Goal: Contribute content: Contribute content

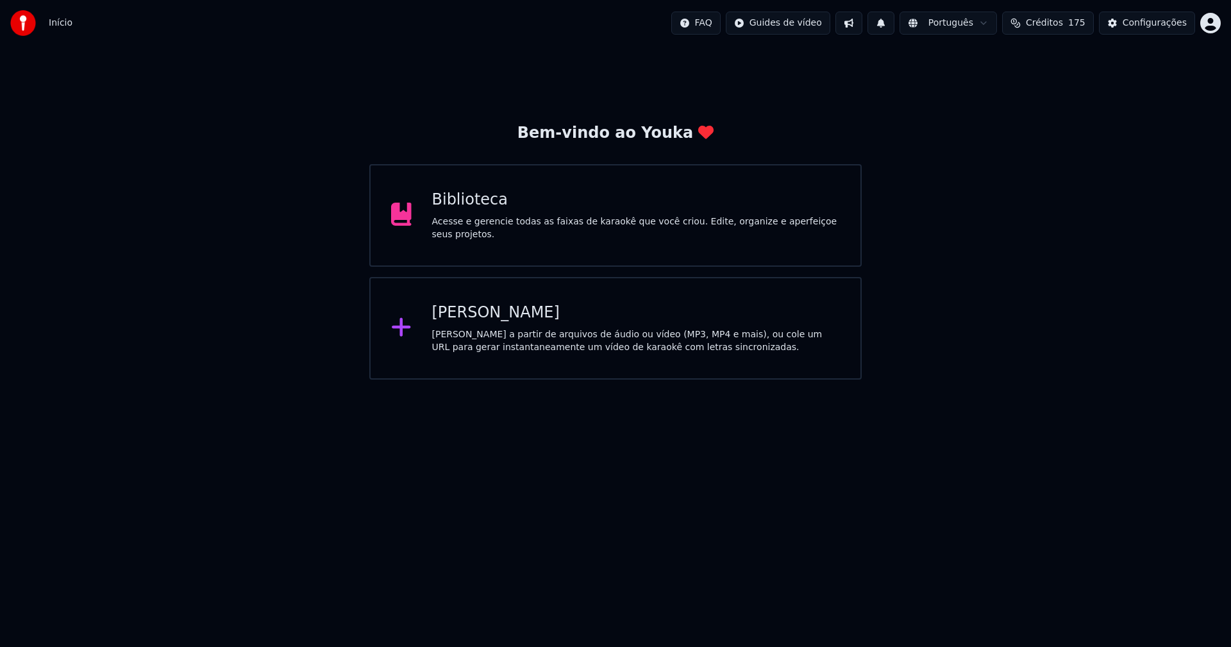
click at [473, 221] on div "Acesse e gerencie todas as faixas de karaokê que você criou. Edite, organize e …" at bounding box center [636, 229] width 409 height 26
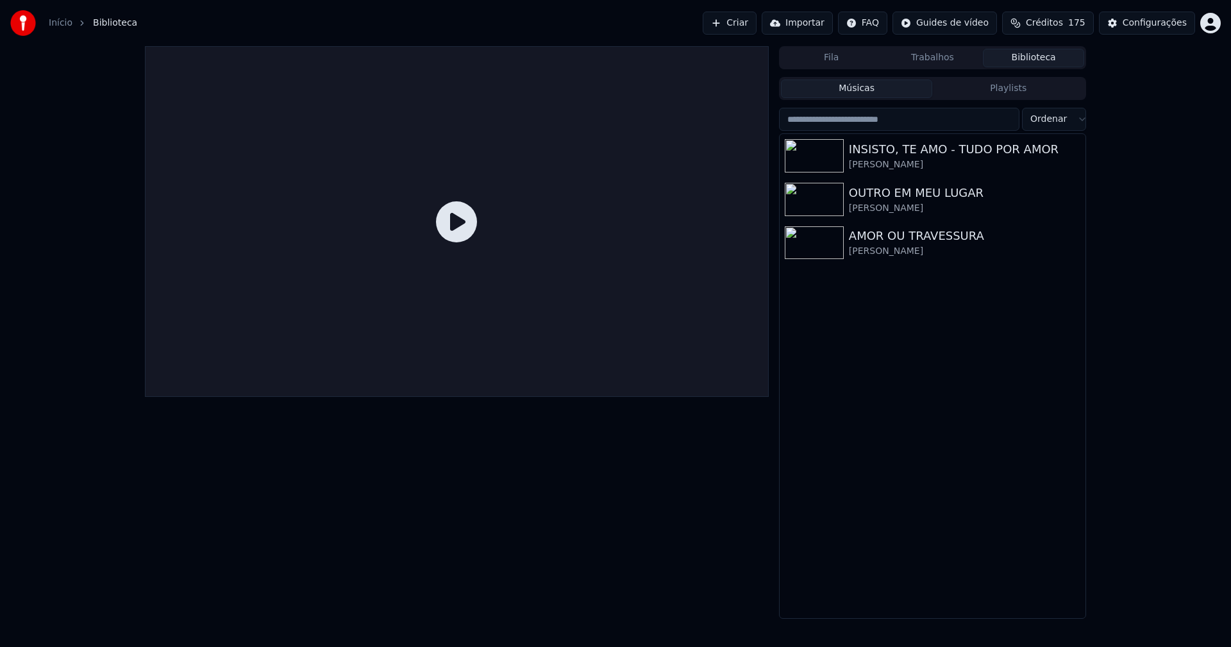
click at [51, 21] on link "Início" at bounding box center [61, 23] width 24 height 13
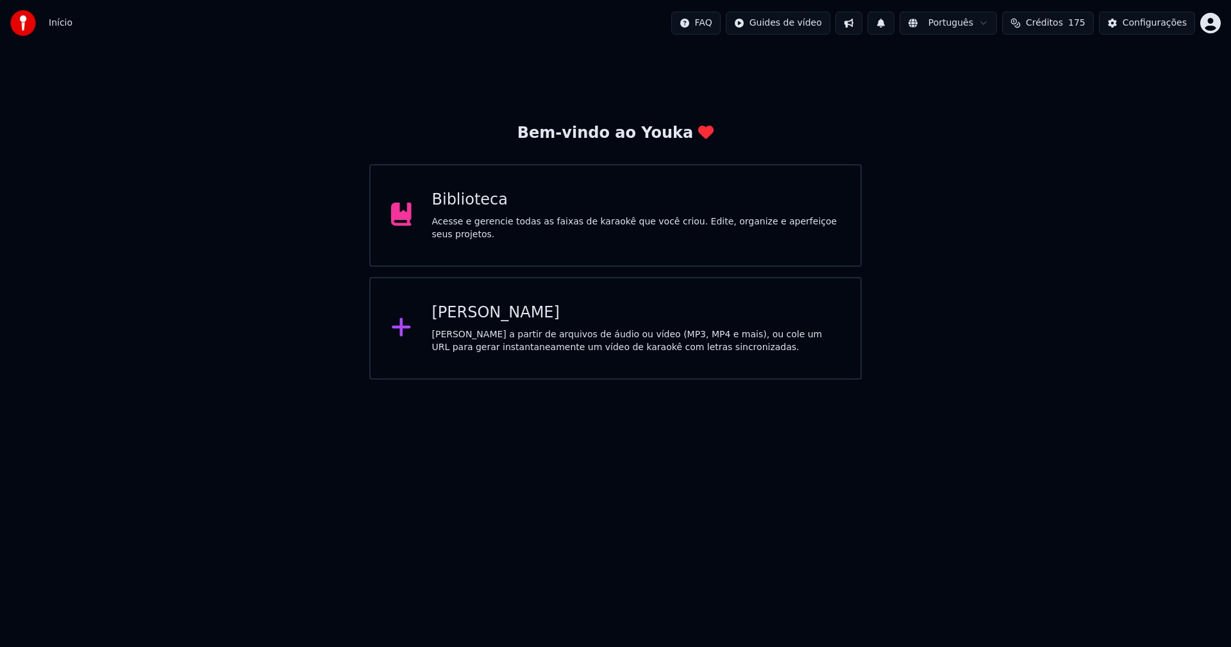
click at [477, 311] on div "[PERSON_NAME]" at bounding box center [636, 313] width 409 height 21
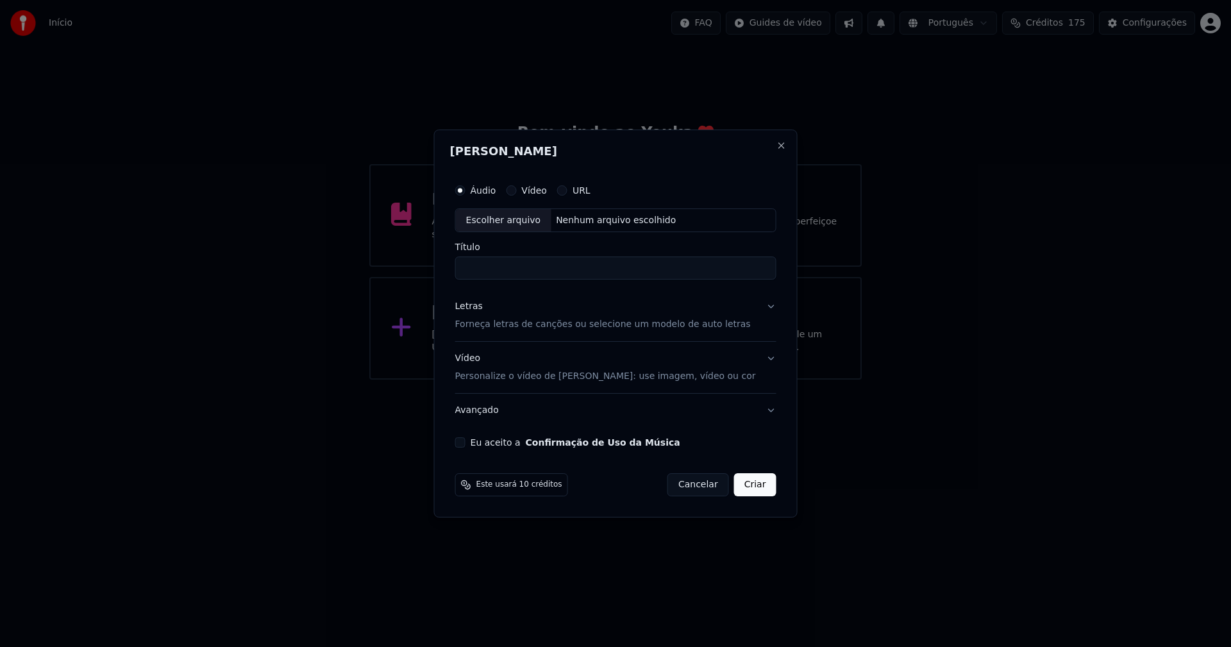
click at [506, 224] on div "Escolher arquivo" at bounding box center [504, 220] width 96 height 23
type input "**********"
click at [480, 305] on div "Letras" at bounding box center [469, 307] width 28 height 13
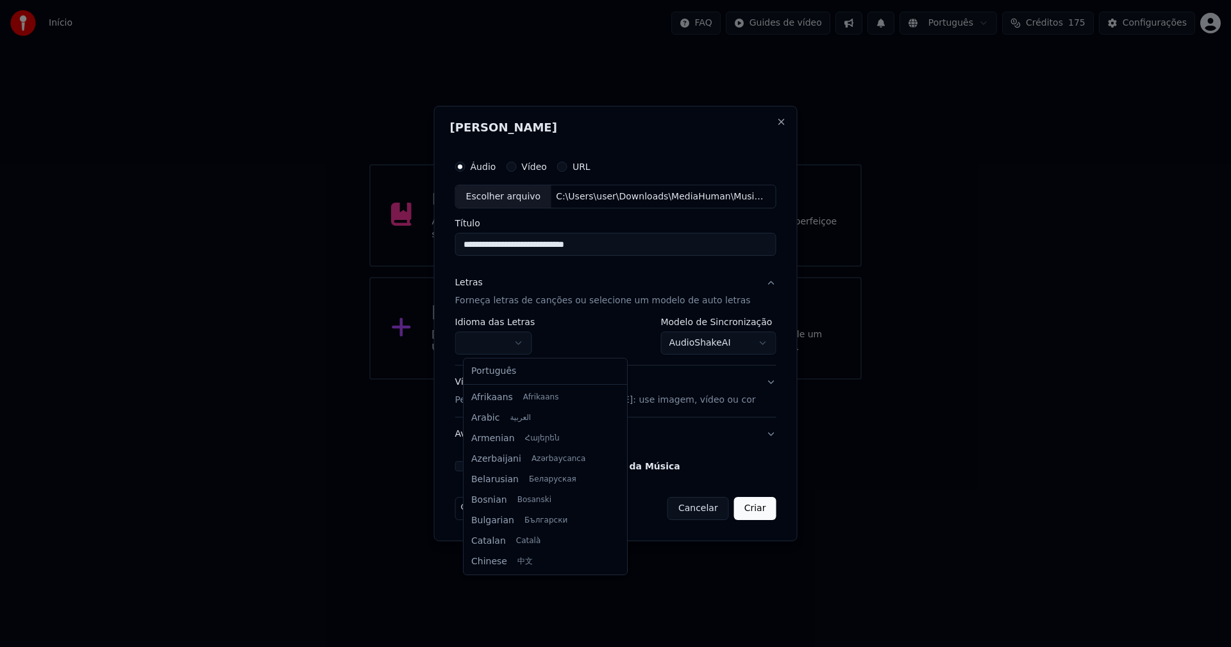
click at [516, 341] on body "**********" at bounding box center [615, 190] width 1231 height 380
select select "**"
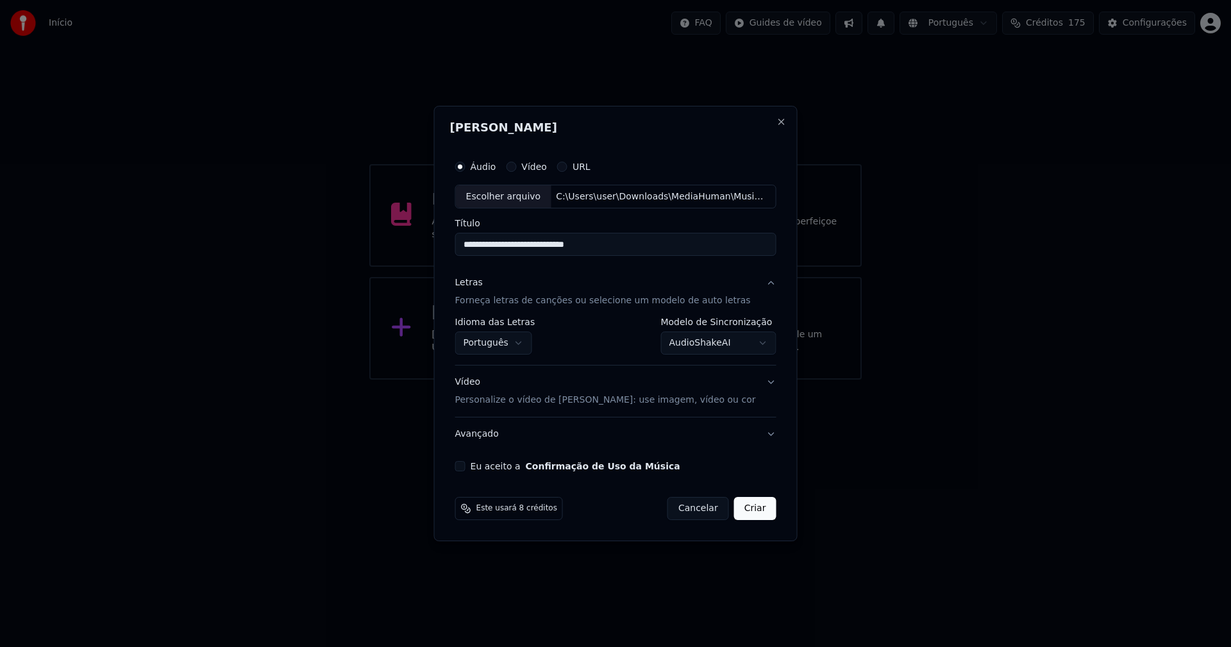
click at [684, 346] on body "**********" at bounding box center [615, 190] width 1231 height 380
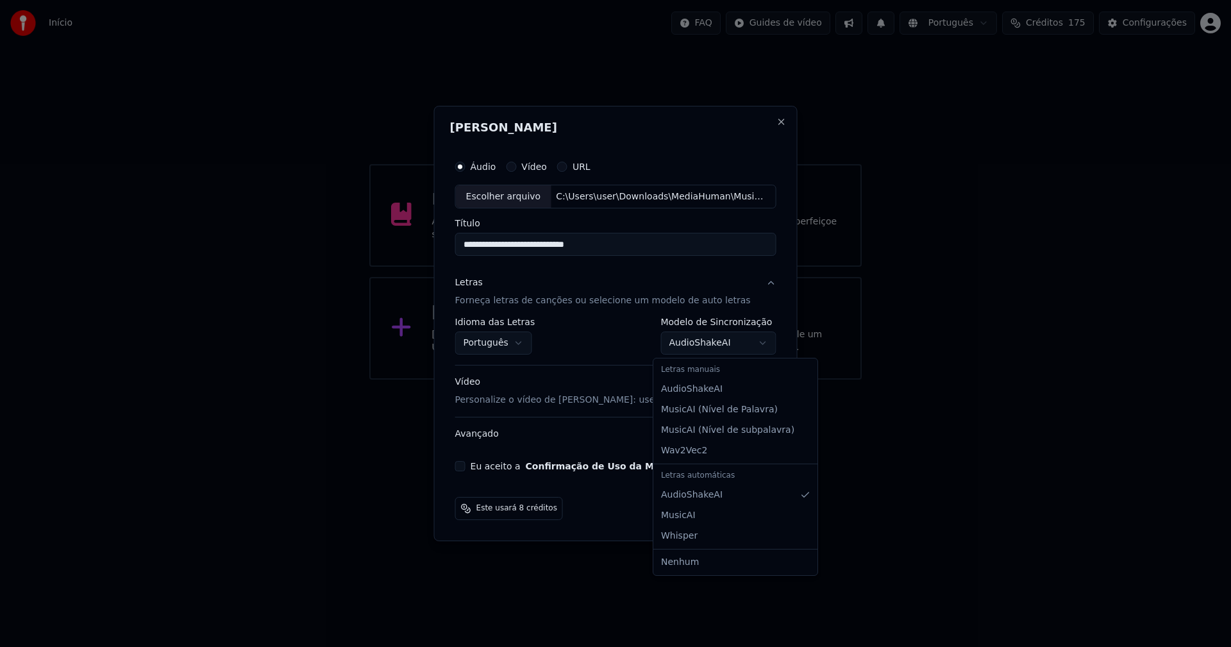
select select "**********"
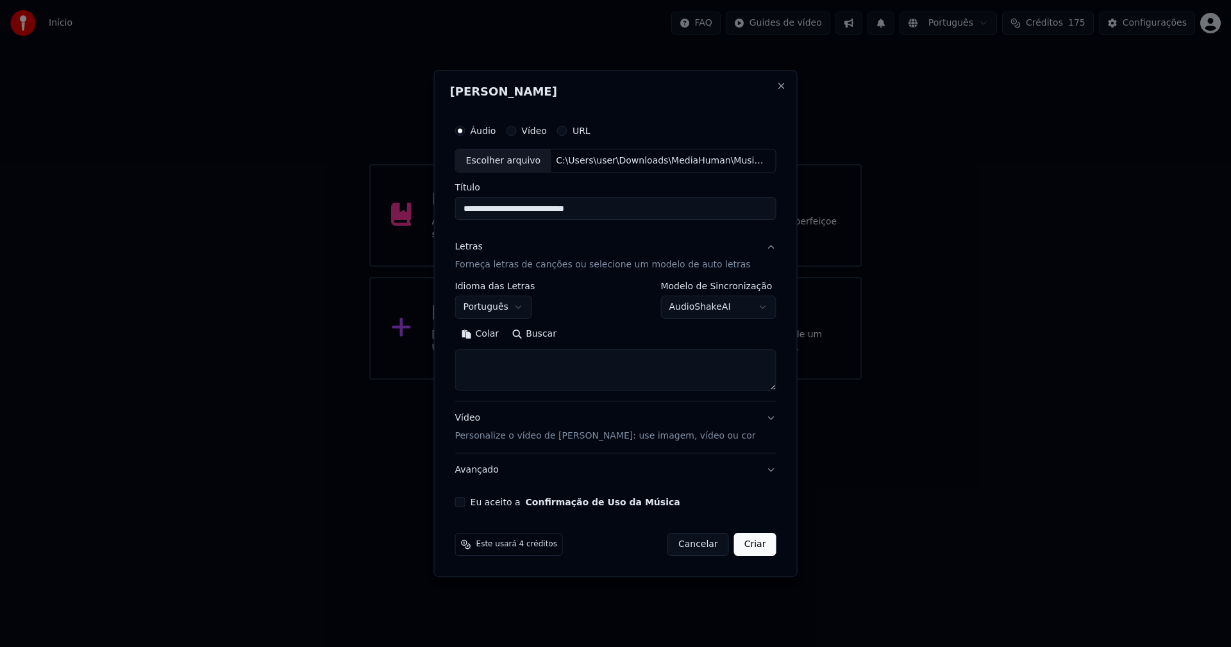
click at [493, 329] on button "Colar" at bounding box center [480, 335] width 51 height 21
click at [472, 371] on textarea at bounding box center [607, 370] width 305 height 41
type textarea "**********"
click at [466, 503] on button "Eu aceito a Confirmação de Uso da Música" at bounding box center [460, 502] width 10 height 10
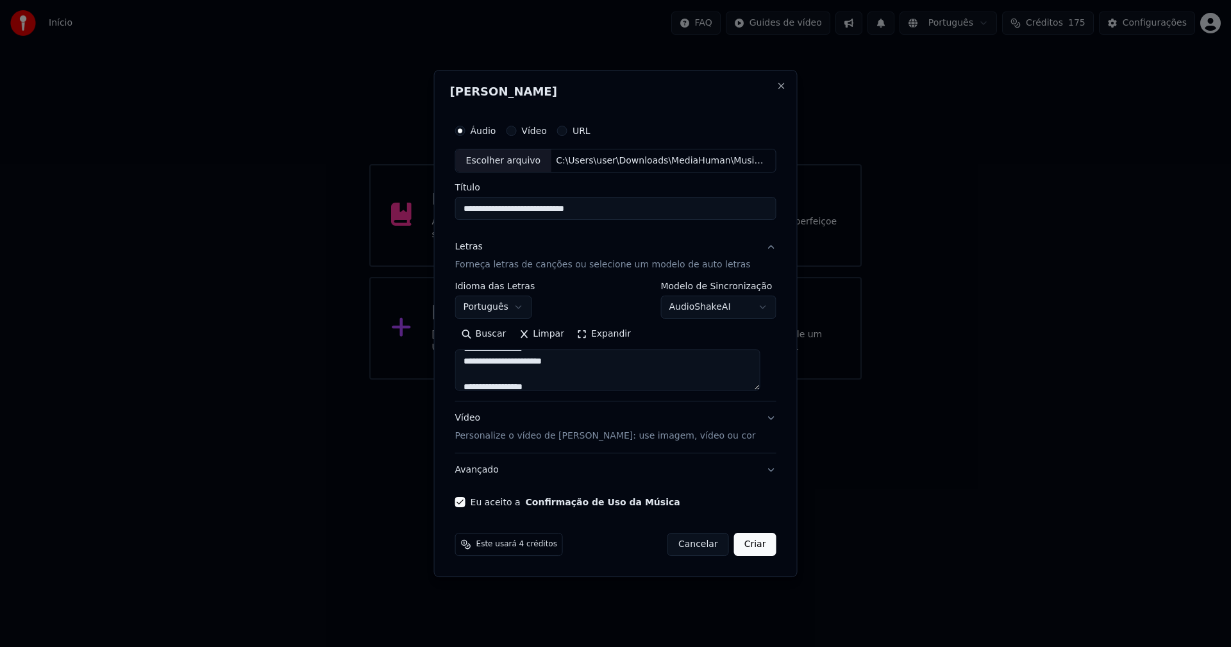
click at [754, 547] on button "Criar" at bounding box center [755, 544] width 42 height 23
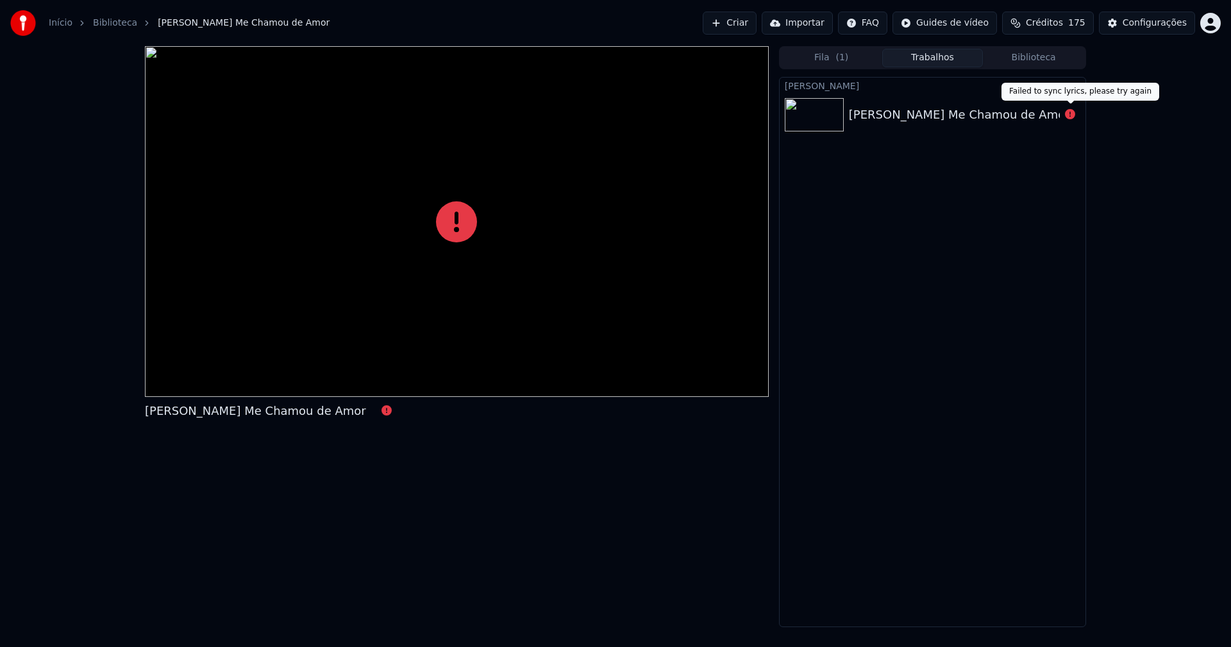
click at [1069, 114] on icon at bounding box center [1070, 114] width 10 height 10
click at [962, 112] on div "[PERSON_NAME] Me Chamou de Amor" at bounding box center [959, 115] width 221 height 18
click at [1071, 117] on icon at bounding box center [1070, 114] width 10 height 10
click at [947, 119] on div "[PERSON_NAME] Me Chamou de Amor" at bounding box center [959, 115] width 221 height 18
click at [1070, 116] on icon at bounding box center [1070, 114] width 10 height 10
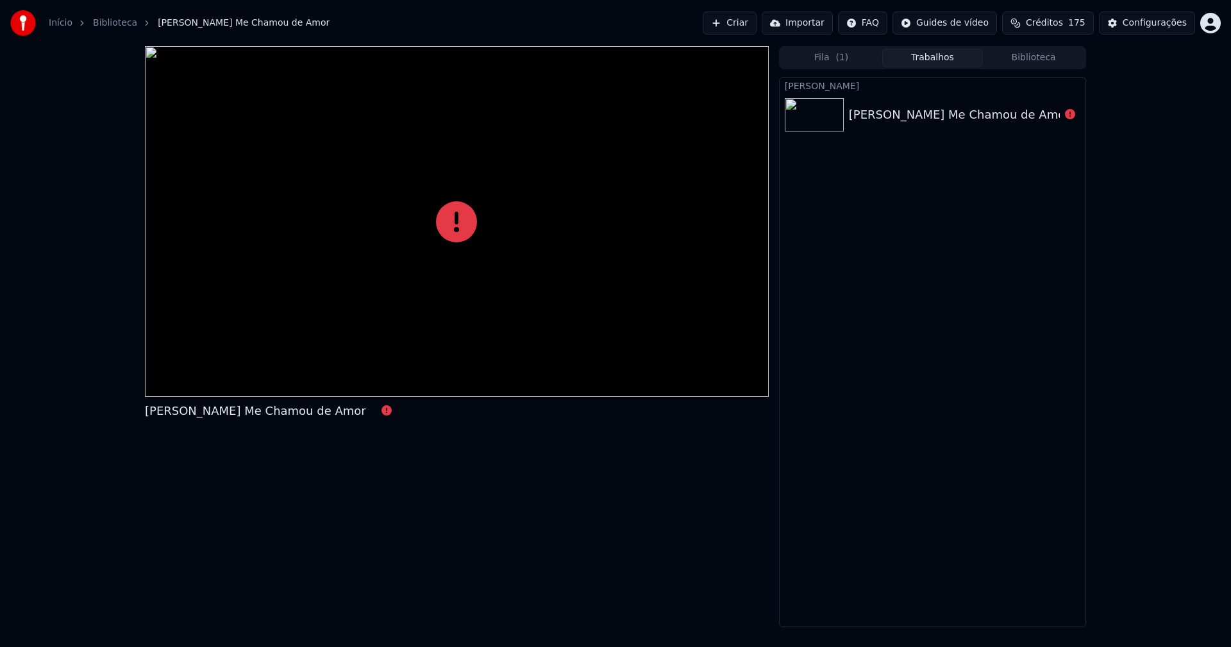
click at [1070, 116] on icon at bounding box center [1070, 114] width 10 height 10
click at [1070, 117] on icon at bounding box center [1070, 114] width 10 height 10
click at [1060, 114] on div at bounding box center [1070, 114] width 21 height 15
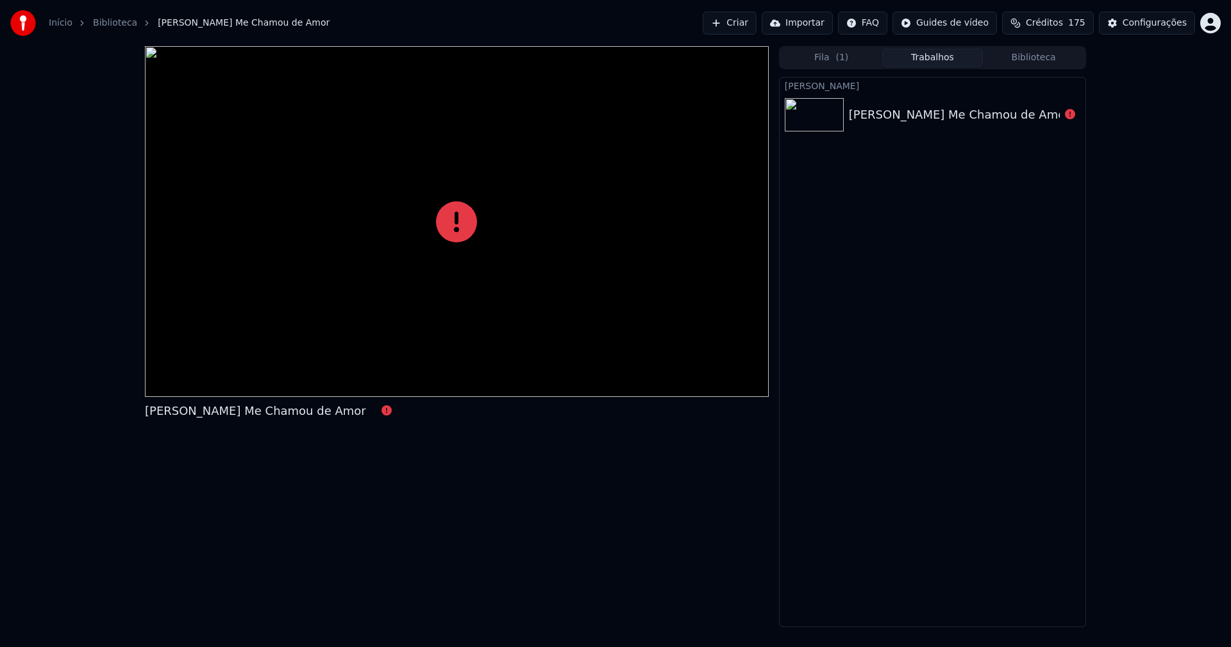
click at [1058, 115] on div "[PERSON_NAME] Me Chamou de Amor" at bounding box center [954, 115] width 211 height 18
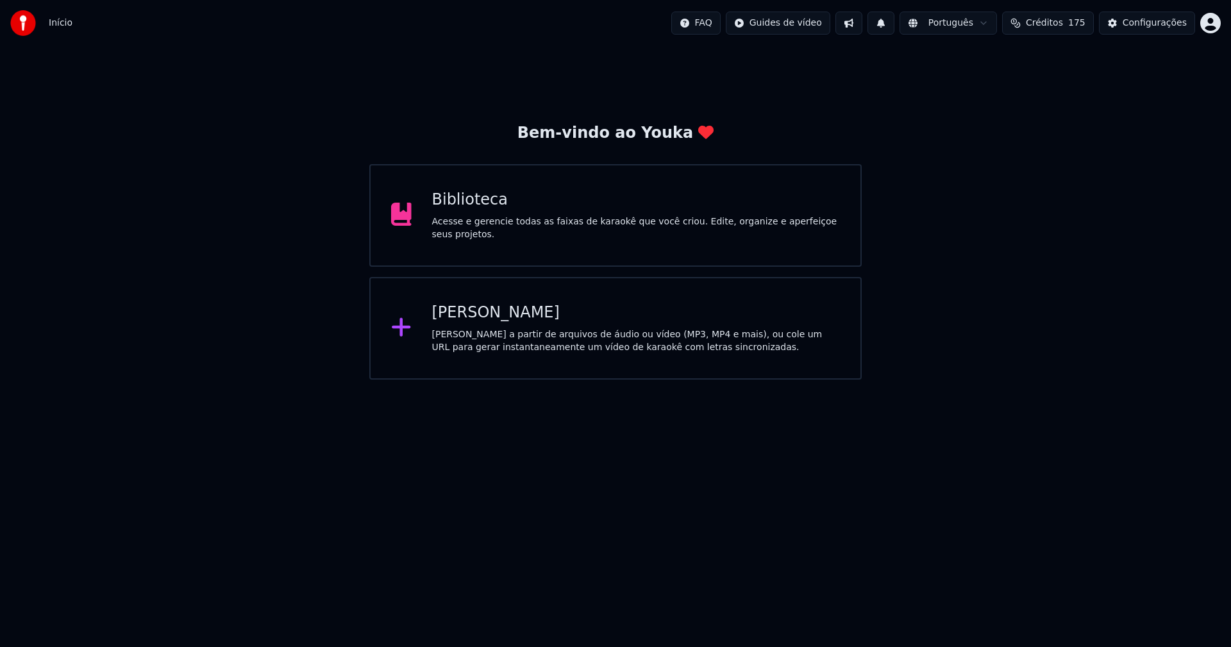
click at [472, 323] on div "Criar Karaokê Crie karaokê a partir de arquivos de áudio ou vídeo (MP3, MP4 e m…" at bounding box center [636, 328] width 409 height 51
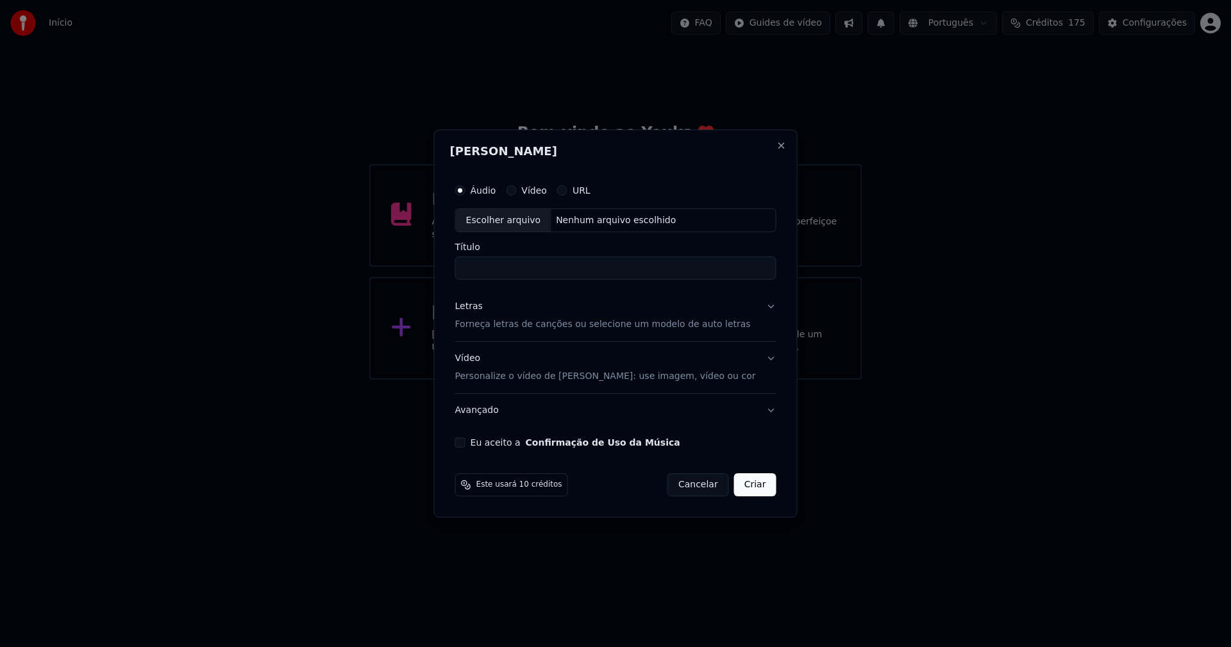
click at [495, 224] on div "Escolher arquivo" at bounding box center [504, 220] width 96 height 23
type input "**********"
click at [480, 305] on div "Letras" at bounding box center [469, 307] width 28 height 13
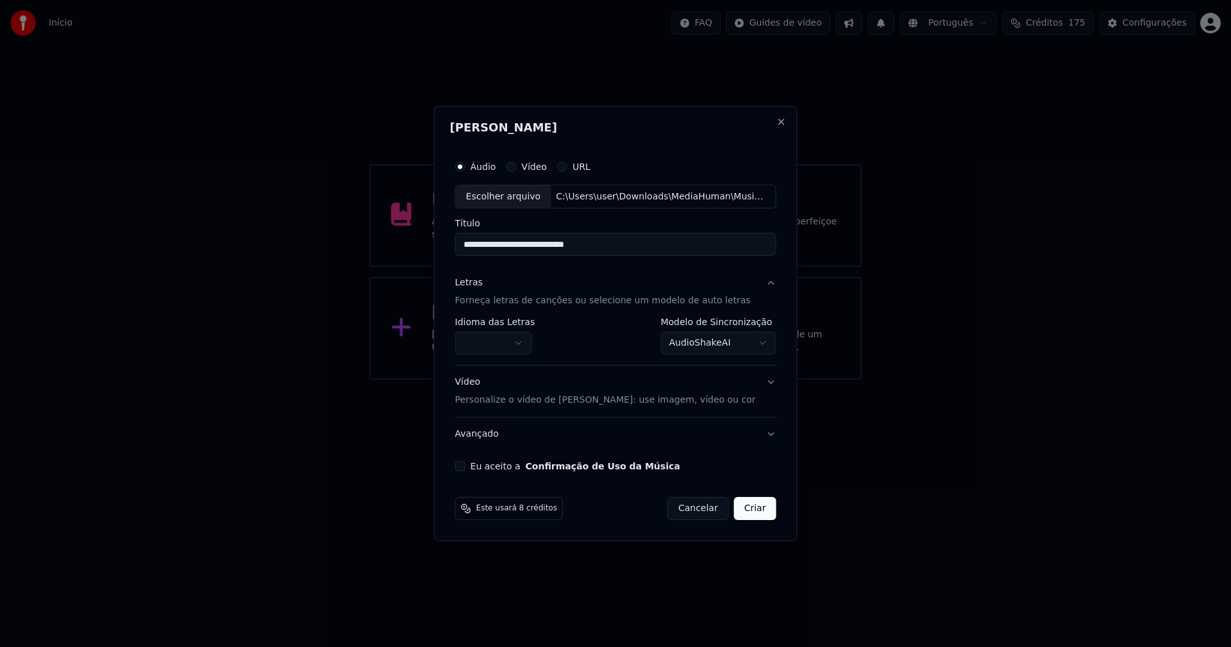
click at [492, 327] on label "Idioma das Letras" at bounding box center [495, 322] width 80 height 9
click at [495, 344] on body "**********" at bounding box center [615, 190] width 1231 height 380
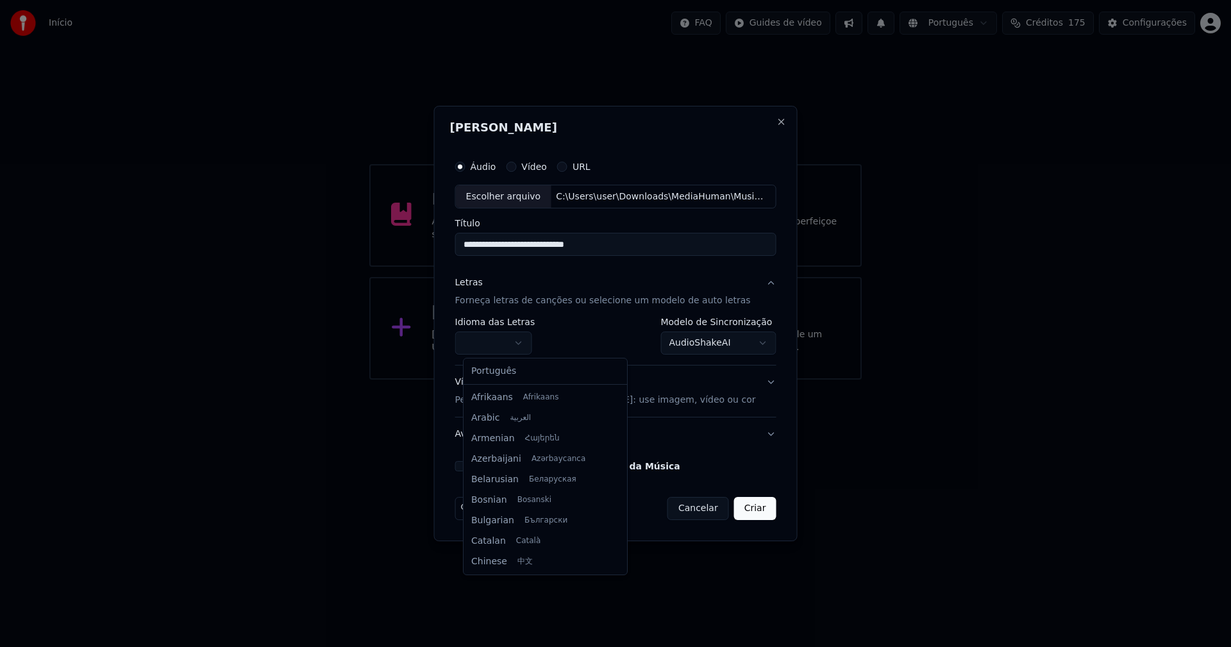
select select "**"
drag, startPoint x: 500, startPoint y: 379, endPoint x: 505, endPoint y: 373, distance: 7.7
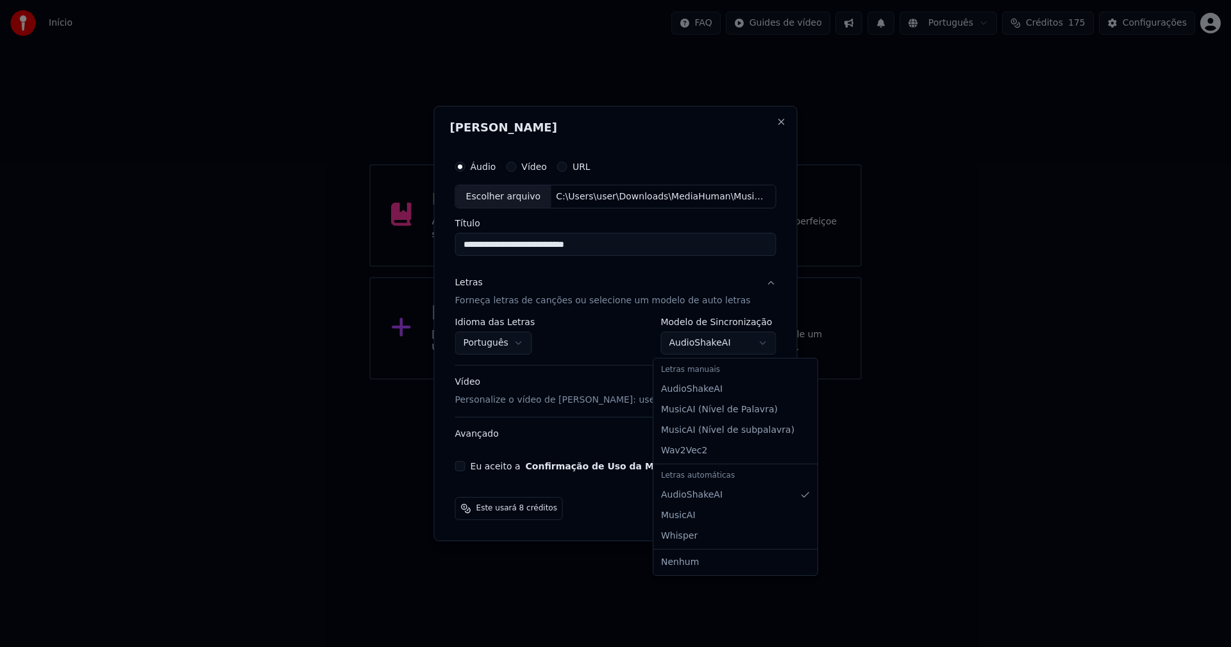
click at [689, 344] on body "**********" at bounding box center [615, 190] width 1231 height 380
select select "**********"
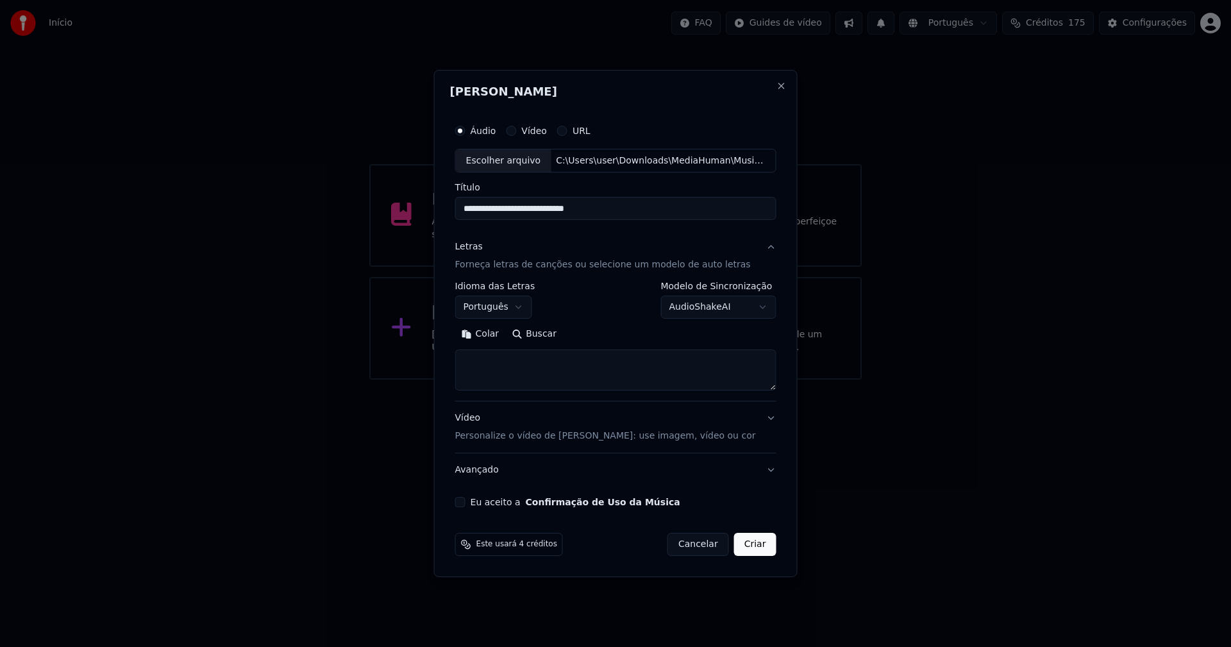
click at [498, 334] on button "Colar" at bounding box center [480, 335] width 51 height 21
click at [466, 500] on button "Eu aceito a Confirmação de Uso da Música" at bounding box center [460, 502] width 10 height 10
click at [748, 545] on button "Criar" at bounding box center [755, 544] width 42 height 23
type textarea "**********"
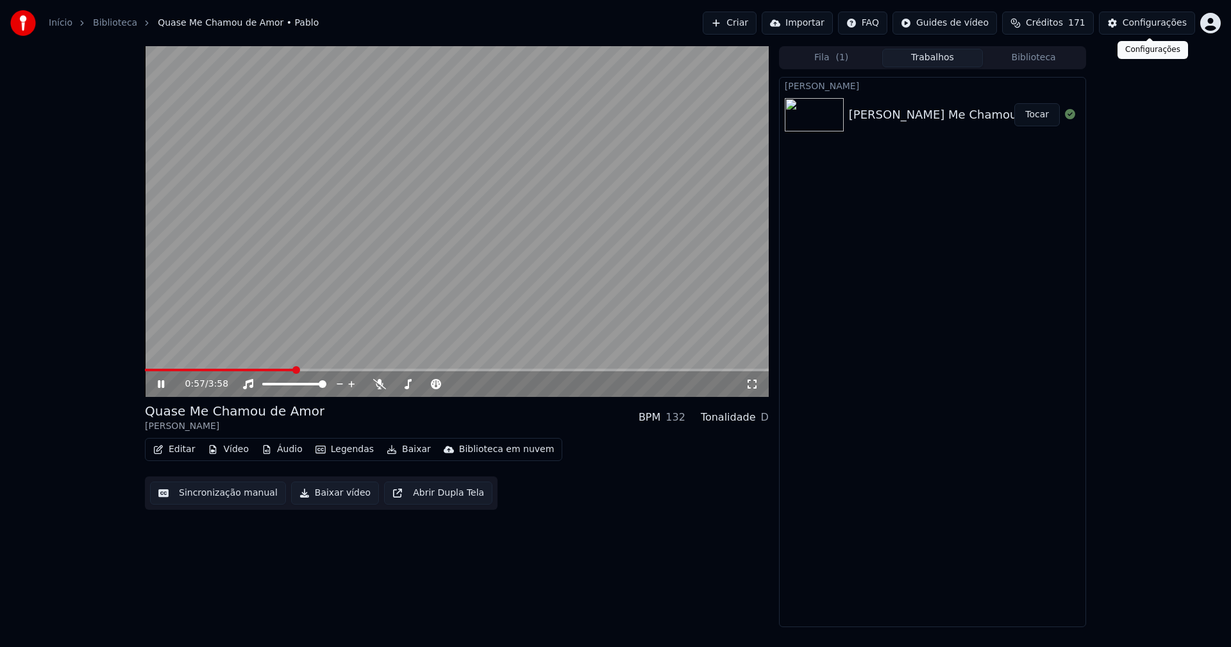
click at [1153, 28] on div "Configurações" at bounding box center [1155, 23] width 64 height 13
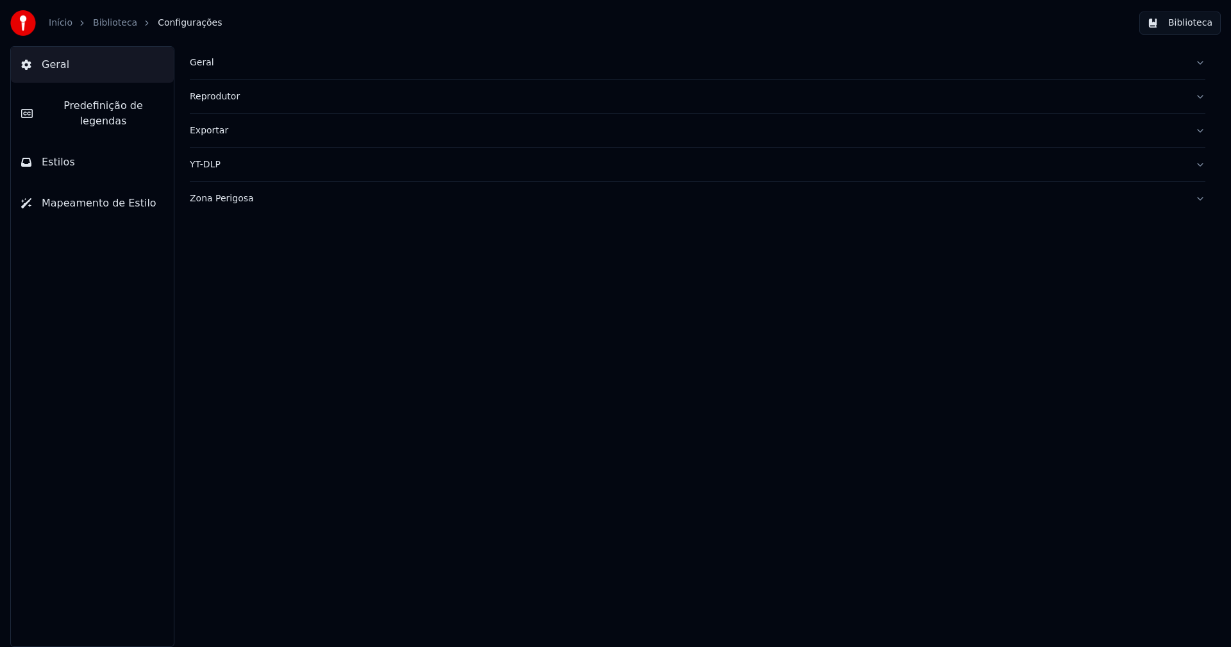
click at [74, 151] on button "Estilos" at bounding box center [92, 162] width 163 height 36
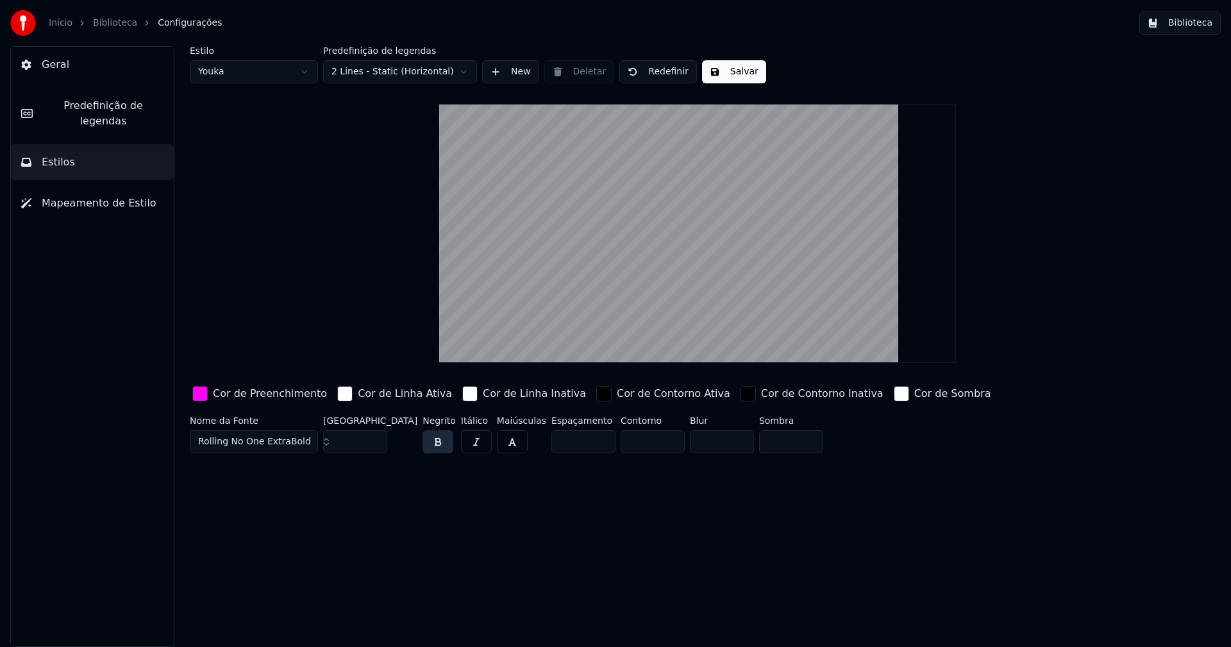
drag, startPoint x: 203, startPoint y: 395, endPoint x: 246, endPoint y: 403, distance: 43.8
click at [204, 395] on div "button" at bounding box center [199, 393] width 15 height 15
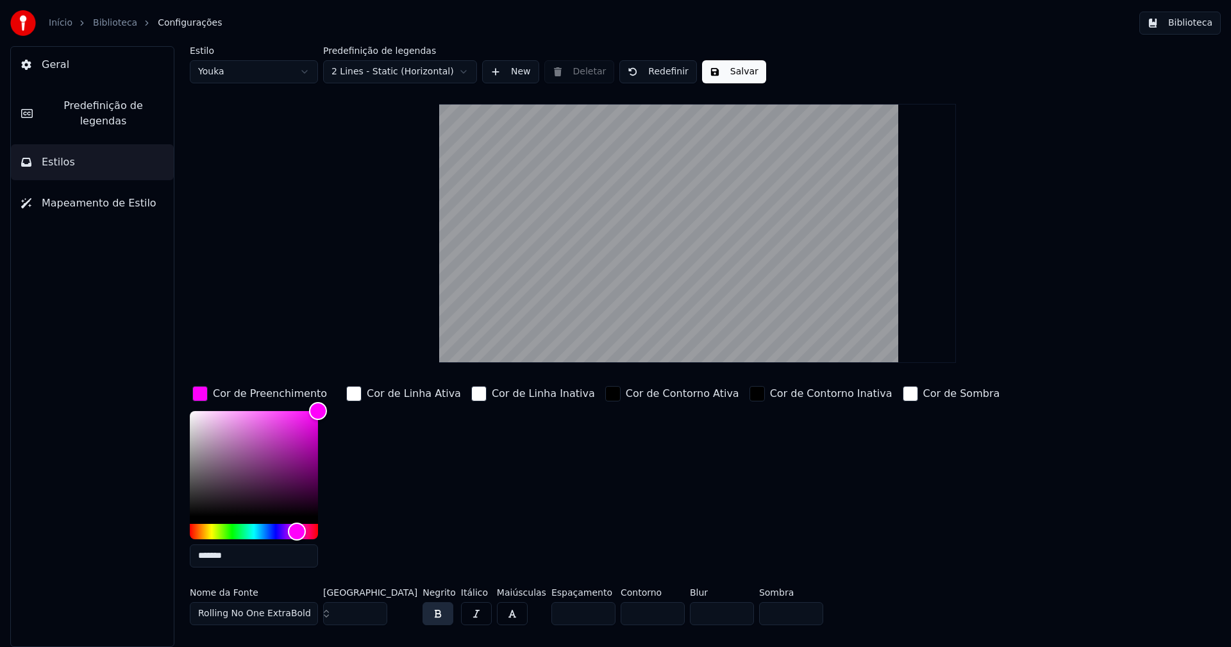
click at [244, 552] on input "*******" at bounding box center [254, 556] width 128 height 23
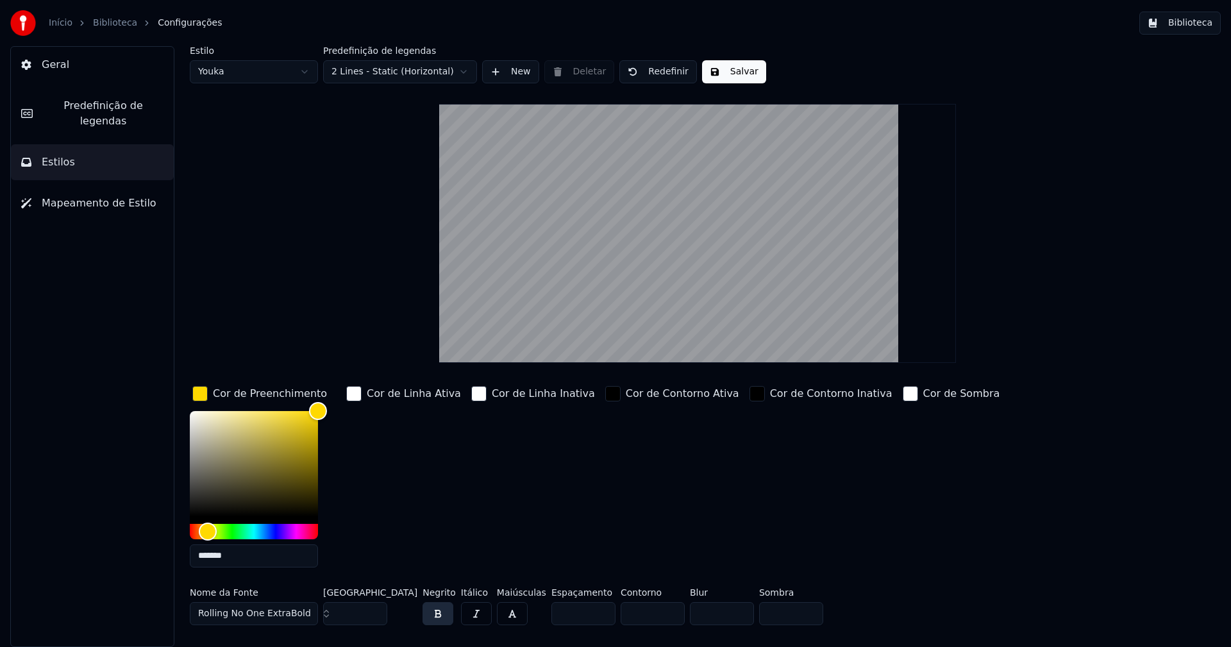
type input "*******"
click at [201, 394] on div "button" at bounding box center [199, 393] width 15 height 15
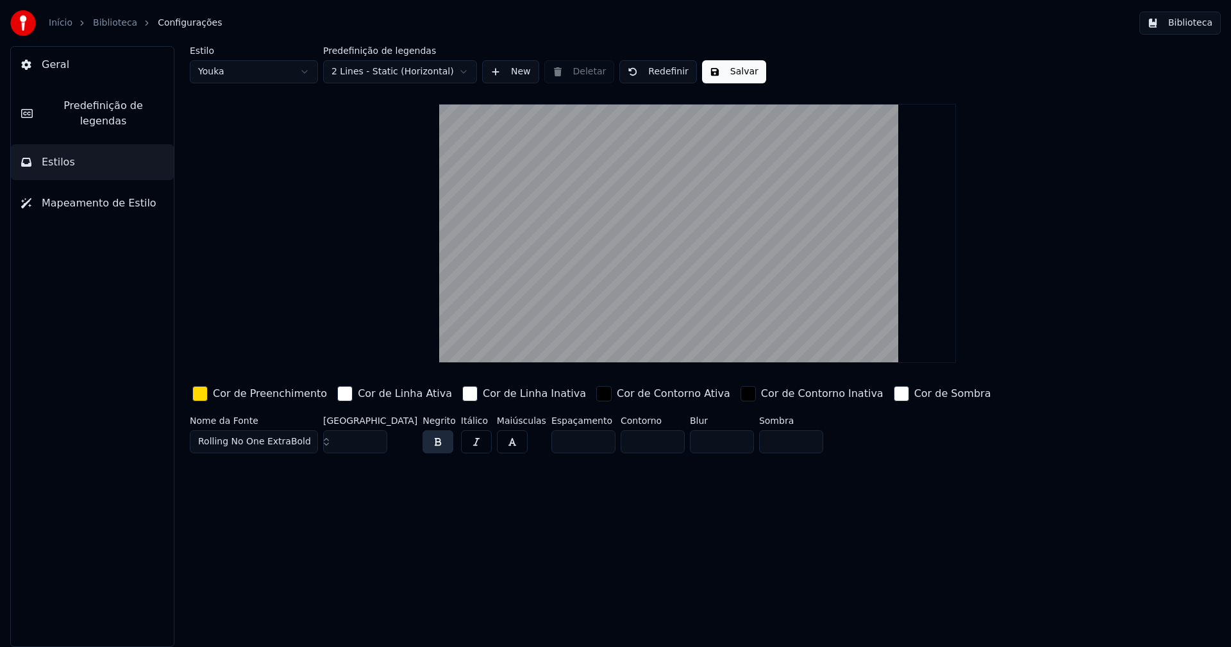
drag, startPoint x: 714, startPoint y: 78, endPoint x: 723, endPoint y: 71, distance: 11.4
click at [714, 78] on button "Salvar" at bounding box center [734, 71] width 64 height 23
click at [1195, 22] on button "Biblioteca" at bounding box center [1180, 23] width 81 height 23
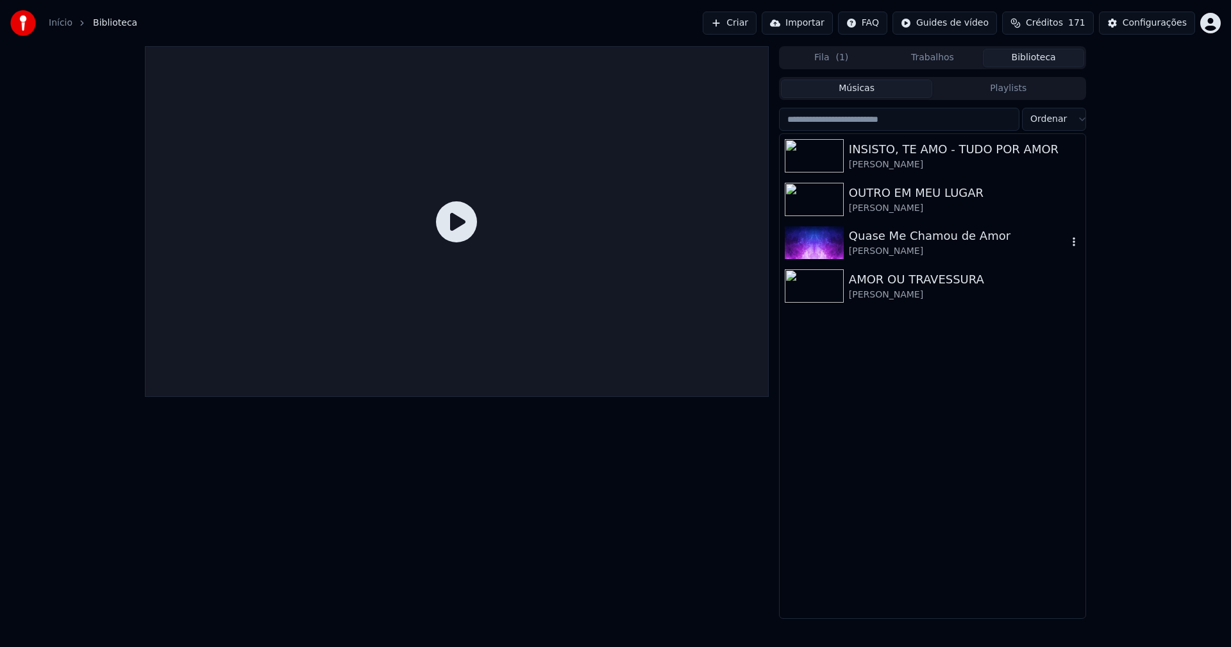
click at [894, 242] on div "Quase Me Chamou de Amor" at bounding box center [958, 236] width 219 height 18
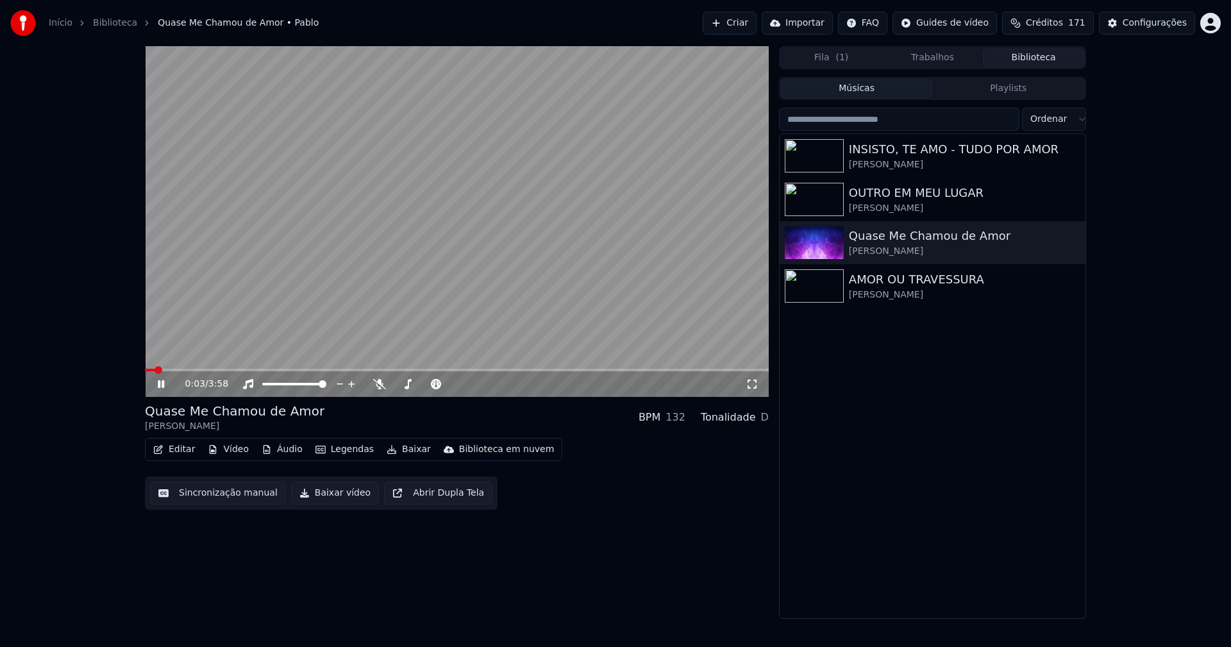
click at [289, 450] on button "Áudio" at bounding box center [282, 450] width 51 height 18
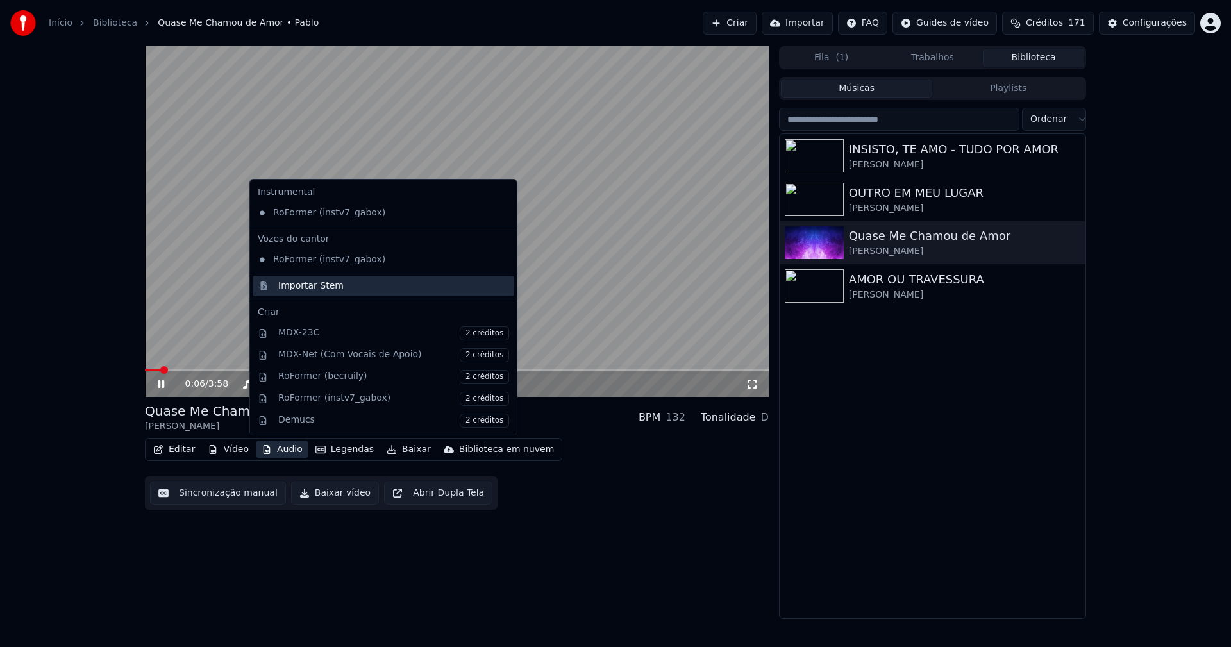
click at [289, 292] on div "Importar Stem" at bounding box center [310, 286] width 65 height 13
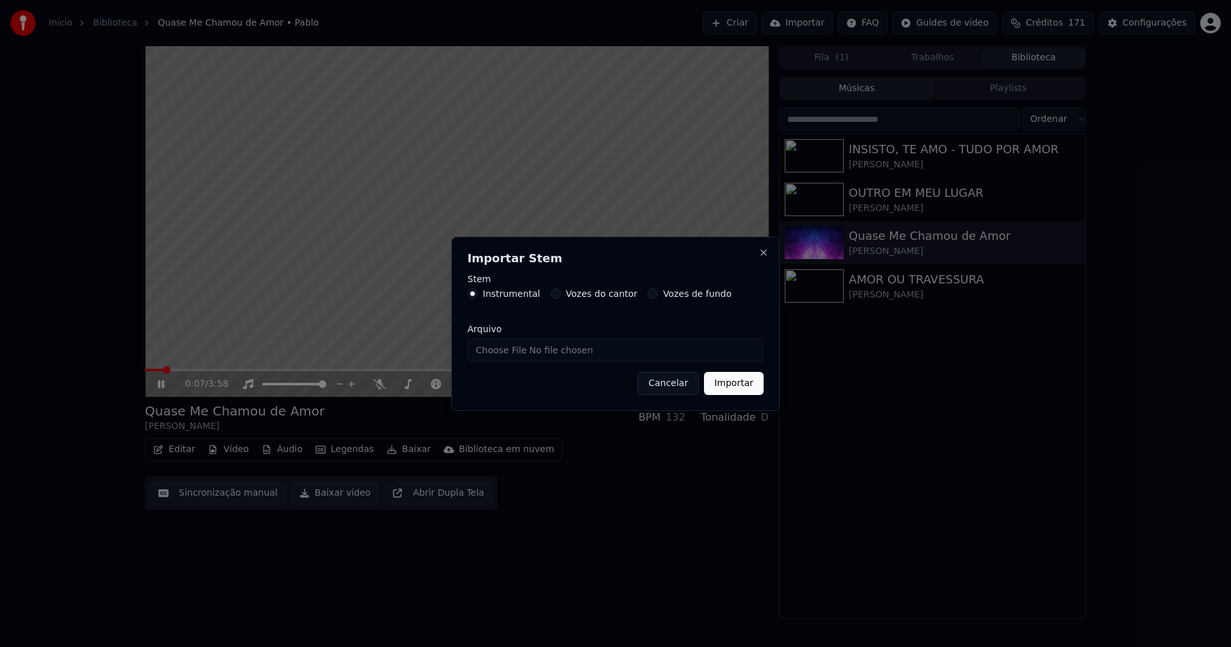
click at [516, 355] on input "Arquivo" at bounding box center [616, 350] width 296 height 23
type input "**********"
click at [747, 385] on button "Importar" at bounding box center [734, 383] width 60 height 23
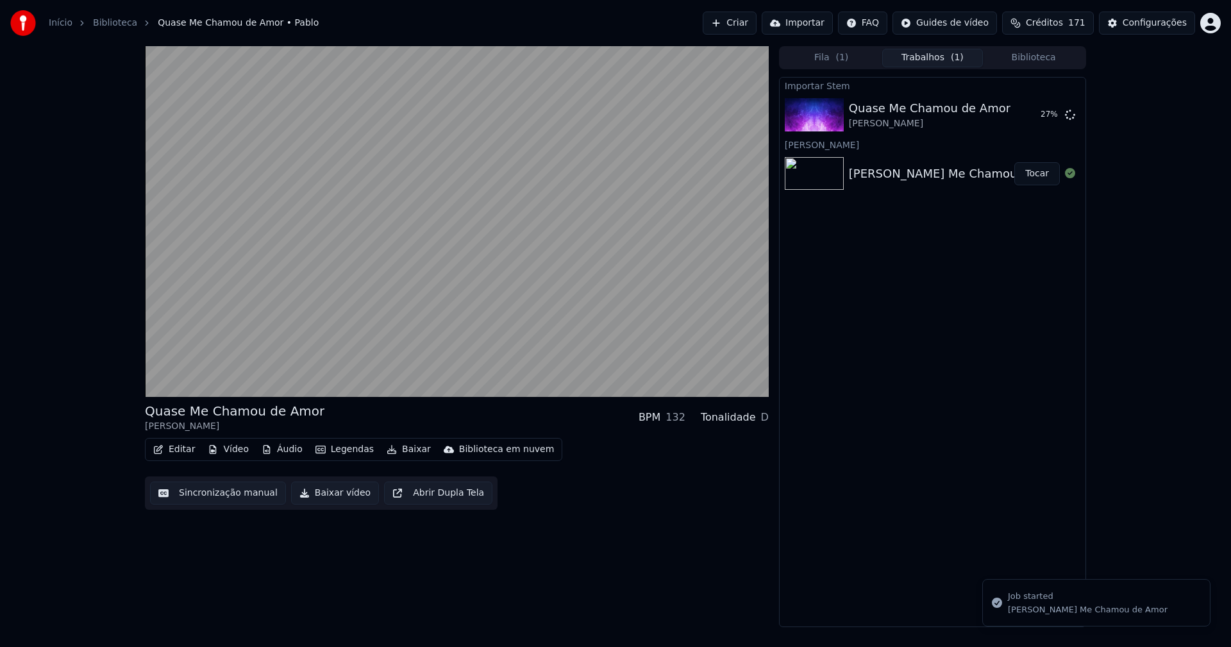
click at [226, 448] on button "Vídeo" at bounding box center [228, 450] width 51 height 18
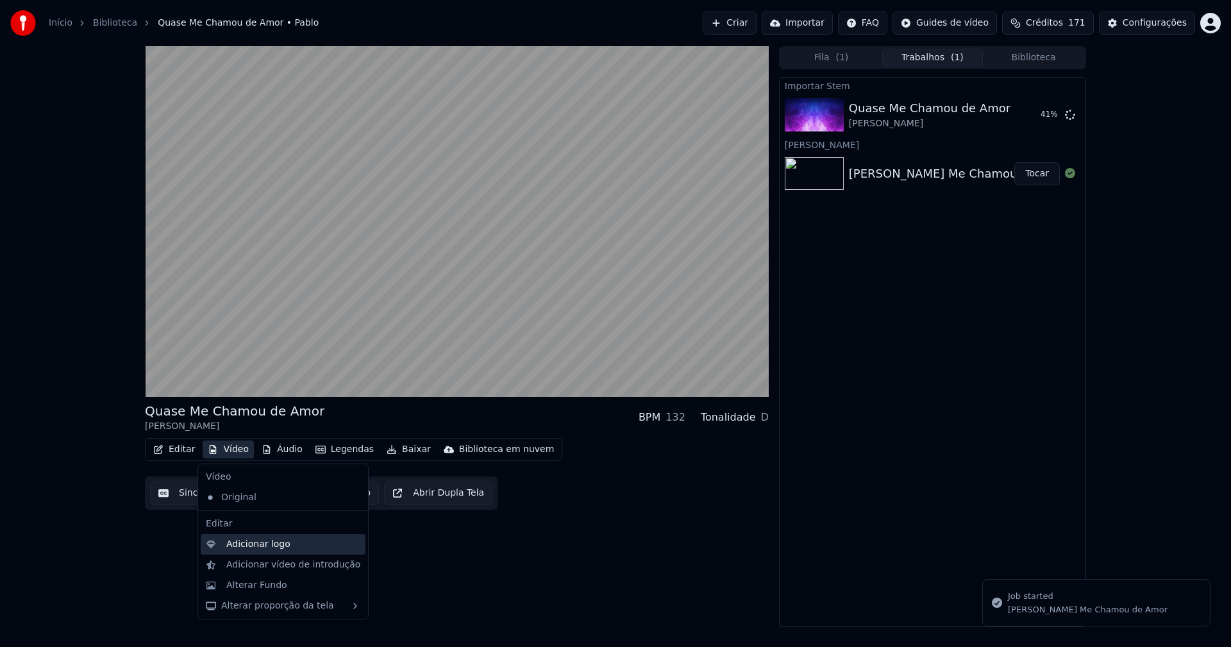
click at [254, 542] on div "Adicionar logo" at bounding box center [258, 544] width 64 height 13
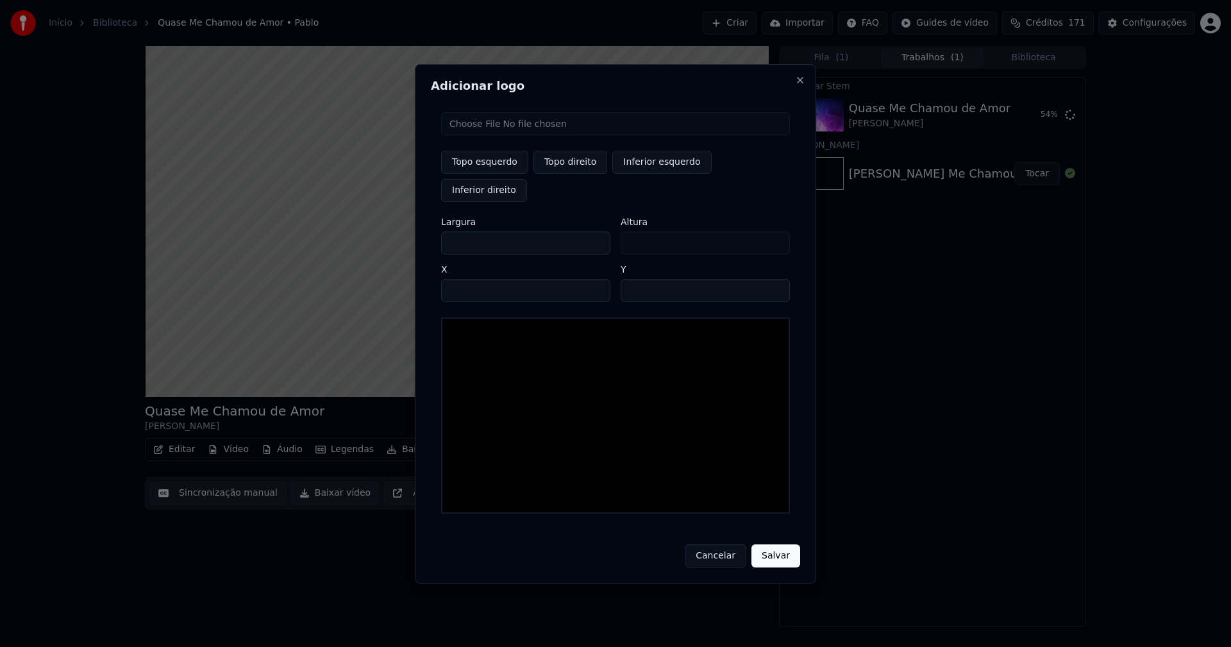
click at [491, 135] on input "file" at bounding box center [615, 123] width 349 height 23
type input "**********"
click at [575, 174] on button "Topo direito" at bounding box center [571, 162] width 74 height 23
type input "****"
click at [462, 232] on input "***" at bounding box center [525, 243] width 169 height 23
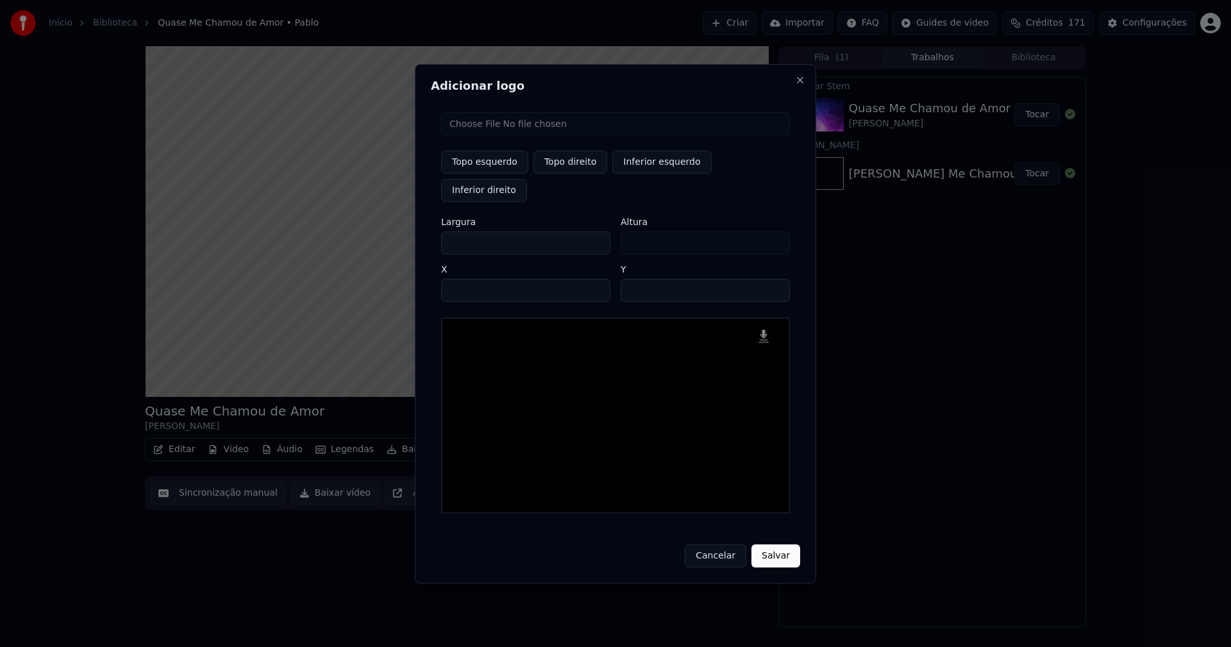
type input "**"
type input "*"
type input "**"
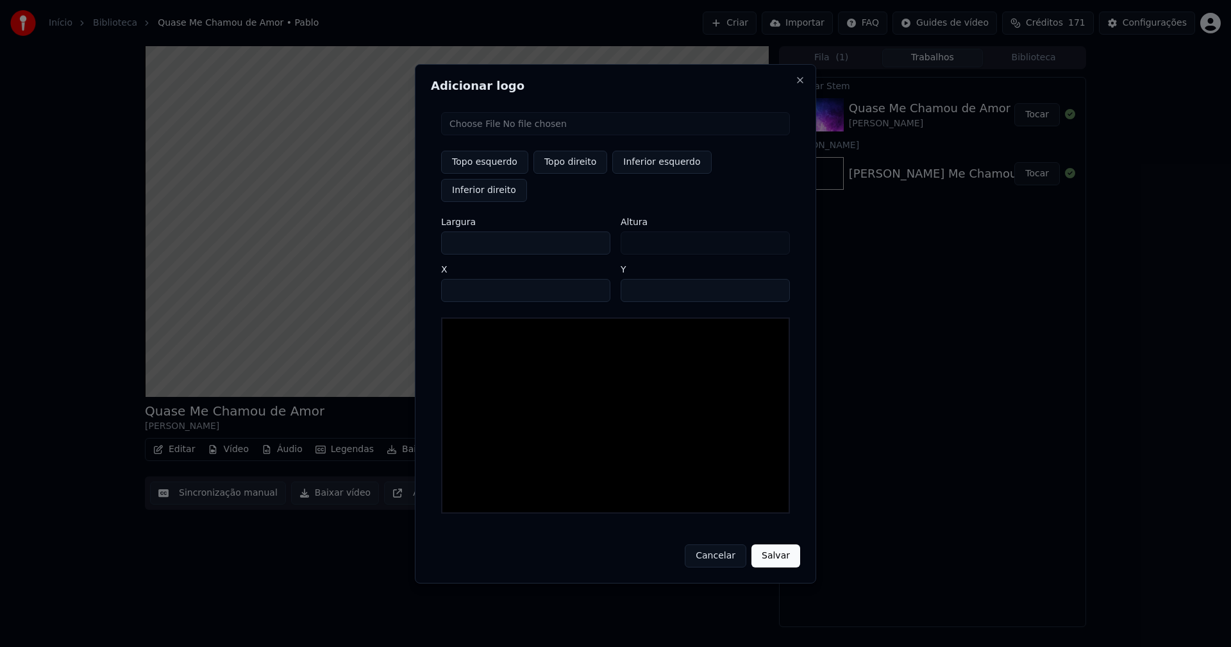
type input "**"
type input "***"
click at [468, 279] on input "****" at bounding box center [525, 290] width 169 height 23
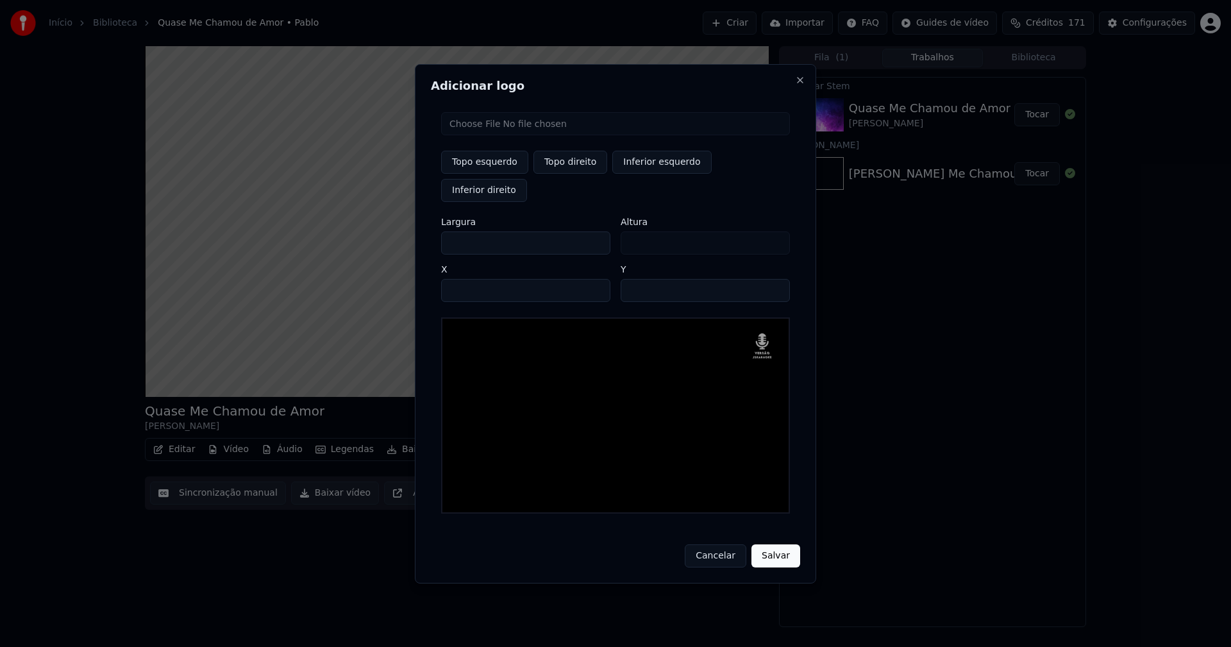
type input "****"
click at [634, 279] on input "**" at bounding box center [705, 290] width 169 height 23
type input "**"
click at [752, 545] on button "Salvar" at bounding box center [776, 556] width 49 height 23
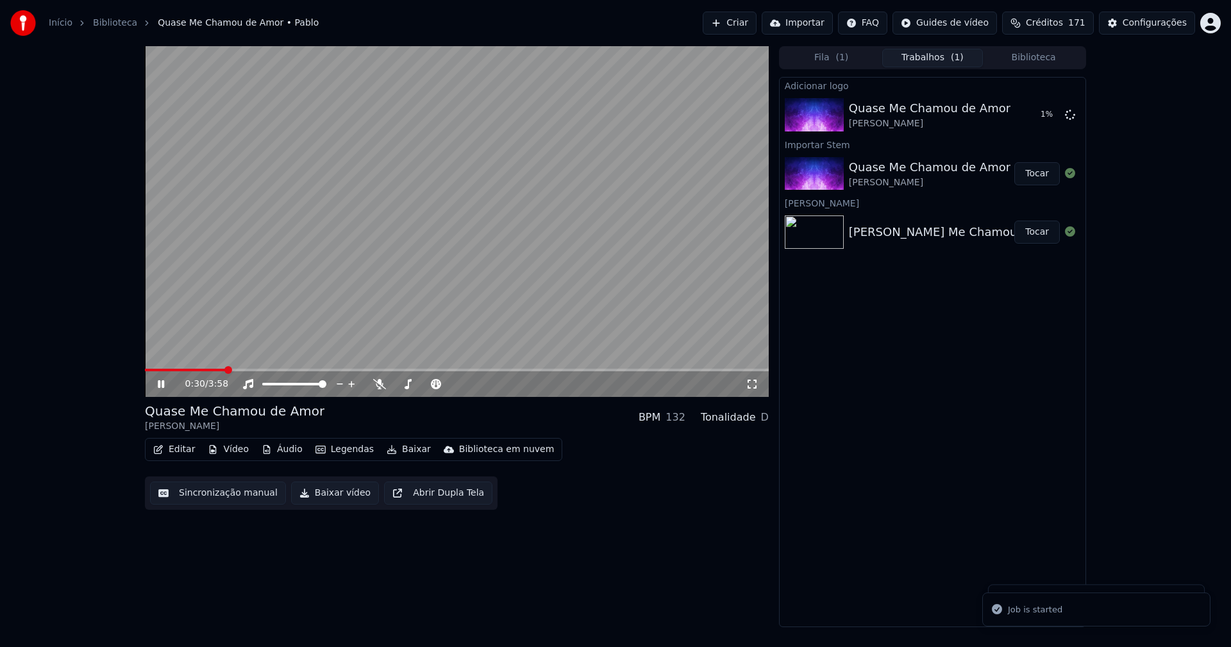
click at [164, 387] on icon at bounding box center [161, 384] width 6 height 8
click at [160, 381] on icon at bounding box center [161, 384] width 8 height 9
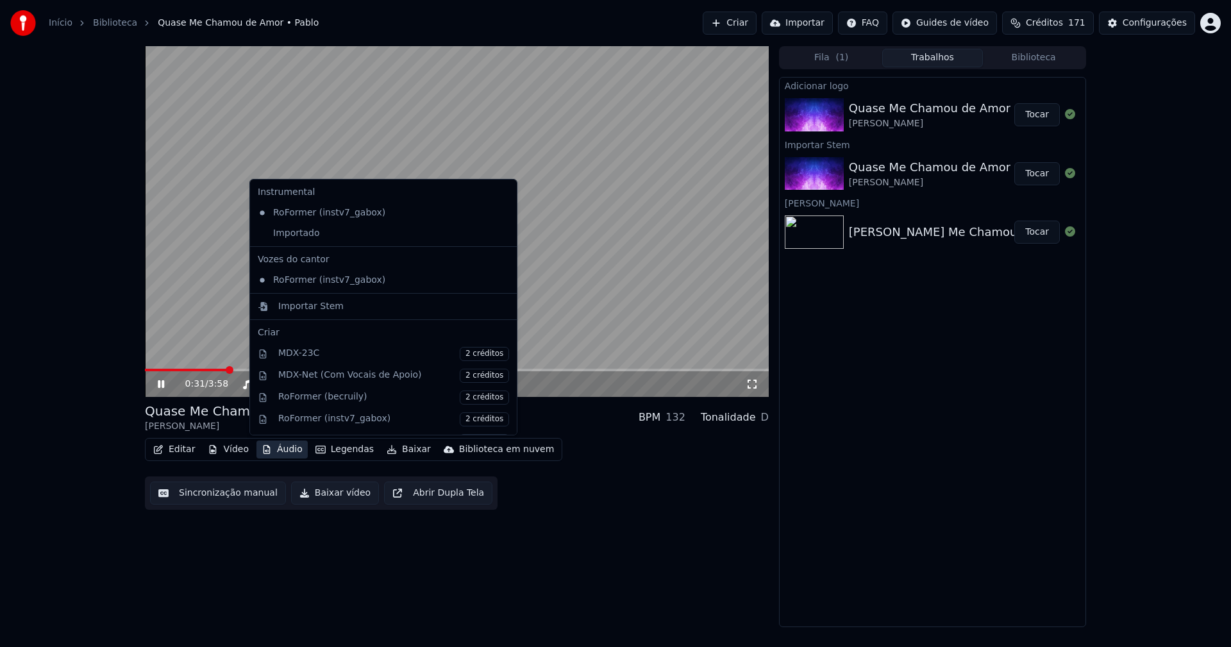
click at [280, 450] on button "Áudio" at bounding box center [282, 450] width 51 height 18
click at [277, 240] on div "Importado" at bounding box center [374, 233] width 242 height 21
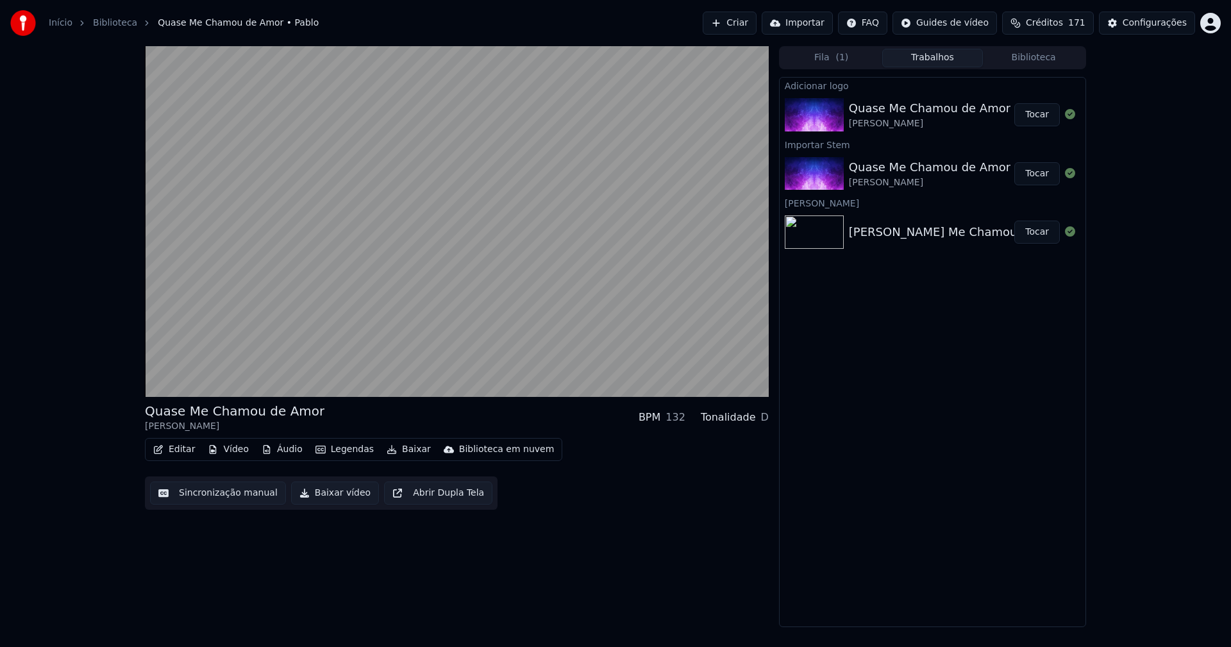
click at [1049, 114] on button "Tocar" at bounding box center [1038, 114] width 46 height 23
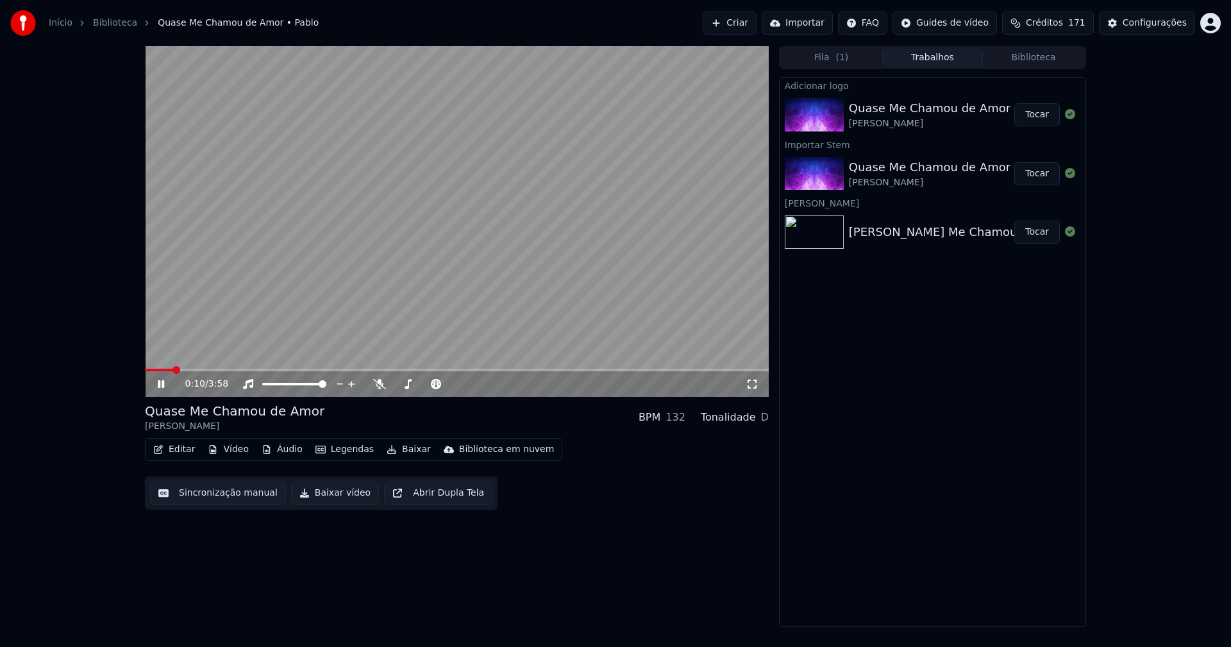
click at [160, 385] on icon at bounding box center [161, 384] width 6 height 8
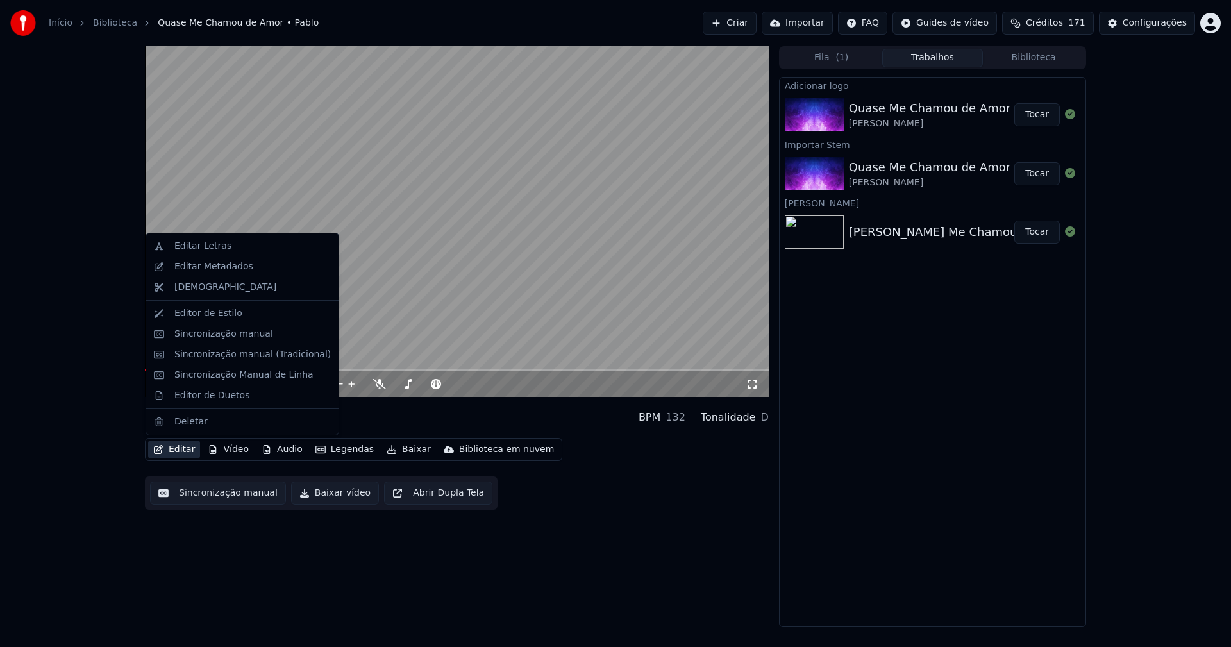
click at [185, 452] on button "Editar" at bounding box center [174, 450] width 52 height 18
click at [223, 270] on div "Editar Metadados" at bounding box center [213, 266] width 79 height 13
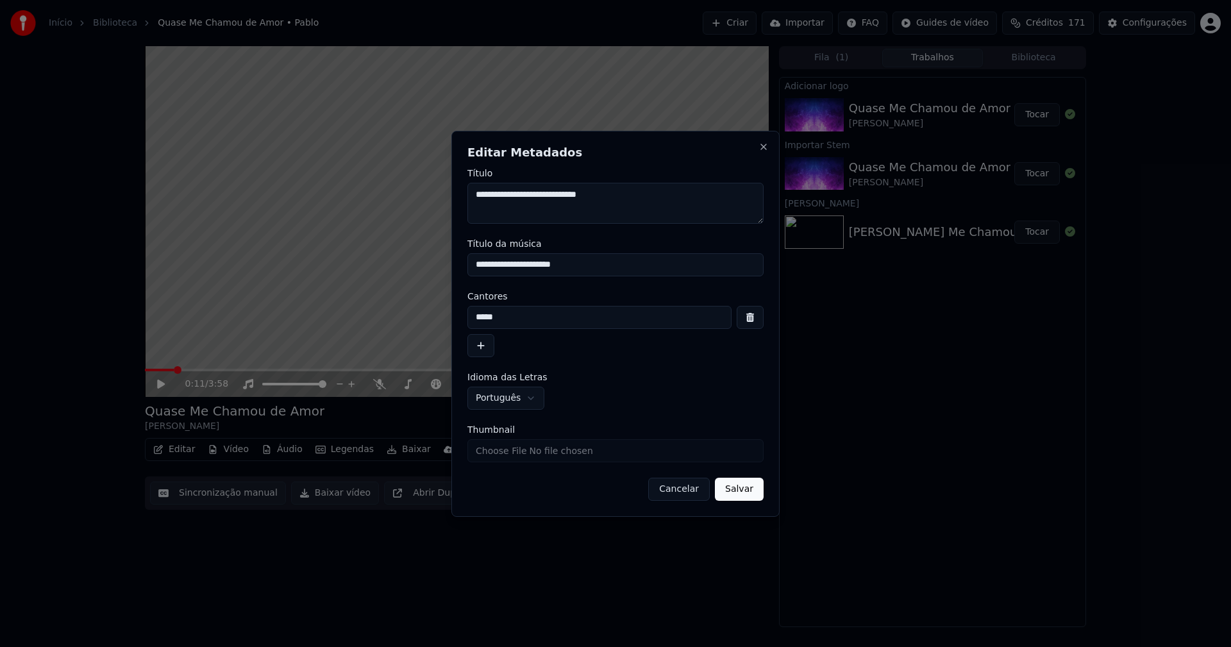
drag, startPoint x: 602, startPoint y: 263, endPoint x: 425, endPoint y: 267, distance: 177.1
click at [425, 267] on body "**********" at bounding box center [615, 323] width 1231 height 647
type input "**********"
click at [502, 450] on input "Thumbnail" at bounding box center [616, 450] width 296 height 23
type input "**********"
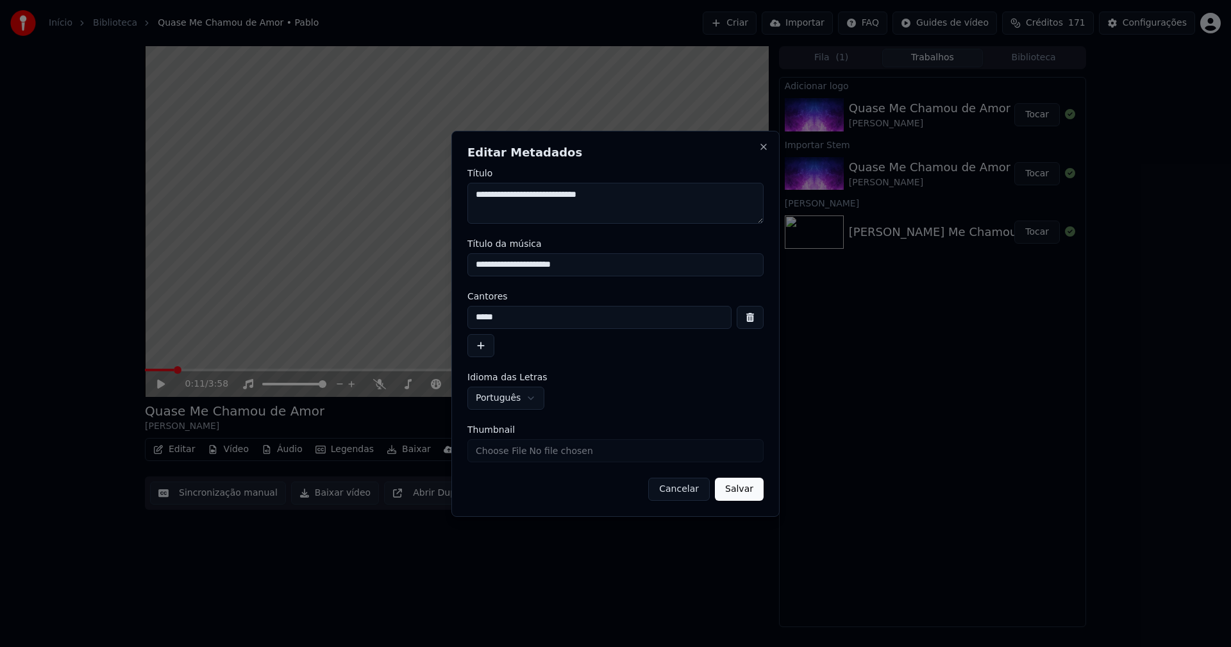
click at [740, 488] on button "Salvar" at bounding box center [739, 489] width 49 height 23
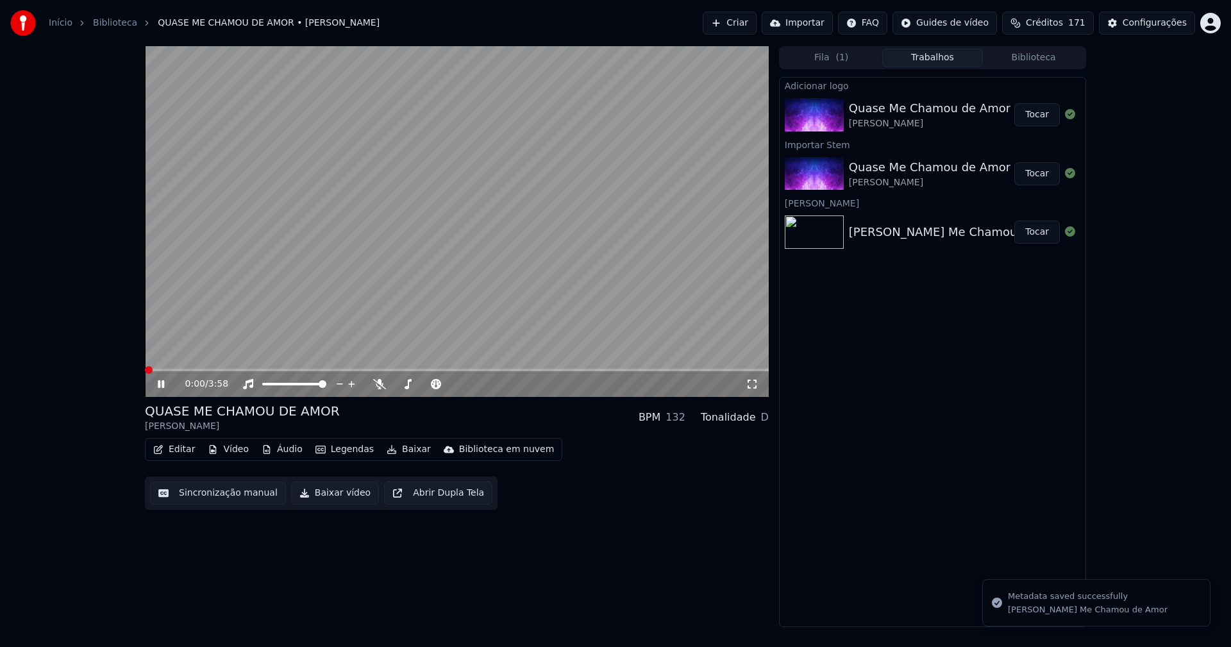
click at [1045, 61] on button "Biblioteca" at bounding box center [1033, 58] width 101 height 19
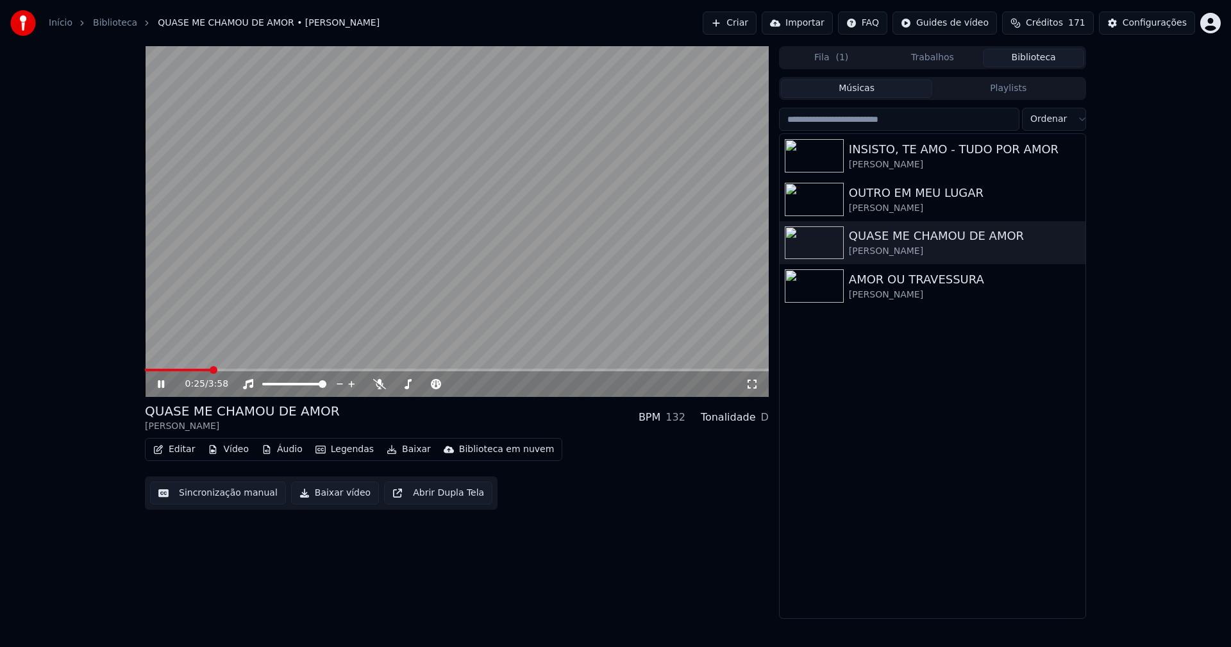
click at [1085, 29] on span "171" at bounding box center [1077, 23] width 17 height 13
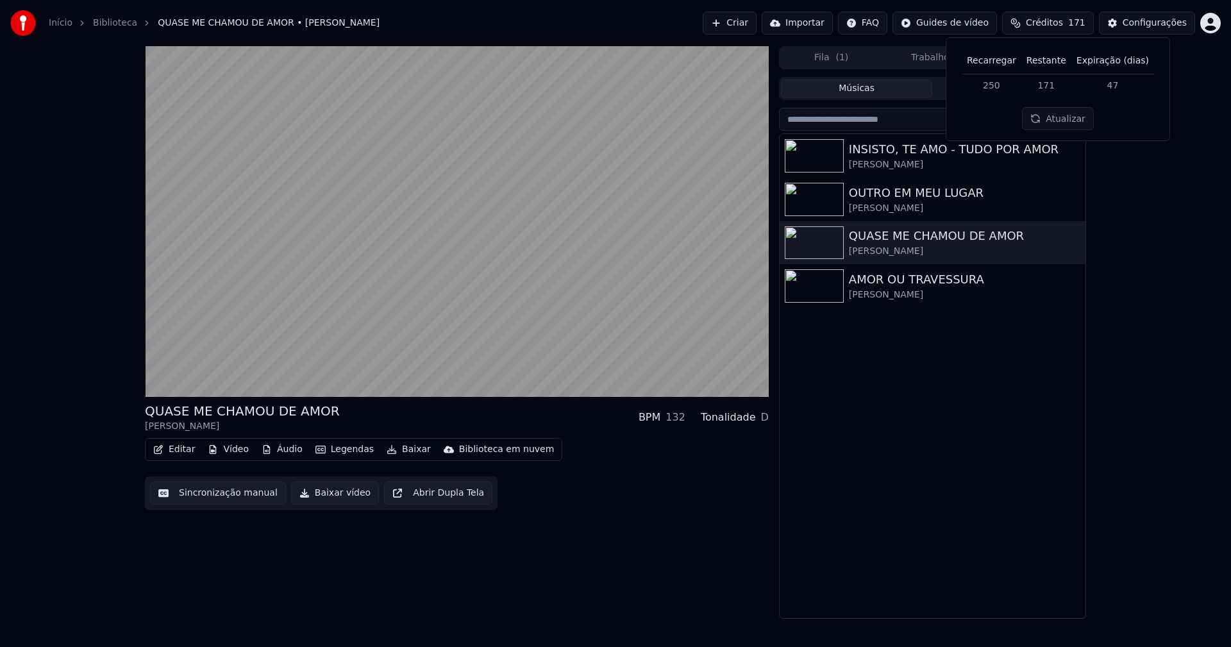
click at [1174, 283] on div "QUASE ME CHAMOU DE AMOR [PERSON_NAME] BPM 132 Tonalidade D Editar Vídeo Áudio L…" at bounding box center [615, 332] width 1231 height 573
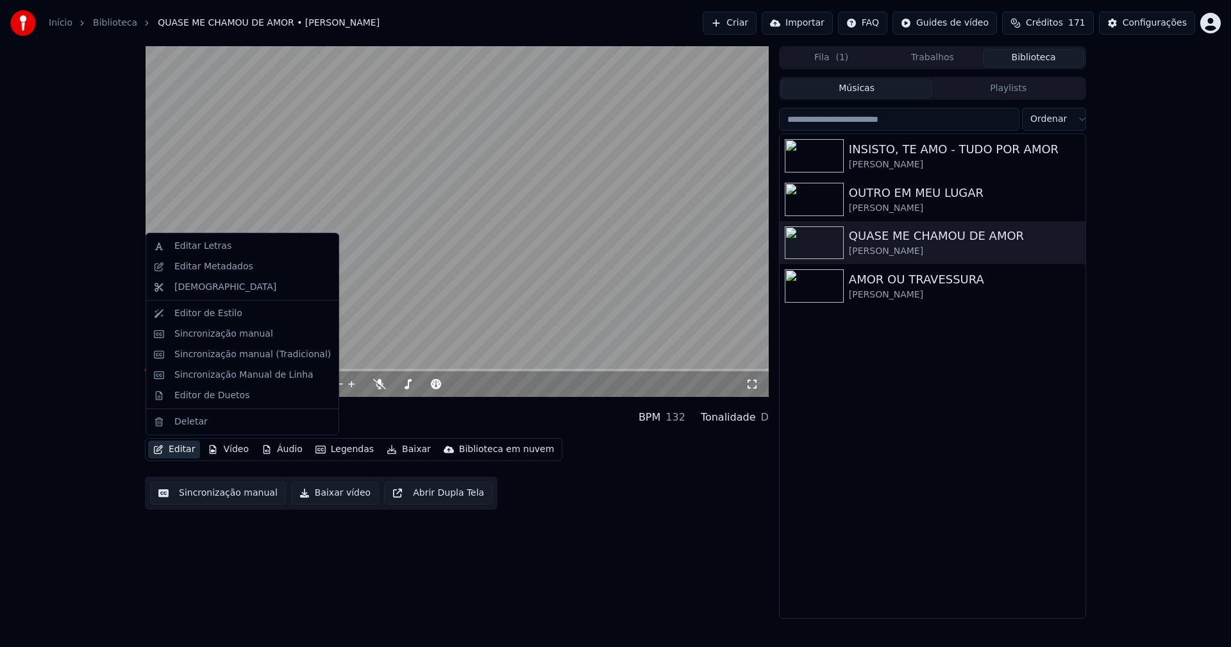
click at [185, 448] on button "Editar" at bounding box center [174, 450] width 52 height 18
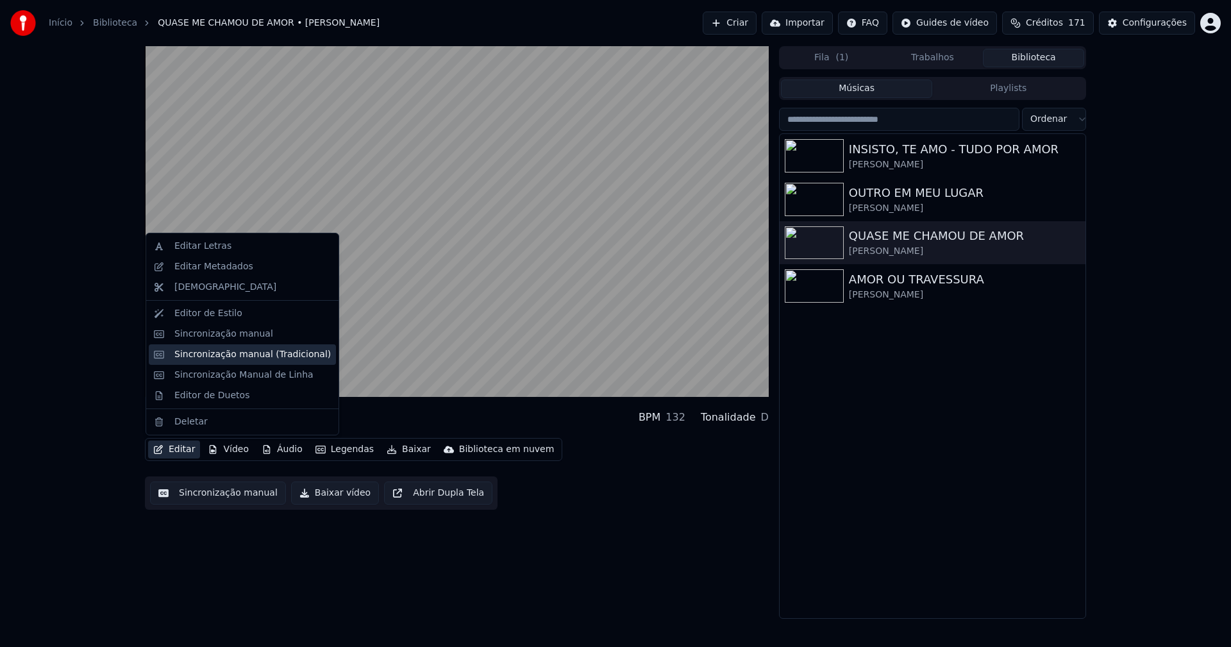
click at [244, 353] on div "Sincronização manual (Tradicional)" at bounding box center [252, 354] width 156 height 13
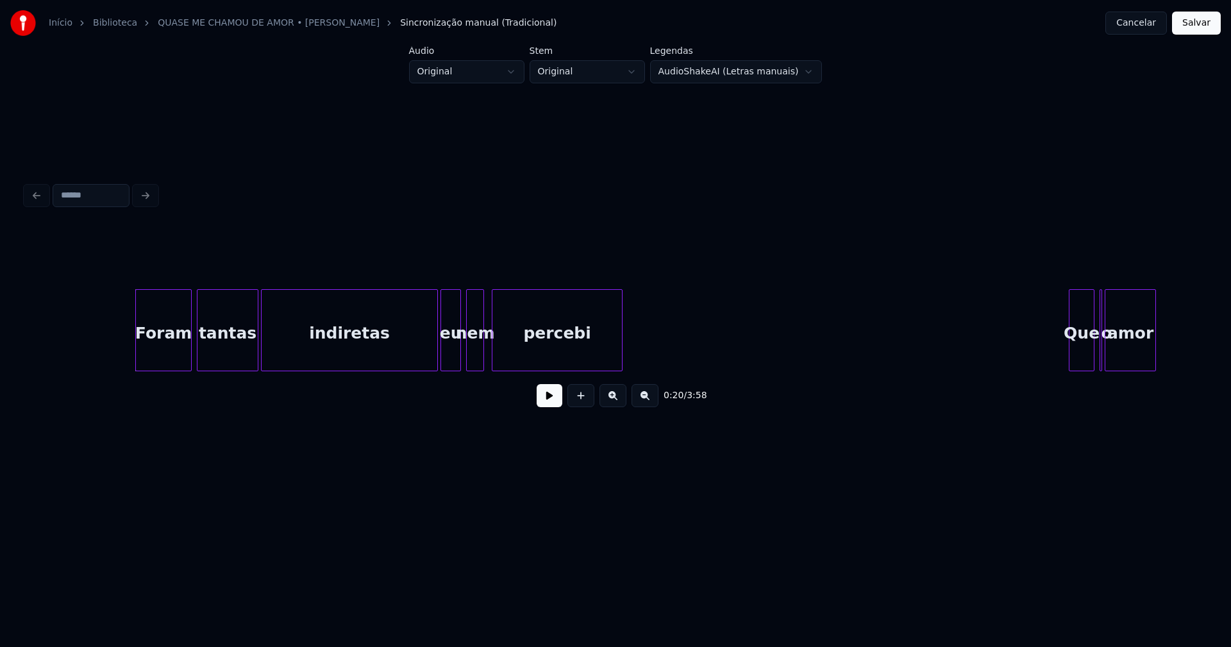
scroll to position [0, 2423]
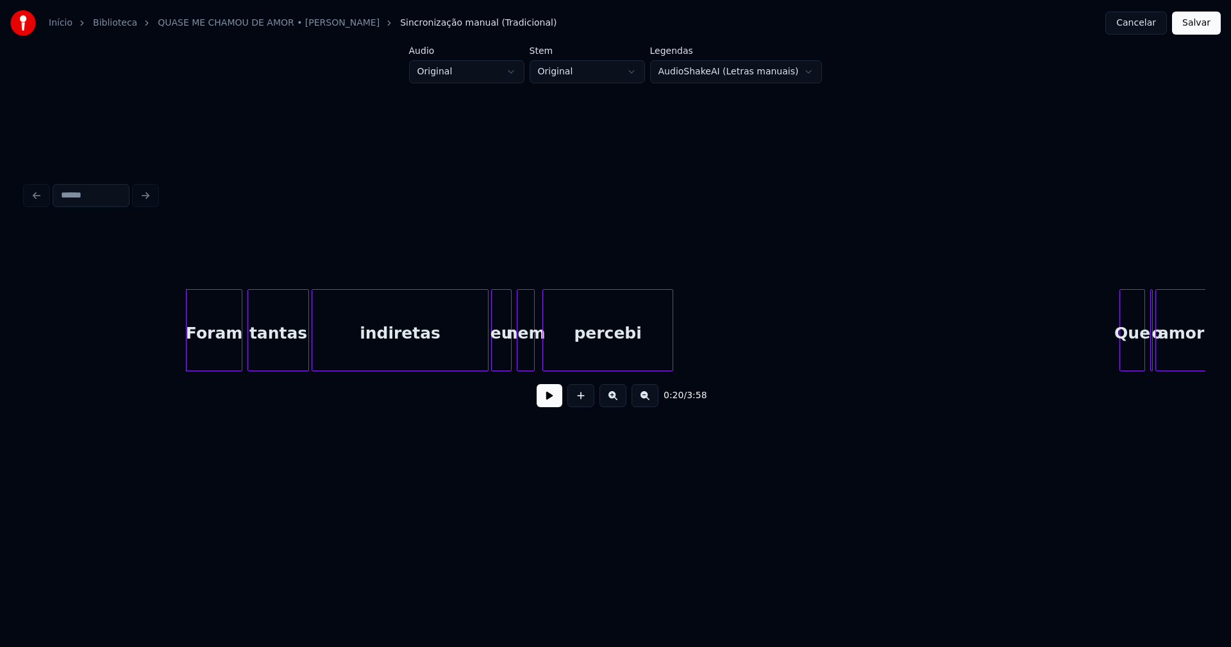
click at [543, 400] on button at bounding box center [550, 395] width 26 height 23
click at [478, 366] on div "Foram tantas indiretas eu nem percebi Que o amor" at bounding box center [616, 330] width 1180 height 82
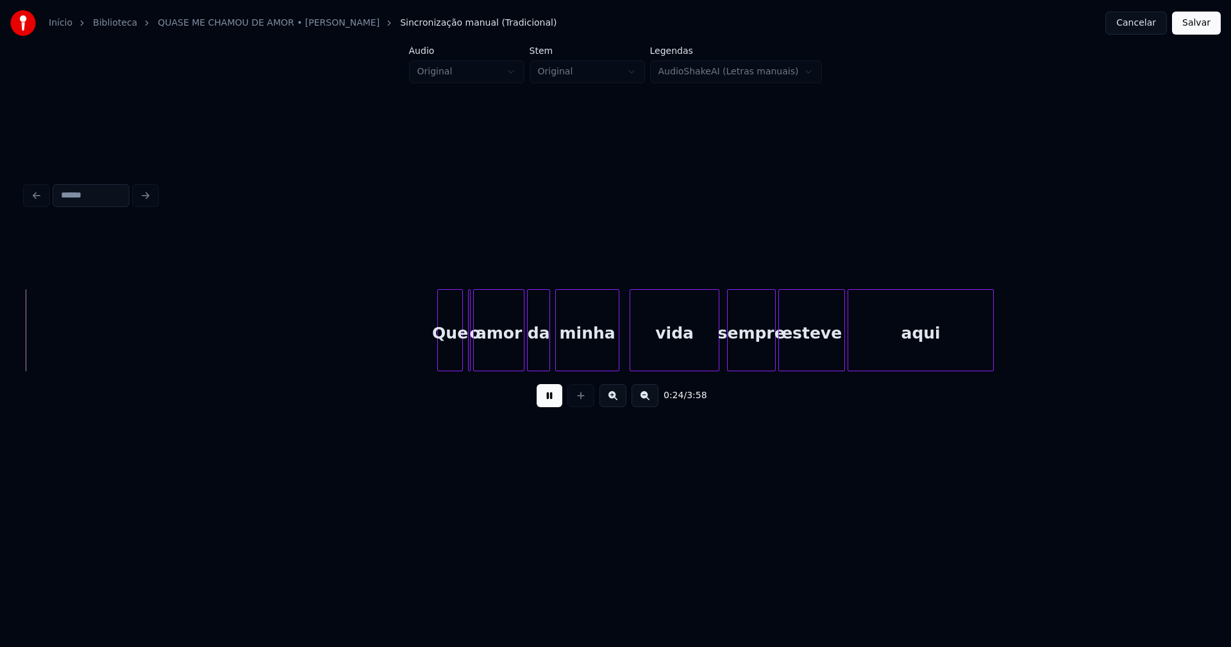
scroll to position [0, 3122]
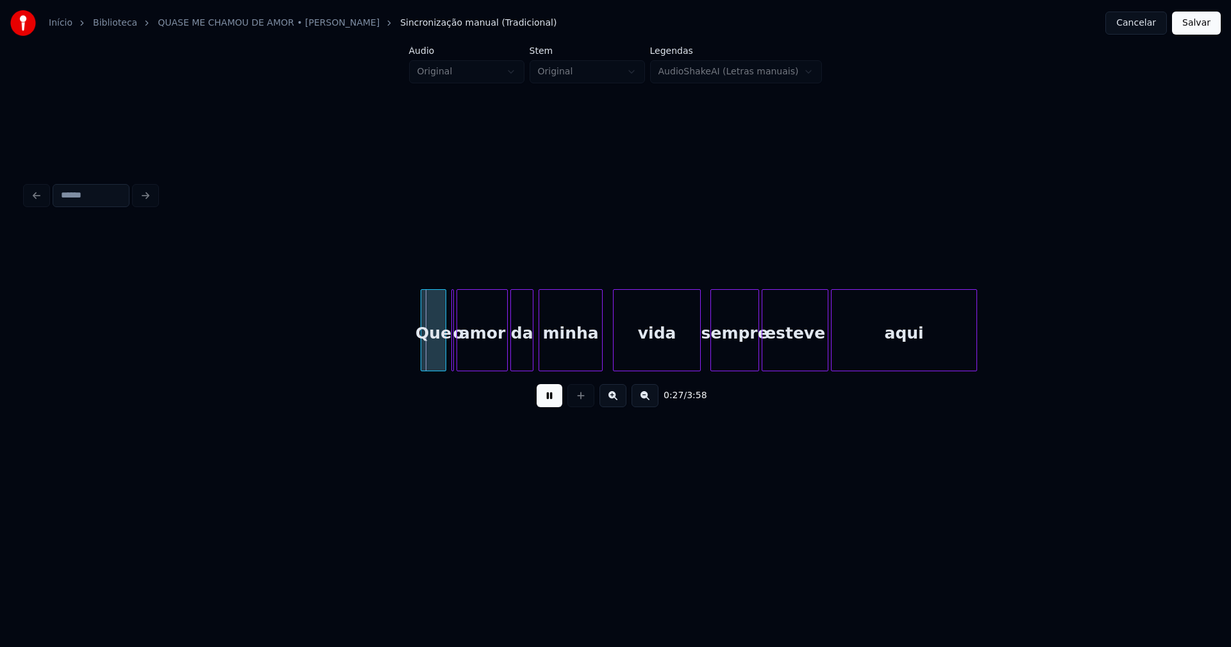
click at [698, 359] on div at bounding box center [699, 330] width 4 height 81
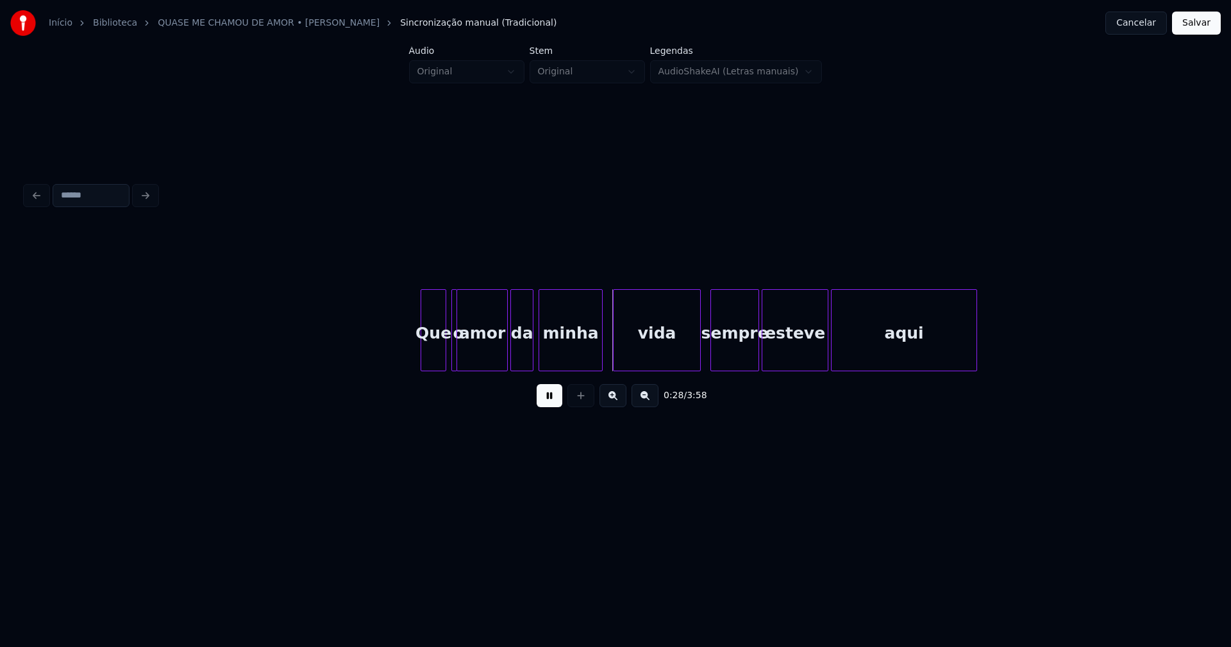
click at [455, 357] on div at bounding box center [455, 330] width 4 height 81
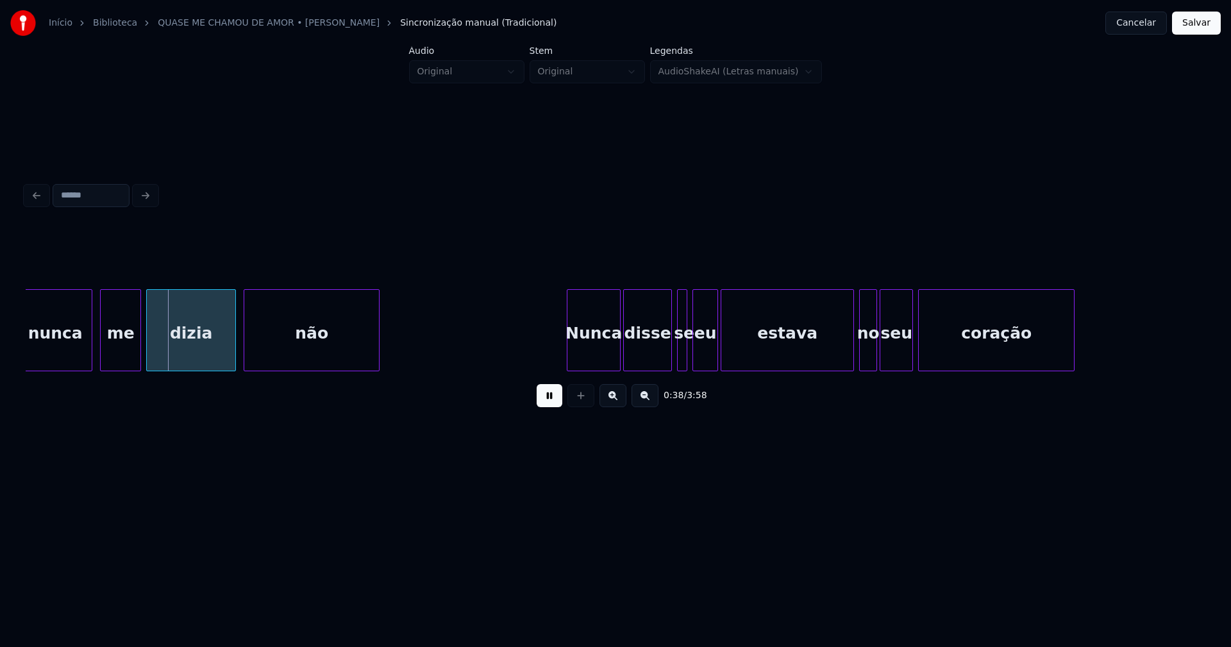
scroll to position [0, 4965]
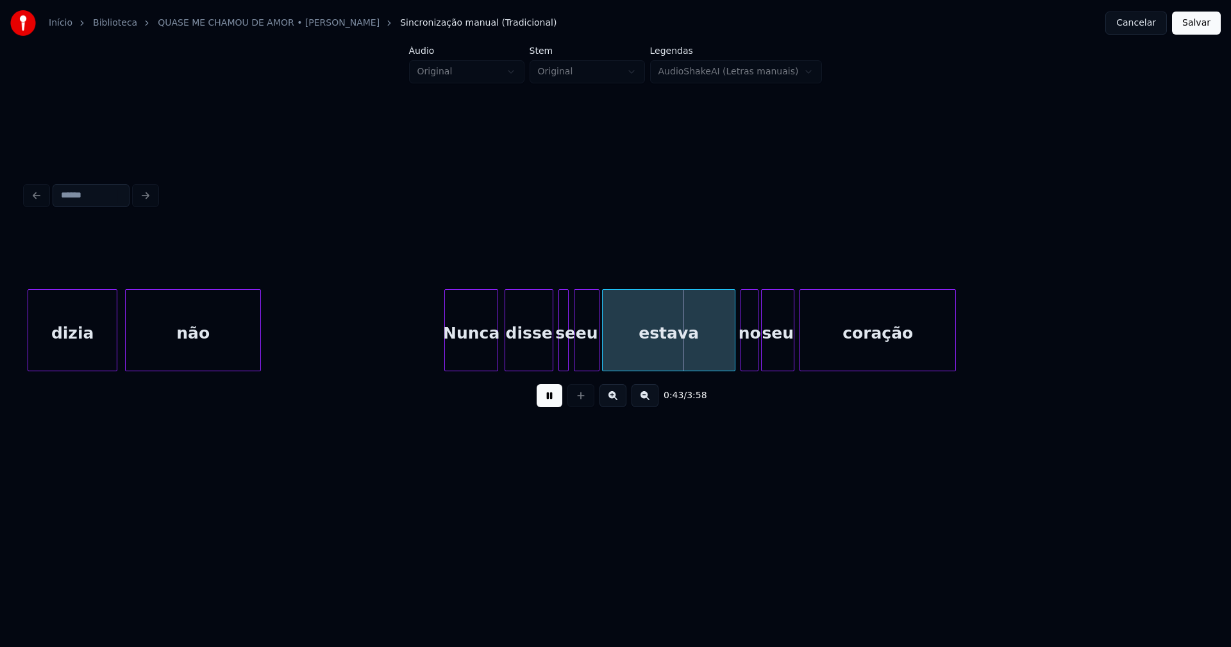
click at [475, 358] on div "Nunca" at bounding box center [471, 333] width 53 height 87
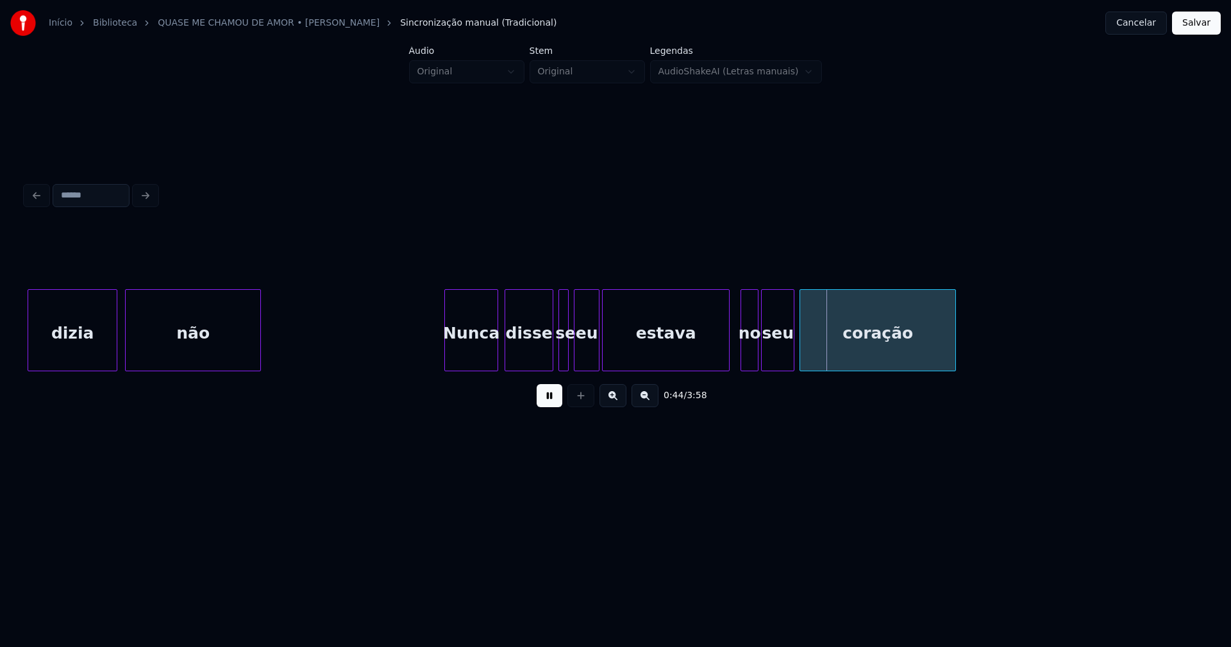
click at [729, 359] on div at bounding box center [727, 330] width 4 height 81
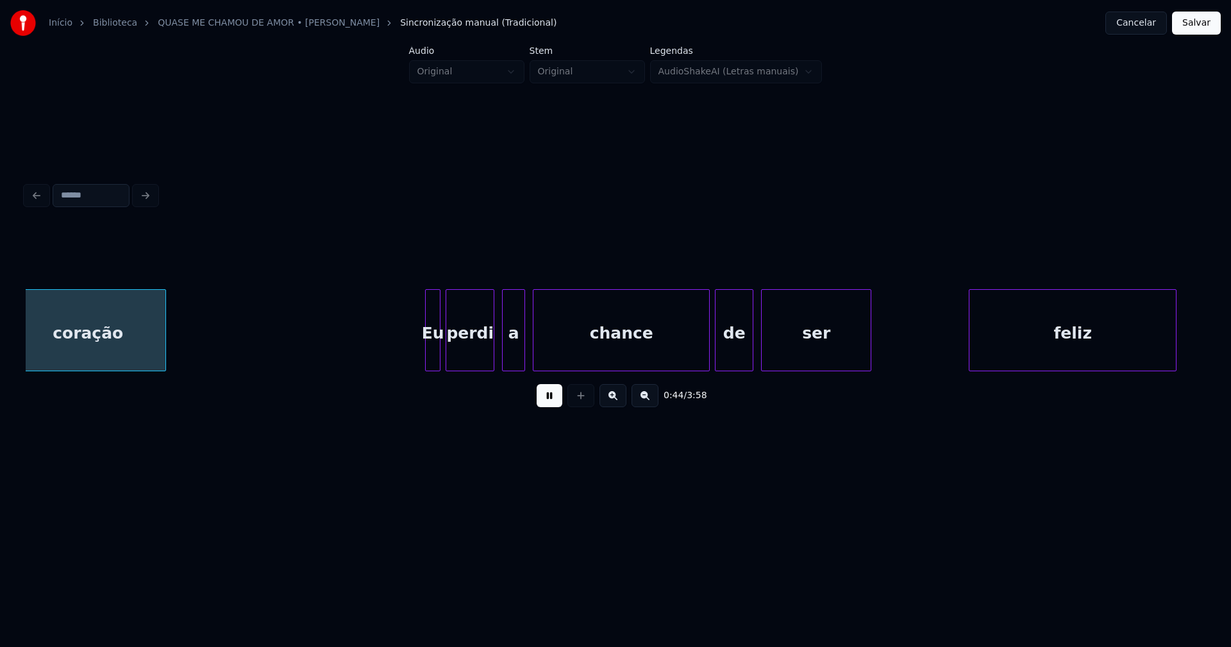
scroll to position [0, 5772]
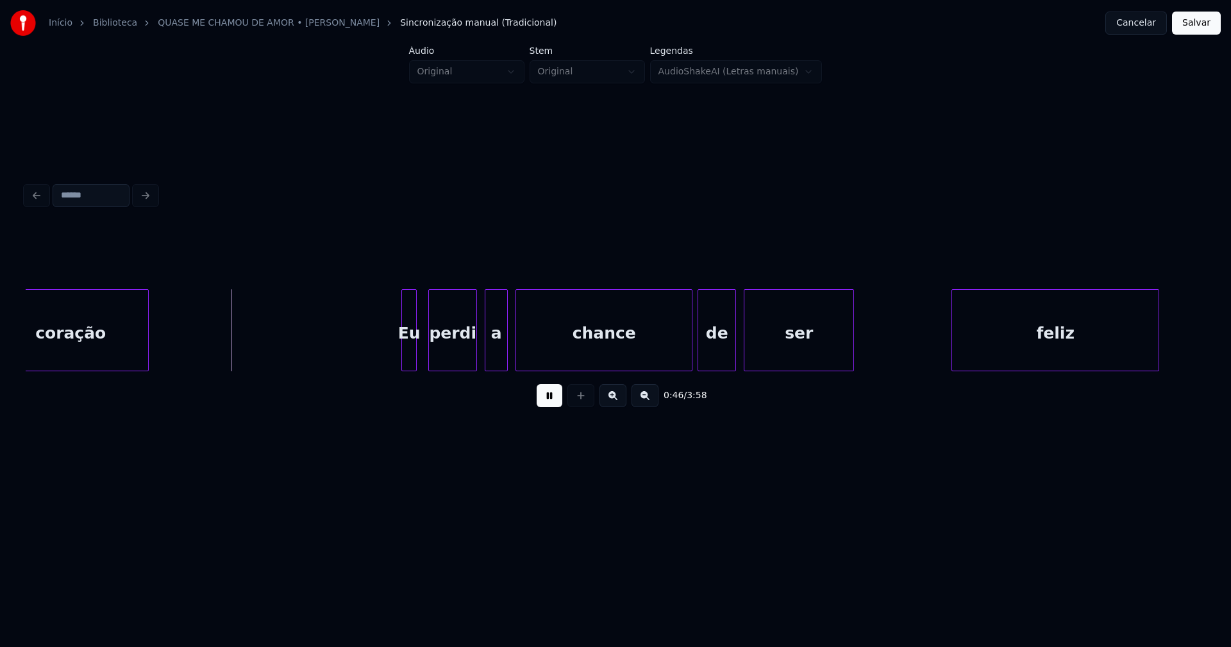
click at [410, 356] on div "Eu" at bounding box center [409, 333] width 14 height 87
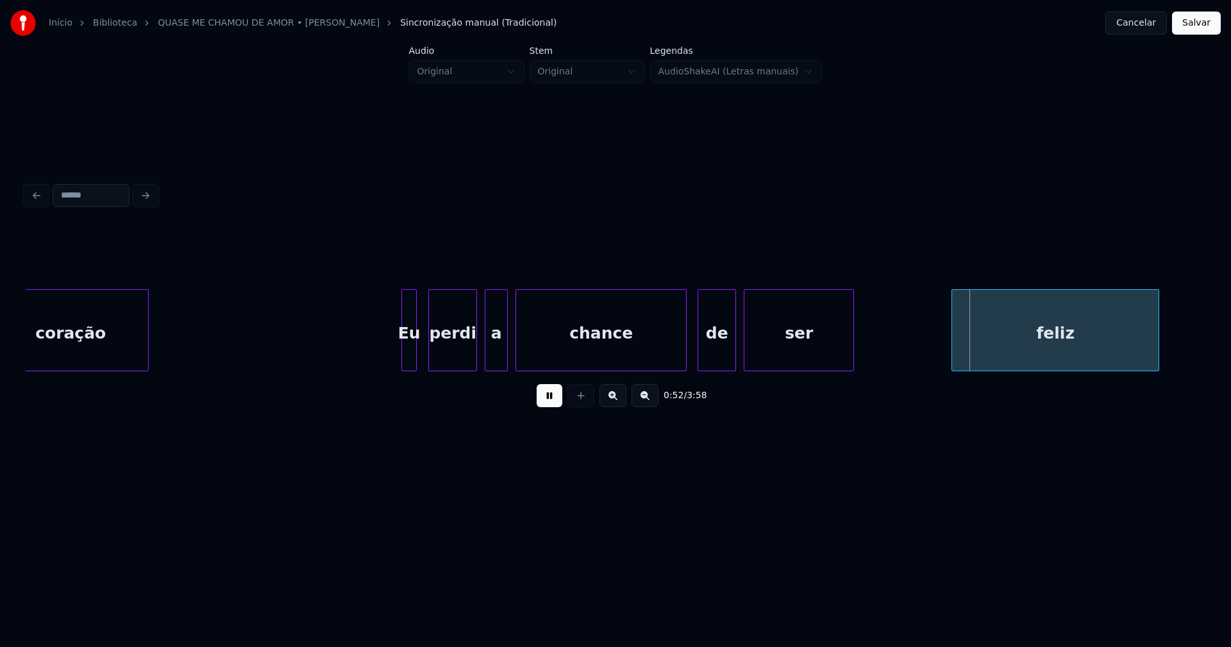
click at [686, 362] on div at bounding box center [684, 330] width 4 height 81
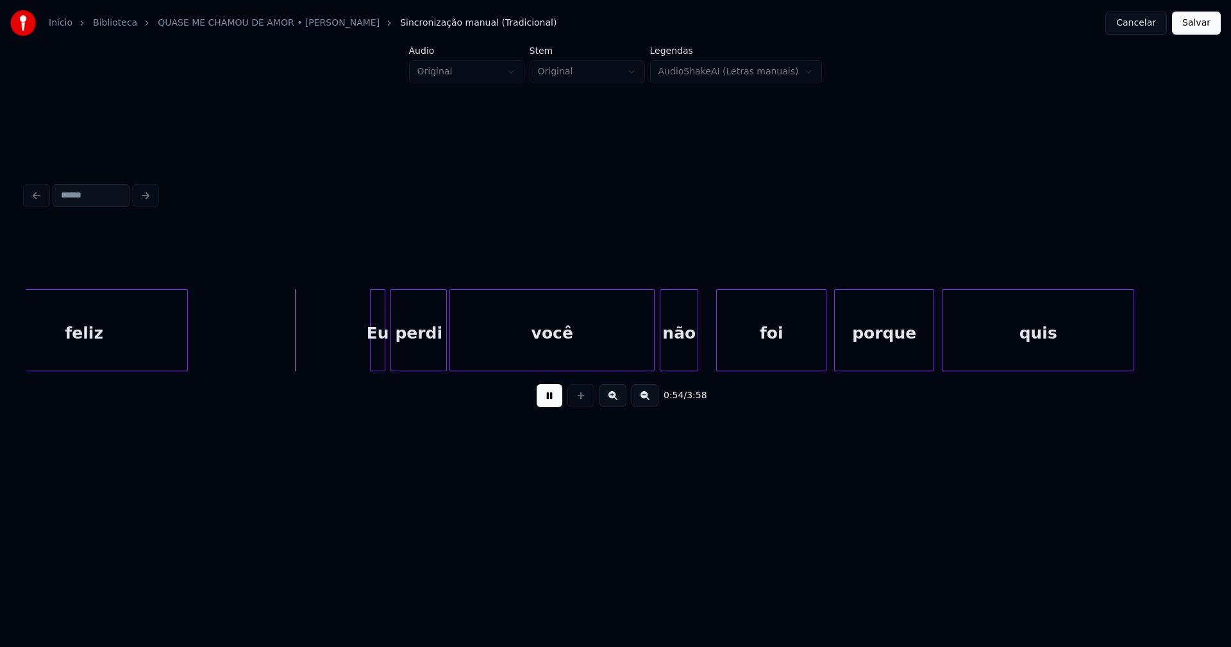
scroll to position [0, 6778]
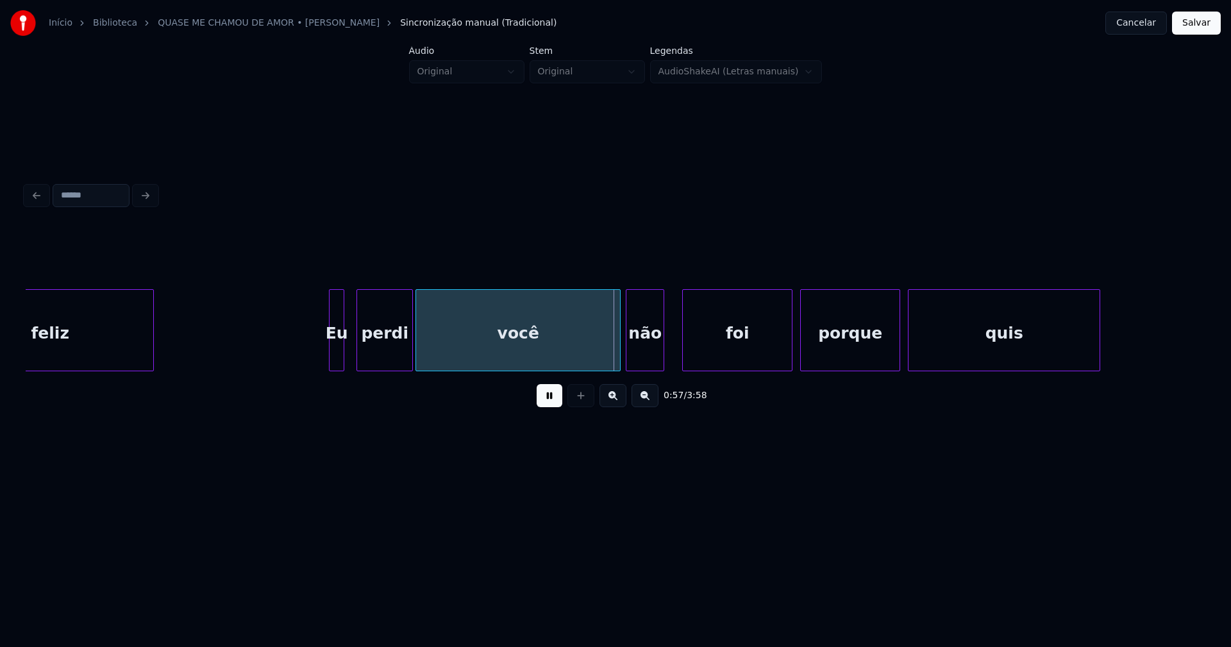
click at [338, 360] on div "Eu" at bounding box center [337, 333] width 14 height 87
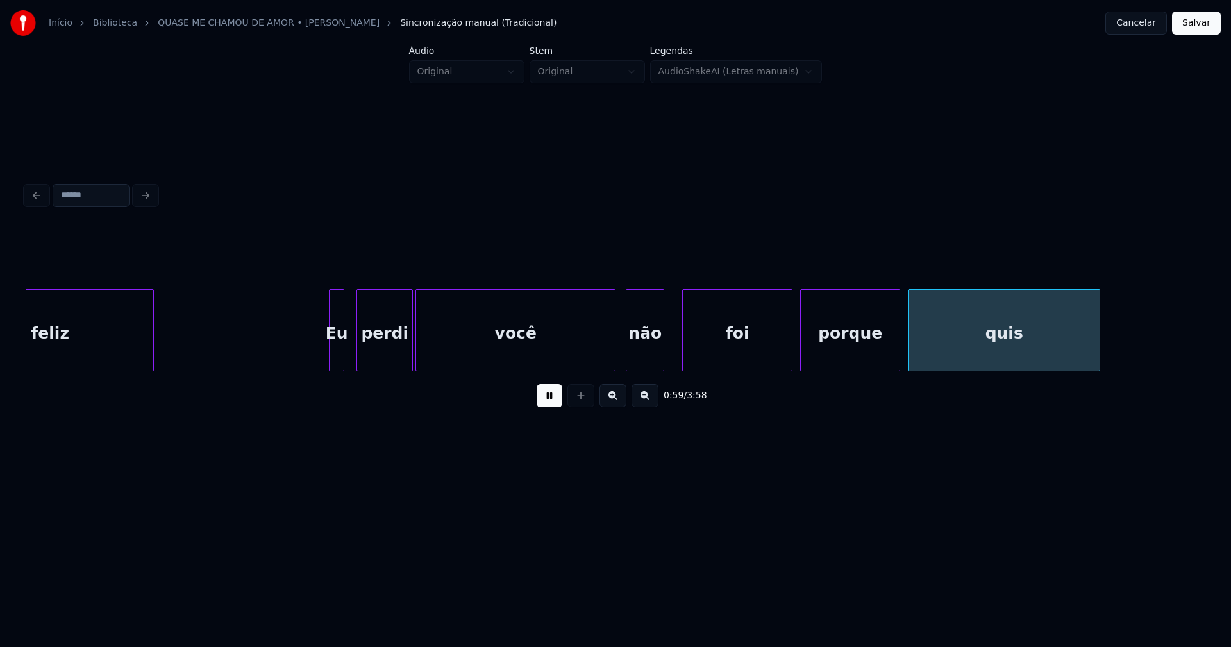
click at [614, 364] on div at bounding box center [613, 330] width 4 height 81
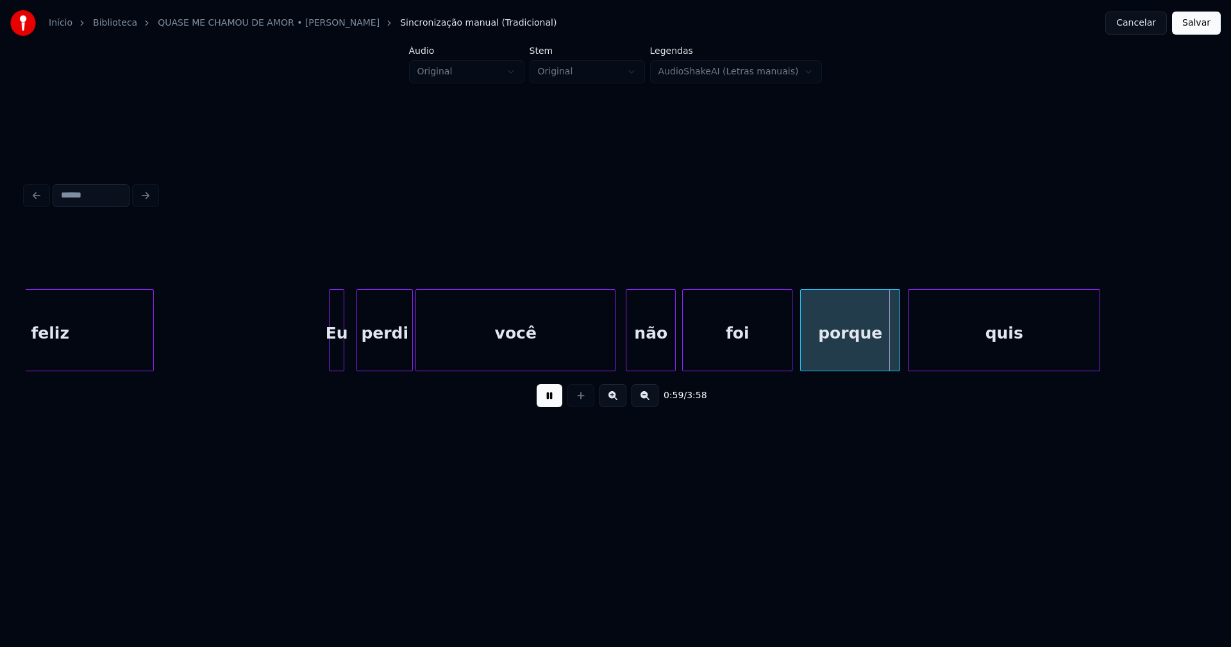
click at [675, 360] on div at bounding box center [674, 330] width 4 height 81
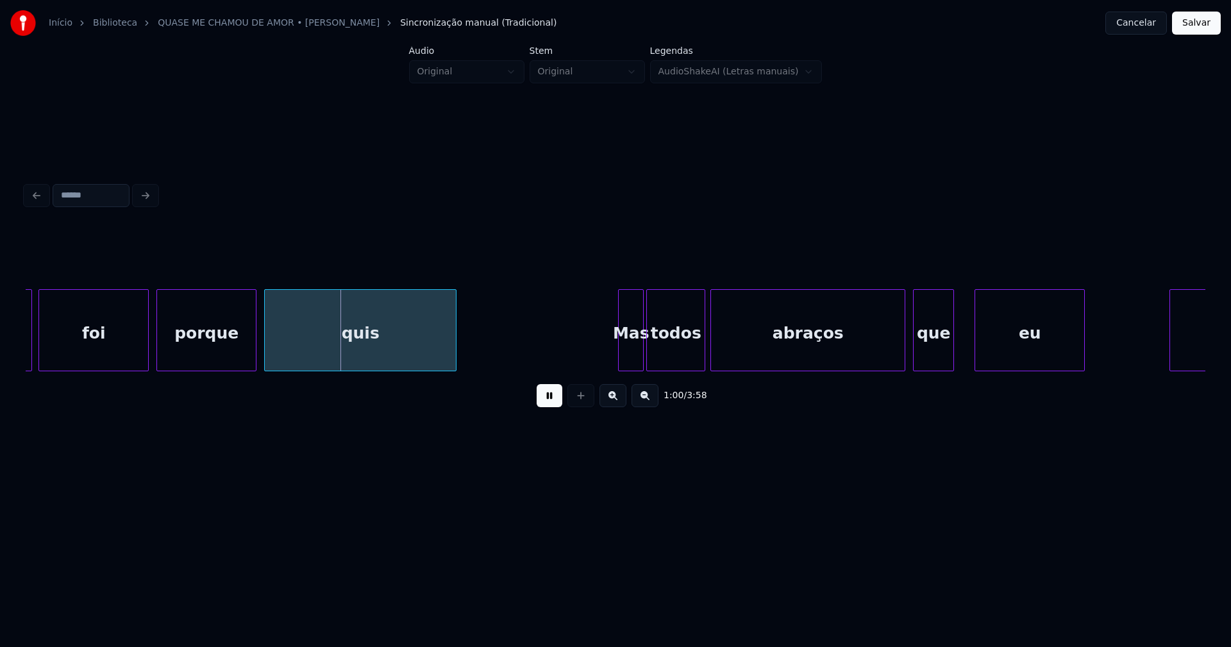
scroll to position [0, 7609]
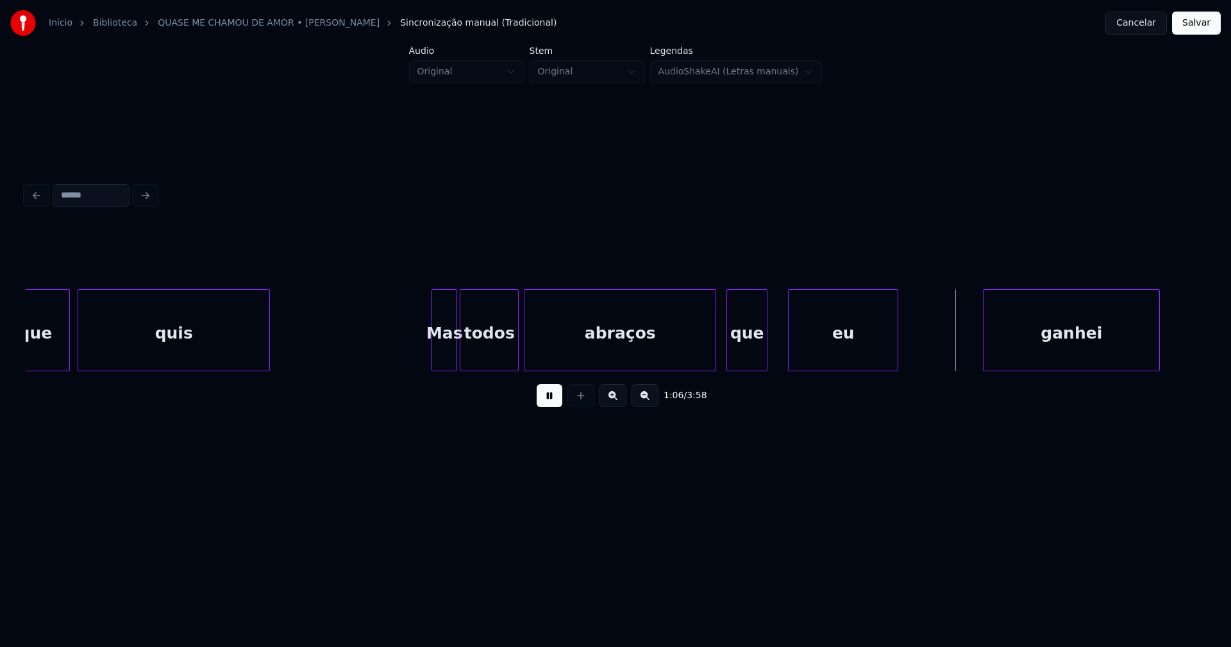
click at [714, 353] on div at bounding box center [714, 330] width 4 height 81
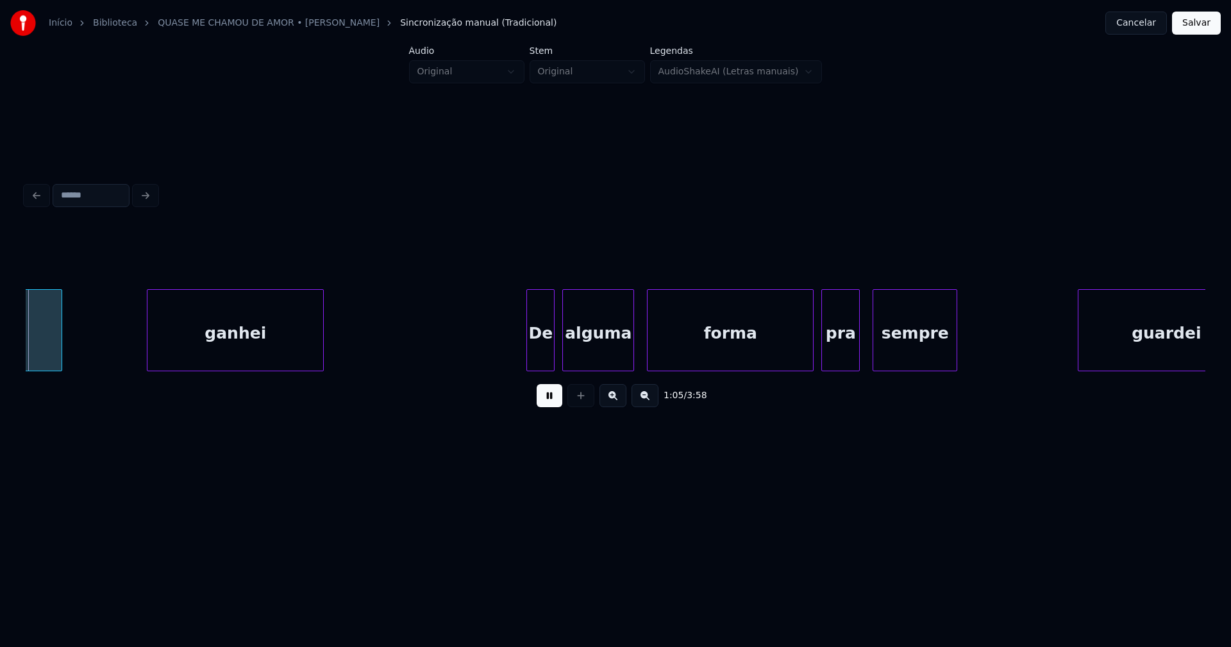
scroll to position [0, 8458]
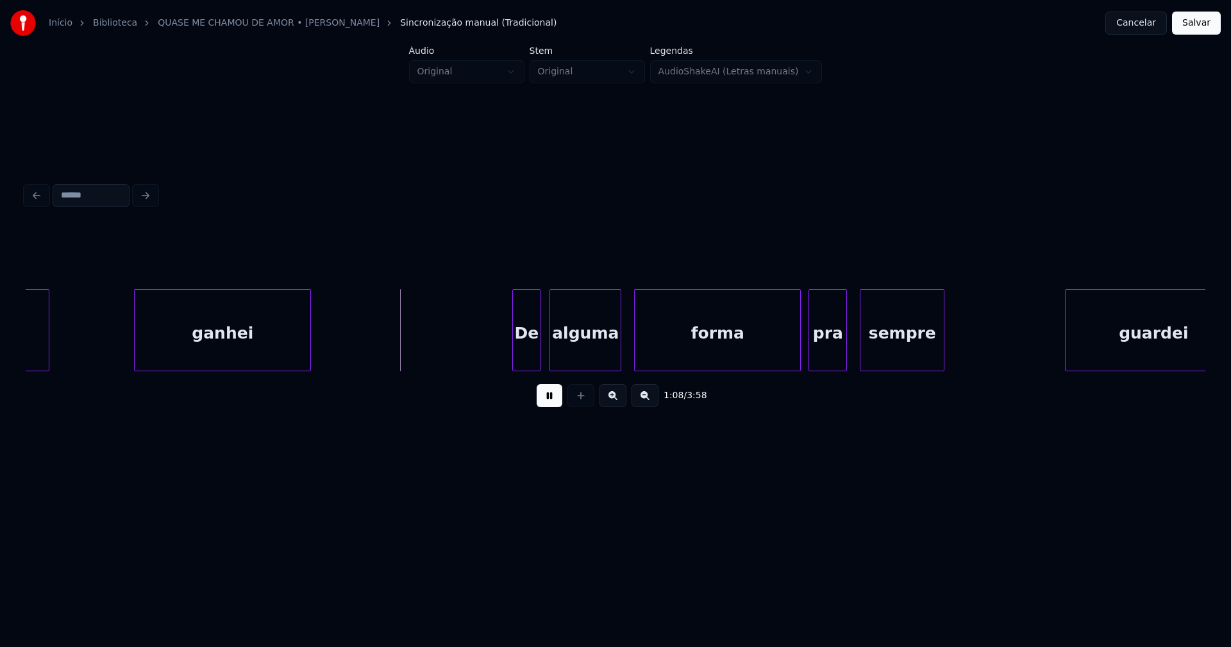
click at [530, 357] on div "De" at bounding box center [526, 333] width 27 height 87
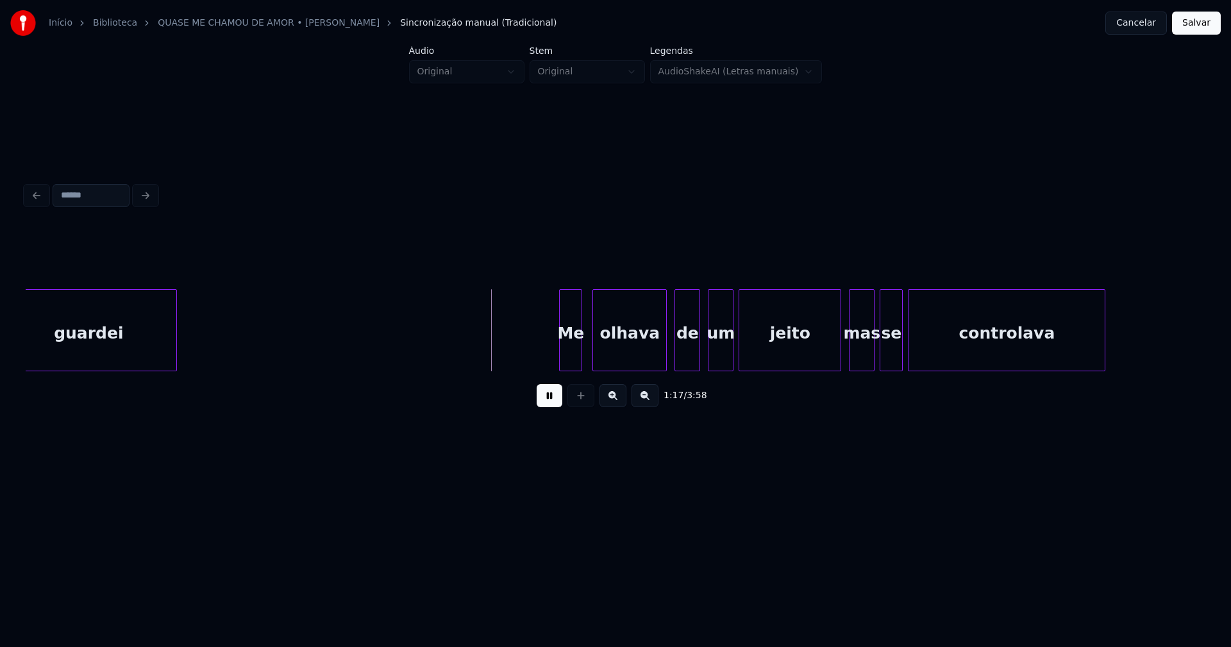
scroll to position [0, 9811]
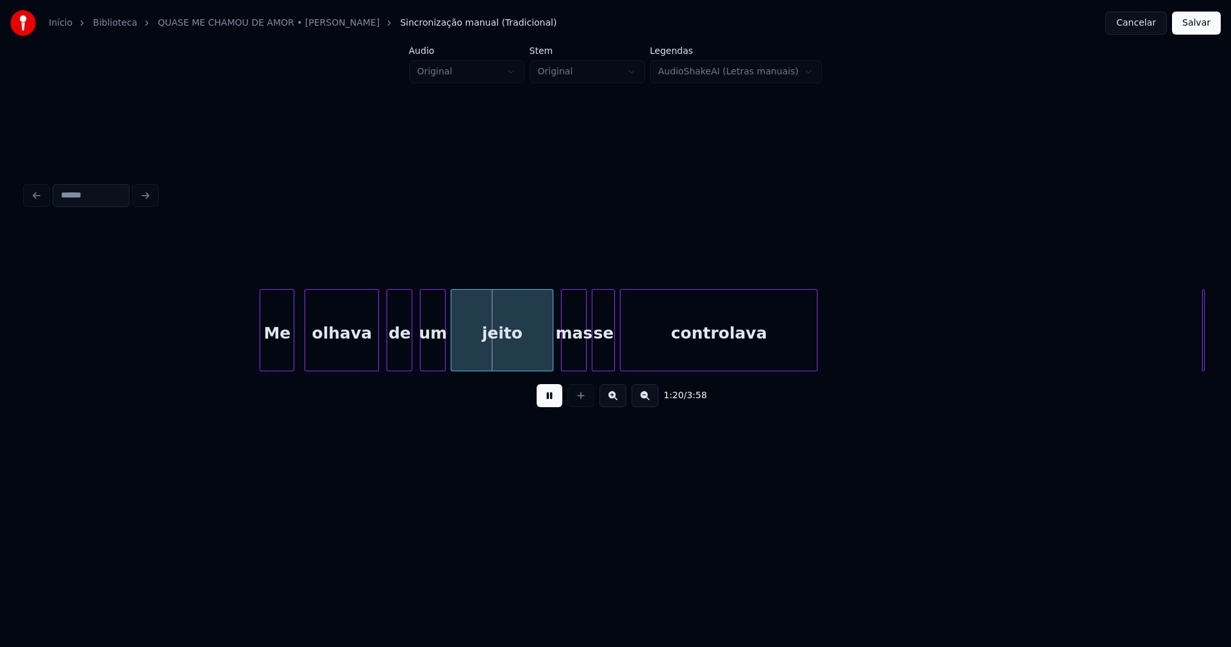
click at [262, 360] on div at bounding box center [262, 330] width 4 height 81
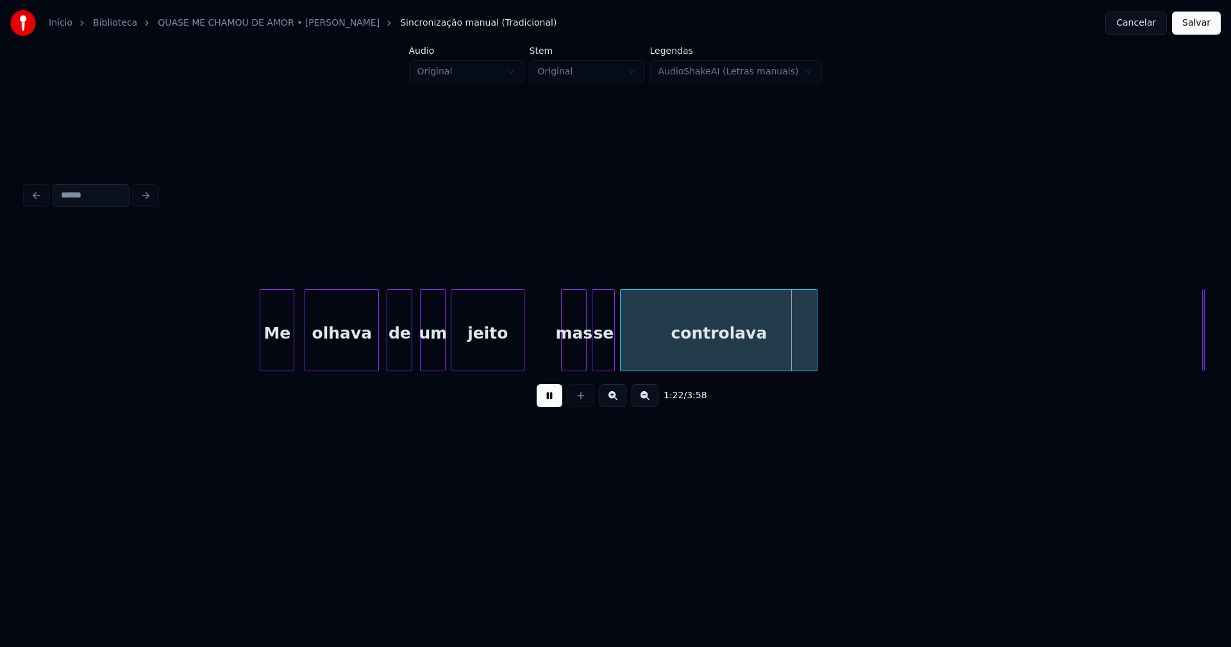
click at [521, 366] on div "jeito" at bounding box center [488, 330] width 74 height 82
click at [540, 367] on div "Me olhava de um jeito mas se controlava E" at bounding box center [616, 330] width 1180 height 82
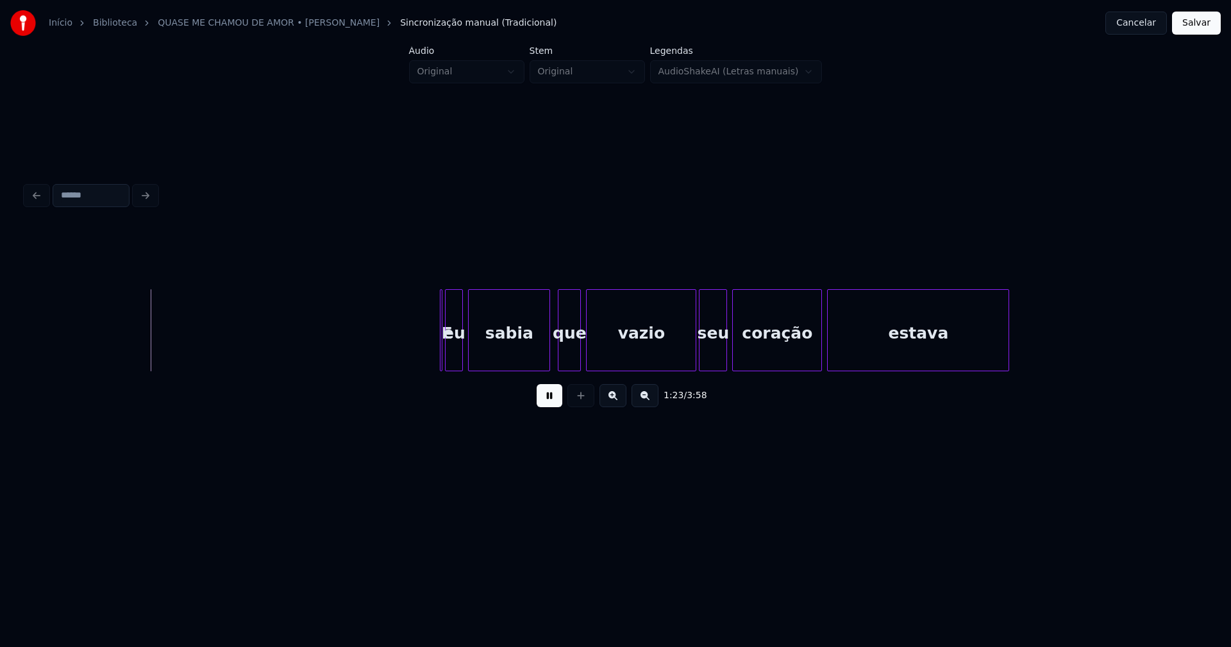
scroll to position [0, 10658]
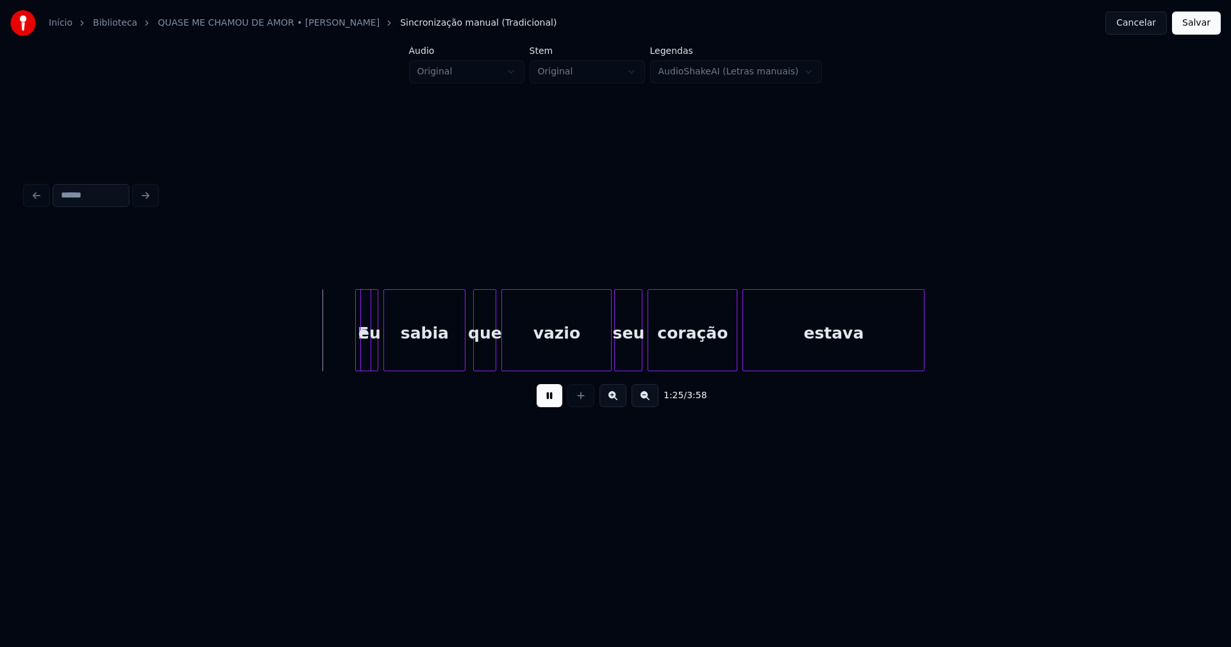
click at [369, 363] on div at bounding box center [369, 330] width 4 height 81
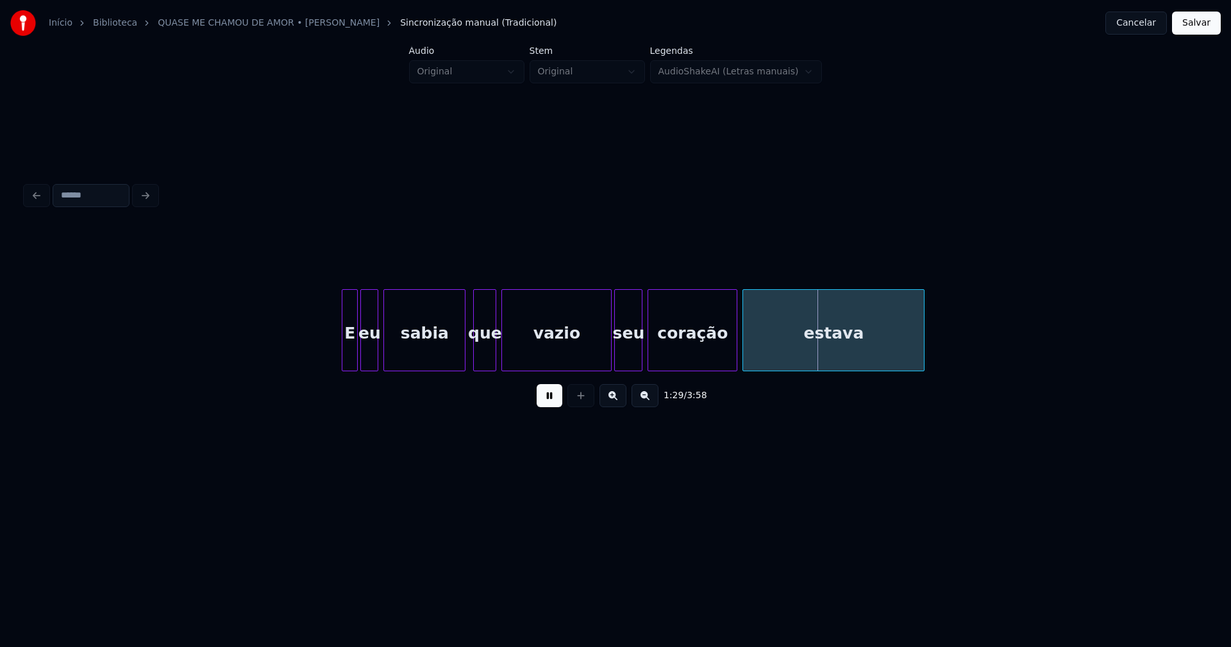
click at [342, 303] on div "E" at bounding box center [350, 330] width 16 height 82
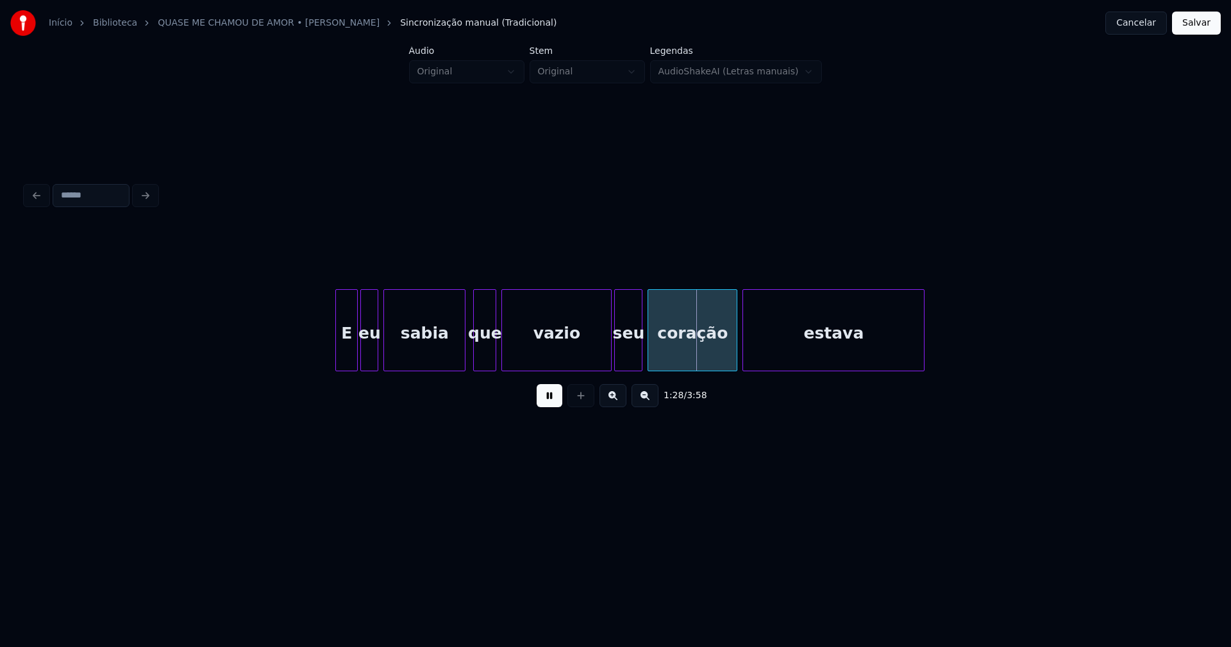
click at [336, 355] on div at bounding box center [338, 330] width 4 height 81
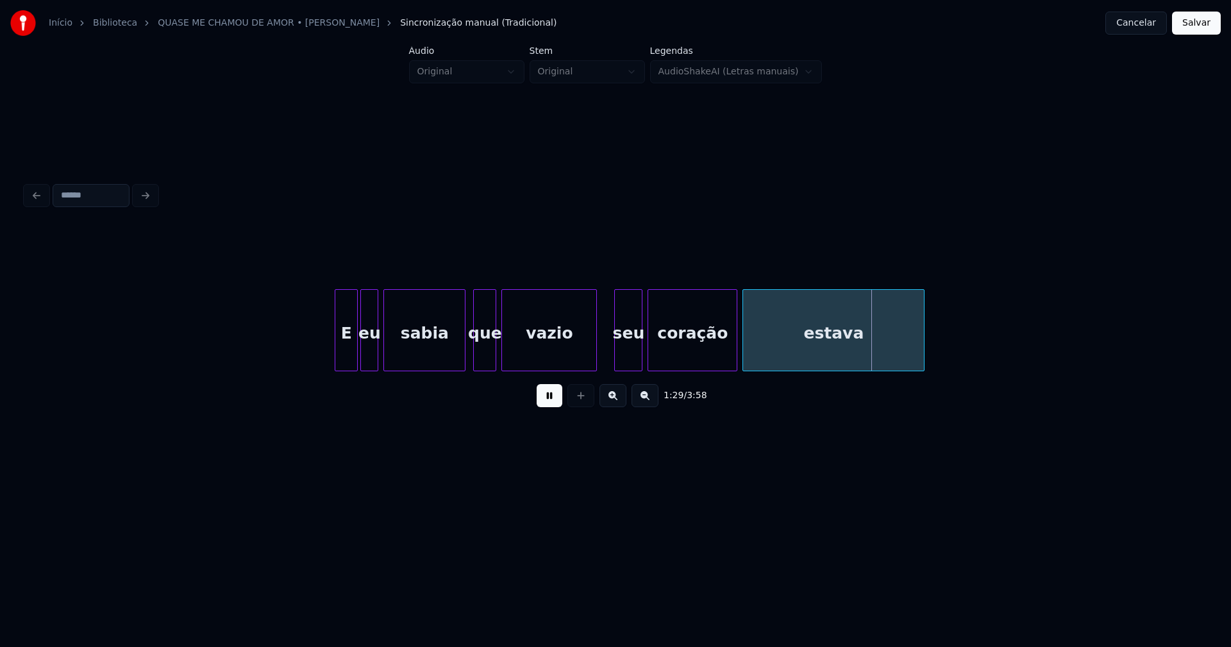
click at [595, 355] on div at bounding box center [595, 330] width 4 height 81
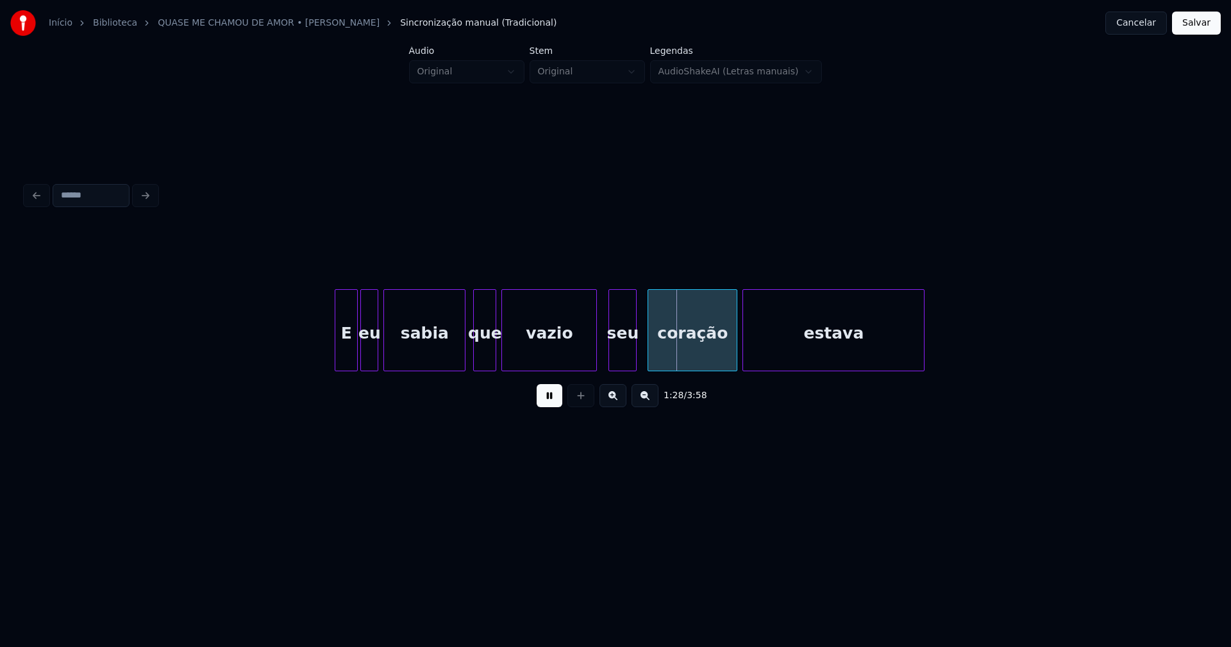
click at [618, 352] on div "seu" at bounding box center [622, 333] width 27 height 87
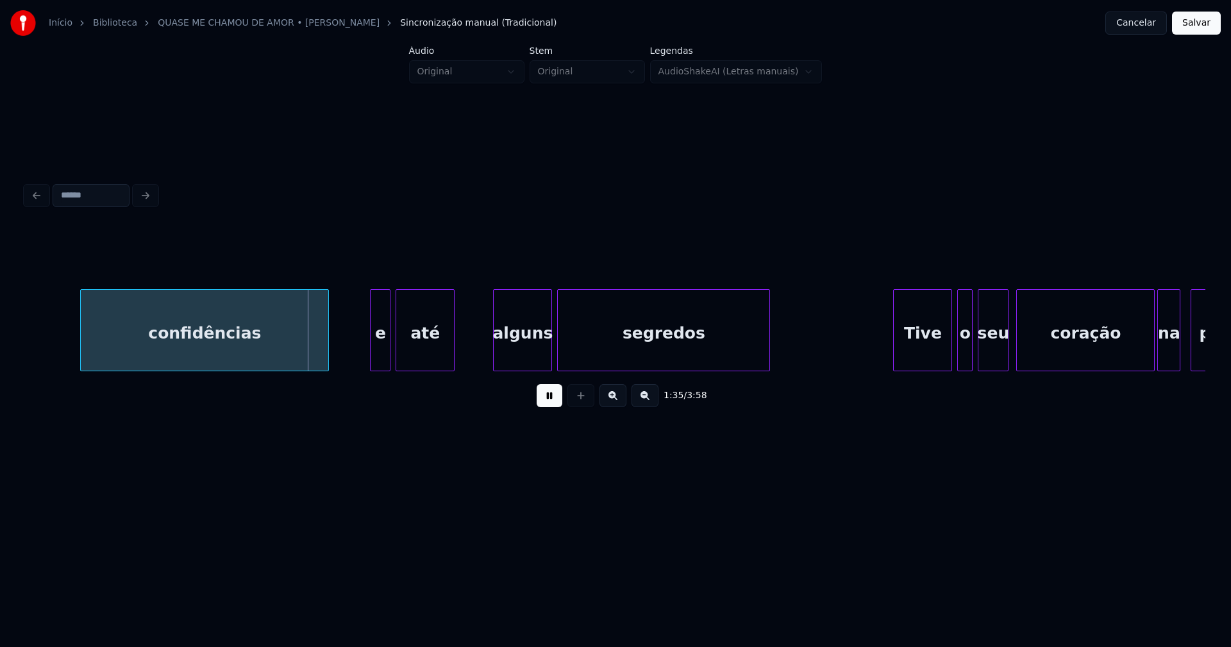
scroll to position [0, 12099]
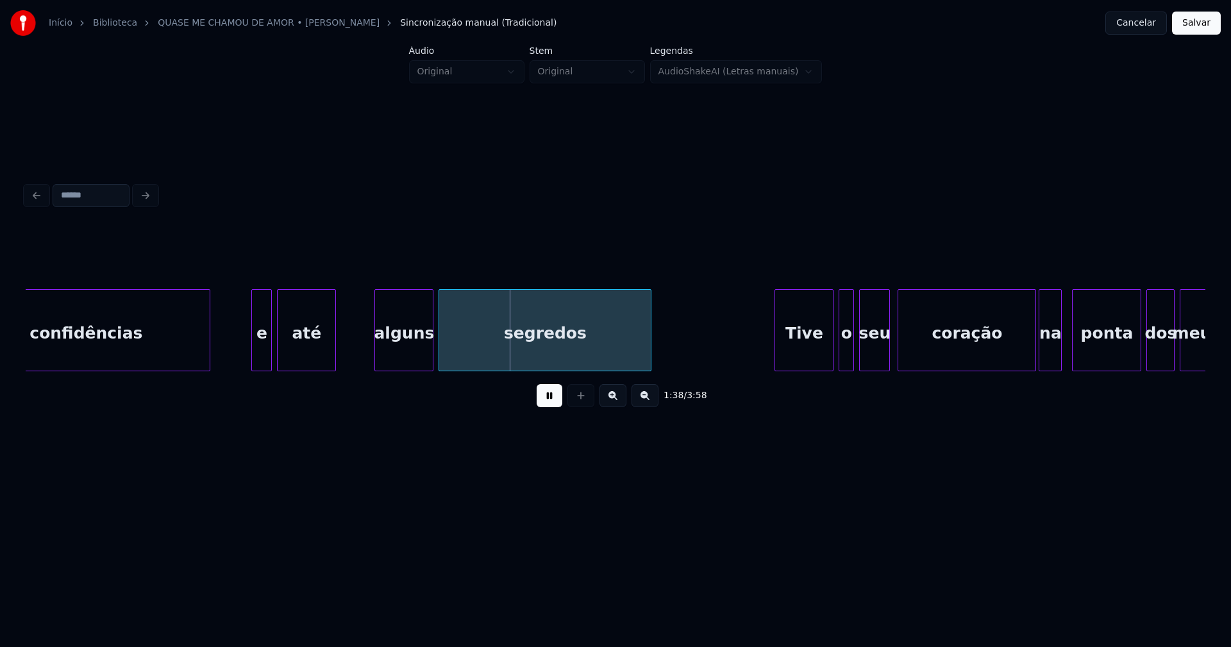
click at [324, 361] on div "até" at bounding box center [343, 333] width 58 height 87
click at [300, 359] on div at bounding box center [299, 330] width 4 height 81
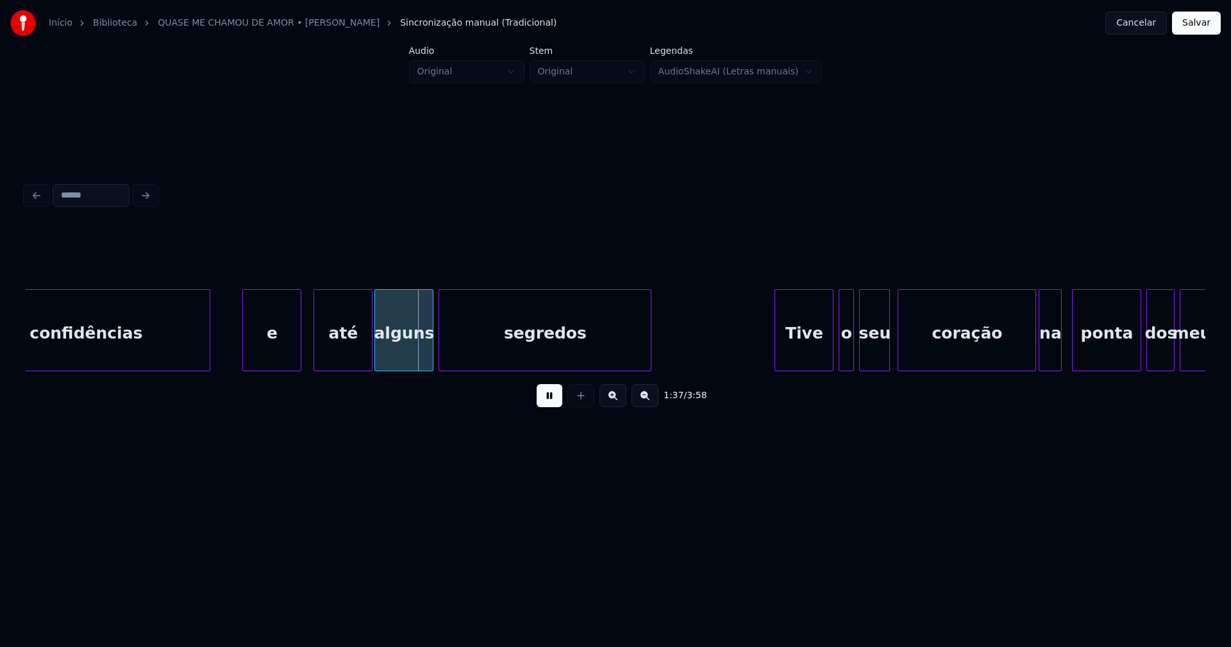
click at [246, 350] on div at bounding box center [245, 330] width 4 height 81
click at [445, 362] on div at bounding box center [447, 330] width 4 height 81
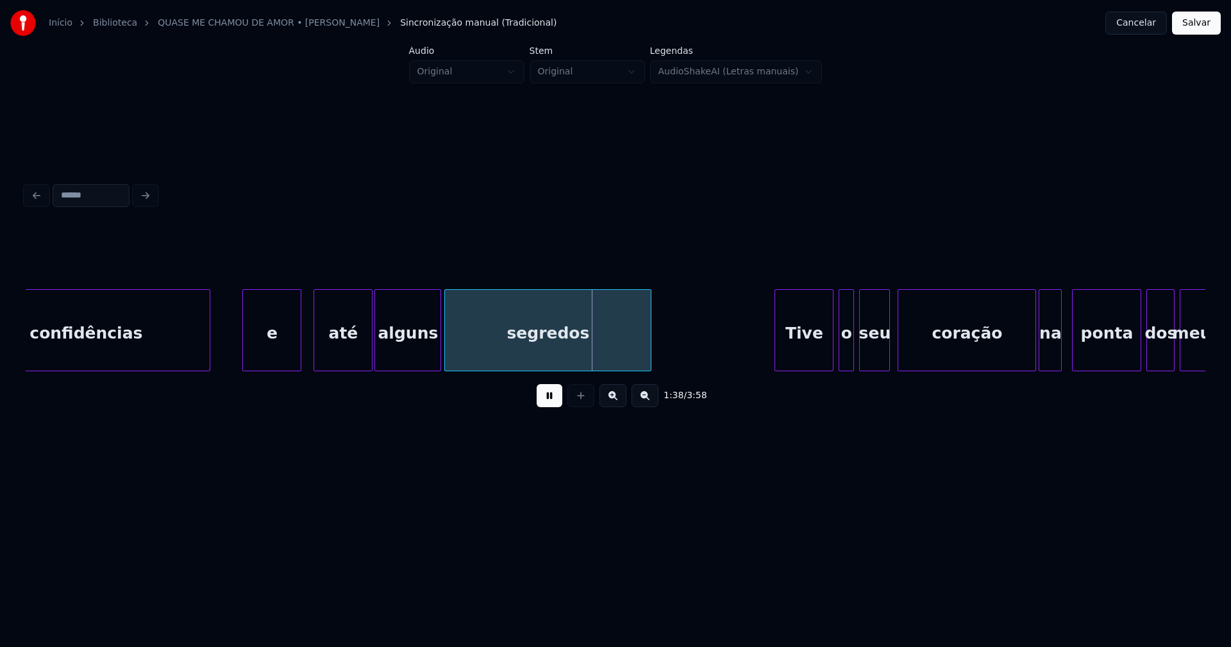
click at [439, 357] on div at bounding box center [439, 330] width 4 height 81
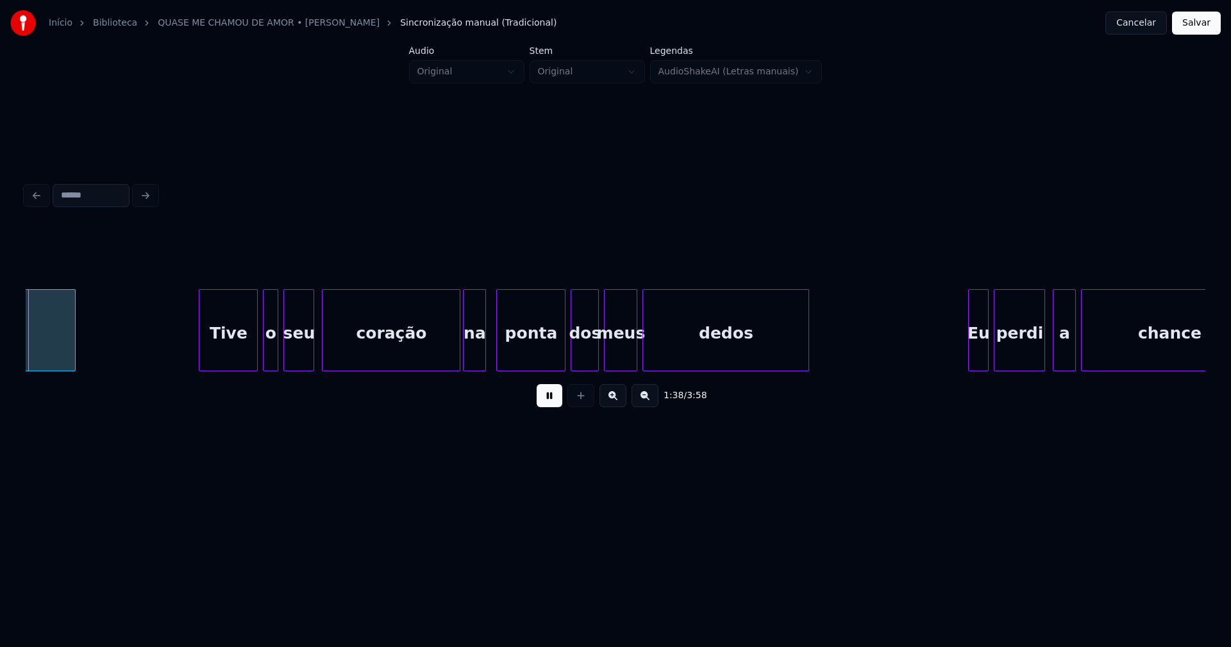
scroll to position [0, 12680]
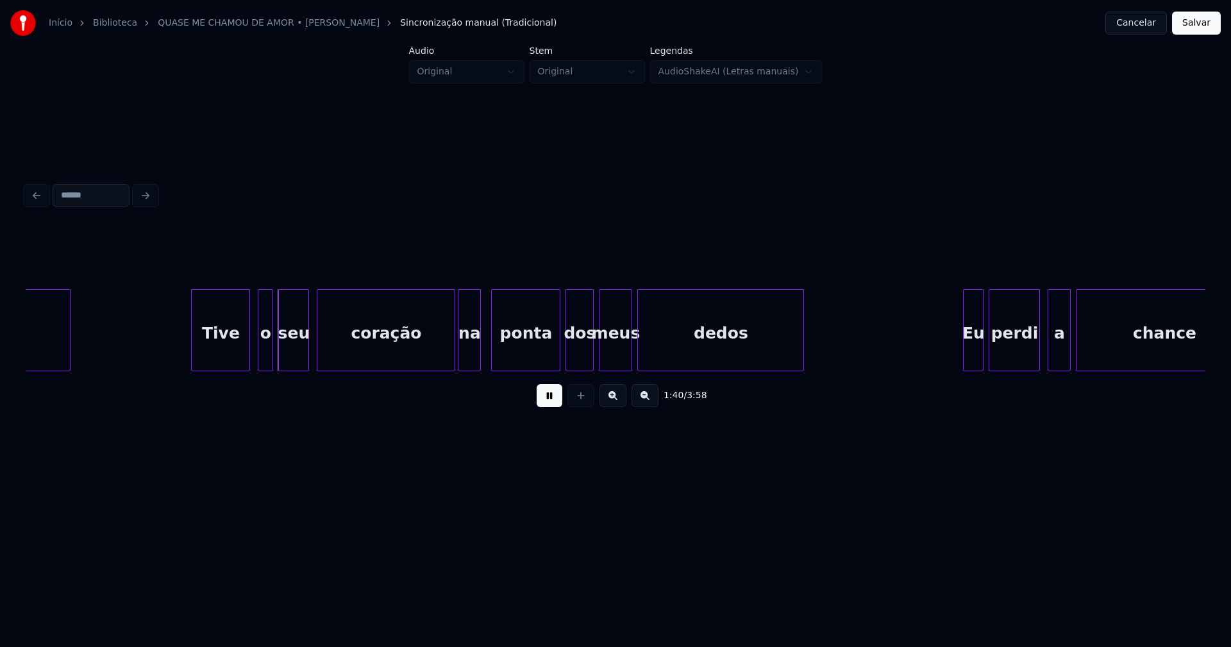
click at [219, 364] on div "Tive" at bounding box center [221, 333] width 58 height 87
click at [443, 364] on div at bounding box center [443, 330] width 4 height 81
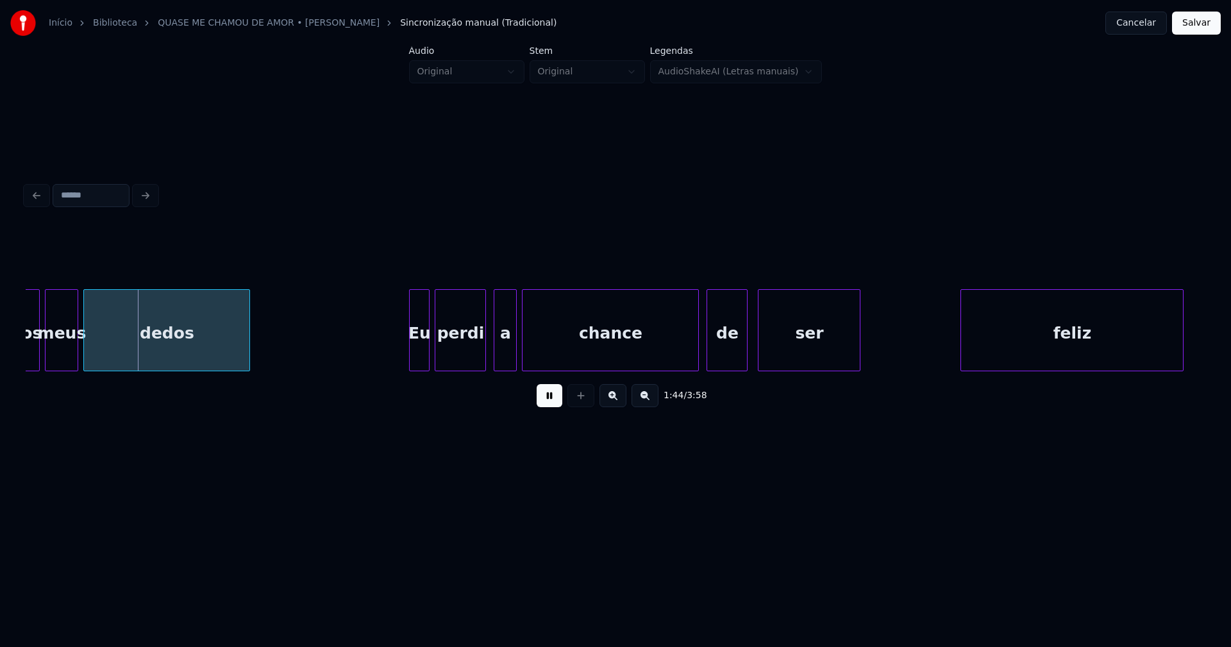
scroll to position [0, 13302]
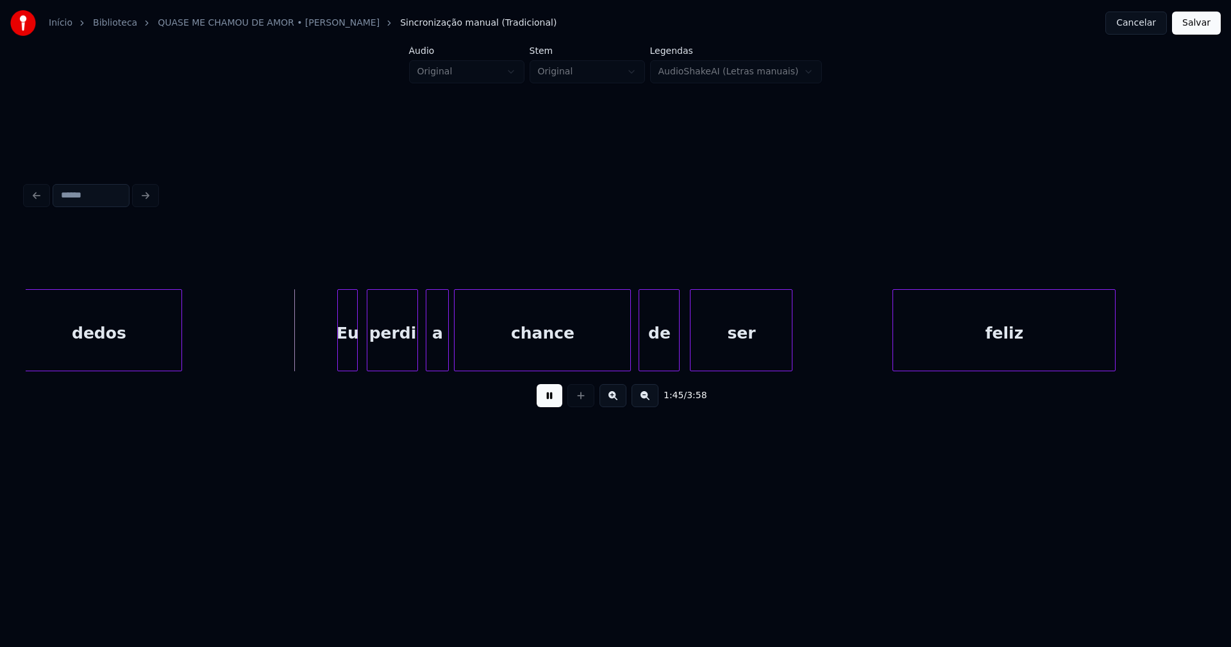
click at [349, 356] on div "Eu" at bounding box center [347, 333] width 19 height 87
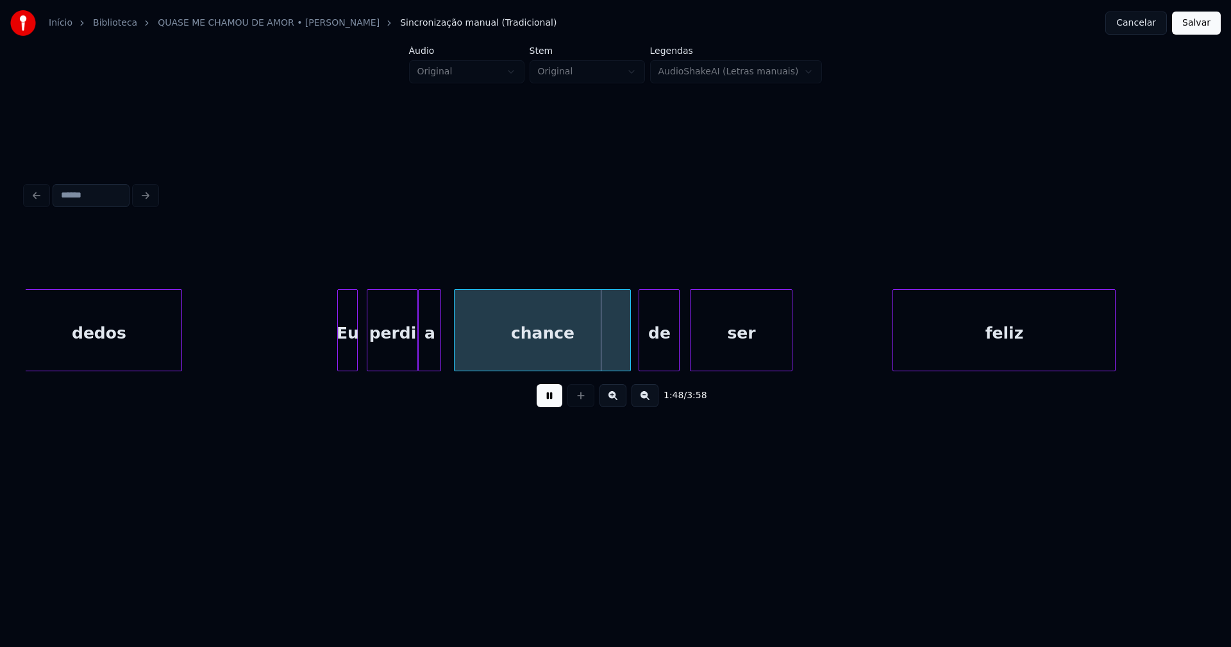
click at [428, 360] on div "a" at bounding box center [430, 333] width 22 height 87
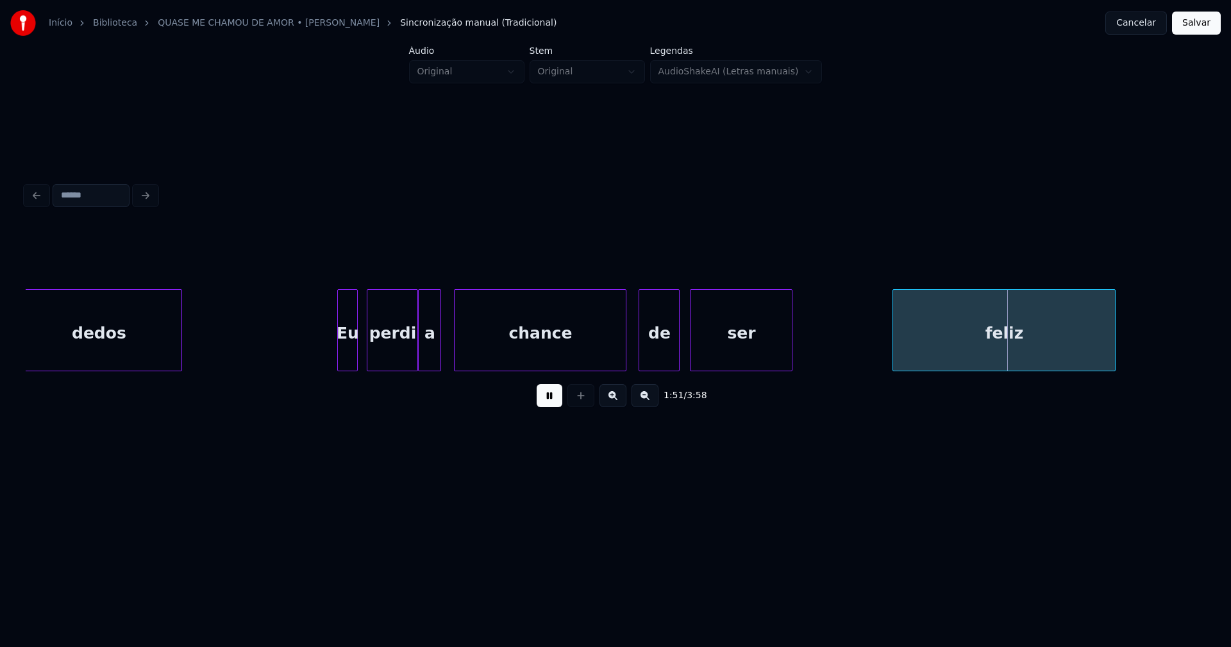
click at [623, 357] on div at bounding box center [624, 330] width 4 height 81
drag, startPoint x: 564, startPoint y: 376, endPoint x: 576, endPoint y: 375, distance: 11.6
click at [576, 371] on div "dedos Eu perdi a chance de ser feliz" at bounding box center [616, 330] width 1180 height 82
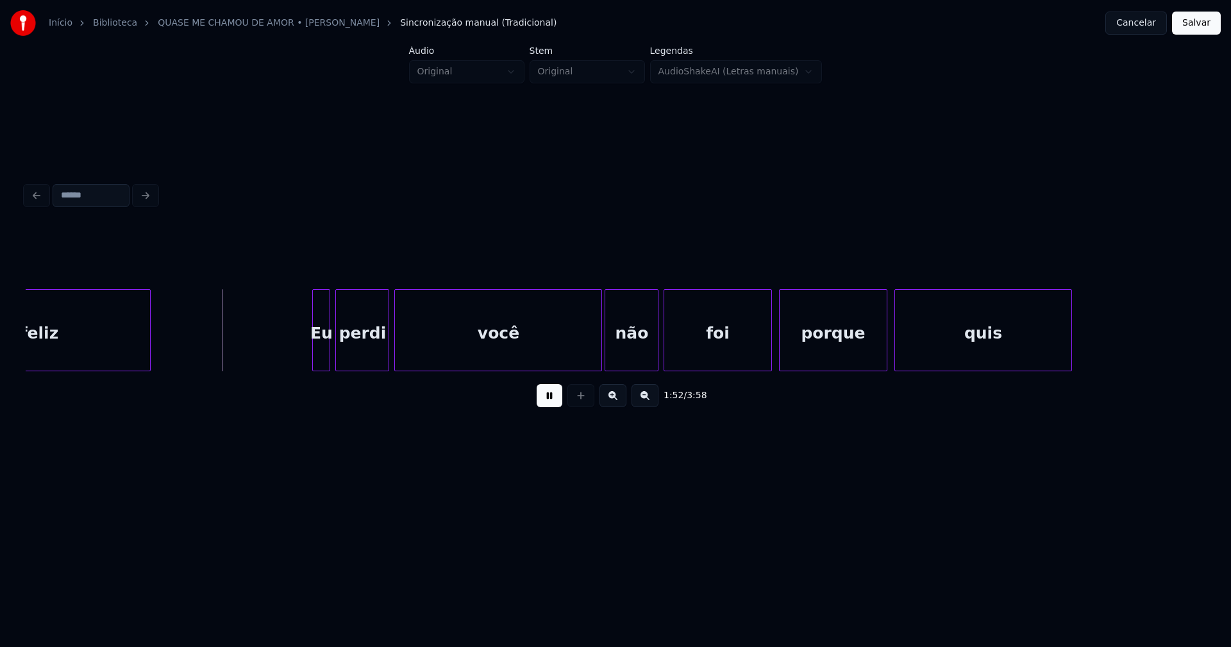
scroll to position [0, 14285]
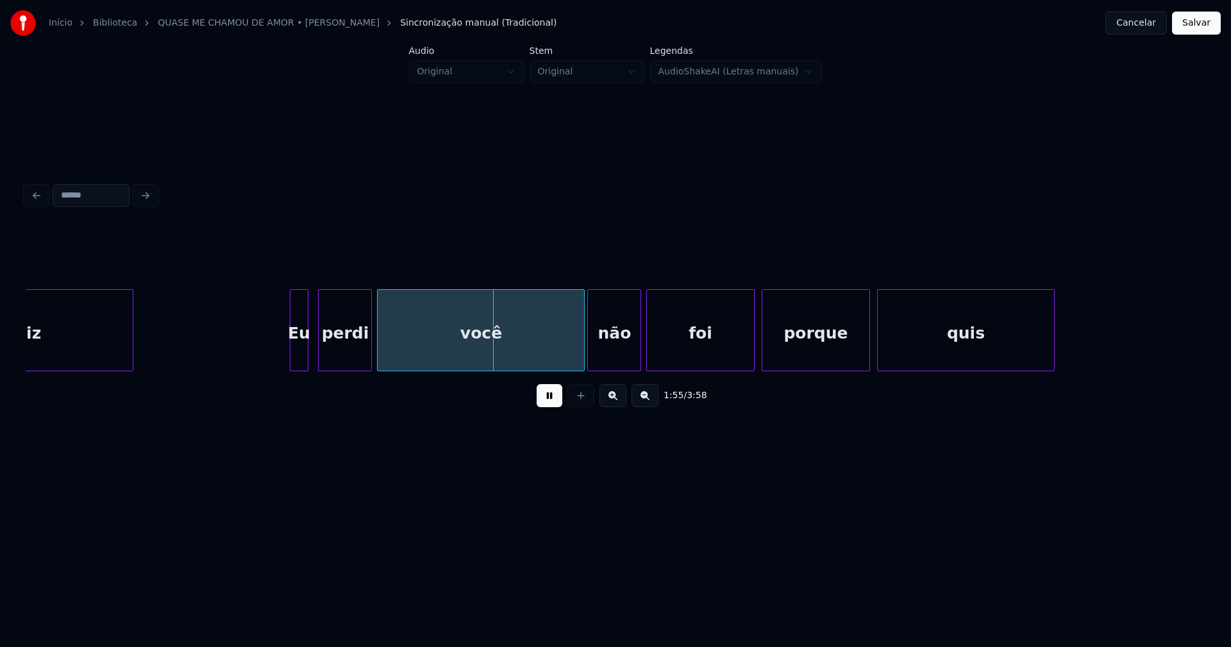
click at [299, 356] on div "Eu" at bounding box center [299, 333] width 17 height 87
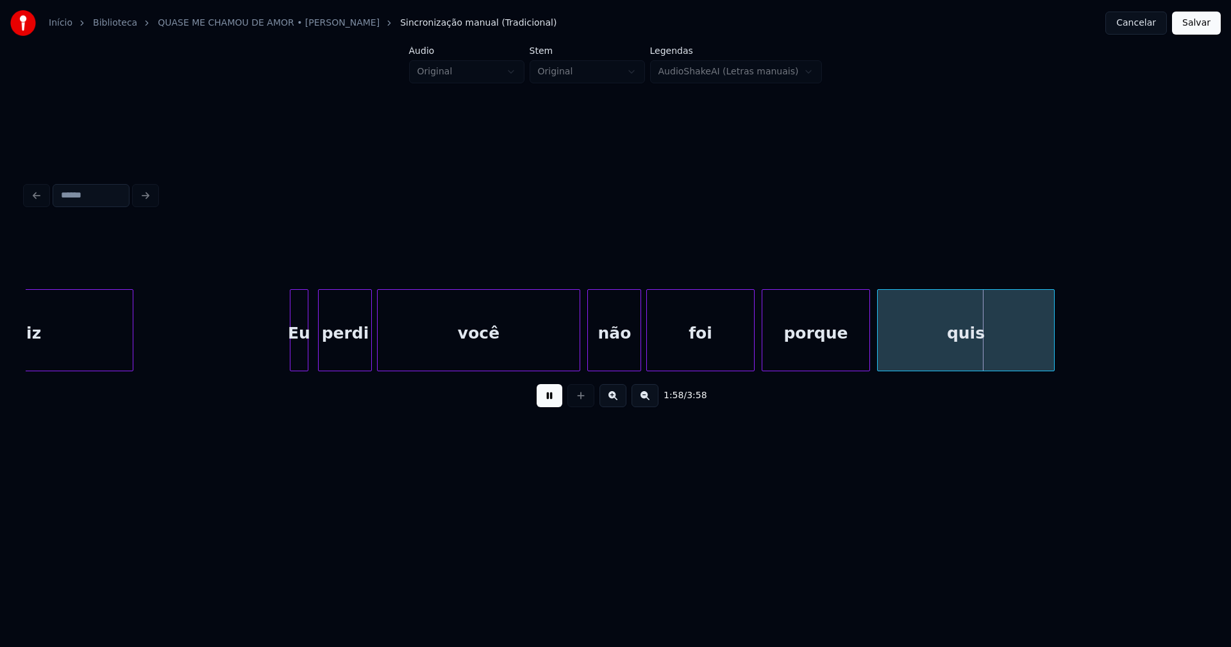
click at [577, 357] on div at bounding box center [578, 330] width 4 height 81
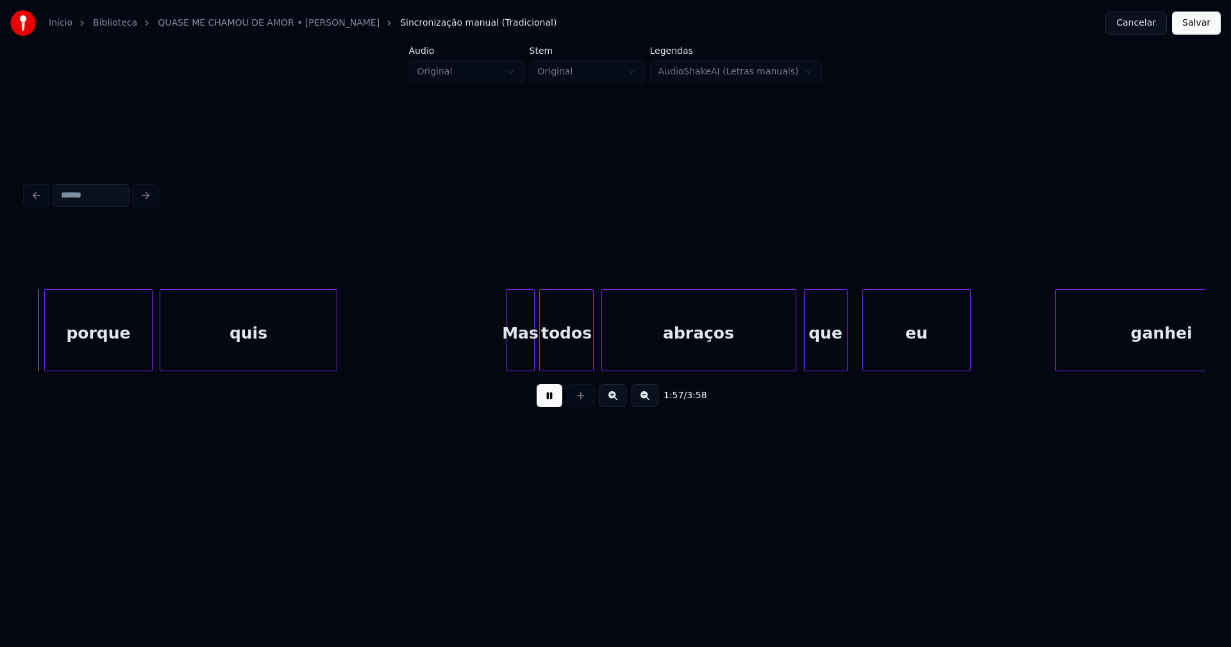
scroll to position [0, 15028]
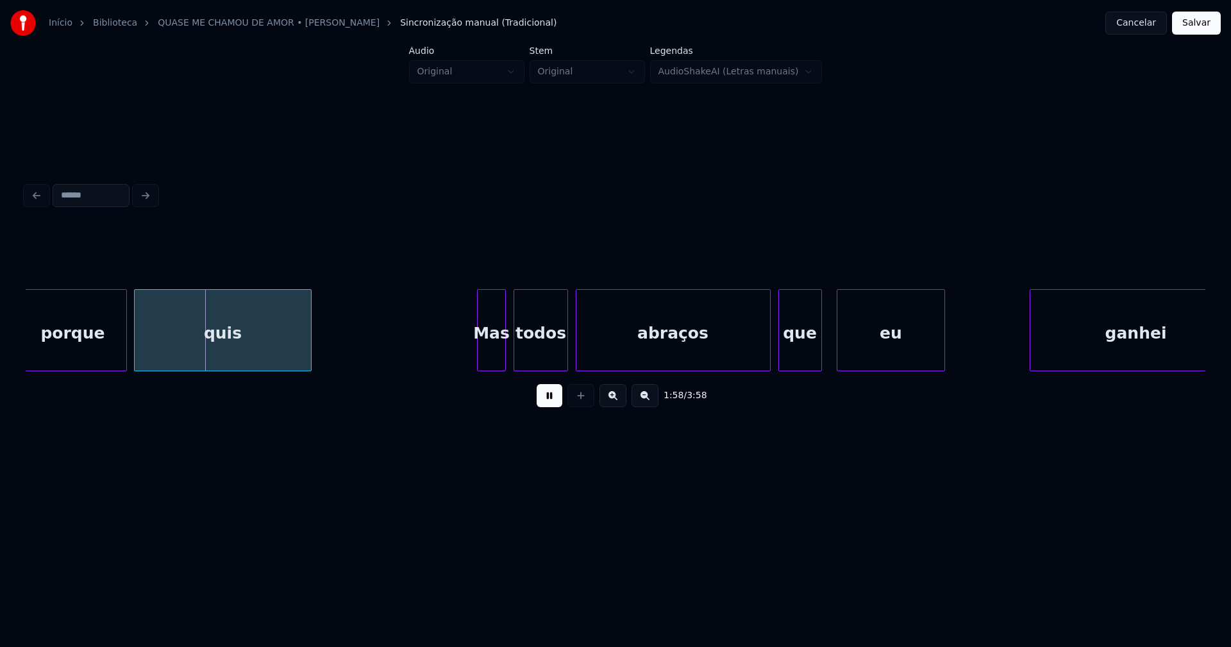
click at [494, 365] on div "Mas" at bounding box center [491, 333] width 27 height 87
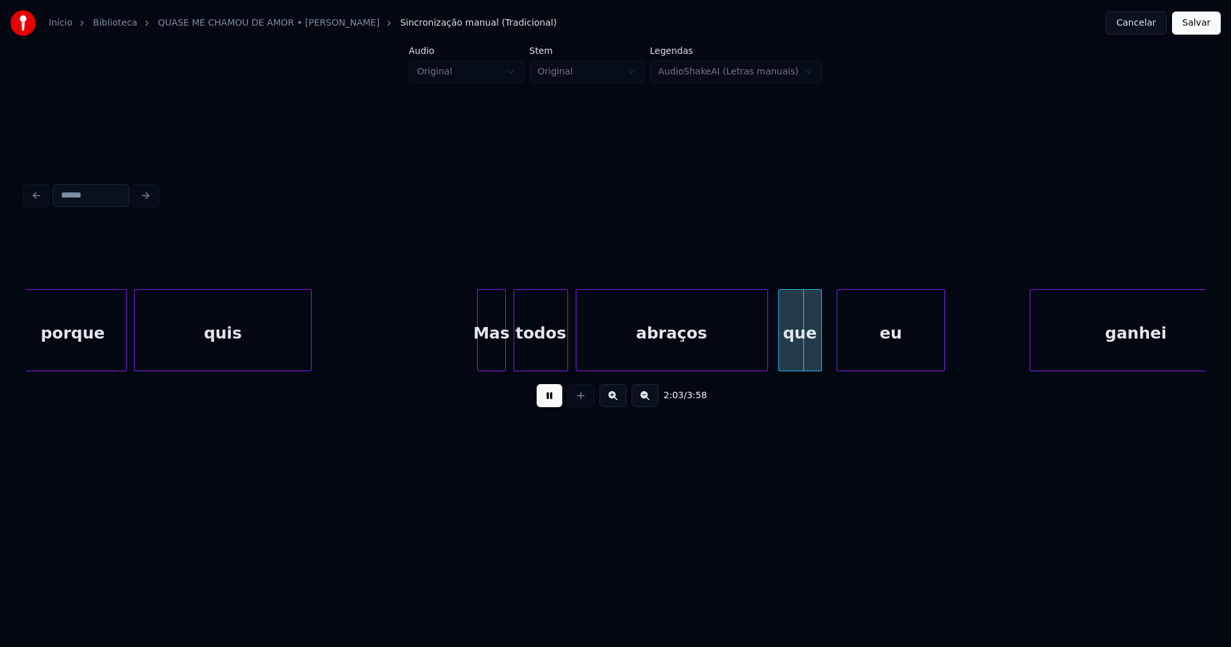
click at [766, 362] on div at bounding box center [766, 330] width 4 height 81
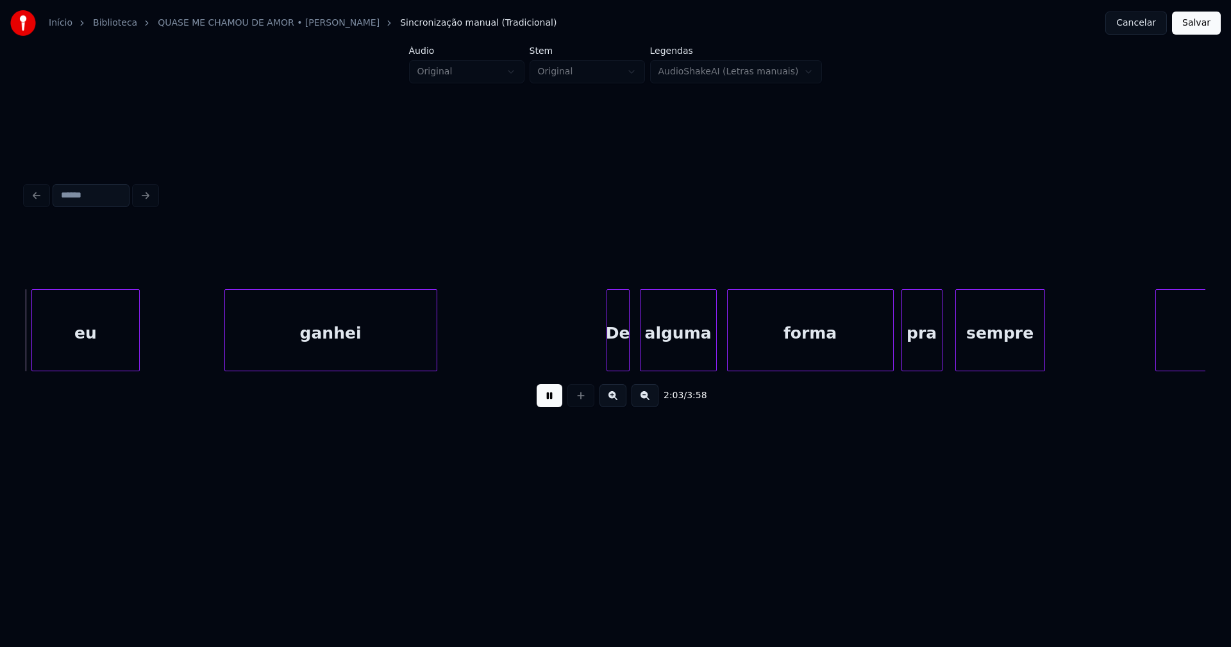
scroll to position [0, 15848]
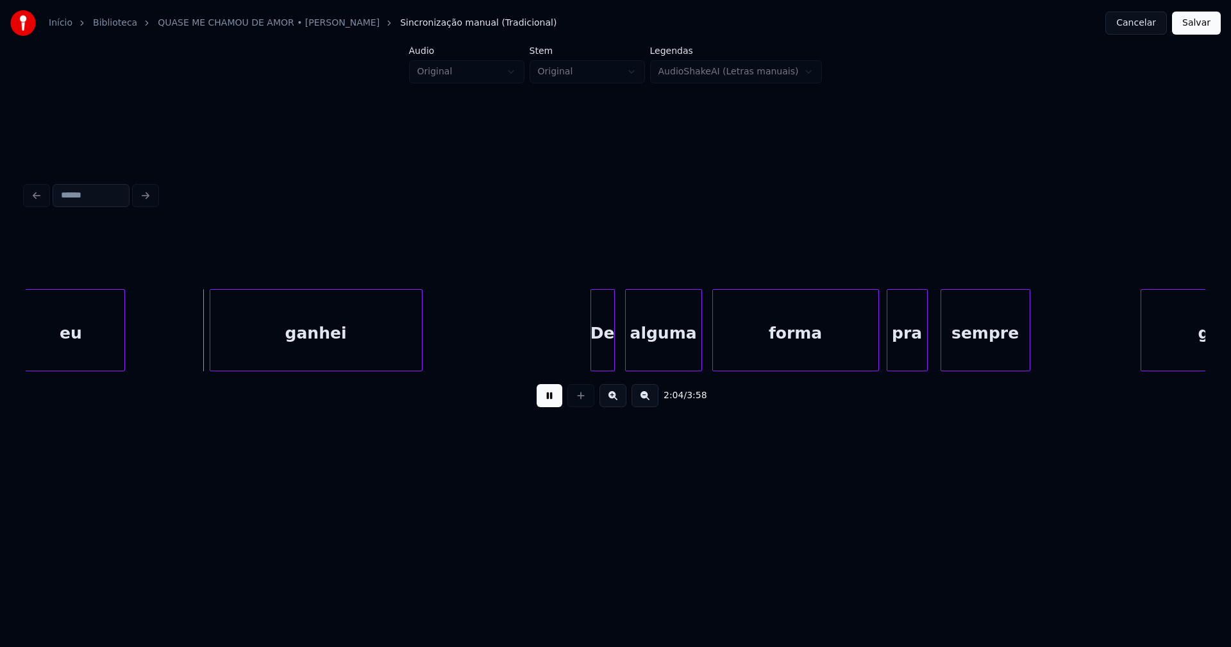
click at [593, 353] on div at bounding box center [593, 330] width 4 height 81
click at [640, 366] on div "ganhei De alguma forma pra sempre guardei eu" at bounding box center [616, 330] width 1180 height 82
click at [868, 357] on div at bounding box center [870, 330] width 4 height 81
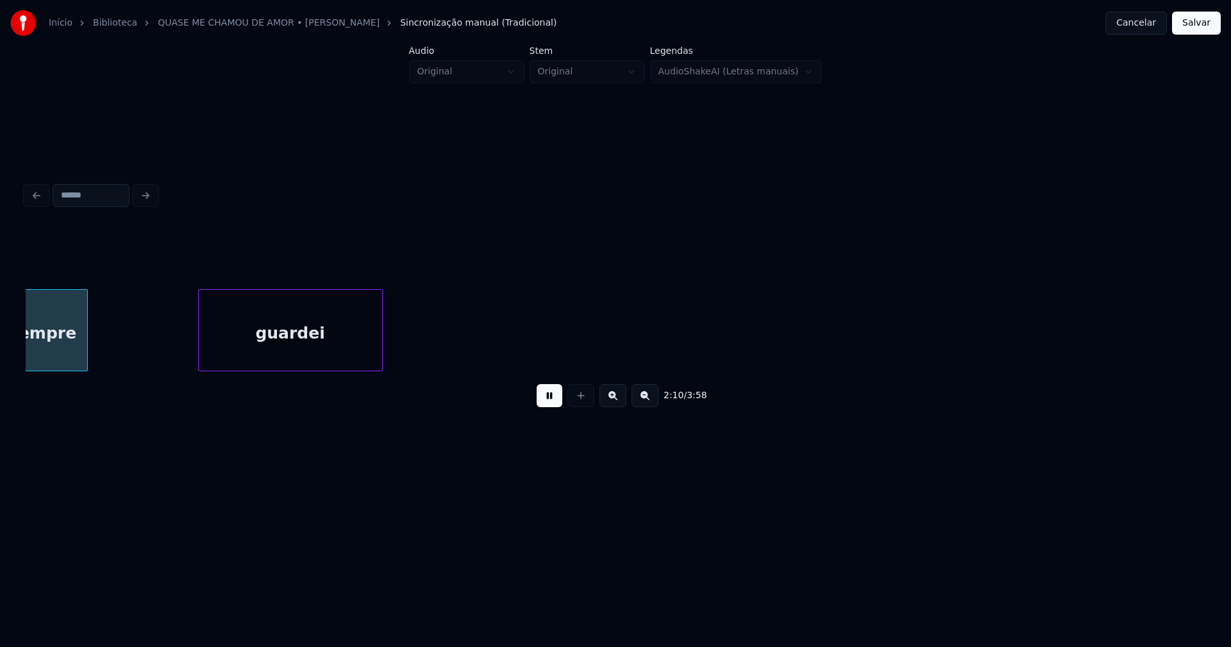
scroll to position [0, 16804]
click at [559, 406] on button at bounding box center [550, 395] width 26 height 23
click at [547, 407] on button at bounding box center [550, 395] width 26 height 23
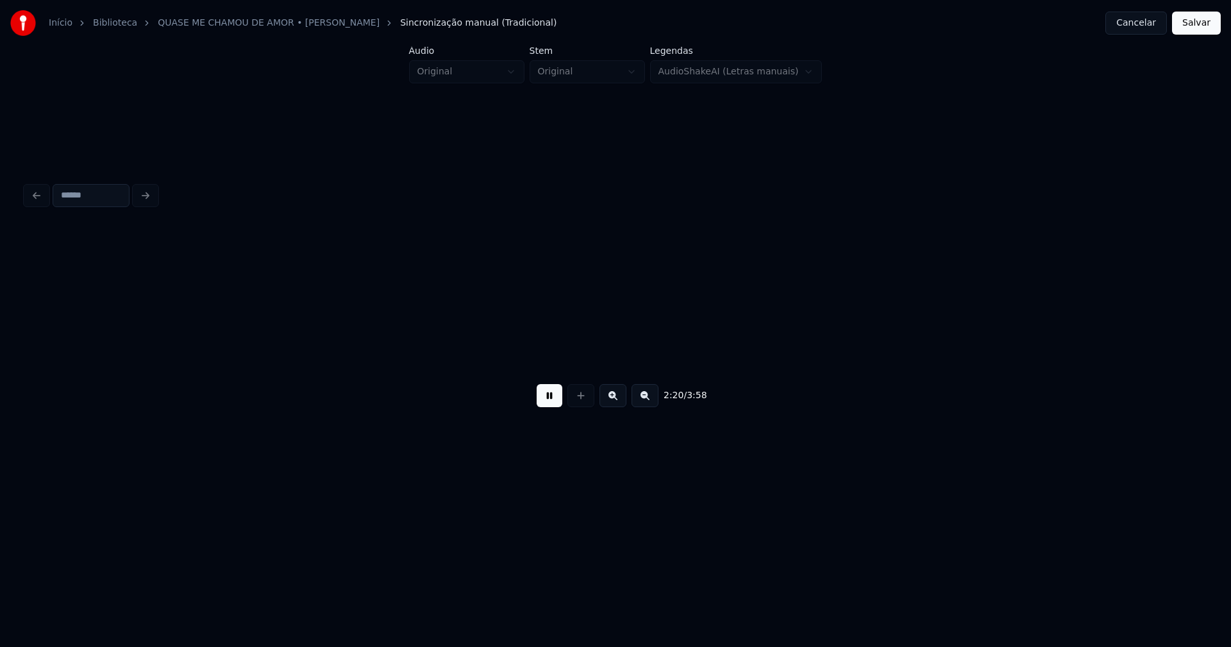
scroll to position [0, 17985]
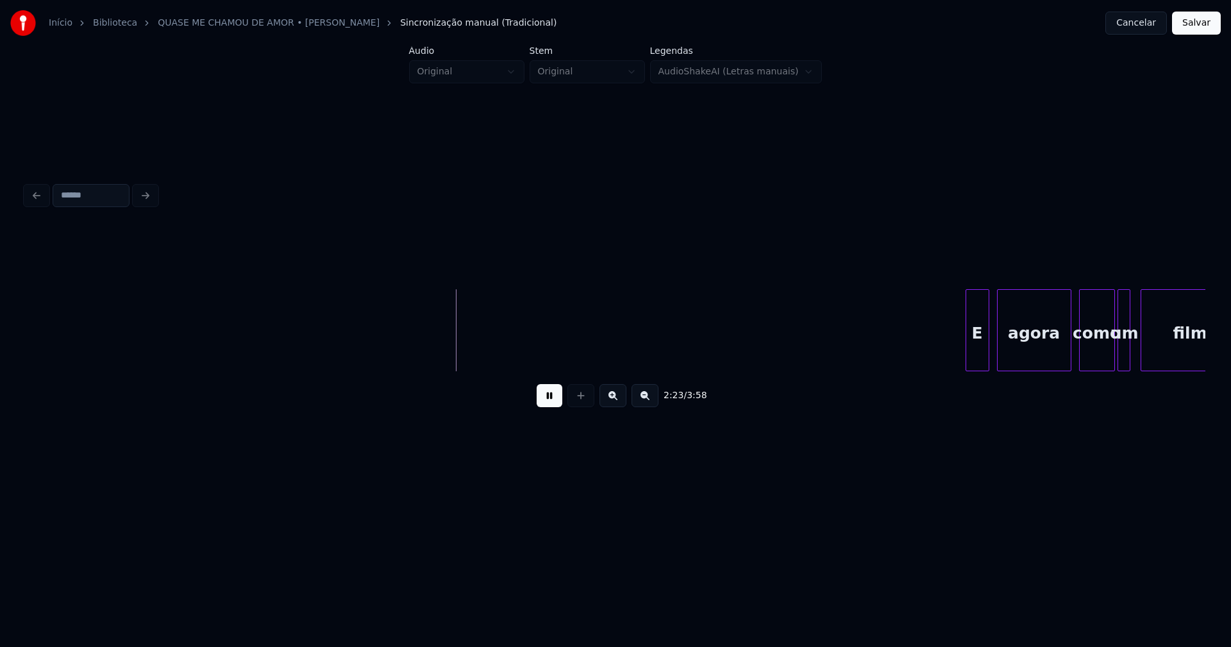
click at [967, 362] on div at bounding box center [969, 330] width 4 height 81
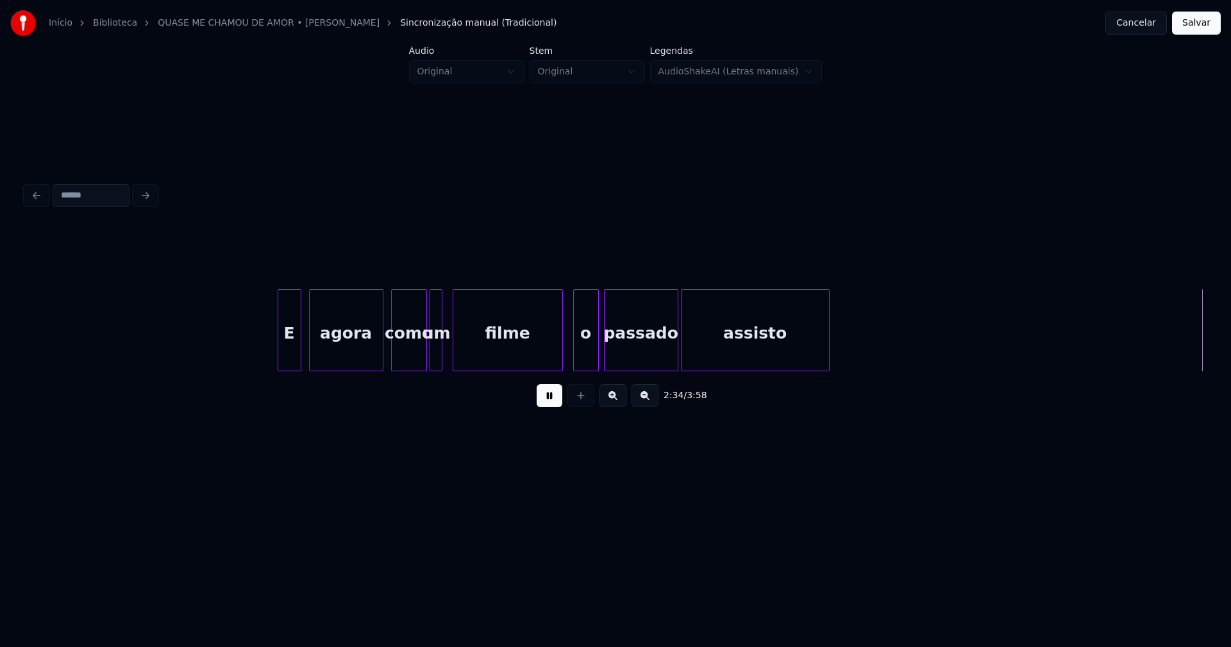
scroll to position [0, 19854]
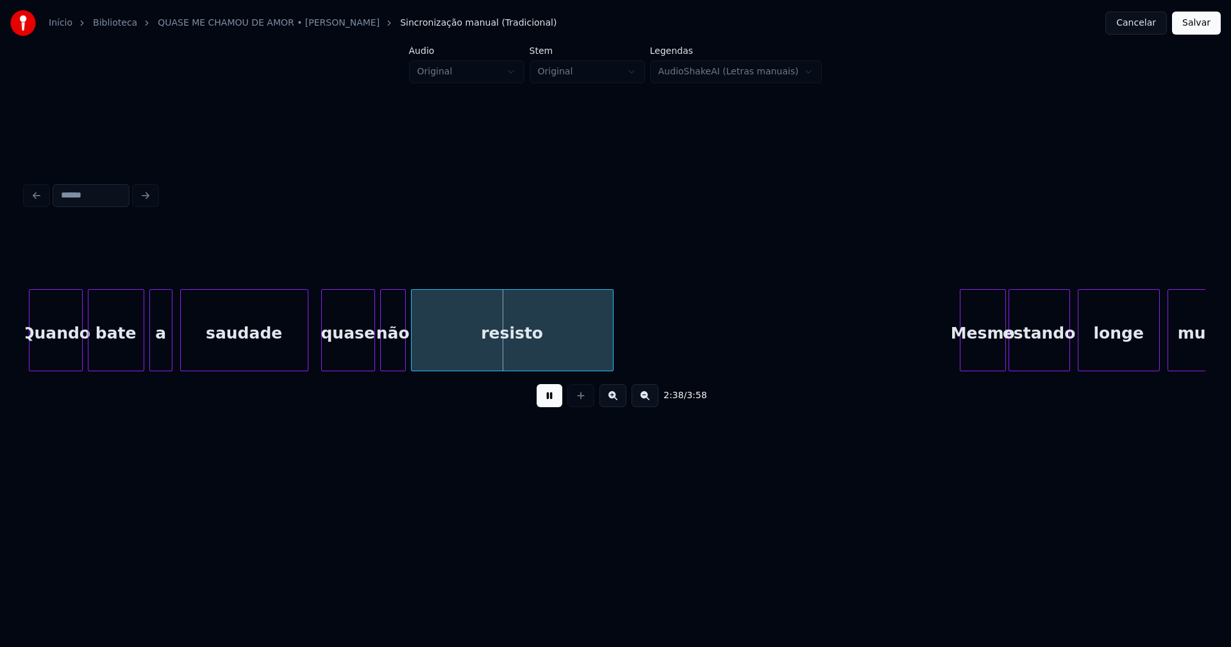
click at [307, 357] on div at bounding box center [306, 330] width 4 height 81
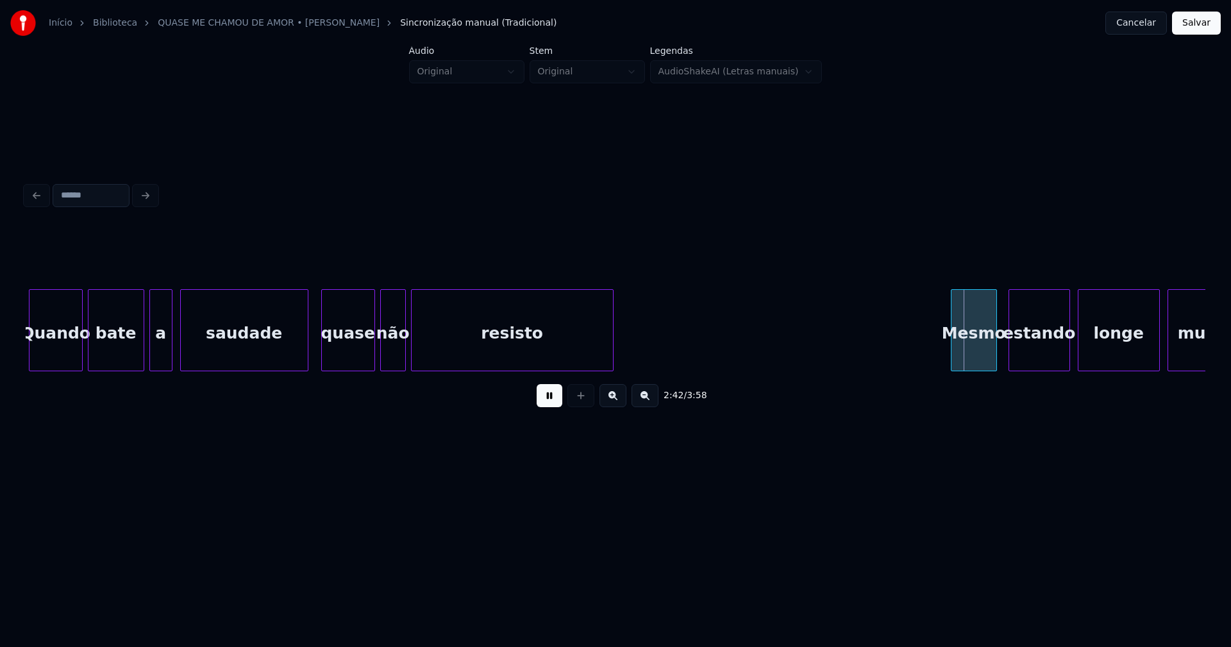
click at [975, 362] on div "Mesmo" at bounding box center [974, 333] width 45 height 87
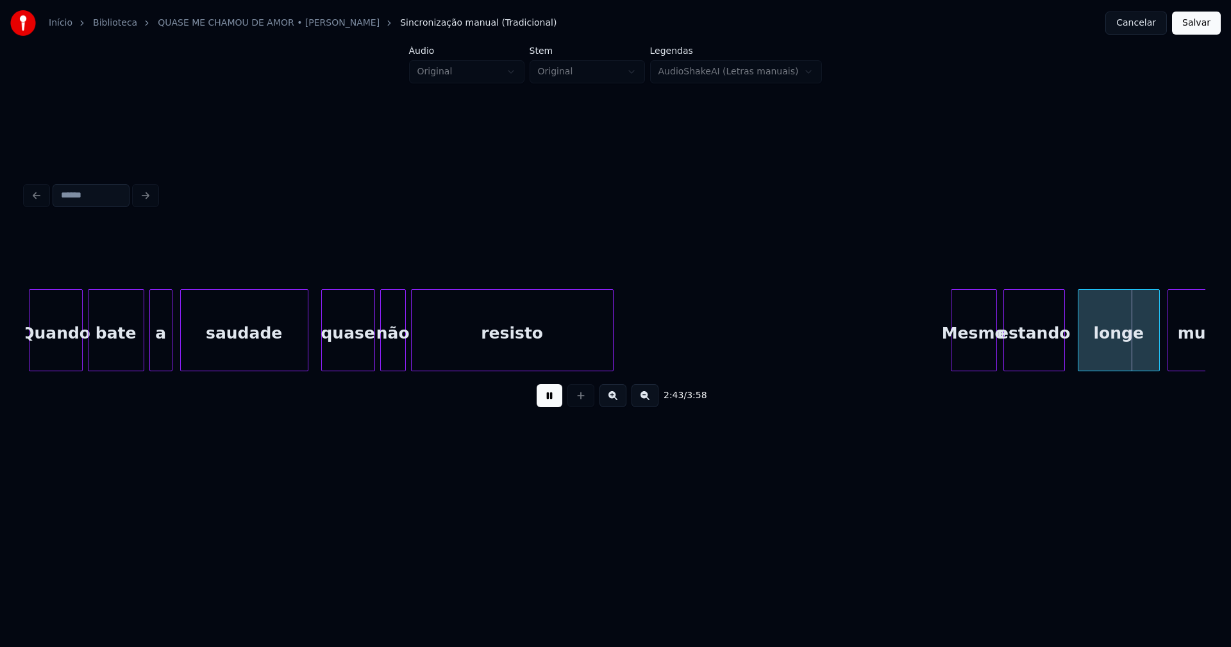
click at [1025, 357] on div "estando" at bounding box center [1034, 333] width 60 height 87
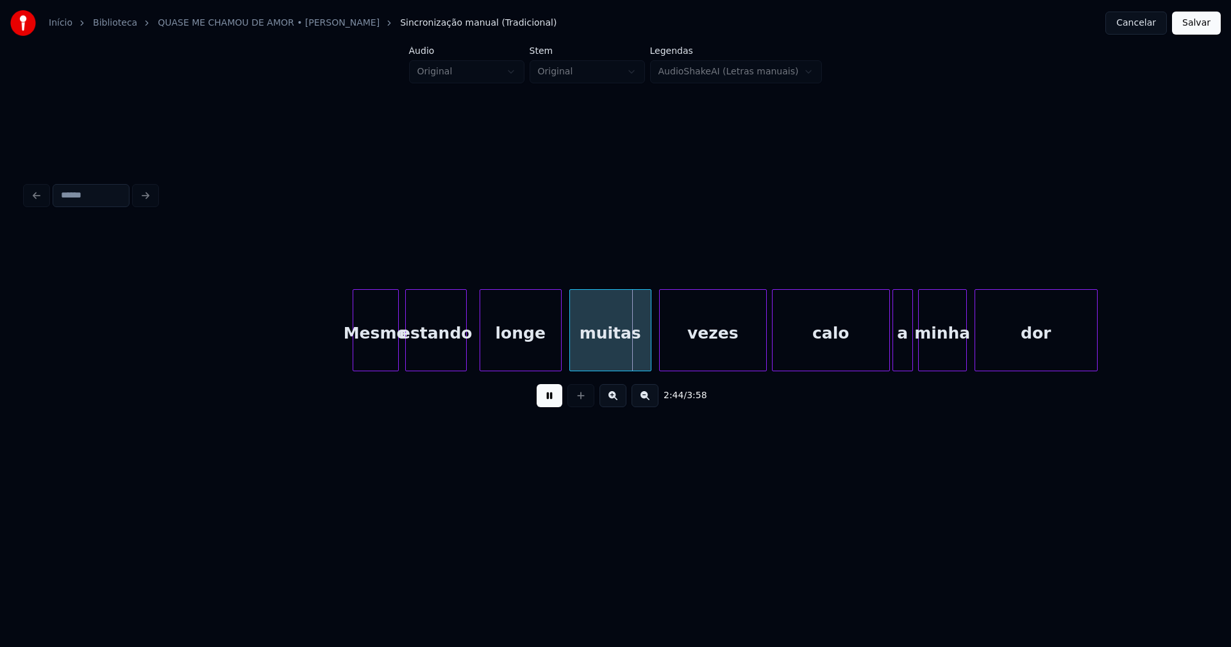
scroll to position [0, 20605]
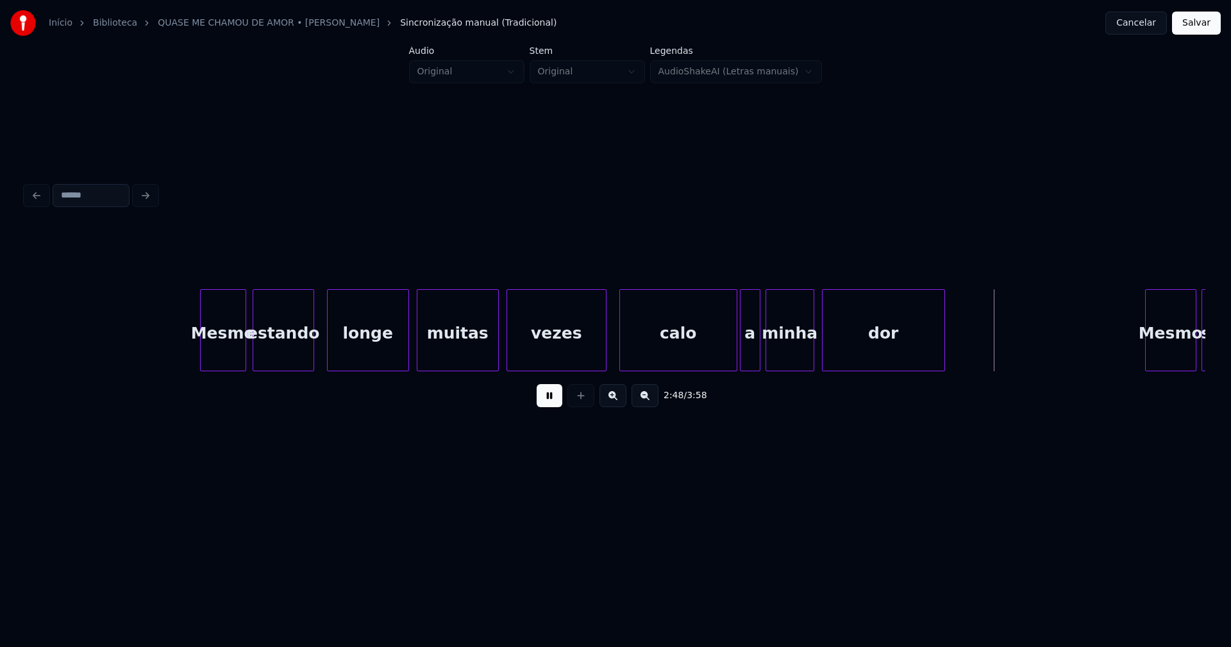
click at [605, 362] on div at bounding box center [604, 330] width 4 height 81
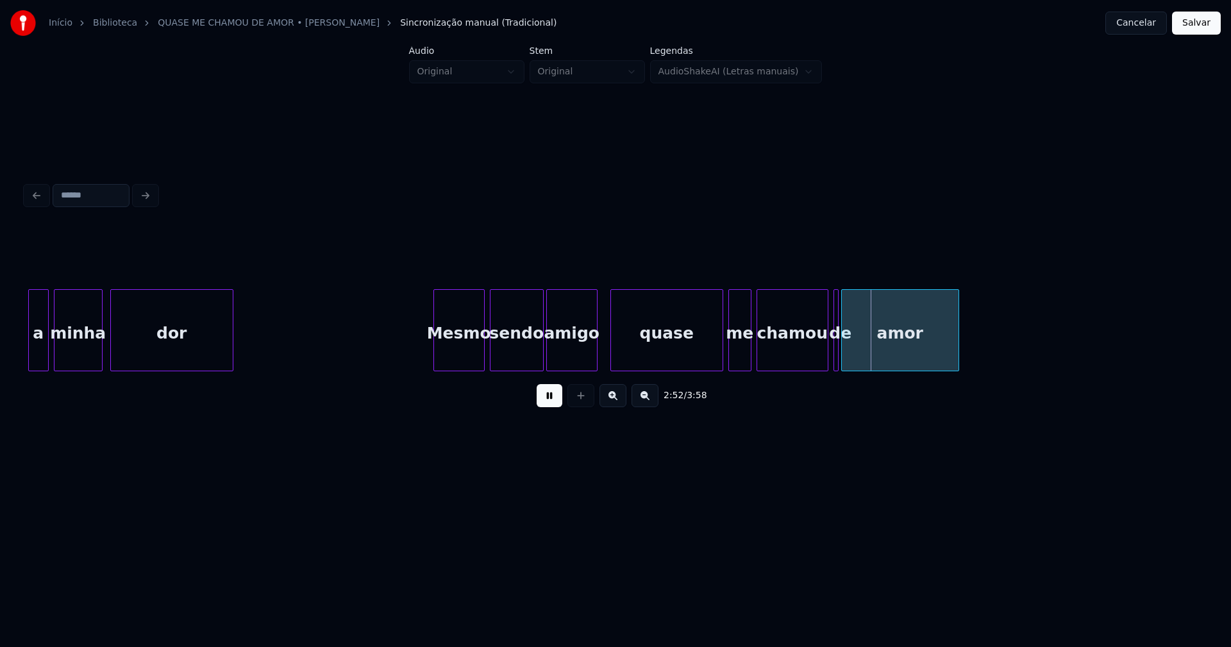
scroll to position [0, 21300]
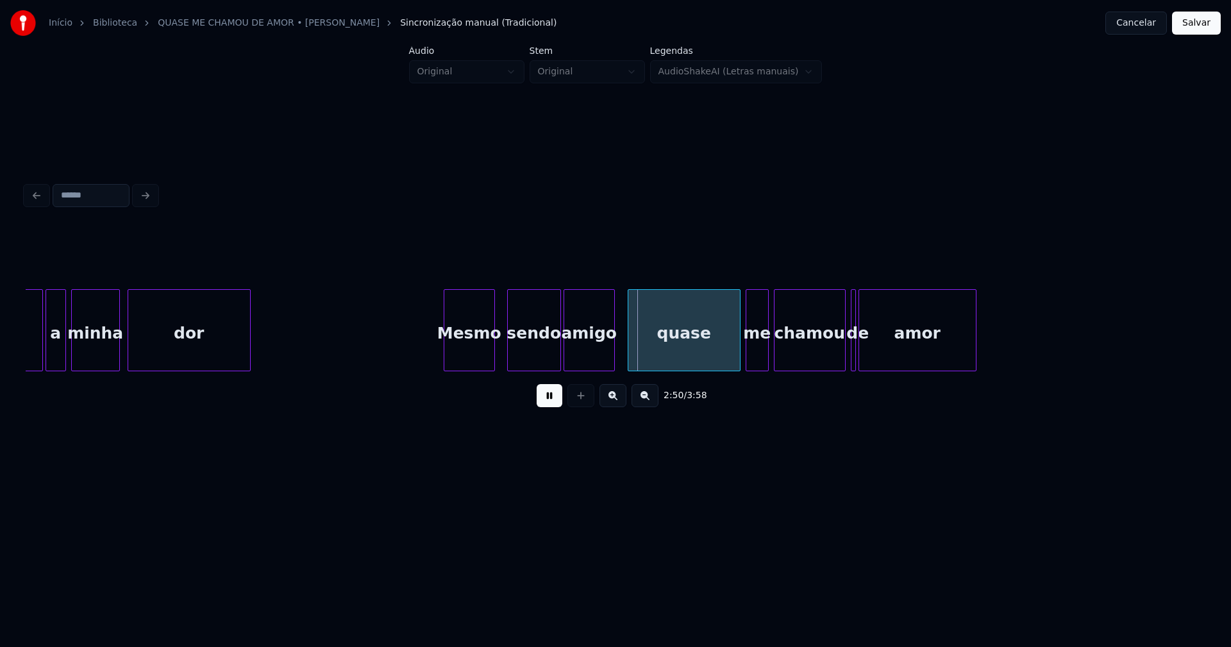
click at [475, 357] on div "Mesmo" at bounding box center [469, 333] width 50 height 87
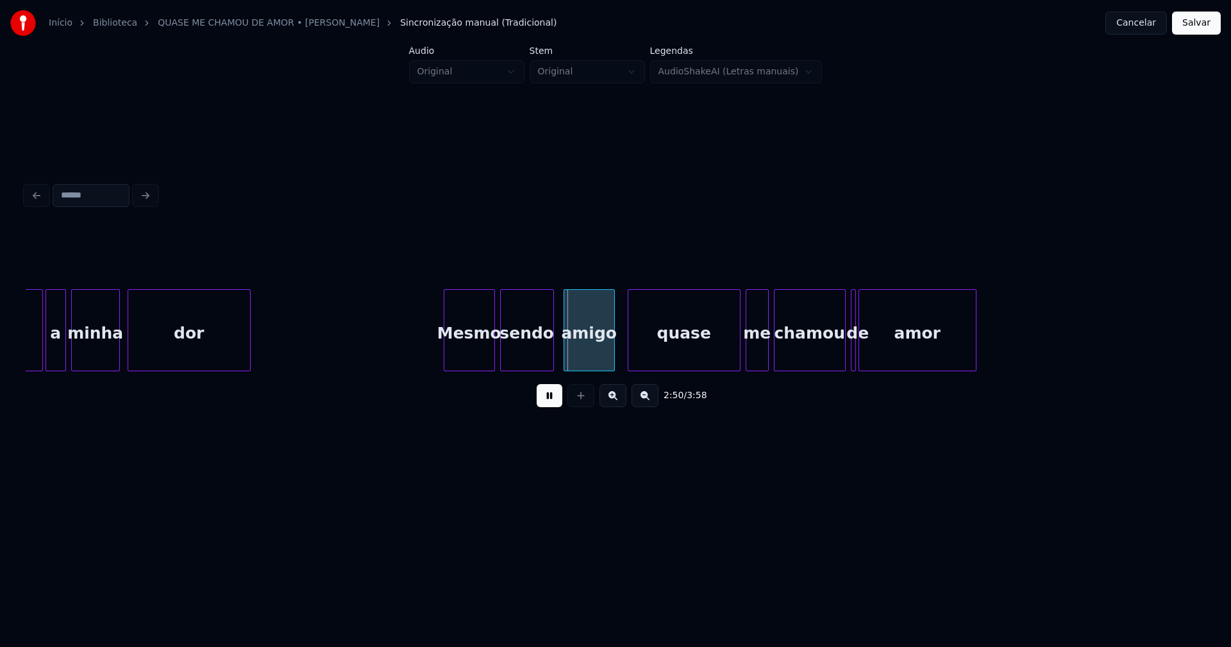
click at [521, 358] on div "sendo" at bounding box center [527, 333] width 53 height 87
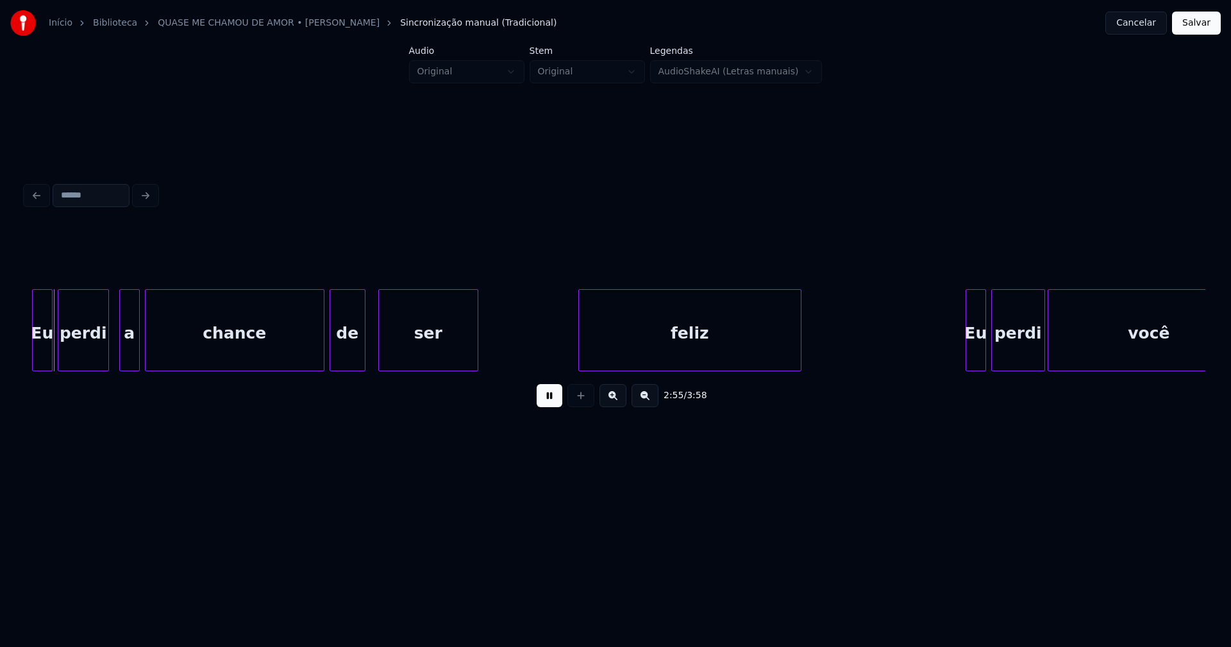
scroll to position [0, 22125]
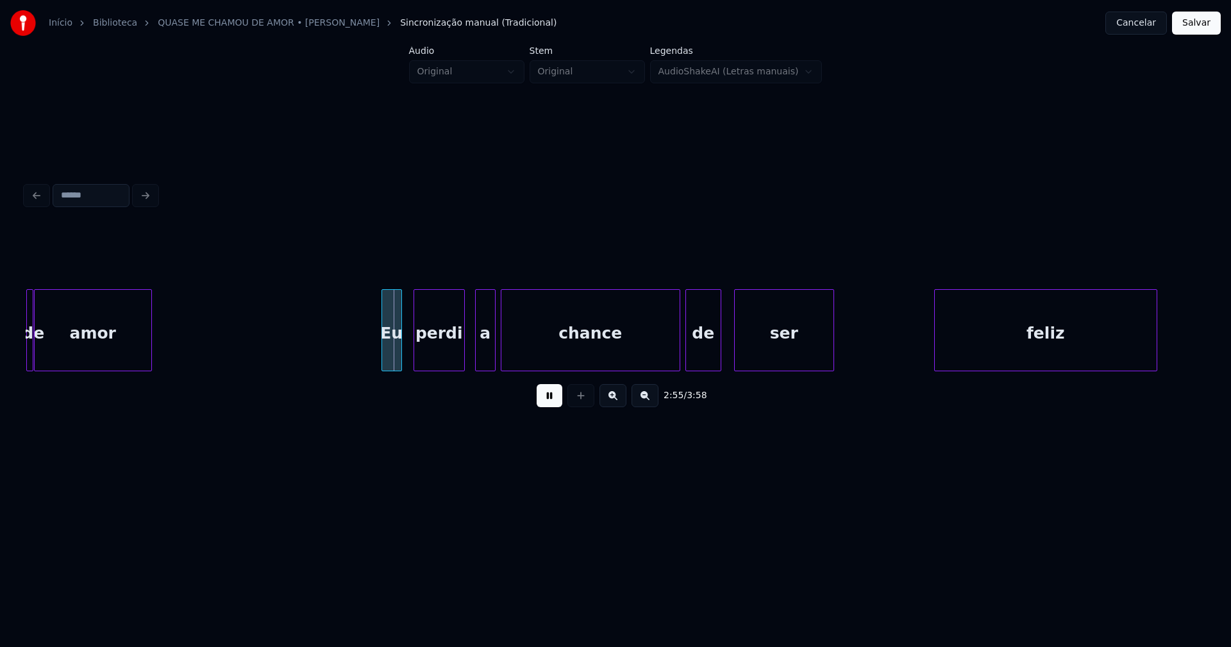
click at [394, 359] on div "Eu" at bounding box center [391, 333] width 19 height 87
click at [670, 363] on div at bounding box center [670, 330] width 4 height 81
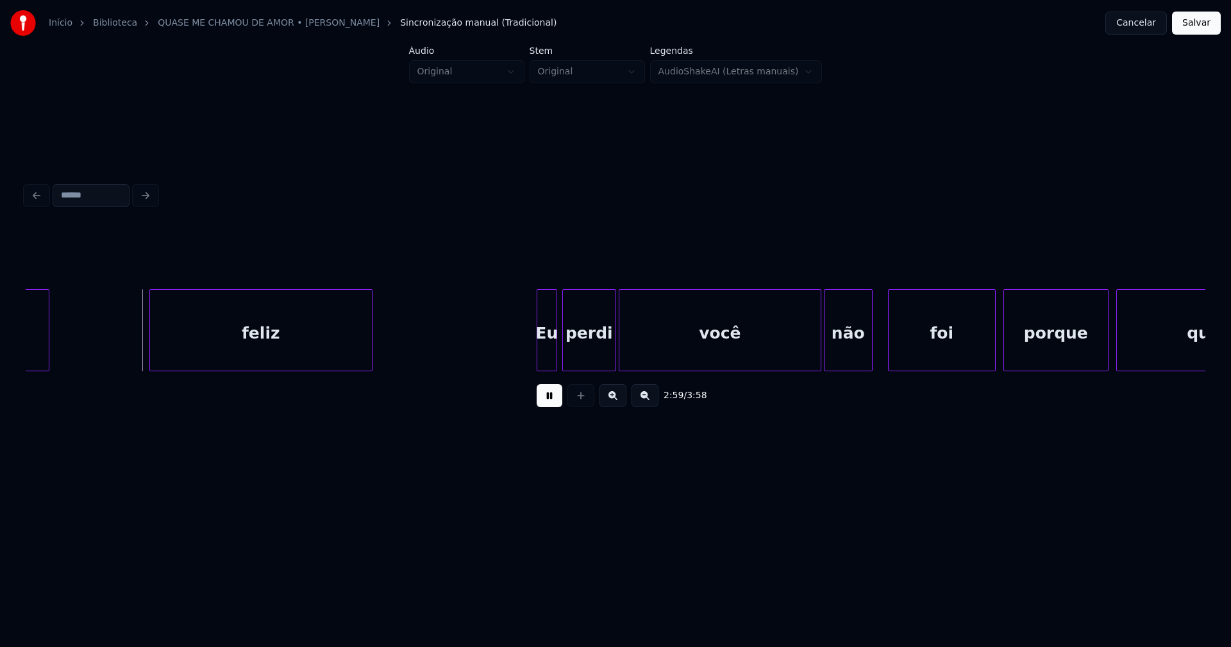
scroll to position [0, 22927]
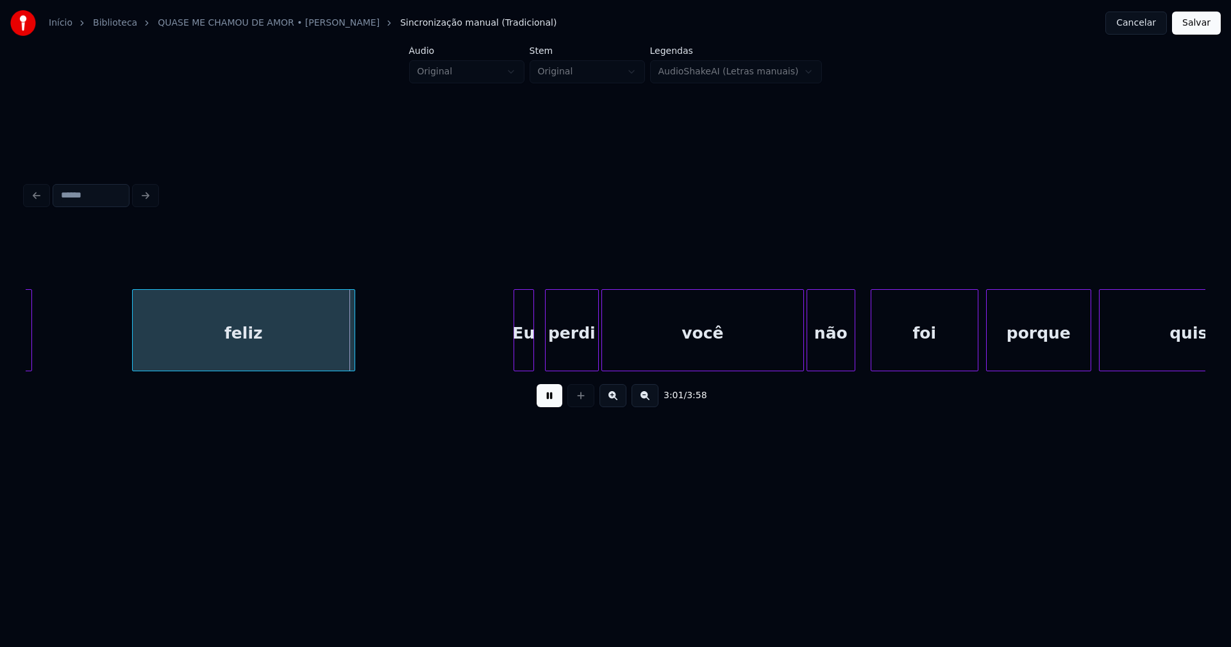
click at [525, 360] on div "Eu" at bounding box center [523, 333] width 19 height 87
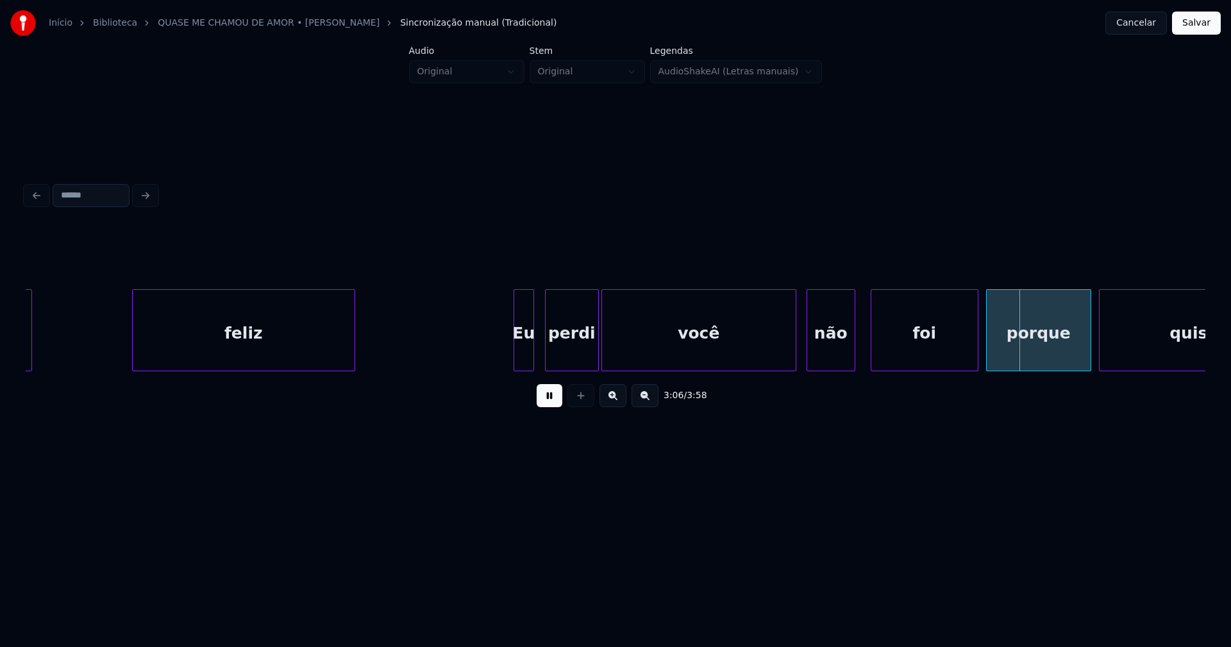
click at [793, 355] on div at bounding box center [794, 330] width 4 height 81
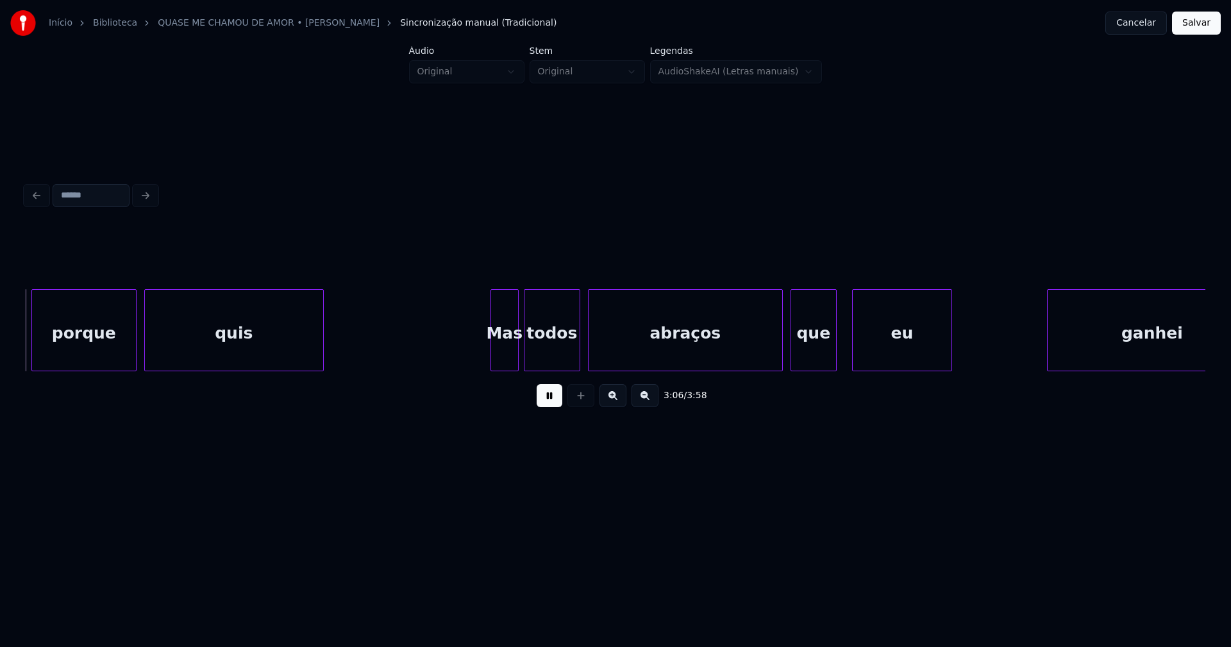
scroll to position [0, 23897]
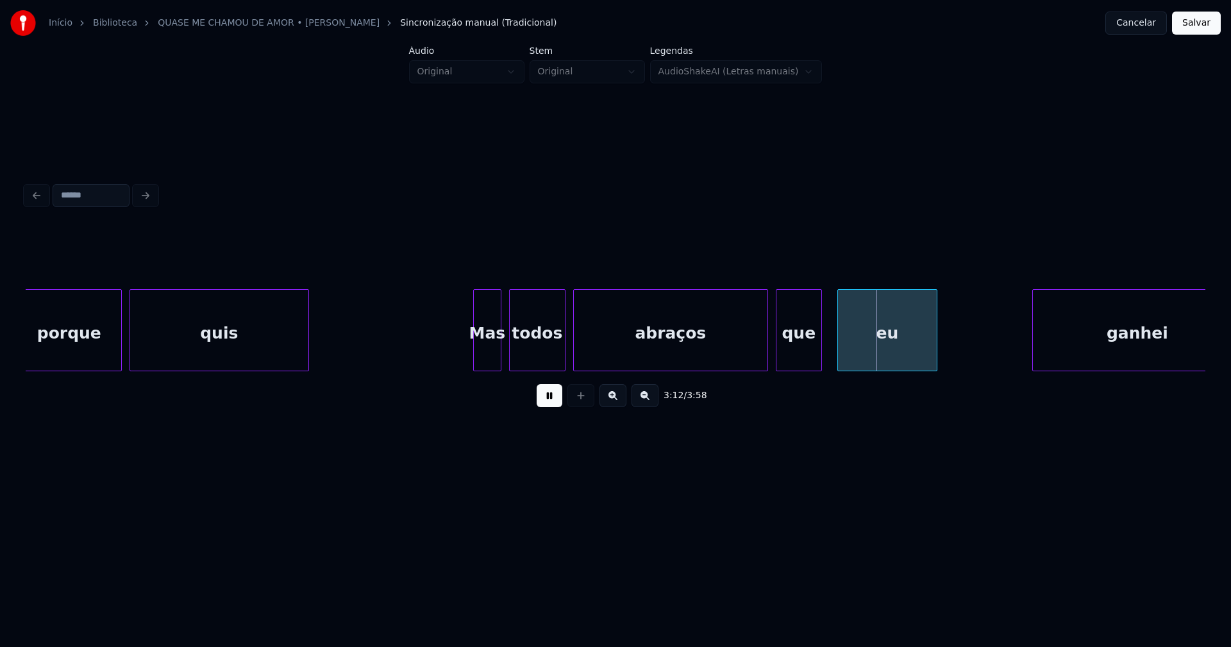
click at [488, 358] on div "Mas" at bounding box center [487, 333] width 27 height 87
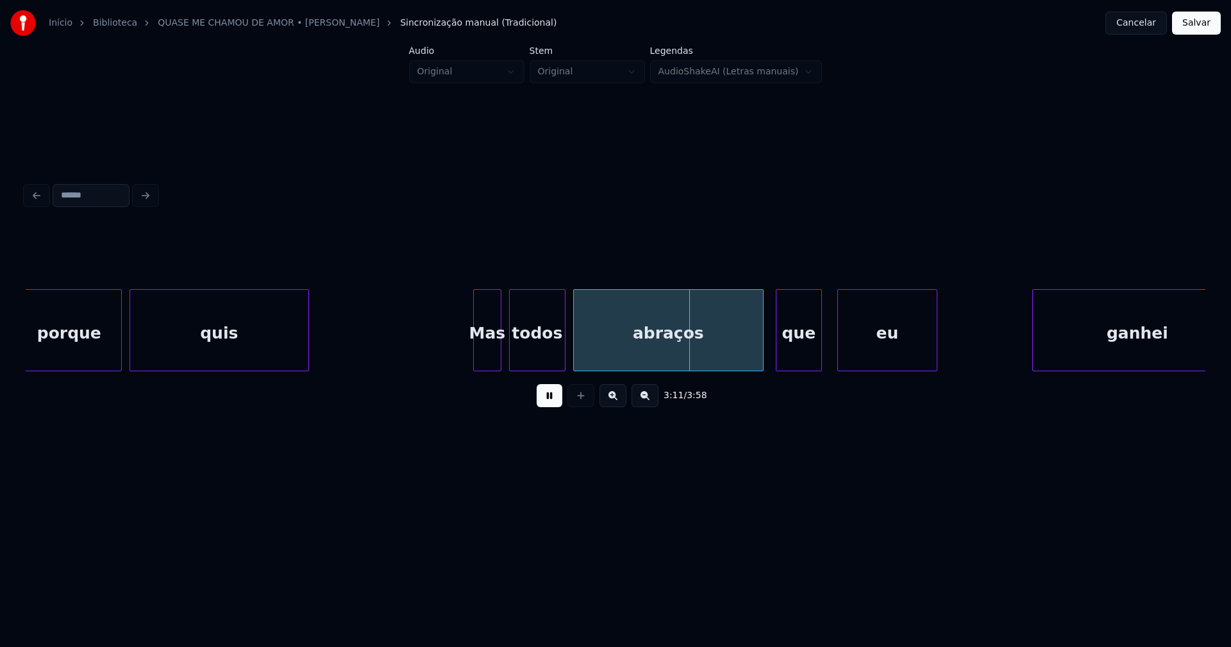
click at [761, 357] on div at bounding box center [761, 330] width 4 height 81
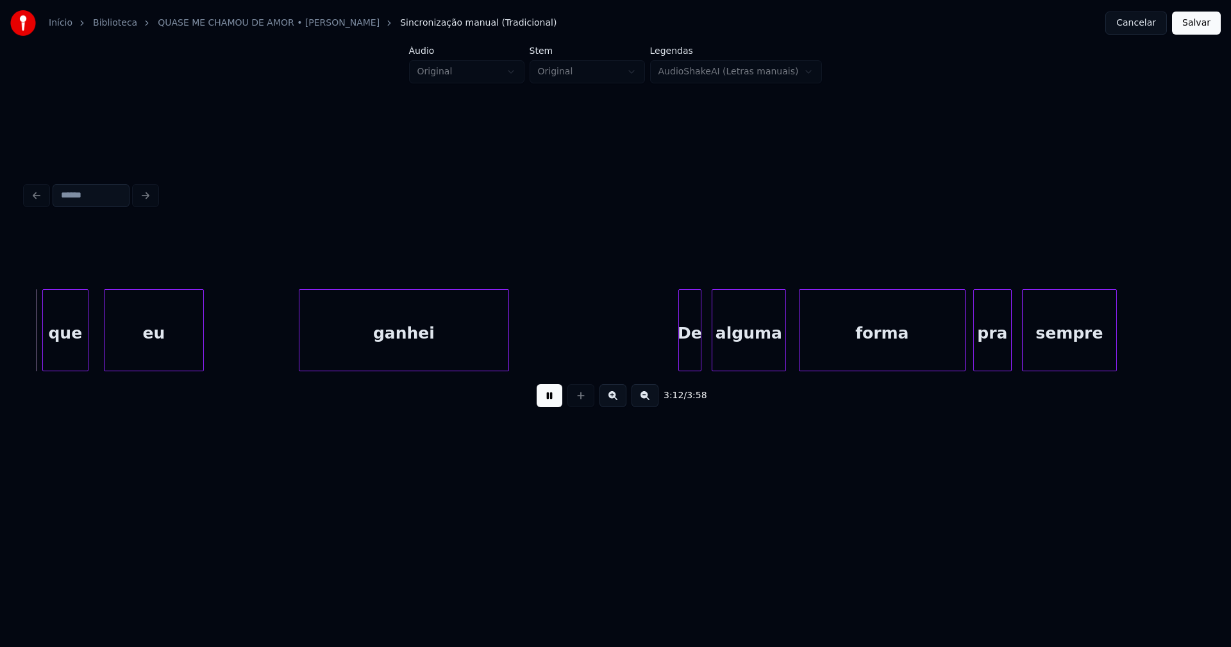
scroll to position [0, 24646]
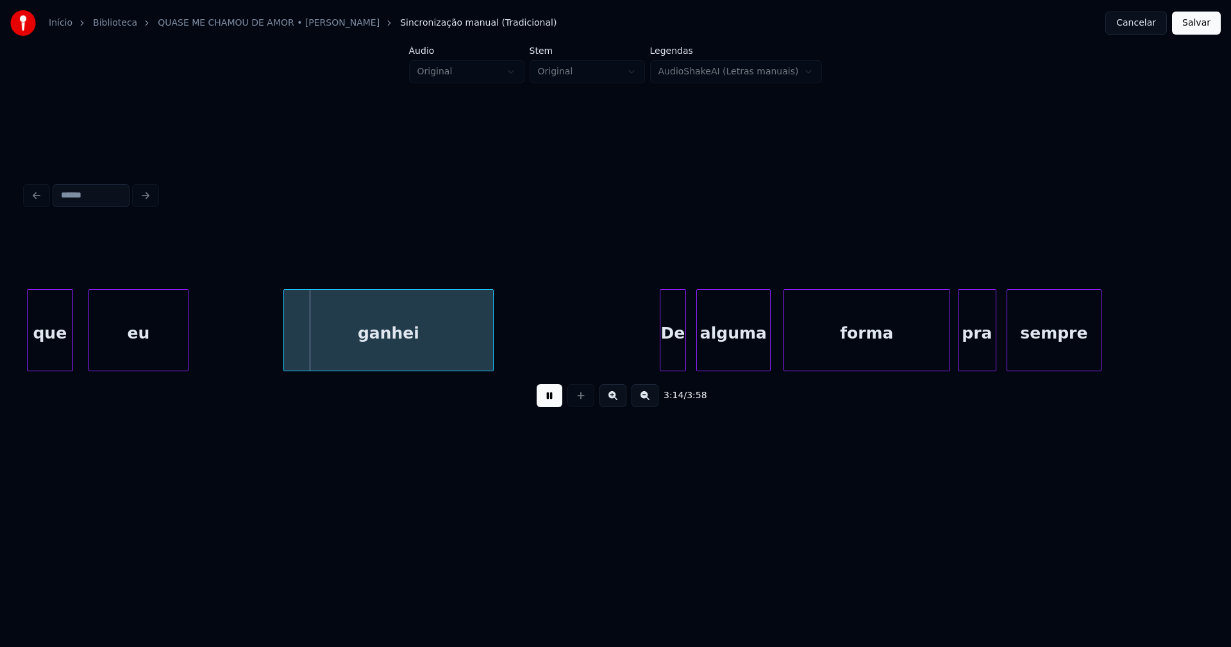
click at [662, 360] on div at bounding box center [663, 330] width 4 height 81
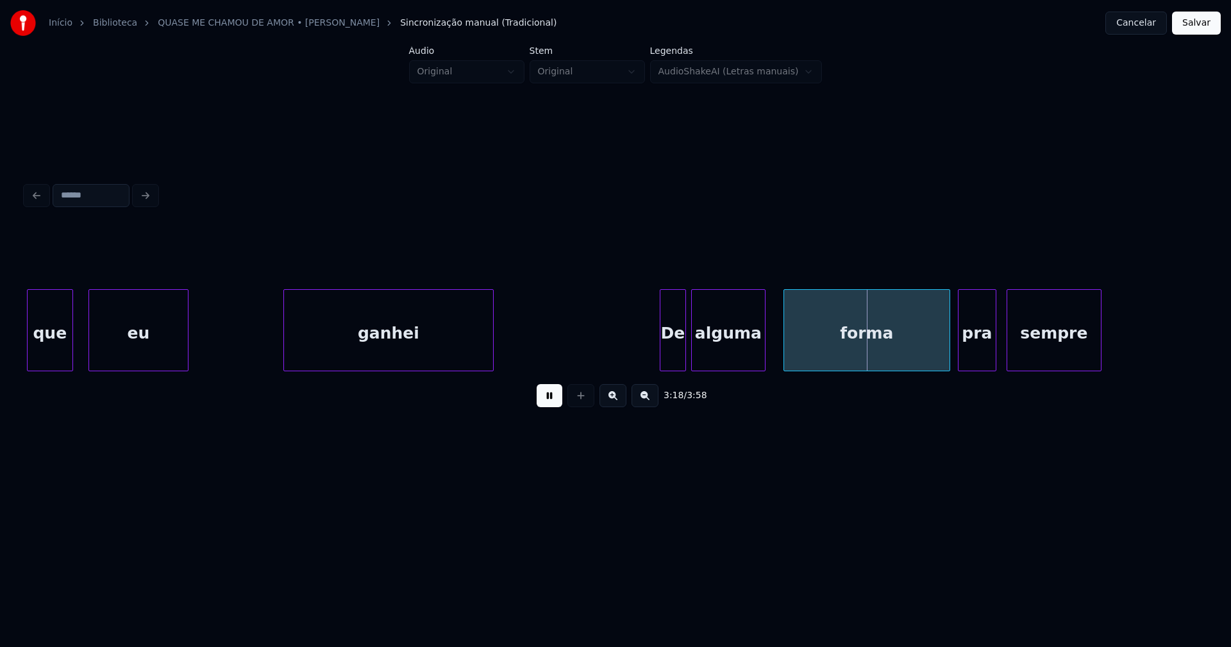
click at [731, 356] on div "alguma" at bounding box center [728, 333] width 73 height 87
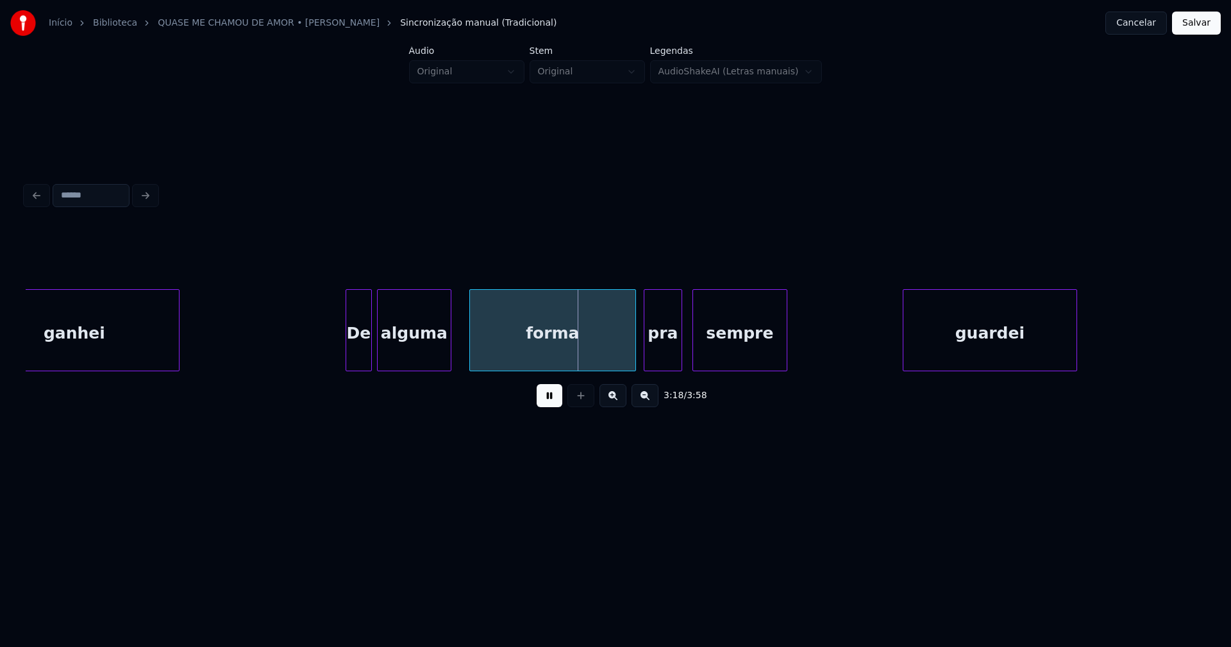
scroll to position [0, 25079]
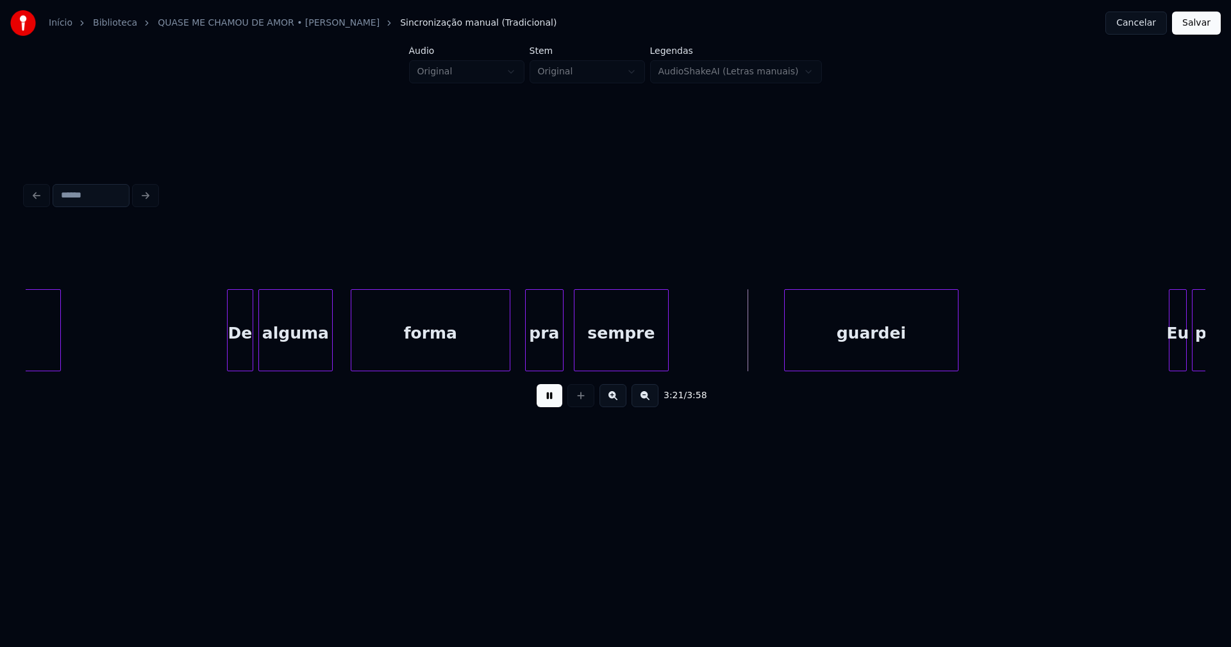
click at [509, 361] on div at bounding box center [508, 330] width 4 height 81
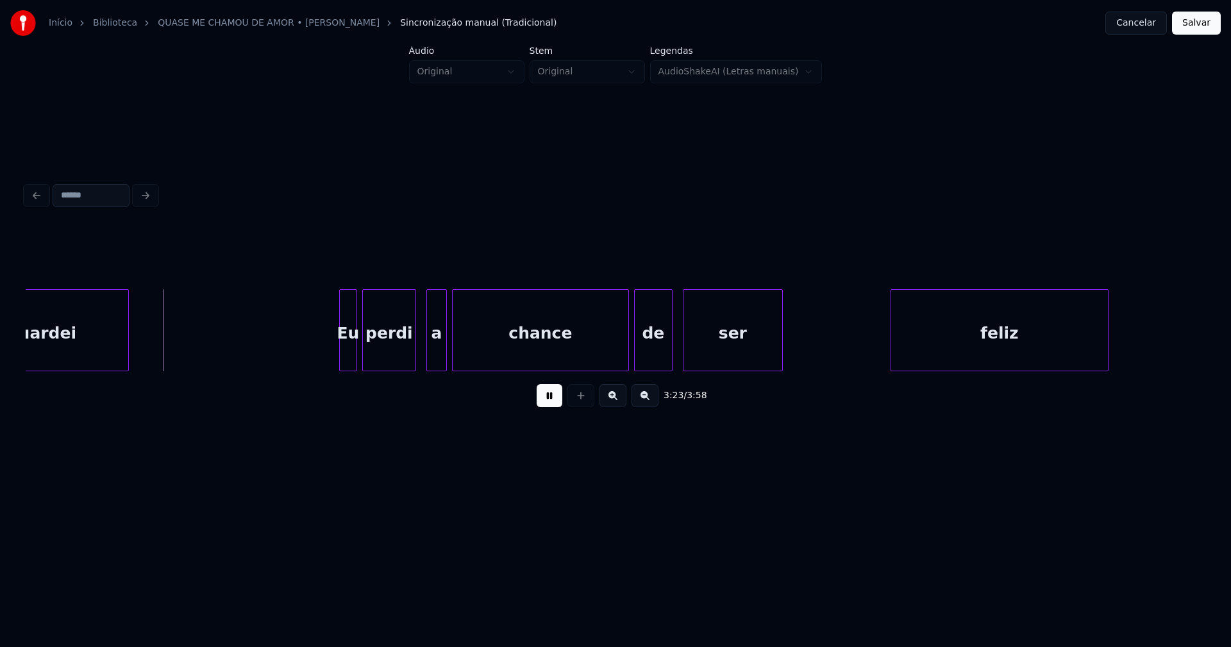
scroll to position [0, 25960]
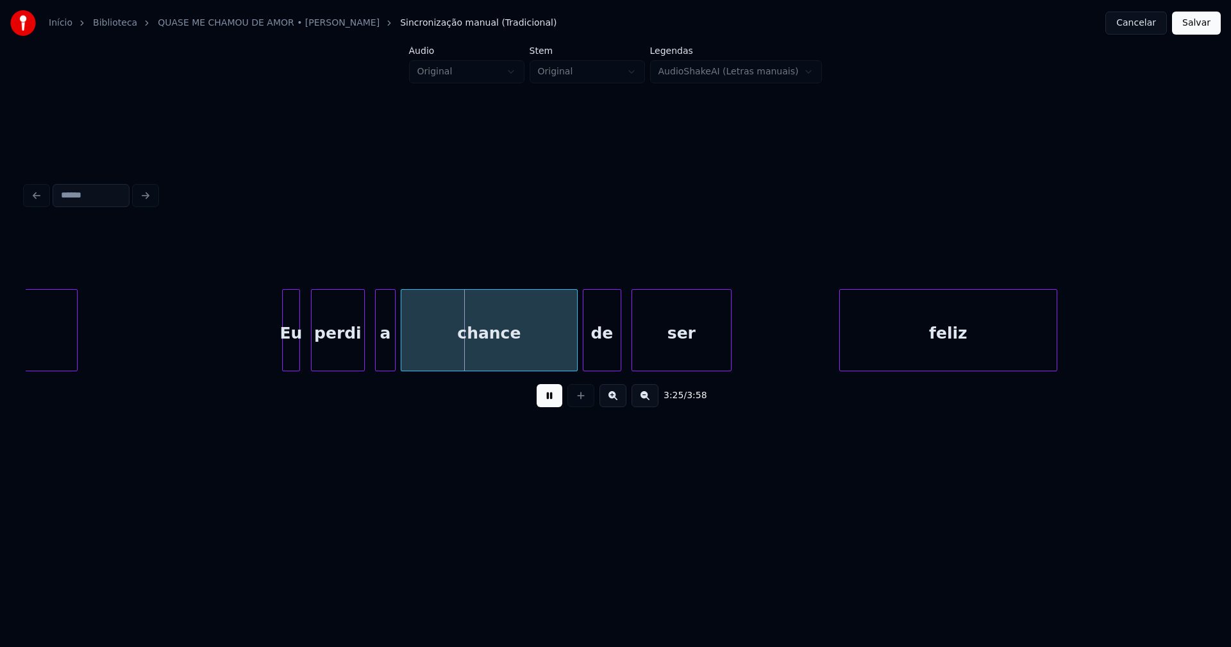
click at [292, 368] on div "guardei Eu perdi a chance de ser feliz" at bounding box center [616, 330] width 1180 height 82
click at [375, 361] on div "a" at bounding box center [375, 333] width 19 height 87
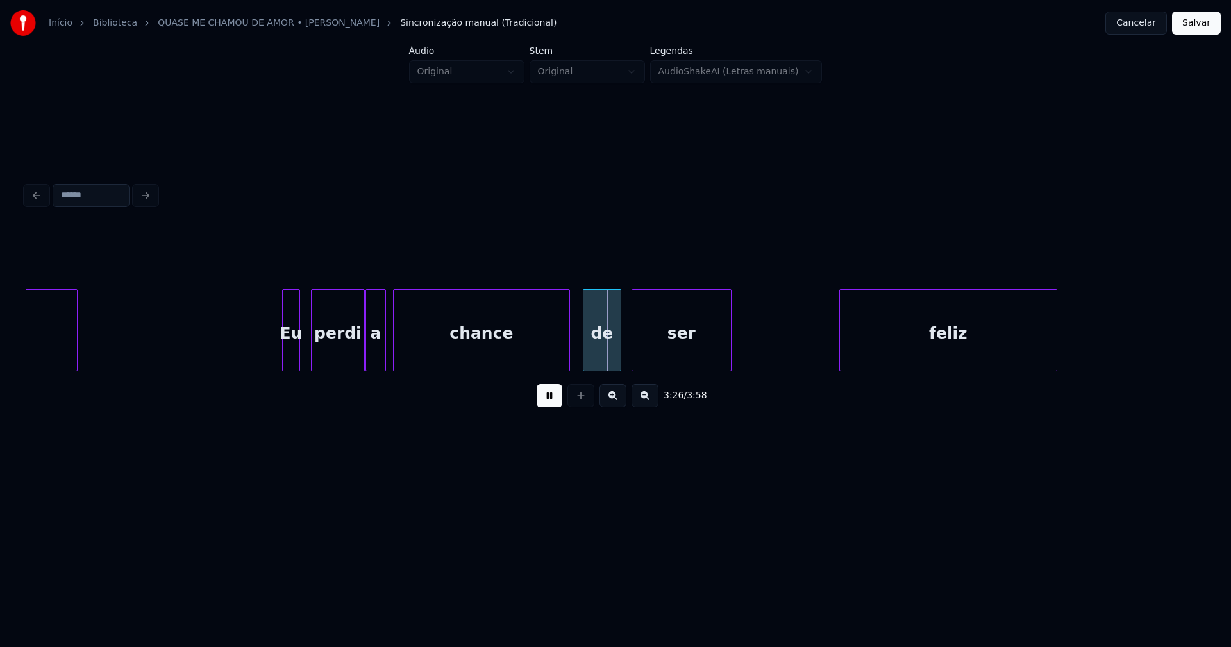
click at [426, 360] on div "chance" at bounding box center [482, 333] width 176 height 87
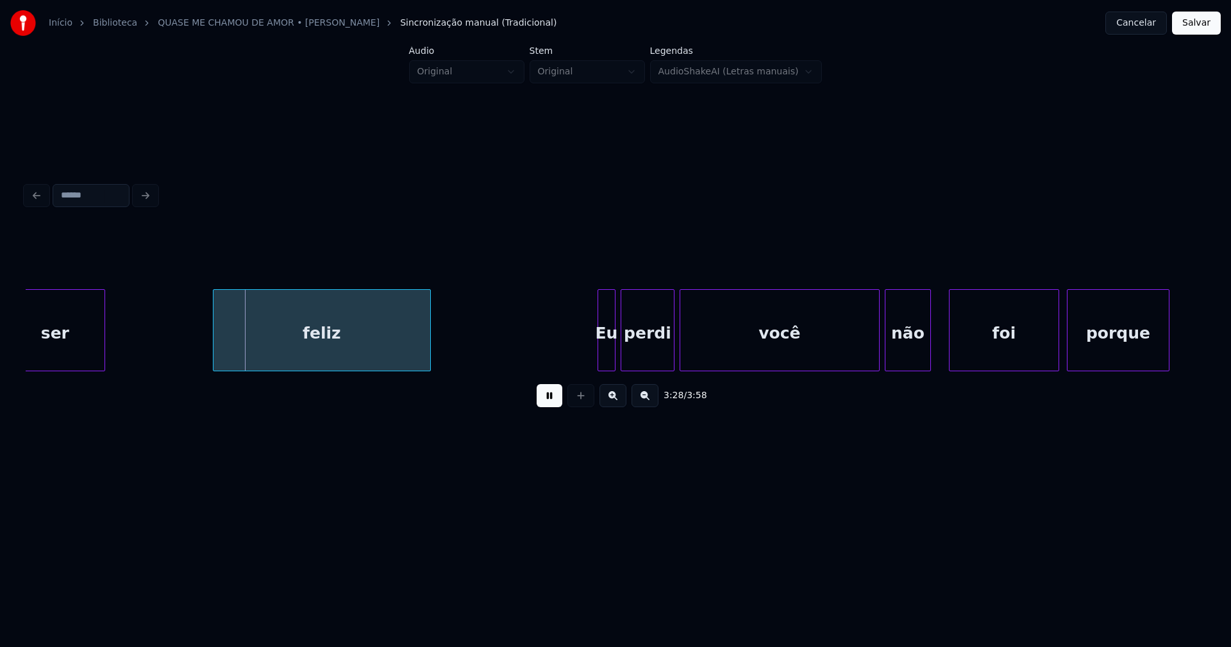
scroll to position [0, 26705]
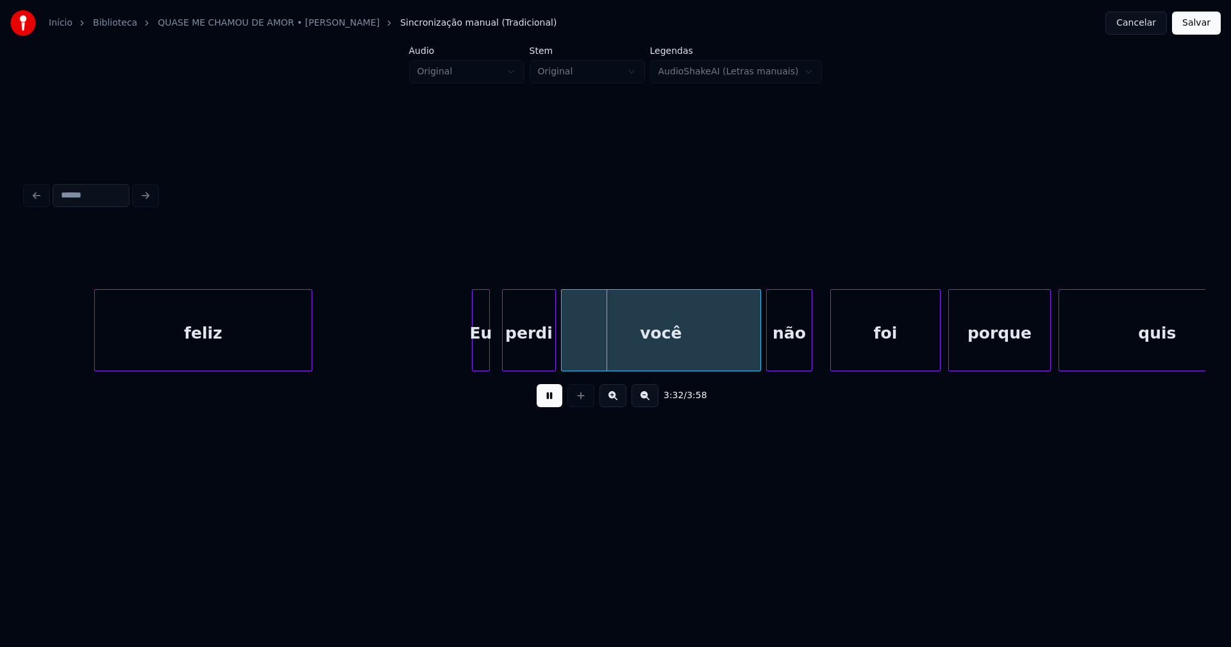
click at [483, 362] on div "Eu" at bounding box center [481, 333] width 17 height 87
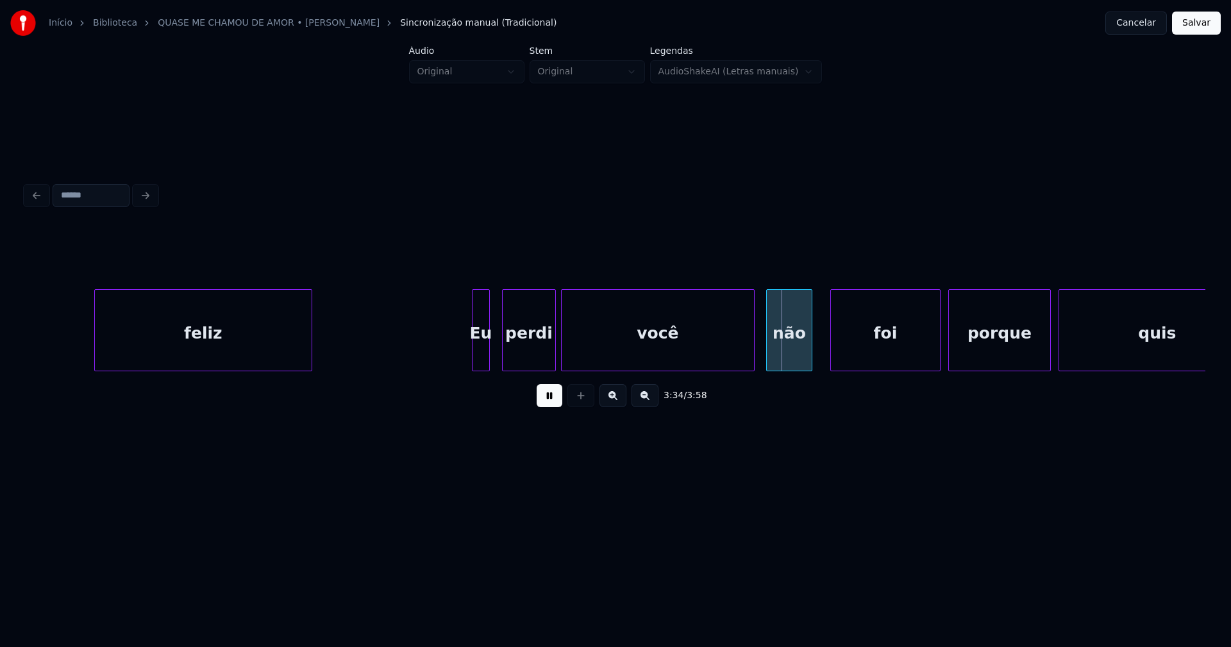
click at [752, 364] on div at bounding box center [752, 330] width 4 height 81
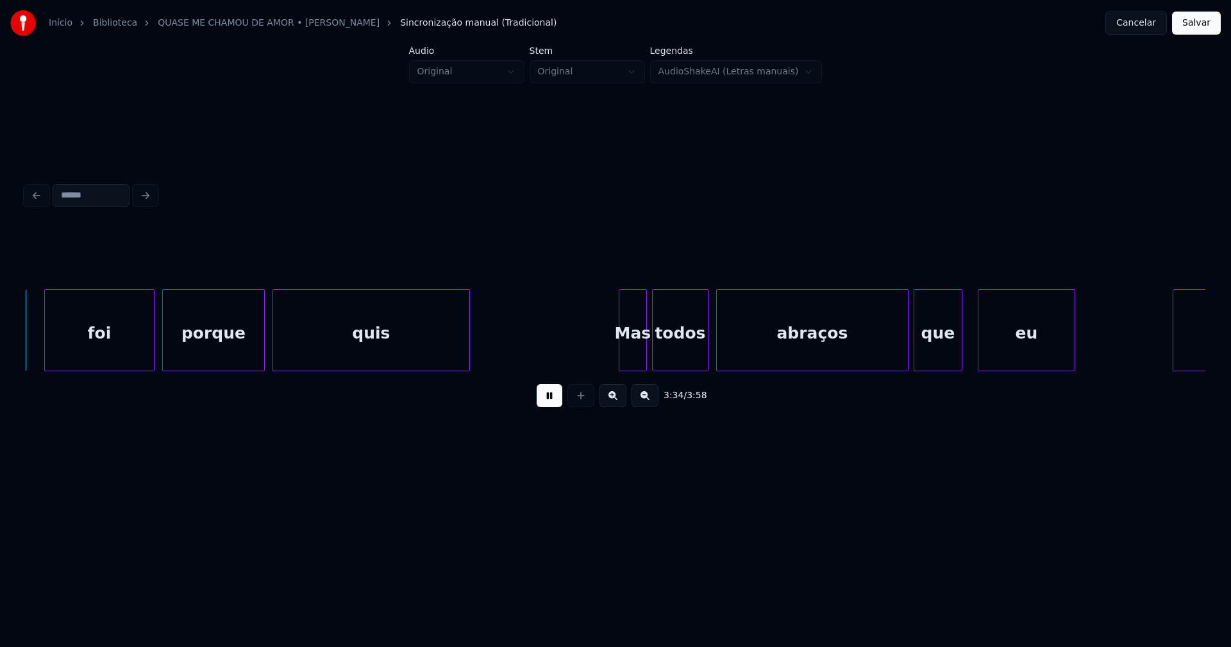
scroll to position [0, 27503]
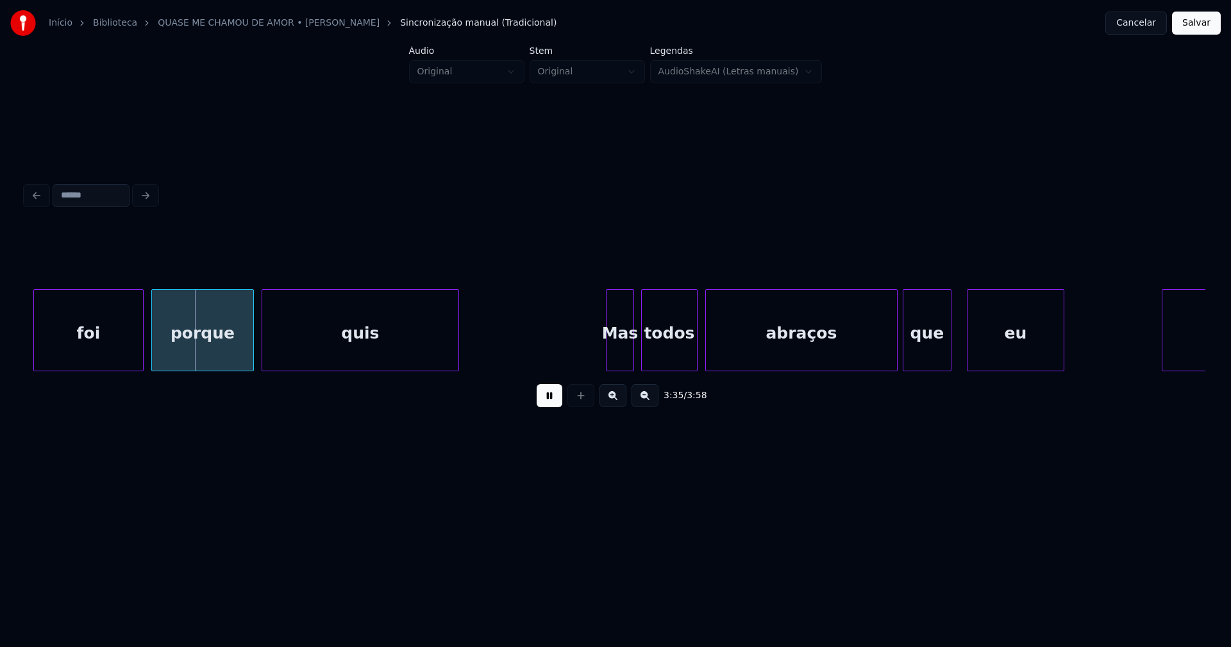
click at [625, 359] on div "Mas" at bounding box center [620, 333] width 27 height 87
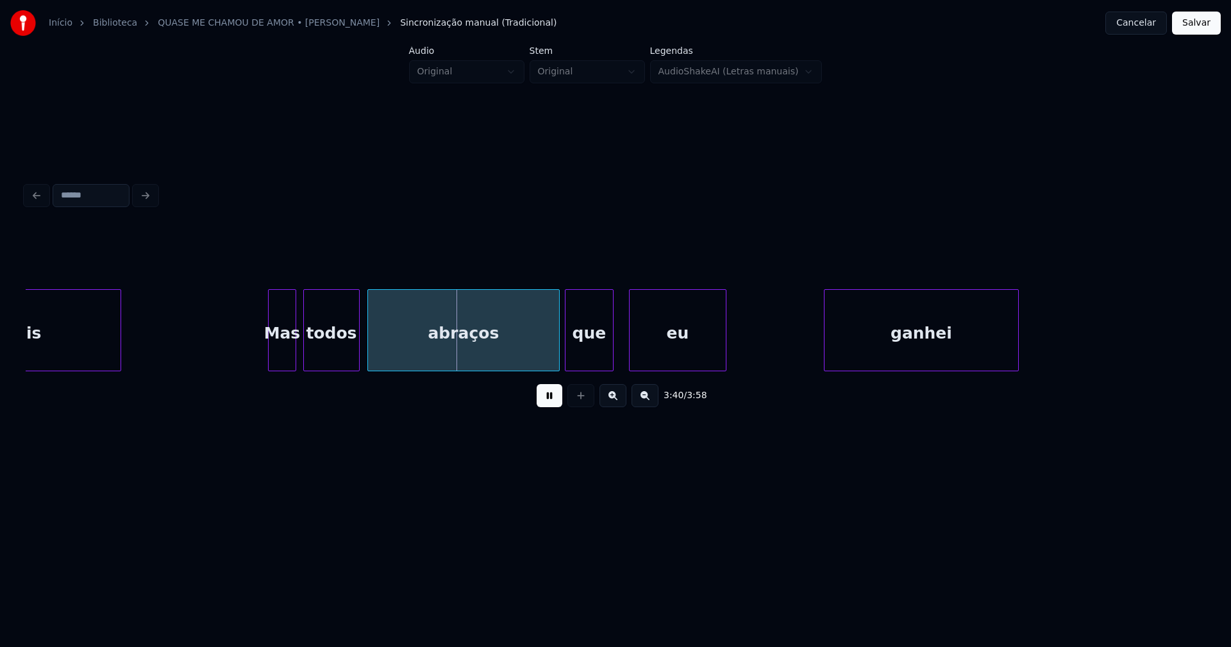
scroll to position [0, 27891]
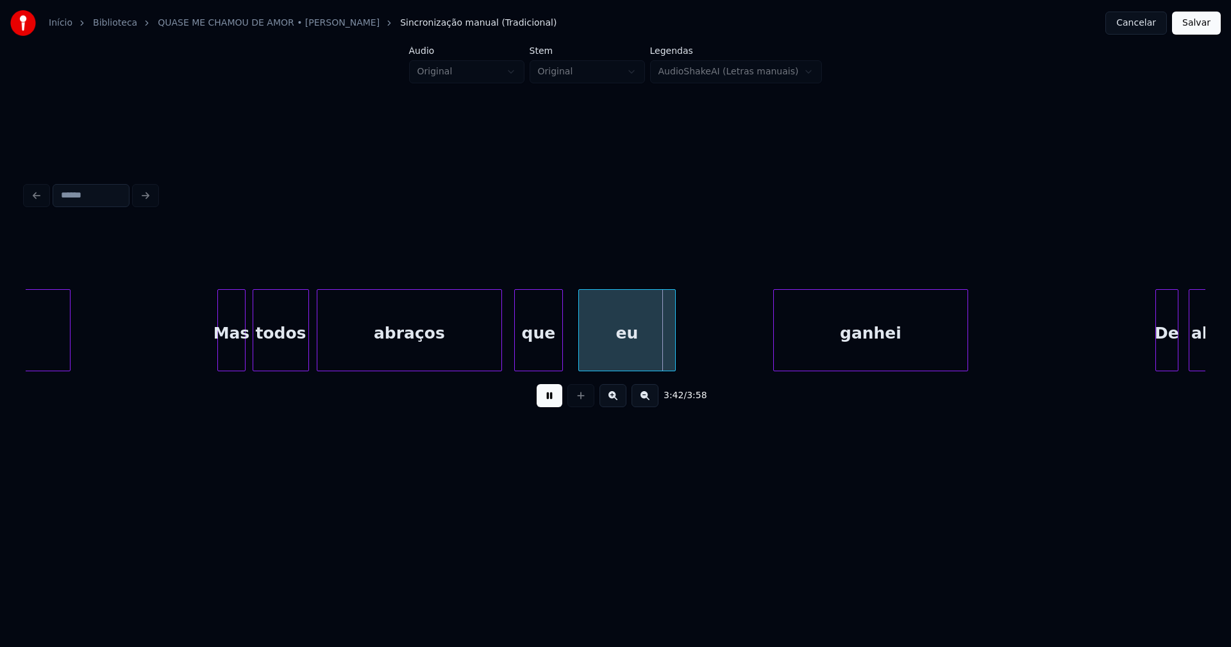
click at [500, 360] on div at bounding box center [500, 330] width 4 height 81
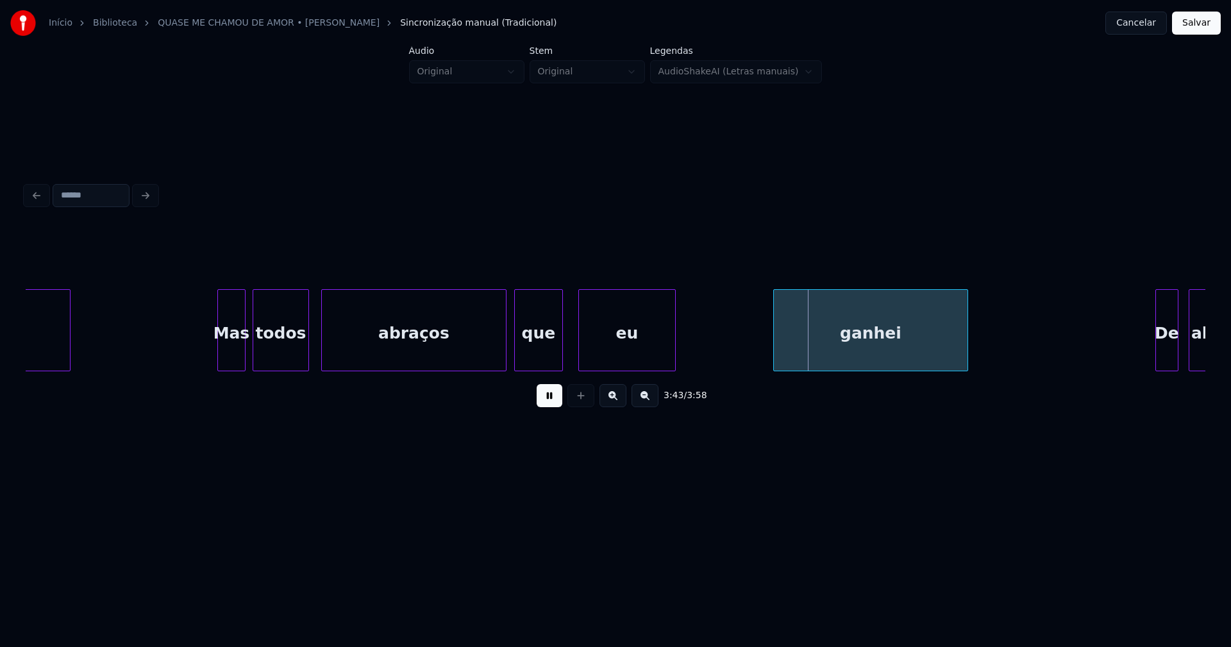
click at [505, 353] on div "abraços" at bounding box center [413, 330] width 185 height 82
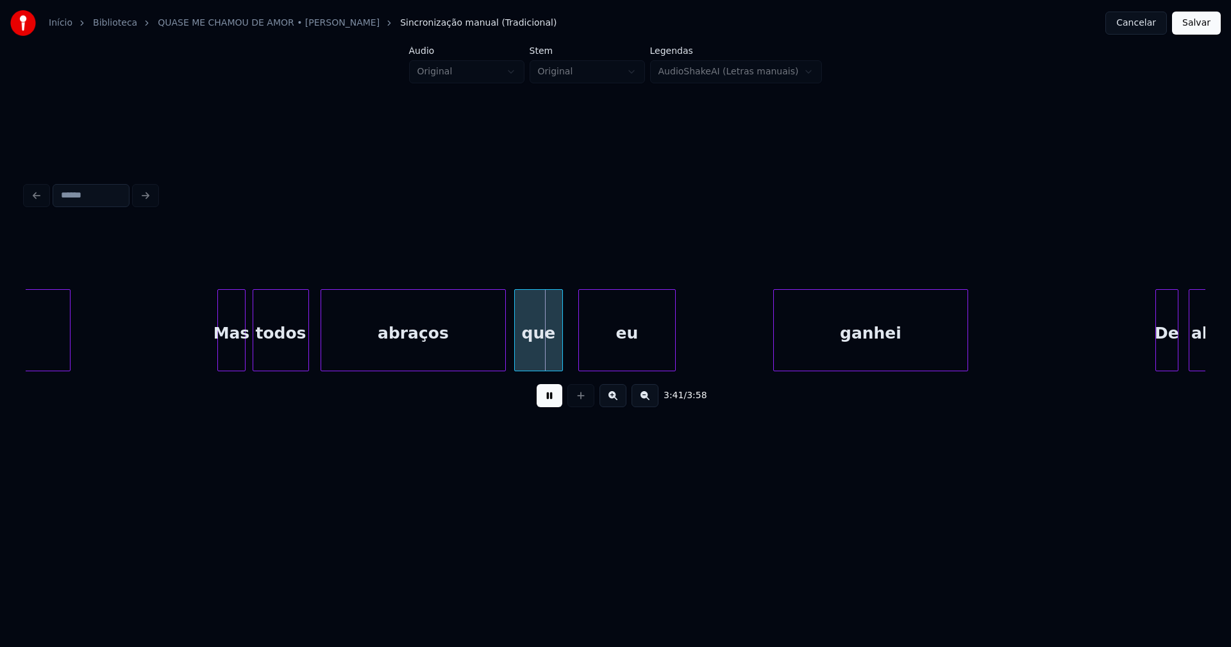
click at [307, 350] on div "todos" at bounding box center [281, 330] width 56 height 82
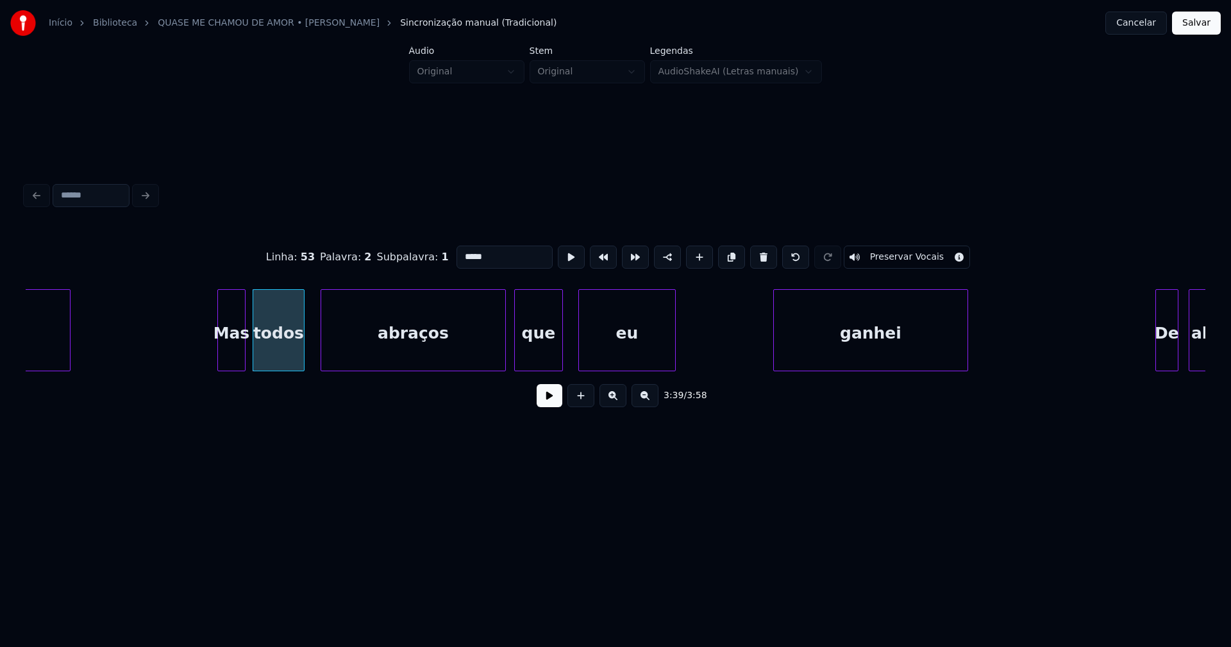
click at [303, 353] on div at bounding box center [302, 330] width 4 height 81
click at [360, 348] on div "abraços" at bounding box center [402, 333] width 184 height 87
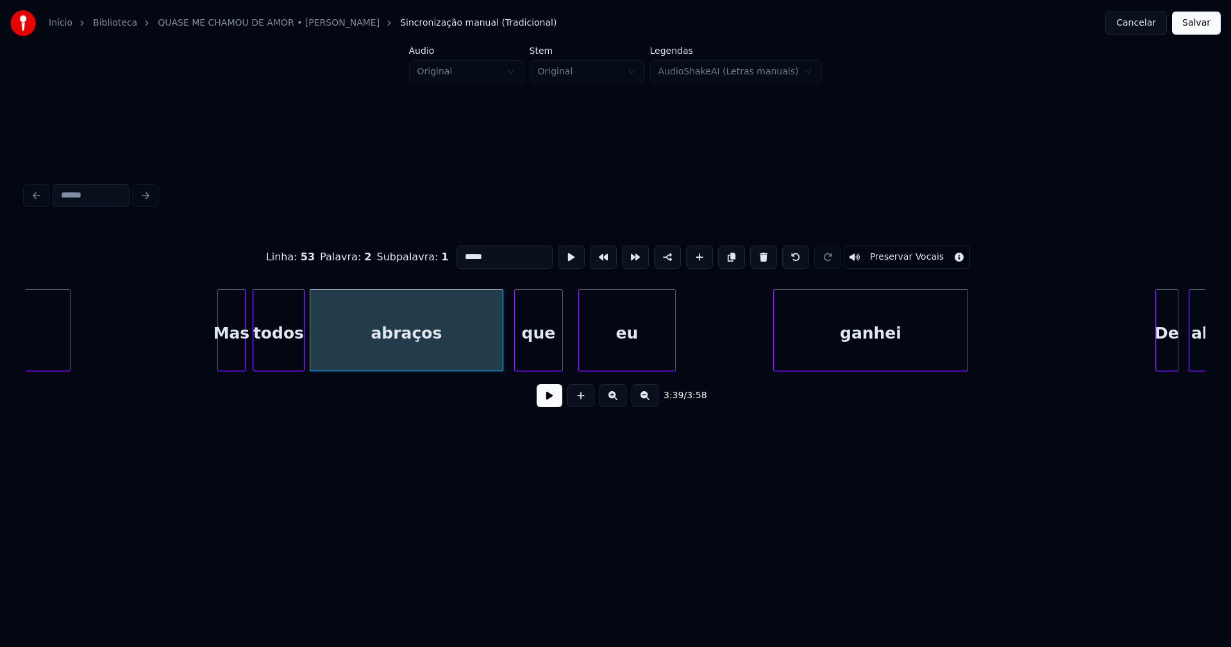
click at [500, 344] on div at bounding box center [501, 330] width 4 height 81
click at [555, 407] on button at bounding box center [550, 395] width 26 height 23
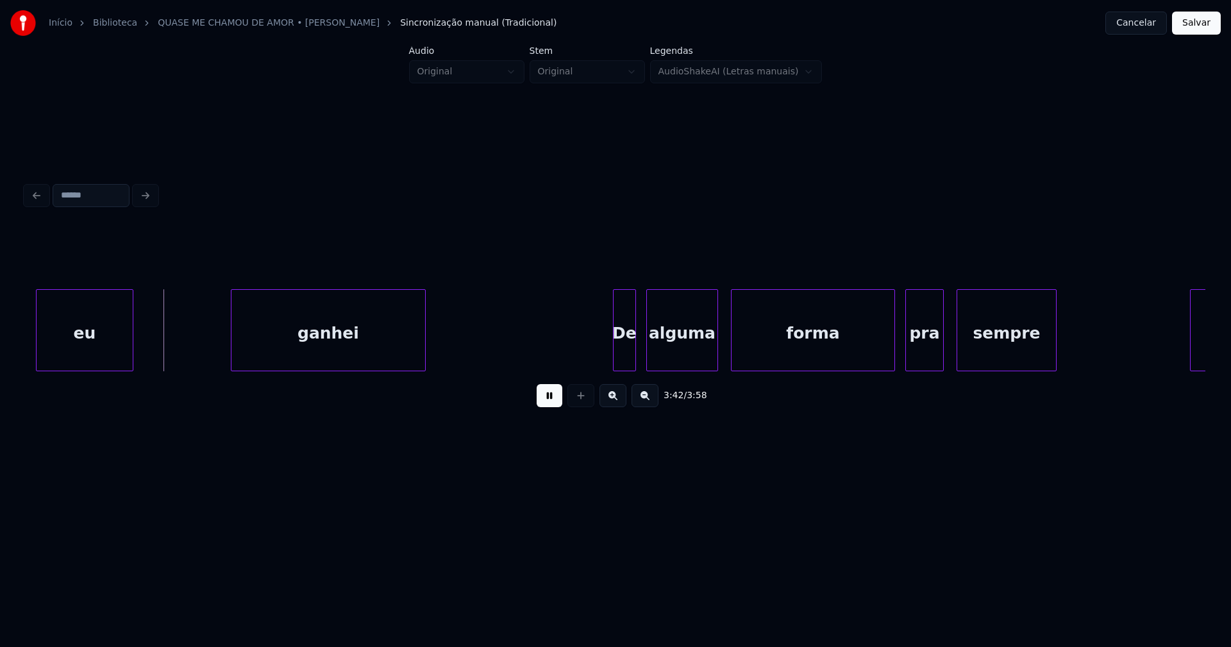
scroll to position [0, 28485]
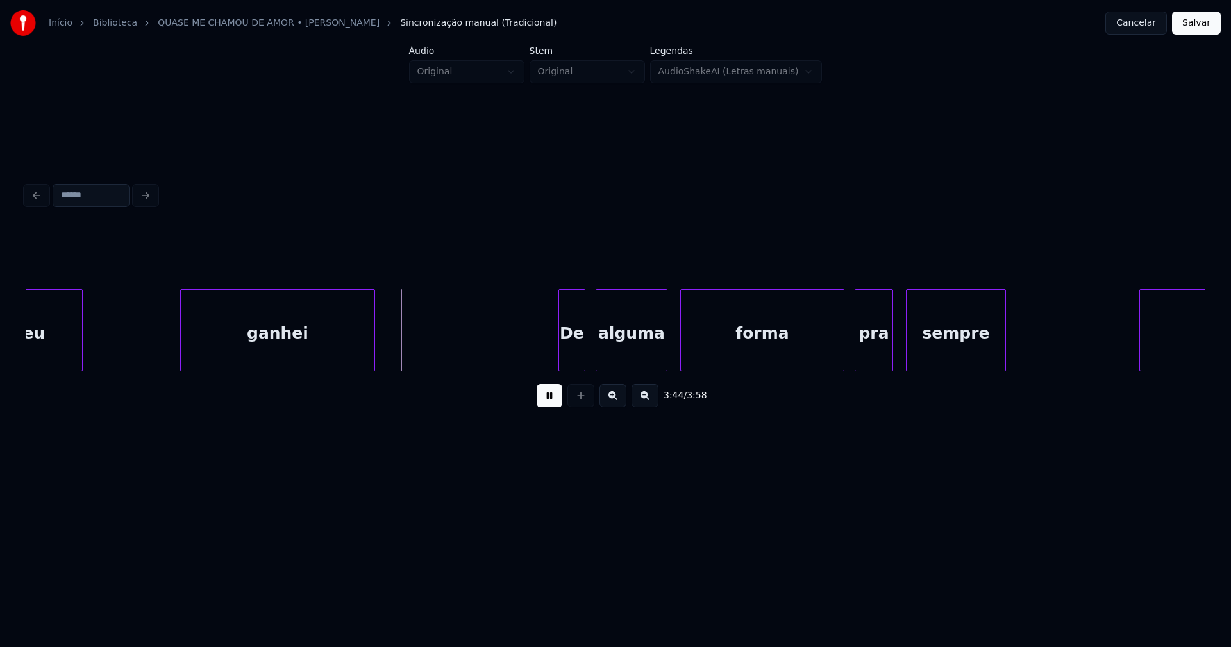
click at [560, 357] on div at bounding box center [561, 330] width 4 height 81
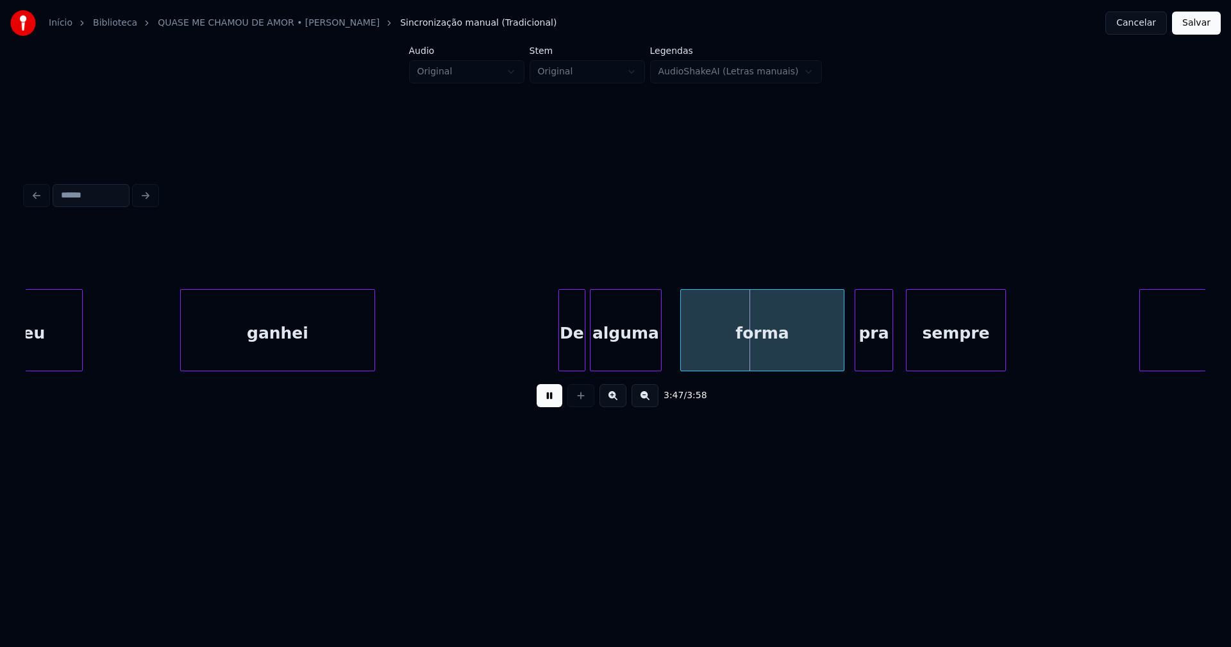
click at [614, 355] on div "alguma" at bounding box center [626, 333] width 71 height 87
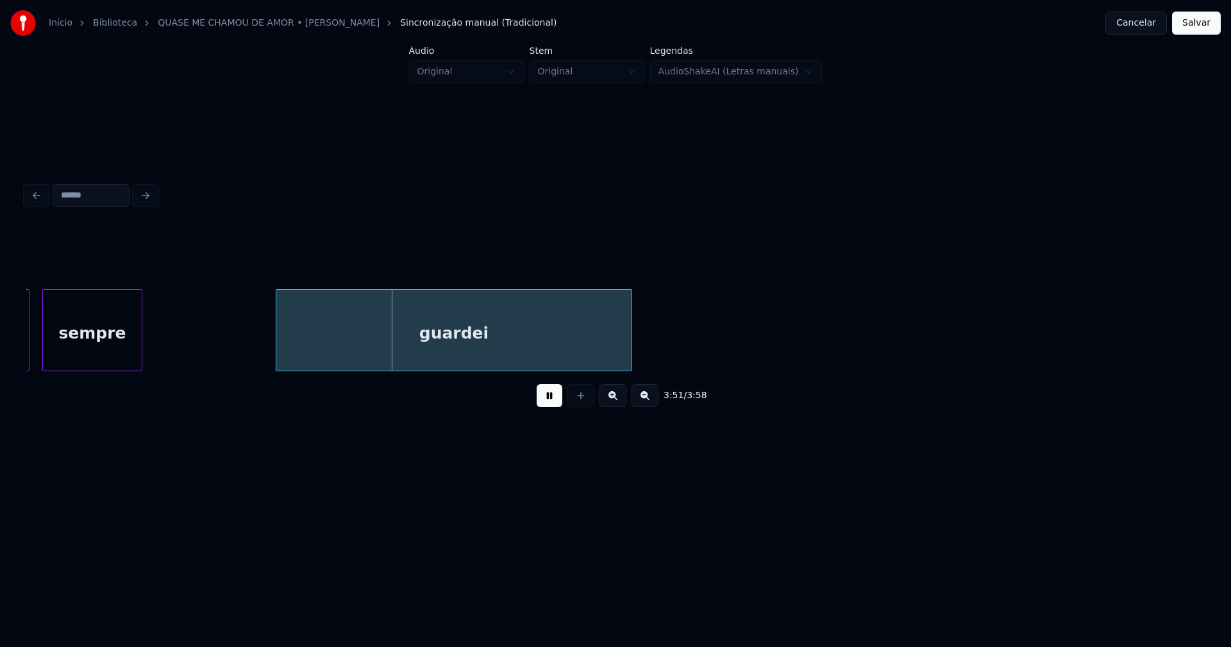
scroll to position [0, 29417]
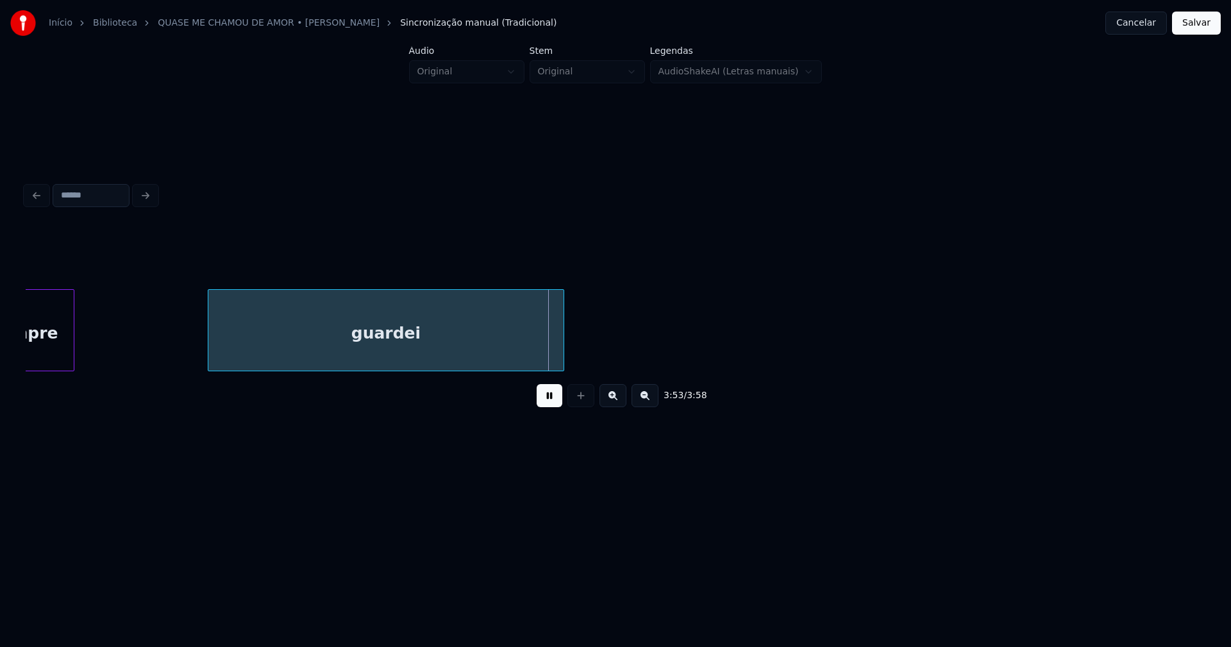
click at [1197, 28] on button "Salvar" at bounding box center [1196, 23] width 49 height 23
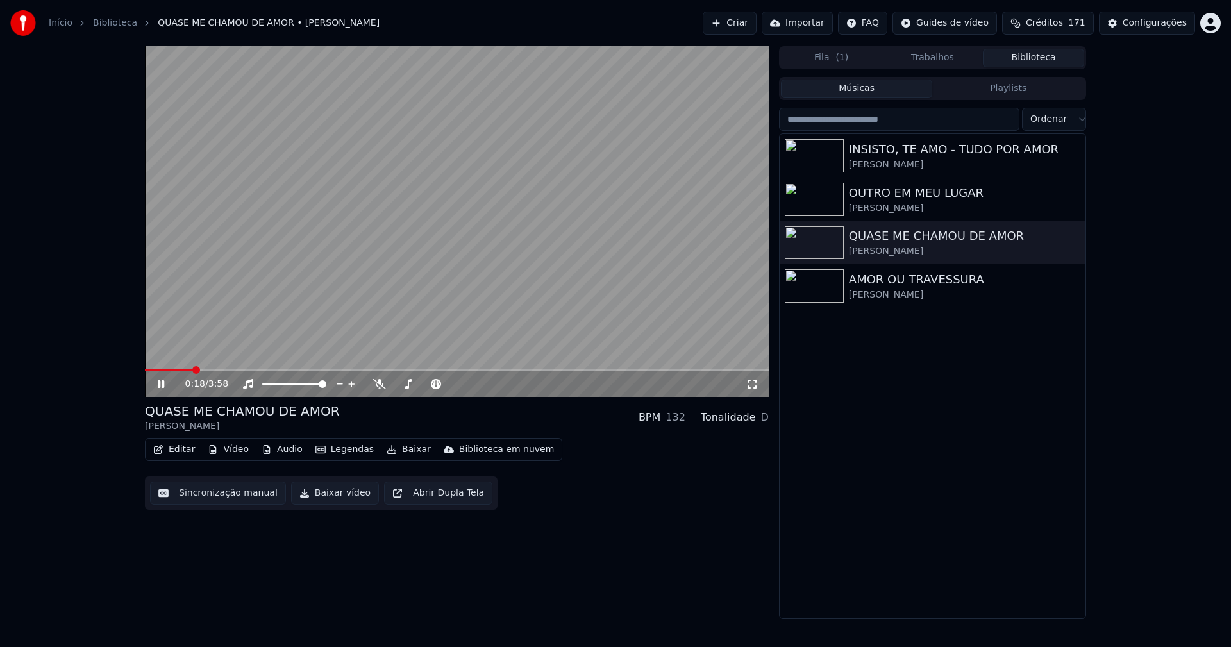
click at [747, 386] on icon at bounding box center [752, 384] width 13 height 10
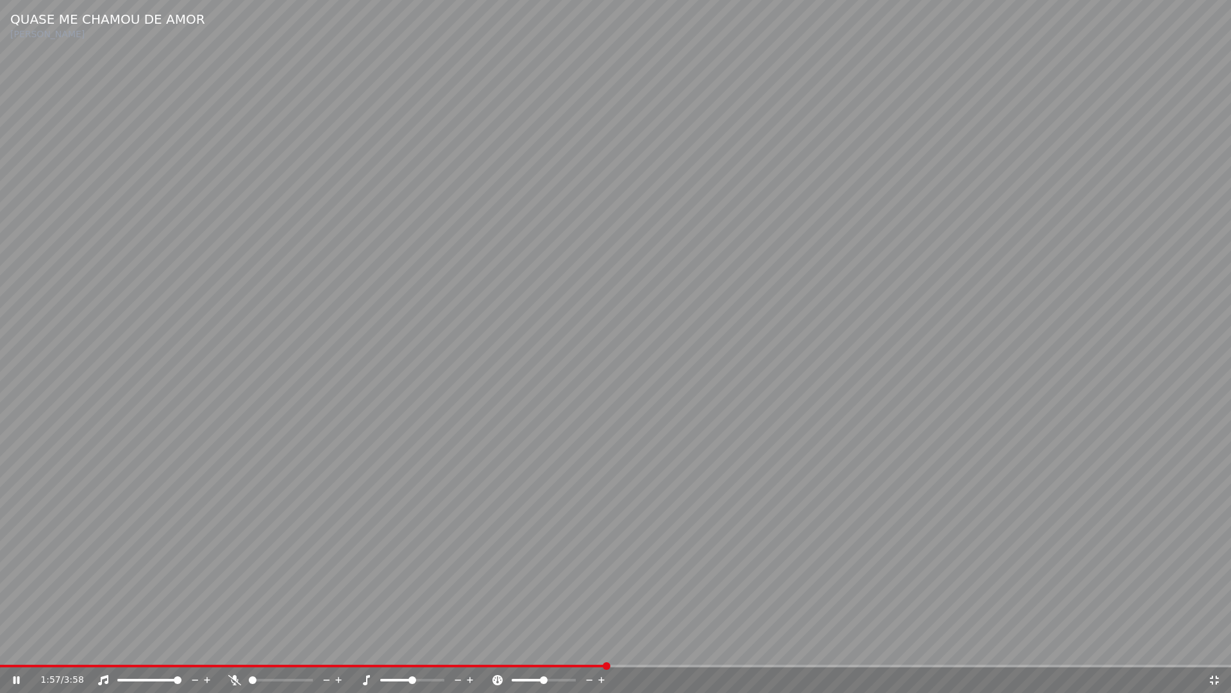
drag, startPoint x: 1214, startPoint y: 683, endPoint x: 1206, endPoint y: 425, distance: 258.0
click at [1217, 647] on icon at bounding box center [1214, 680] width 13 height 10
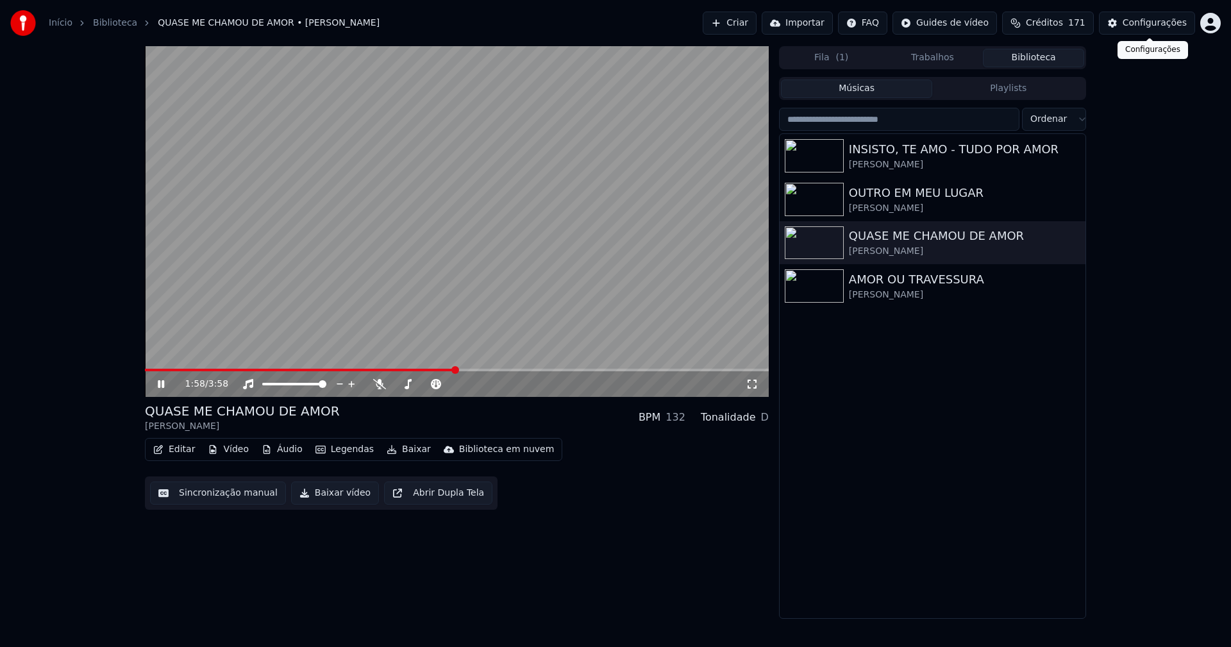
click at [1169, 23] on div "Configurações" at bounding box center [1155, 23] width 64 height 13
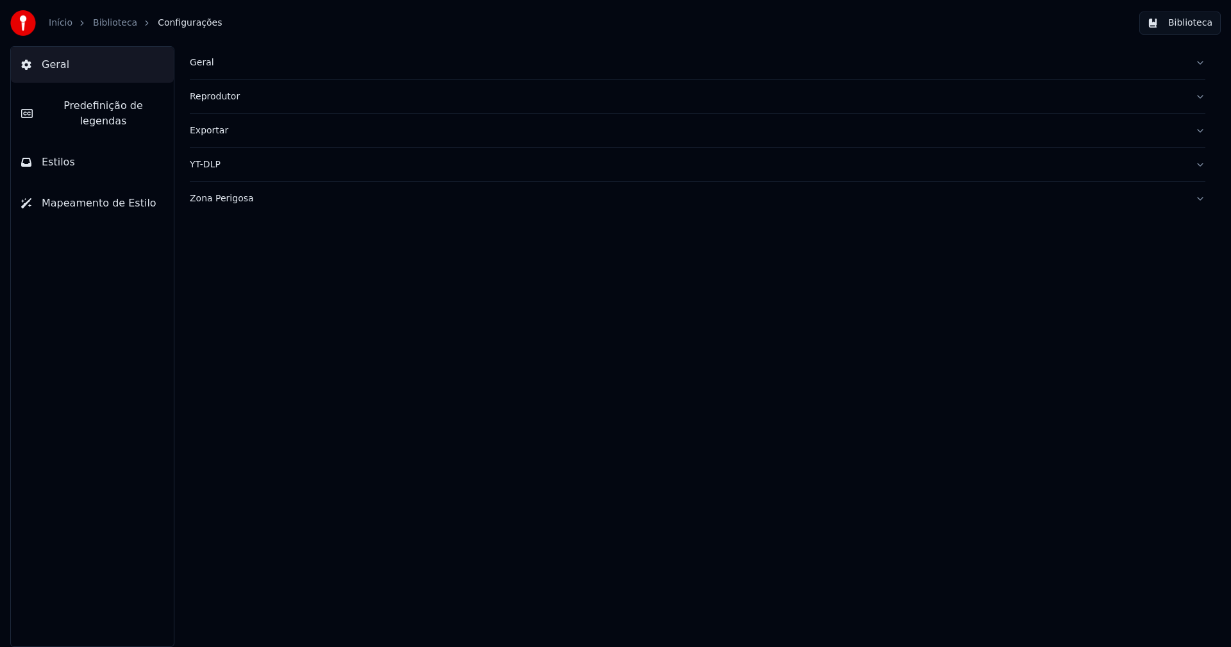
click at [72, 144] on button "Estilos" at bounding box center [92, 162] width 163 height 36
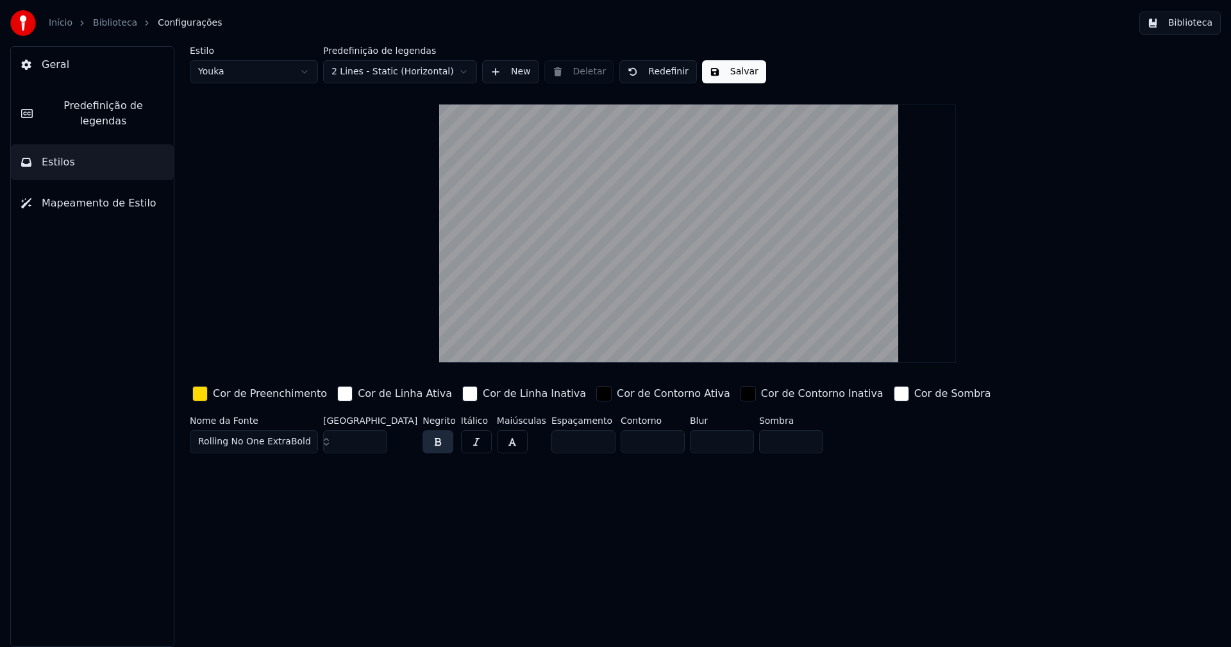
click at [337, 395] on div "button" at bounding box center [344, 393] width 15 height 15
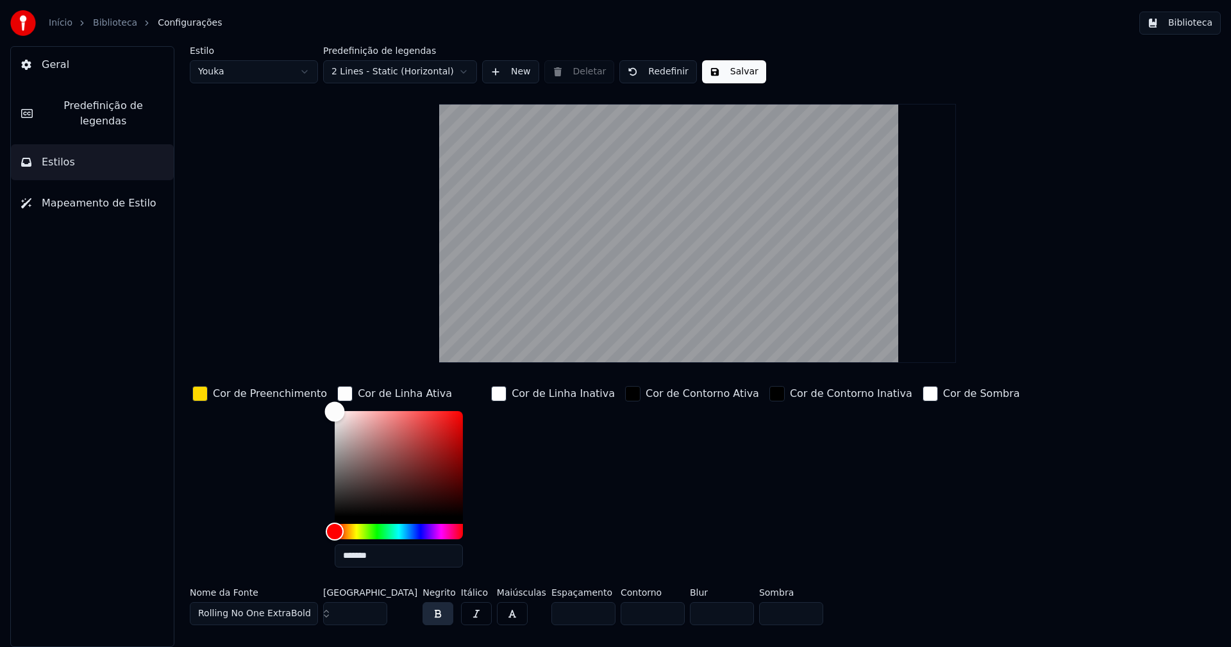
type input "*******"
drag, startPoint x: 321, startPoint y: 409, endPoint x: 311, endPoint y: 365, distance: 44.7
click at [311, 369] on div "Estilo Youka Predefinição de legendas 2 Lines - Static (Horizontal) New Deletar…" at bounding box center [698, 338] width 1016 height 584
click at [503, 434] on div "Cor de Linha Inativa" at bounding box center [553, 481] width 129 height 194
click at [337, 393] on div "button" at bounding box center [344, 393] width 15 height 15
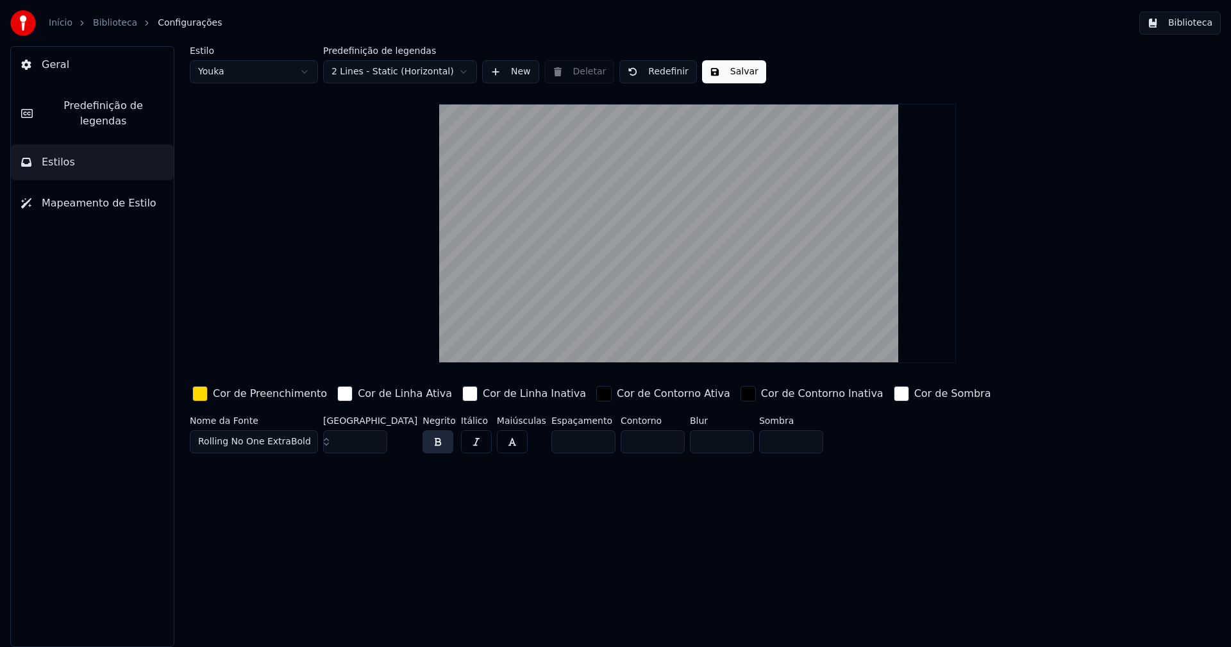
click at [462, 395] on div "button" at bounding box center [469, 393] width 15 height 15
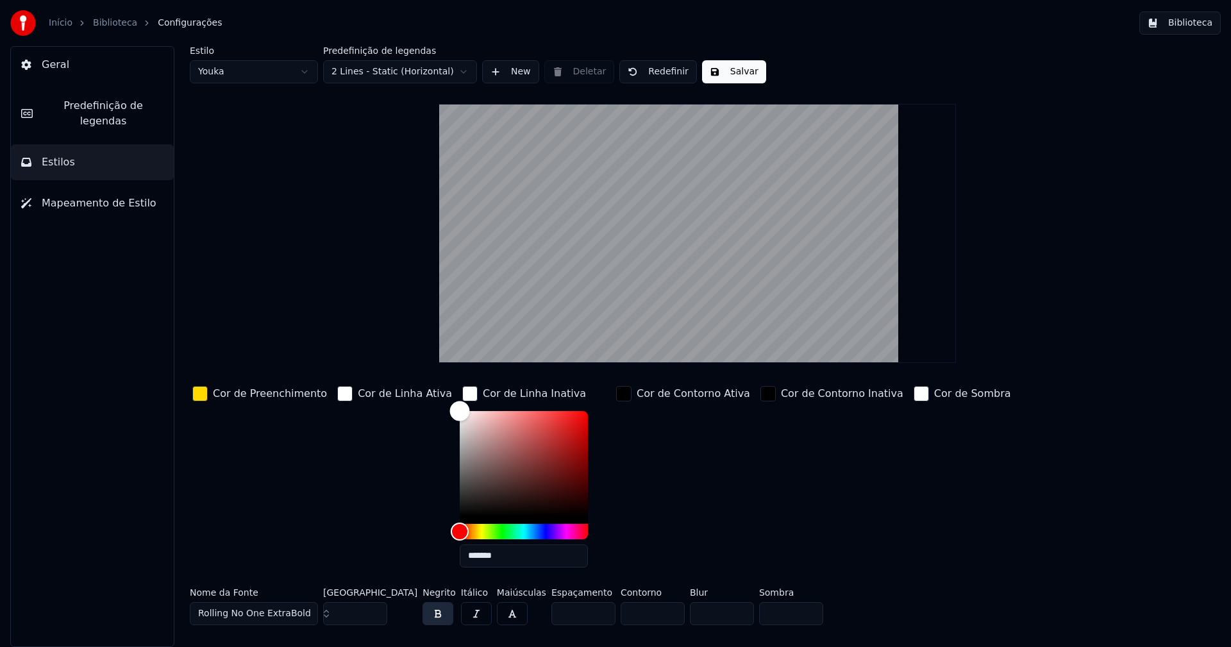
drag, startPoint x: 435, startPoint y: 410, endPoint x: 430, endPoint y: 387, distance: 23.8
click at [430, 387] on div "Cor de Preenchimento Cor de Linha Ativa Cor de Linha Inativa ******* Cor de Con…" at bounding box center [621, 481] width 862 height 194
click at [758, 490] on div "Cor de Contorno Inativa" at bounding box center [832, 481] width 148 height 194
click at [462, 393] on div "button" at bounding box center [469, 393] width 15 height 15
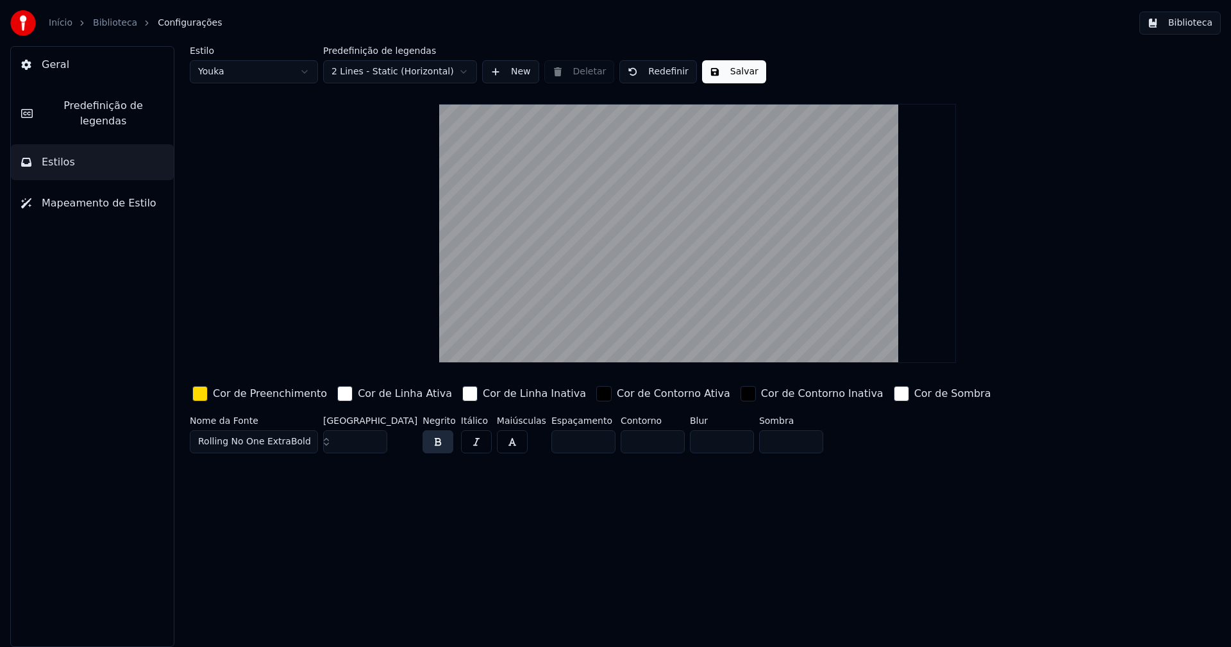
click at [1195, 22] on button "Biblioteca" at bounding box center [1180, 23] width 81 height 23
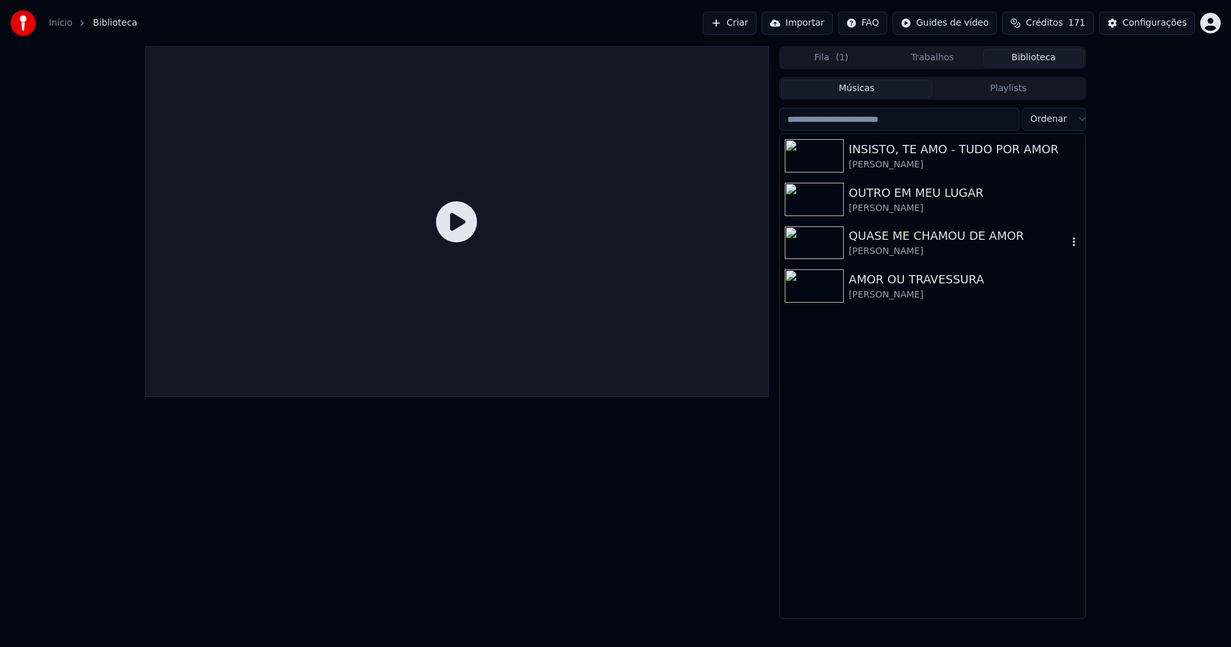
click at [917, 235] on div "QUASE ME CHAMOU DE AMOR" at bounding box center [958, 236] width 219 height 18
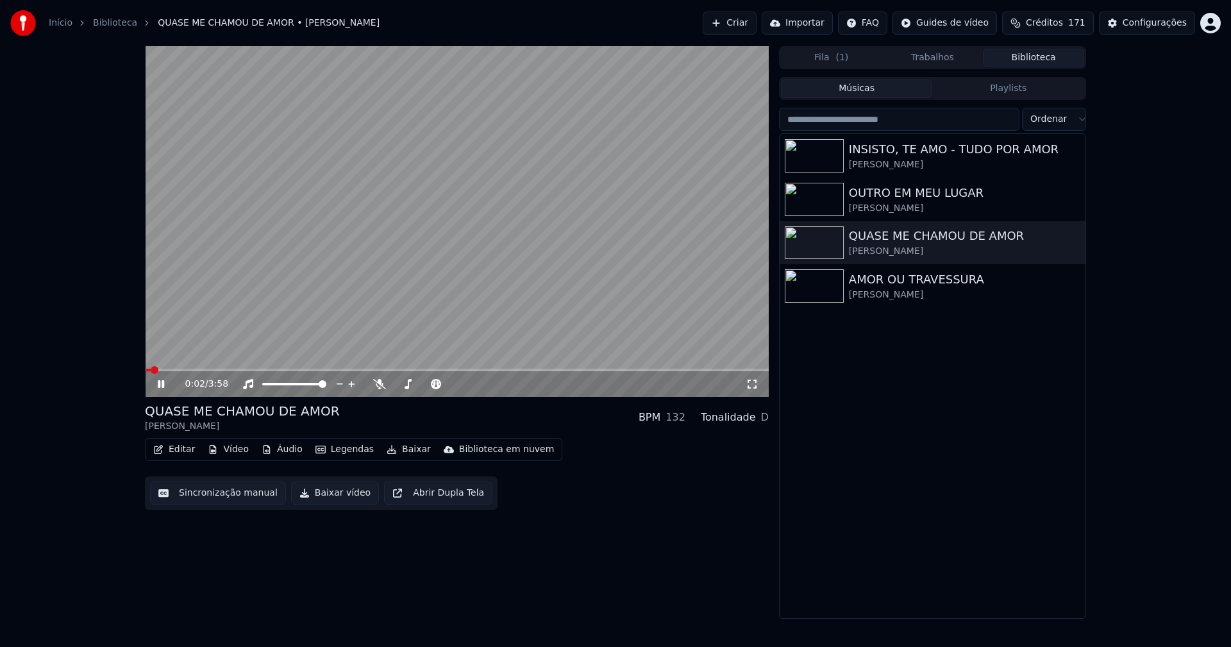
drag, startPoint x: 157, startPoint y: 384, endPoint x: 224, endPoint y: 425, distance: 78.9
click at [158, 384] on icon at bounding box center [170, 384] width 30 height 10
click at [325, 491] on button "Baixar vídeo" at bounding box center [335, 493] width 88 height 23
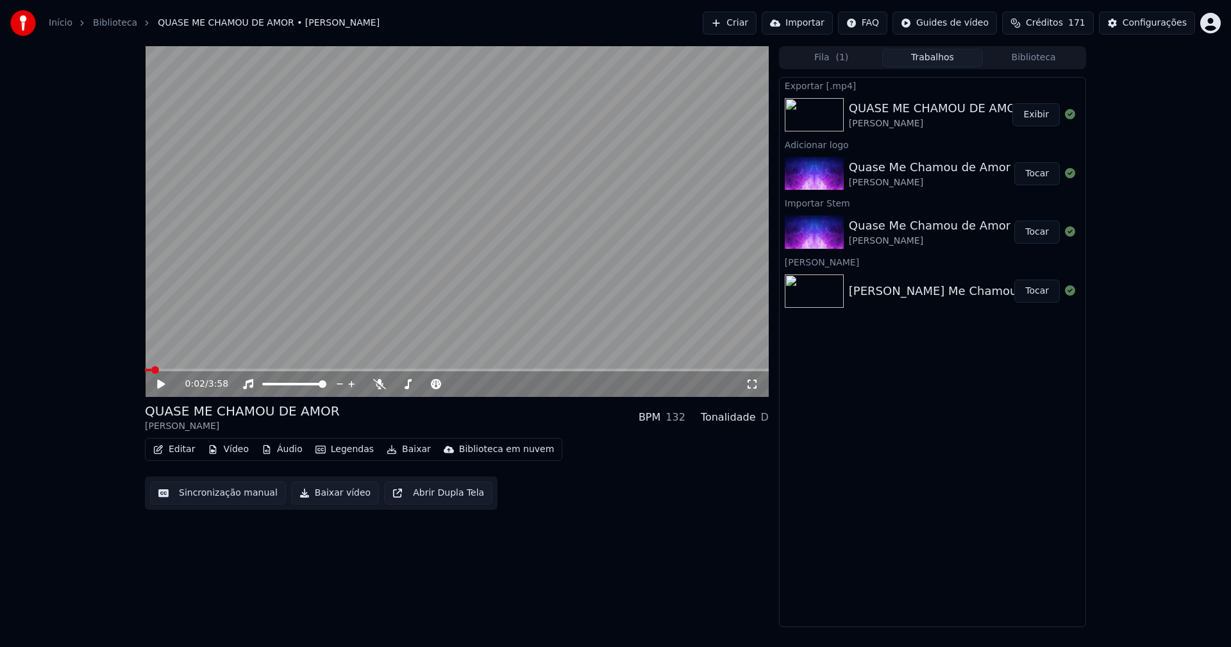
click at [283, 453] on button "Áudio" at bounding box center [282, 450] width 51 height 18
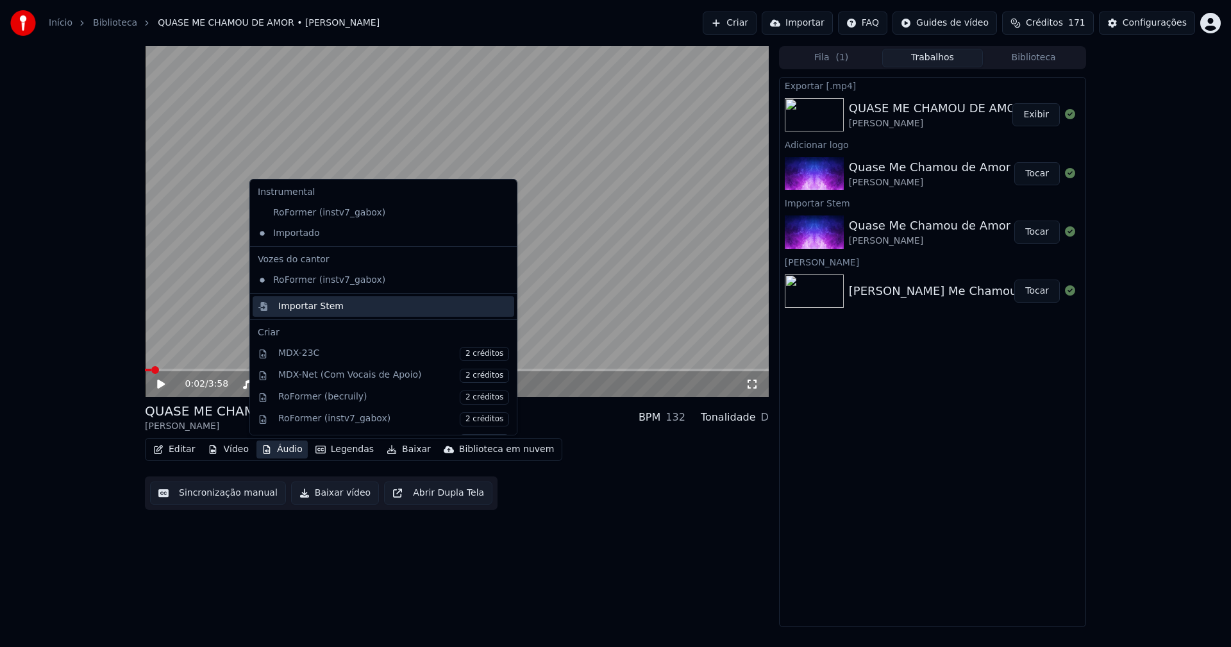
click at [285, 309] on div "Importar Stem" at bounding box center [310, 306] width 65 height 13
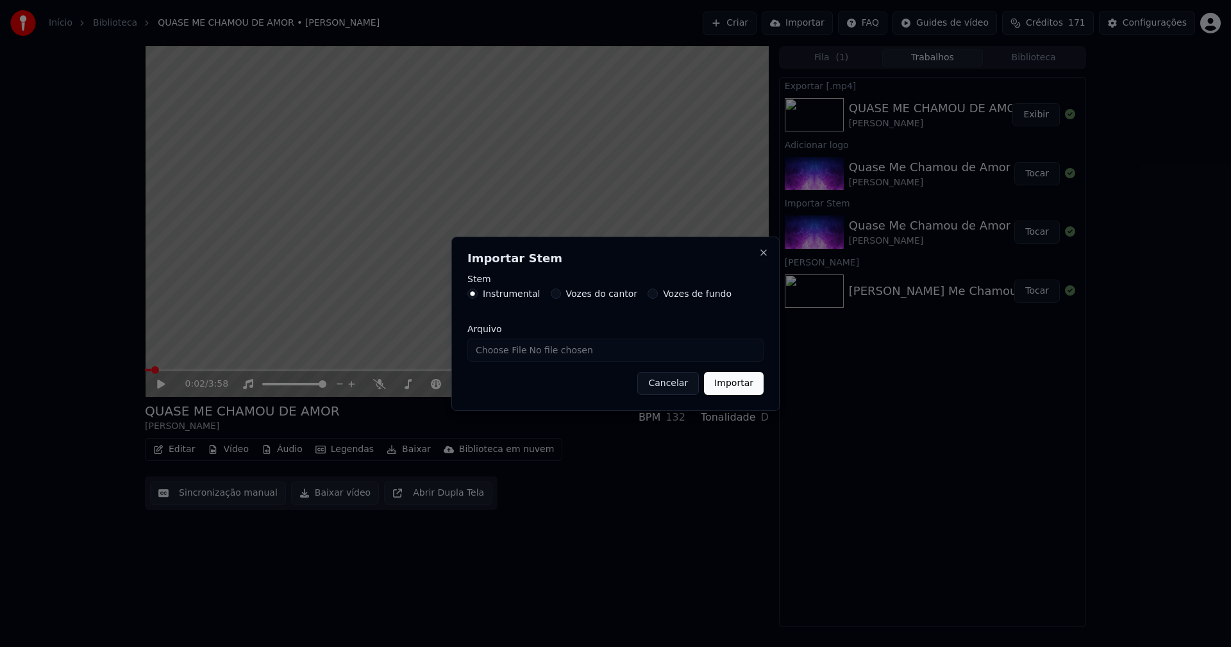
click at [503, 348] on input "Arquivo" at bounding box center [616, 350] width 296 height 23
type input "**********"
click at [731, 383] on button "Importar" at bounding box center [734, 383] width 60 height 23
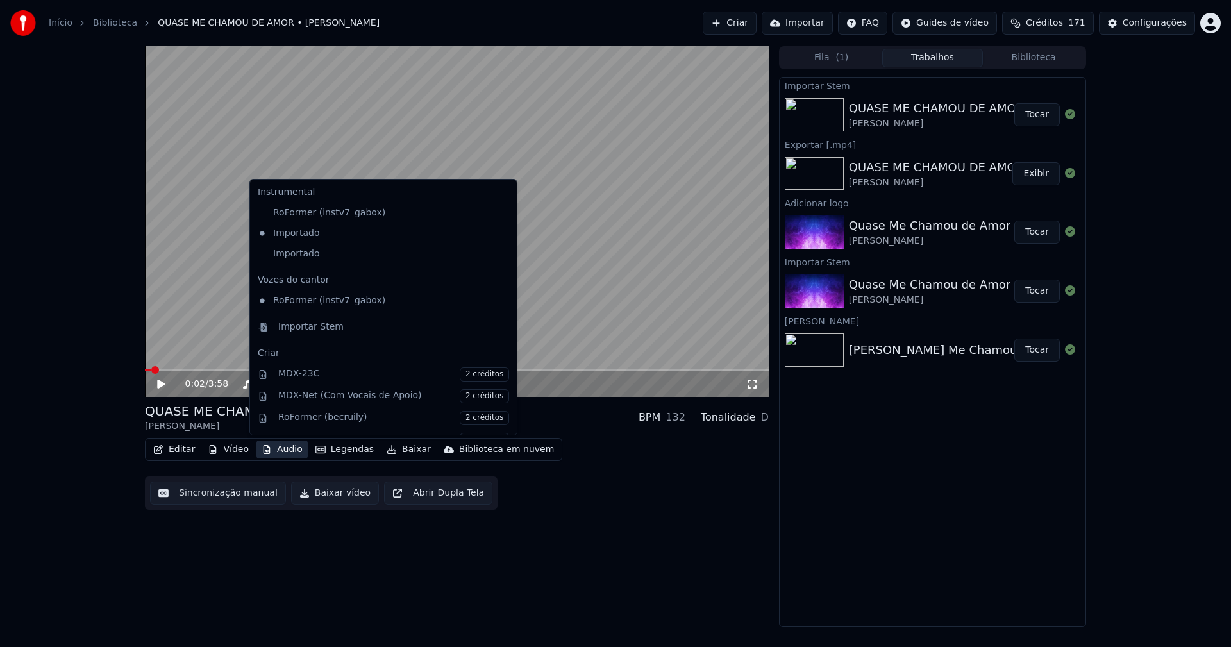
click at [284, 456] on button "Áudio" at bounding box center [282, 450] width 51 height 18
click at [292, 254] on div "Importado" at bounding box center [374, 254] width 242 height 21
click at [287, 452] on button "Áudio" at bounding box center [282, 450] width 51 height 18
click at [500, 236] on icon at bounding box center [504, 233] width 9 height 10
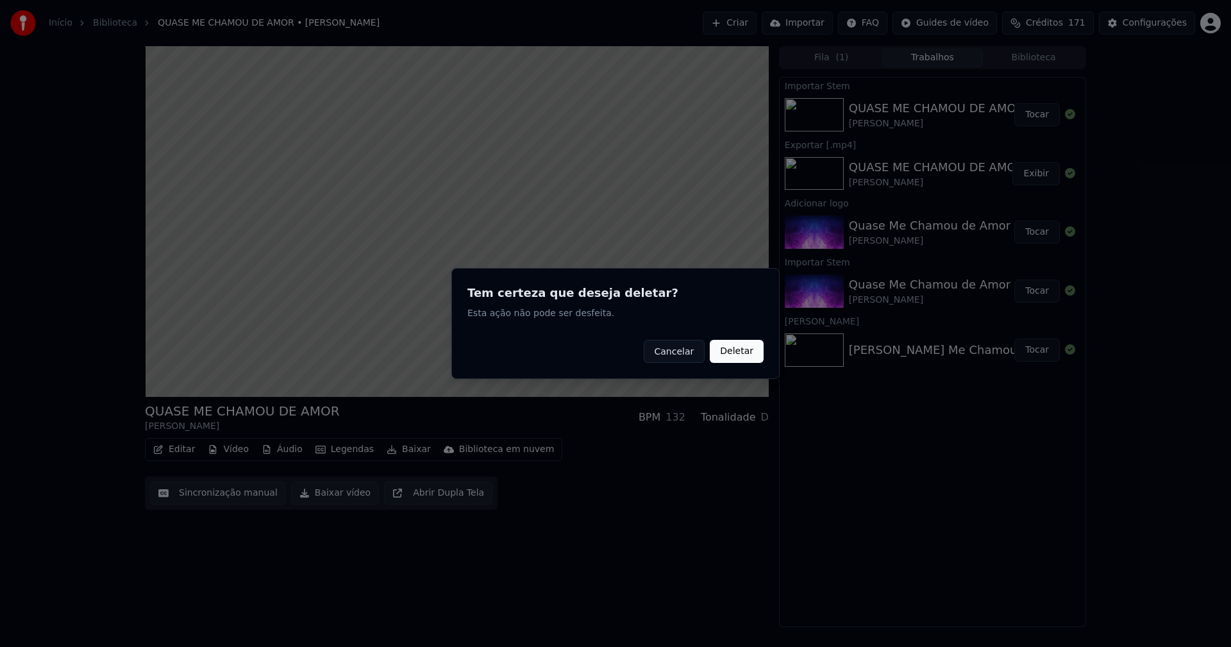
click at [741, 353] on button "Deletar" at bounding box center [737, 351] width 54 height 23
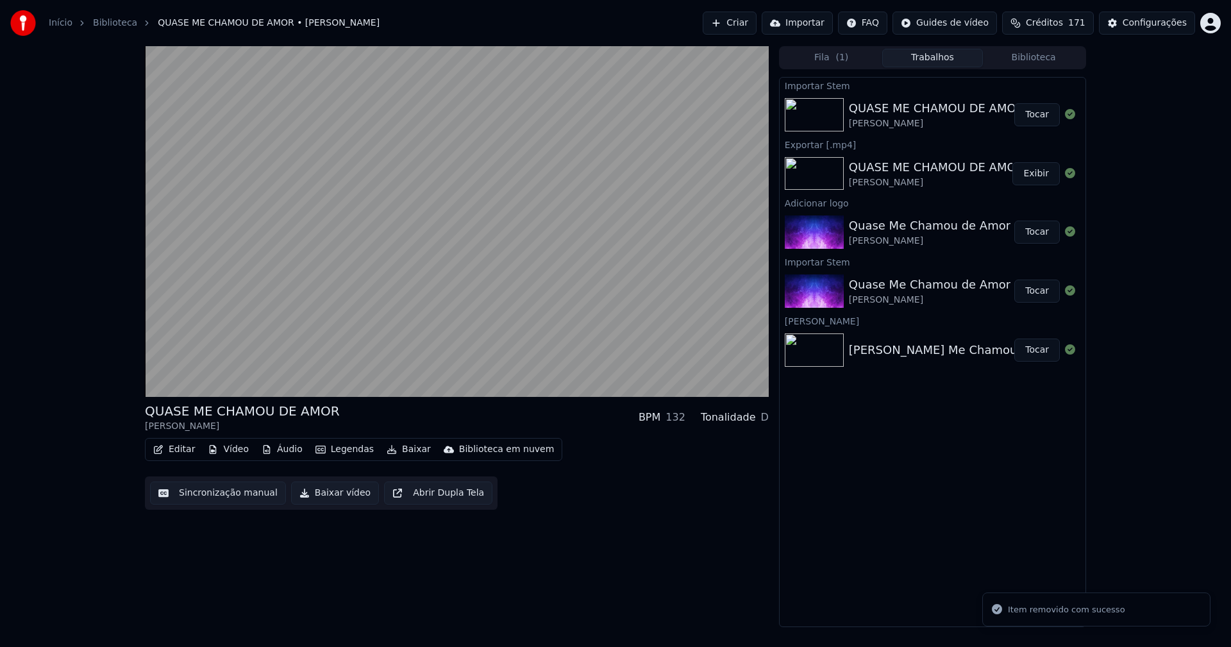
click at [277, 451] on button "Áudio" at bounding box center [282, 450] width 51 height 18
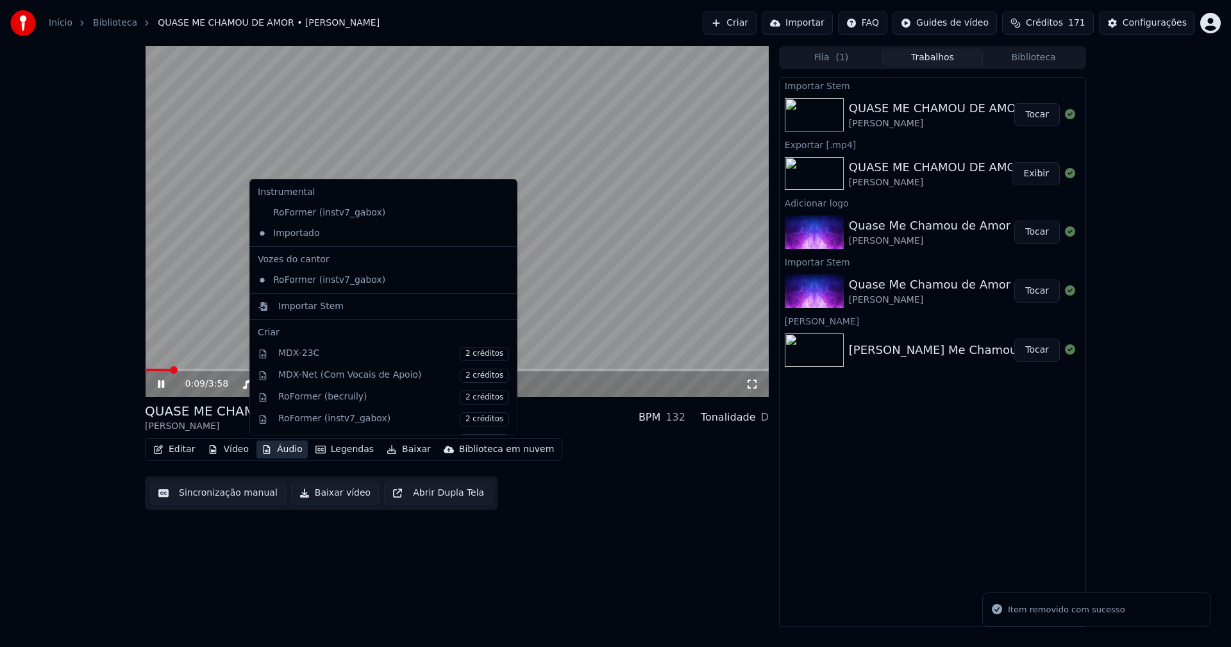
click at [166, 384] on icon at bounding box center [170, 384] width 30 height 10
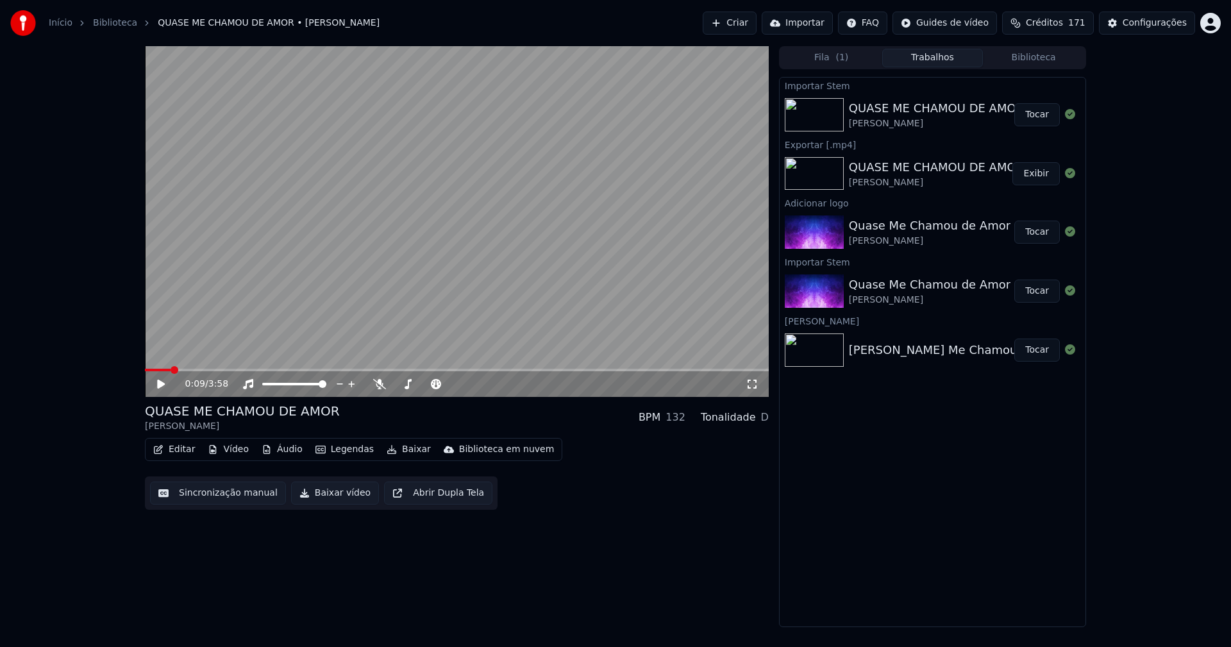
click at [330, 501] on button "Baixar vídeo" at bounding box center [335, 493] width 88 height 23
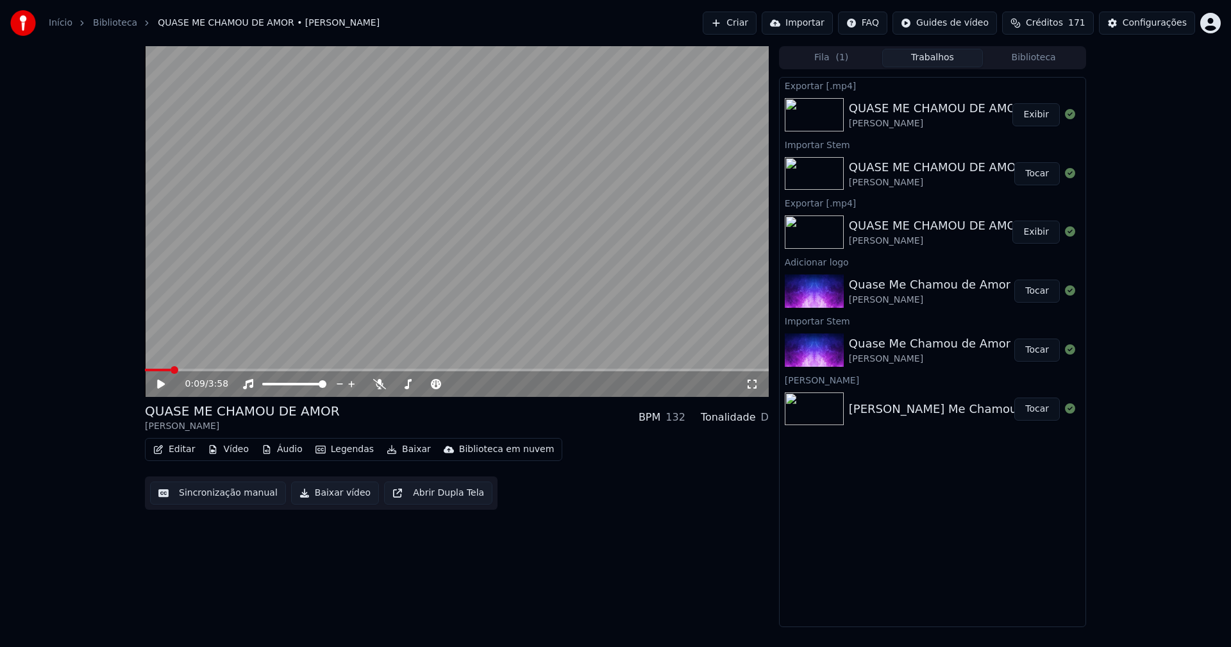
click at [58, 24] on link "Início" at bounding box center [61, 23] width 24 height 13
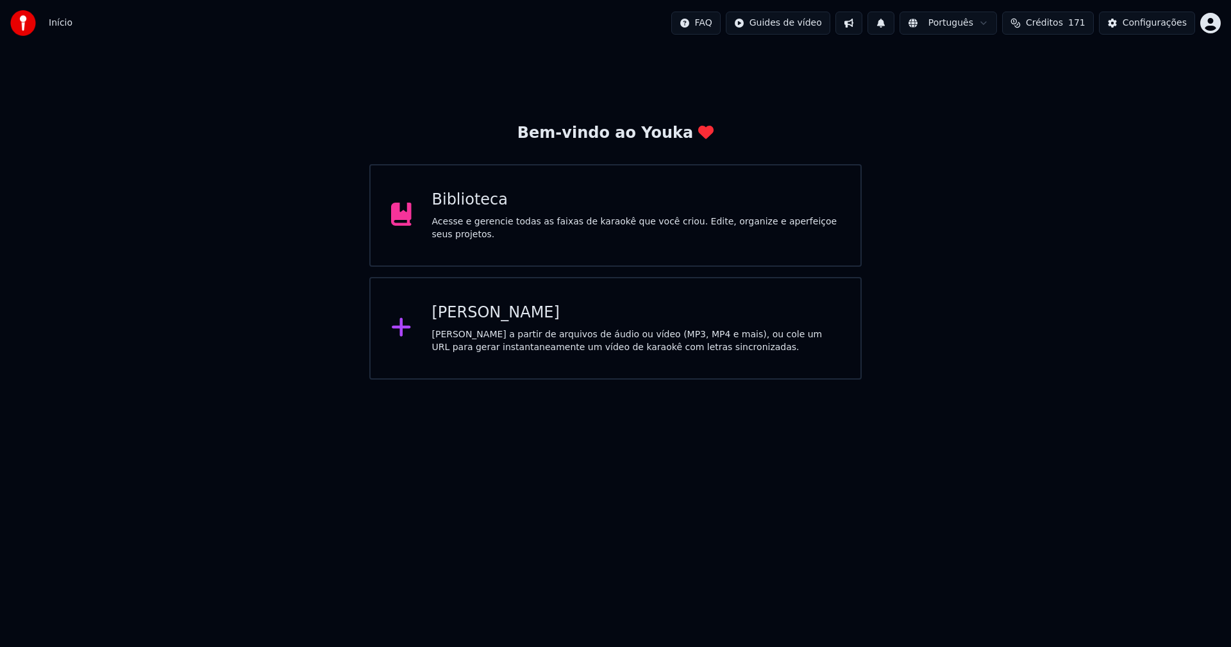
click at [482, 314] on div "[PERSON_NAME]" at bounding box center [636, 313] width 409 height 21
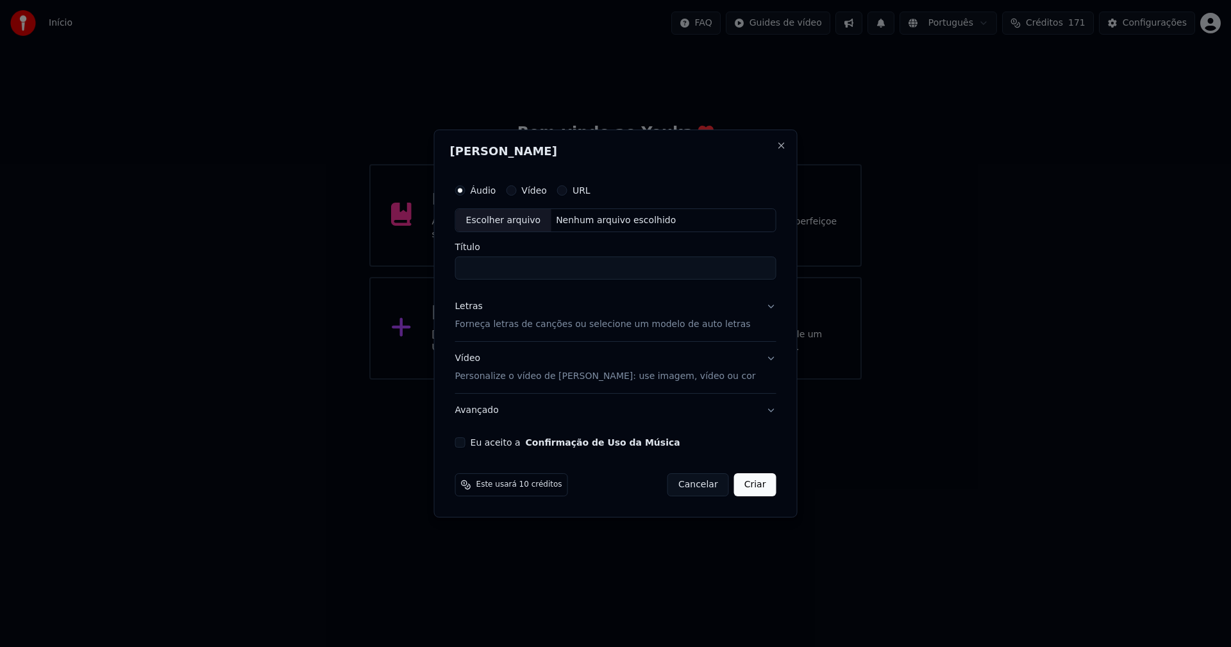
click at [512, 227] on div "Escolher arquivo" at bounding box center [504, 220] width 96 height 23
type input "**********"
click at [478, 308] on div "Letras" at bounding box center [469, 307] width 28 height 13
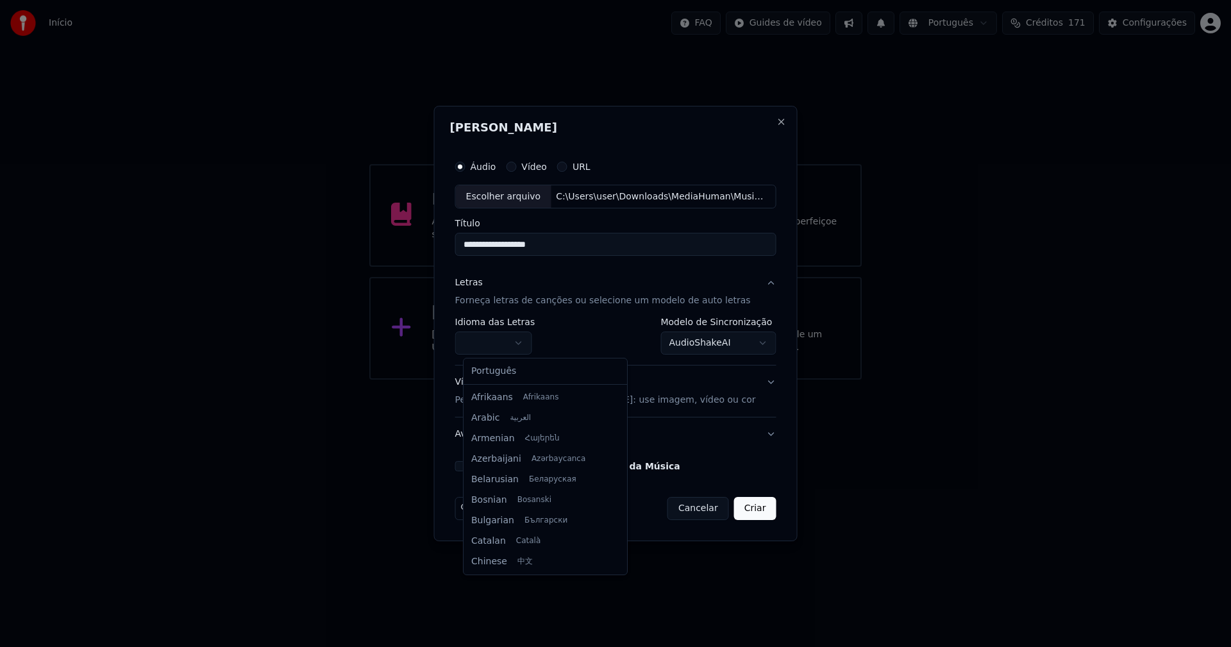
click at [503, 341] on body "**********" at bounding box center [615, 190] width 1231 height 380
select select "**"
drag, startPoint x: 500, startPoint y: 375, endPoint x: 584, endPoint y: 356, distance: 86.1
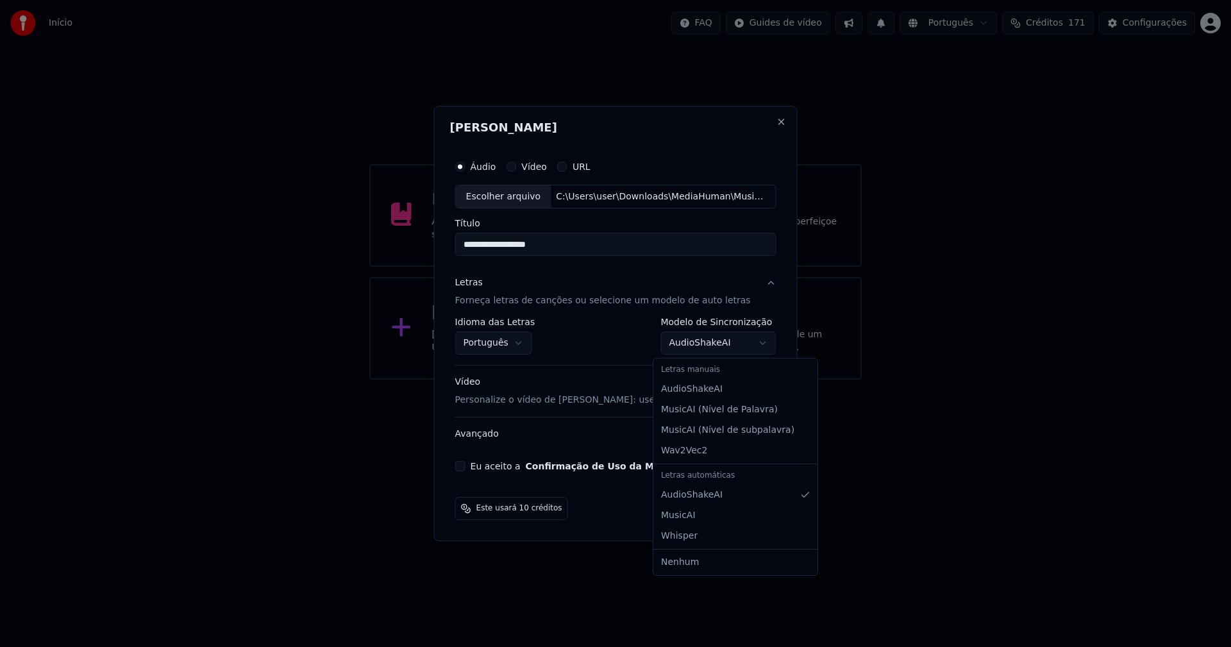
click at [707, 346] on body "**********" at bounding box center [615, 190] width 1231 height 380
select select "**********"
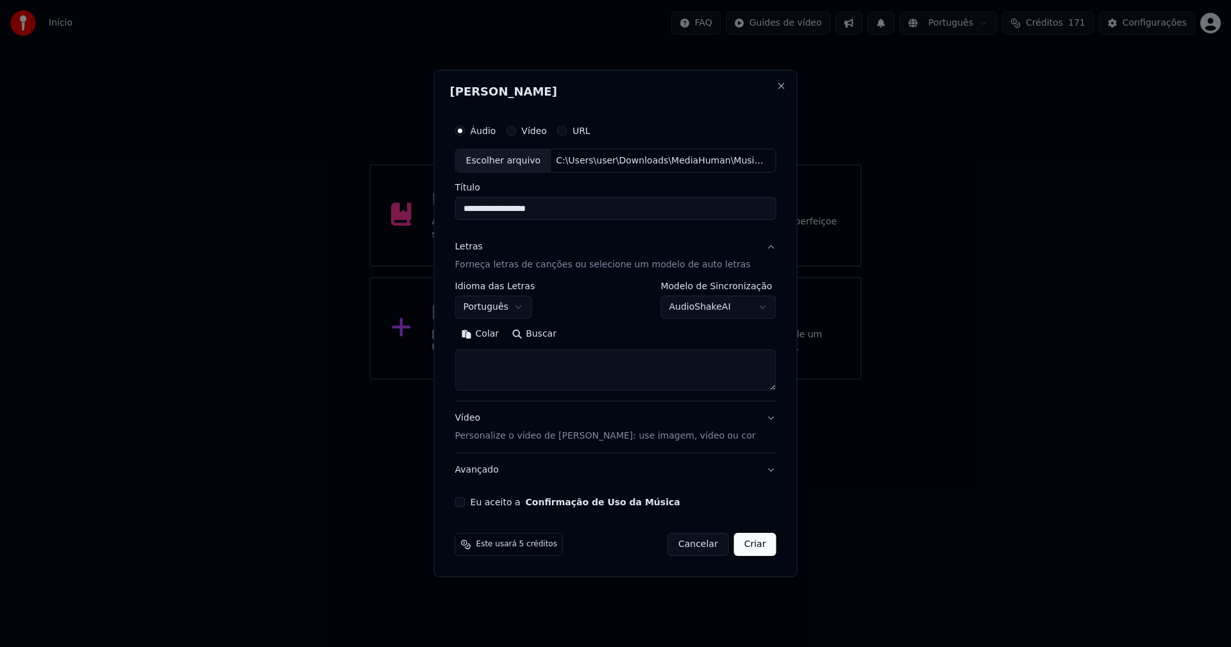
click at [494, 335] on button "Colar" at bounding box center [480, 335] width 51 height 21
click at [466, 505] on button "Eu aceito a Confirmação de Uso da Música" at bounding box center [460, 502] width 10 height 10
click at [756, 549] on button "Criar" at bounding box center [755, 544] width 42 height 23
type textarea "**********"
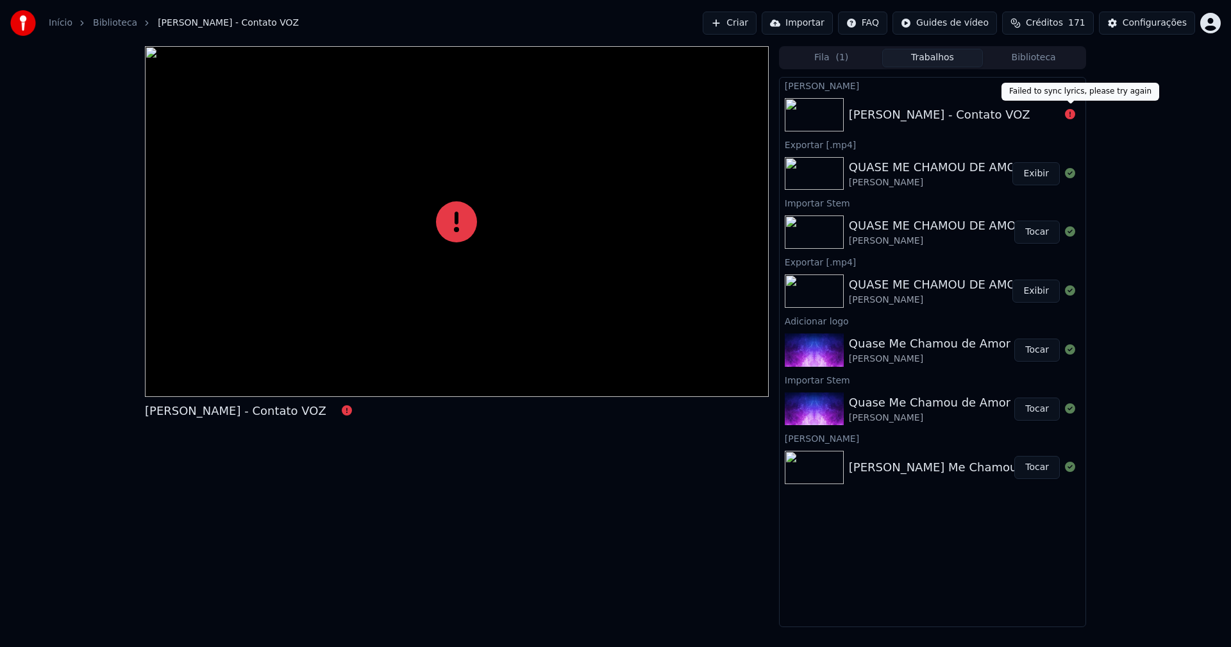
click at [1070, 114] on icon at bounding box center [1070, 114] width 10 height 10
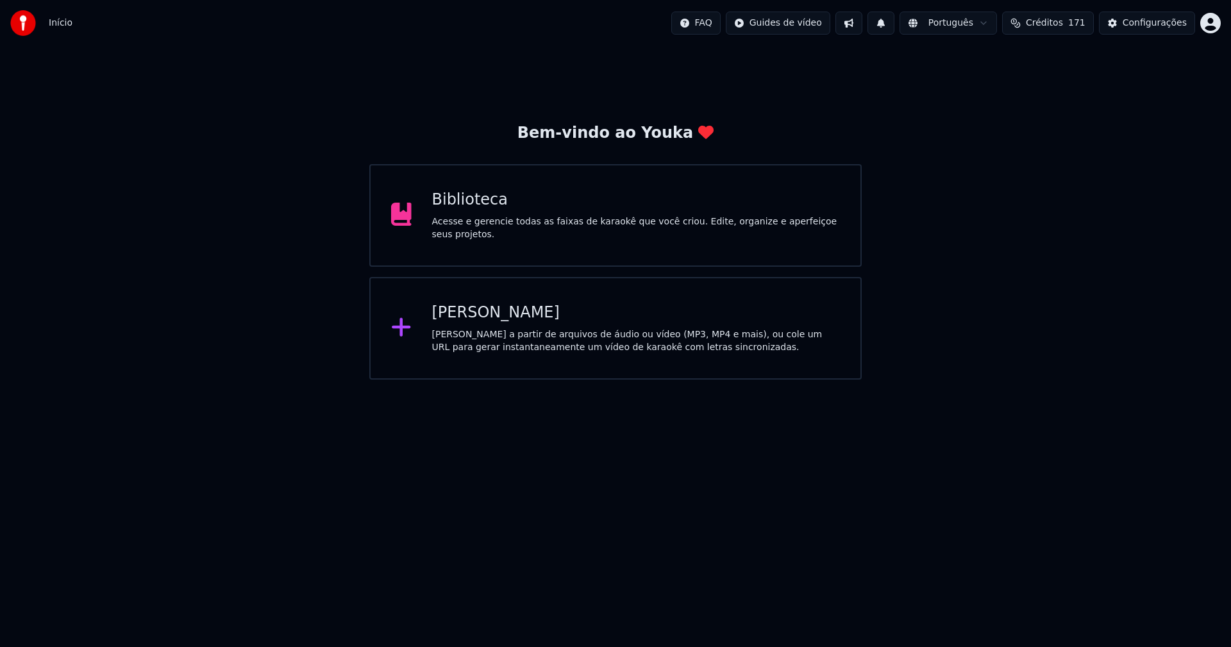
click at [489, 312] on div "[PERSON_NAME]" at bounding box center [636, 313] width 409 height 21
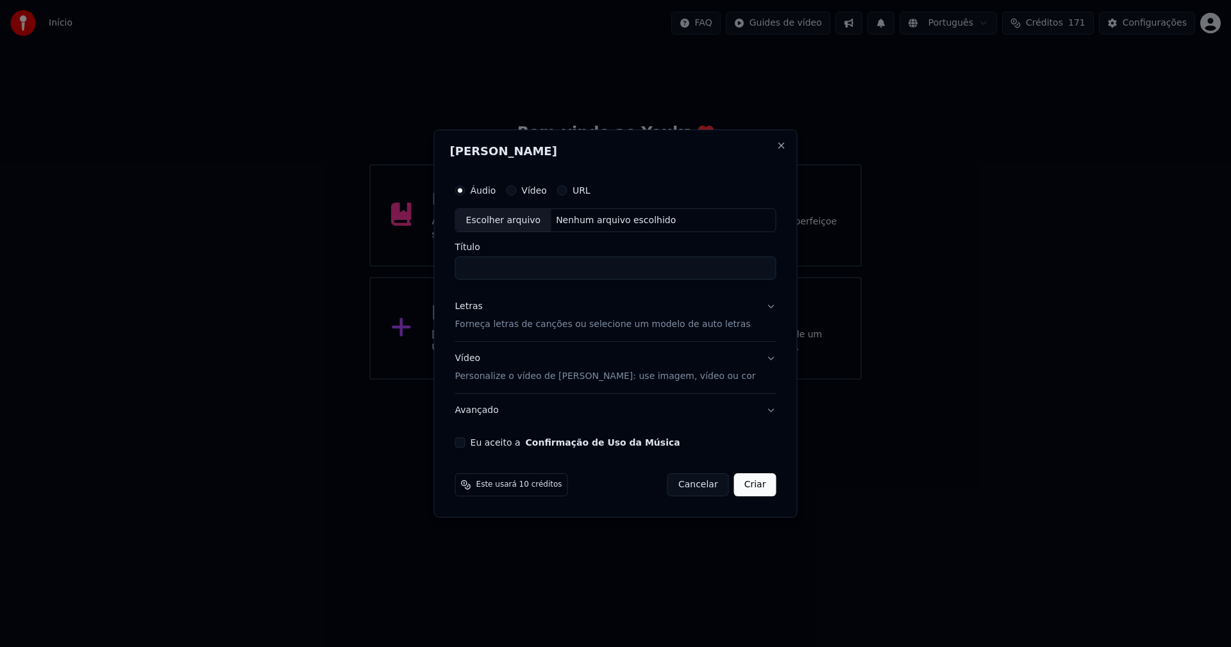
click at [514, 216] on div "Escolher arquivo" at bounding box center [504, 220] width 96 height 23
type input "**********"
click at [481, 307] on div "Letras" at bounding box center [469, 307] width 28 height 13
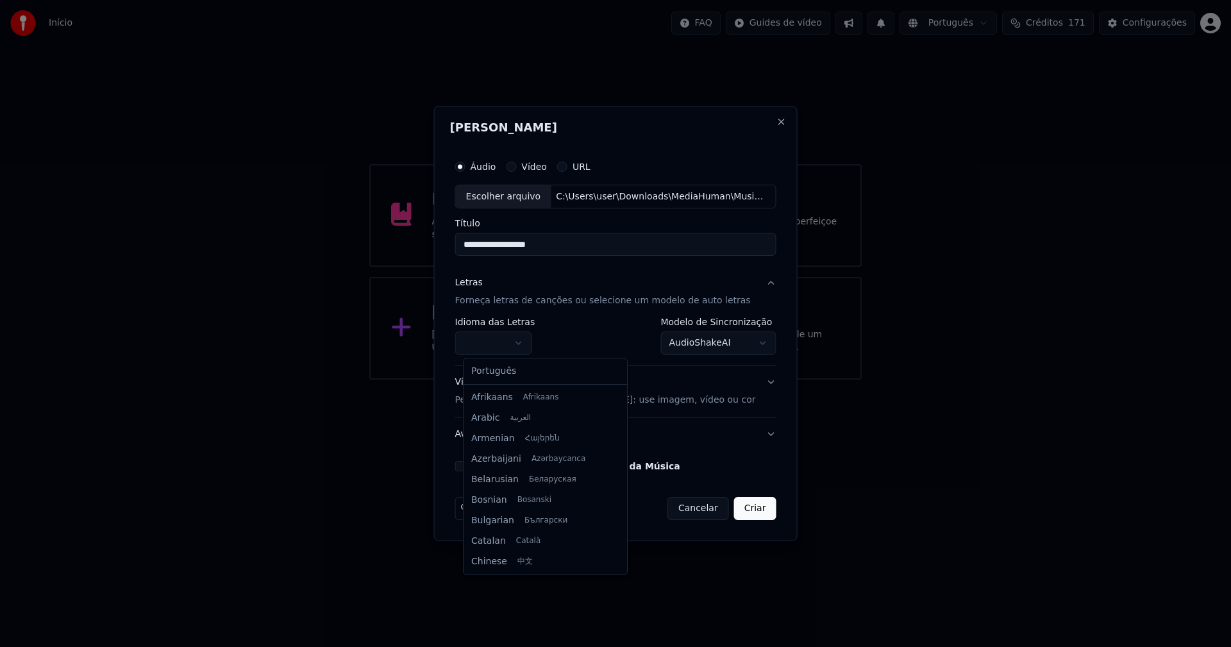
click at [497, 348] on body "**********" at bounding box center [615, 190] width 1231 height 380
select select "**"
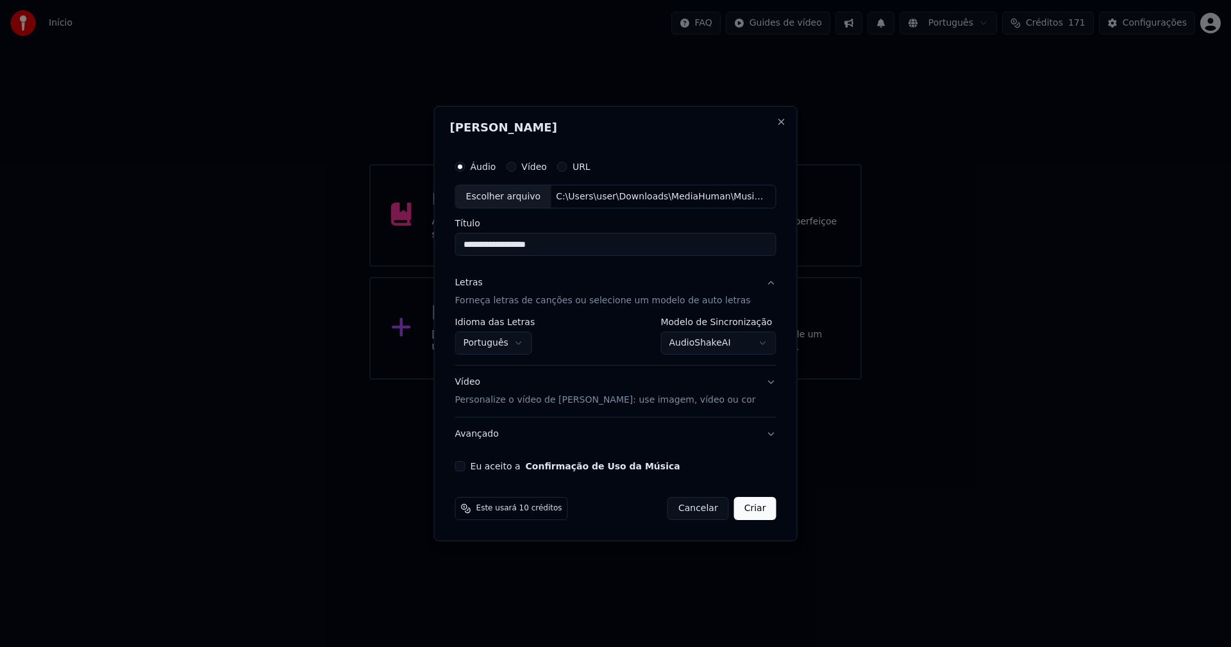
click at [695, 339] on body "**********" at bounding box center [615, 190] width 1231 height 380
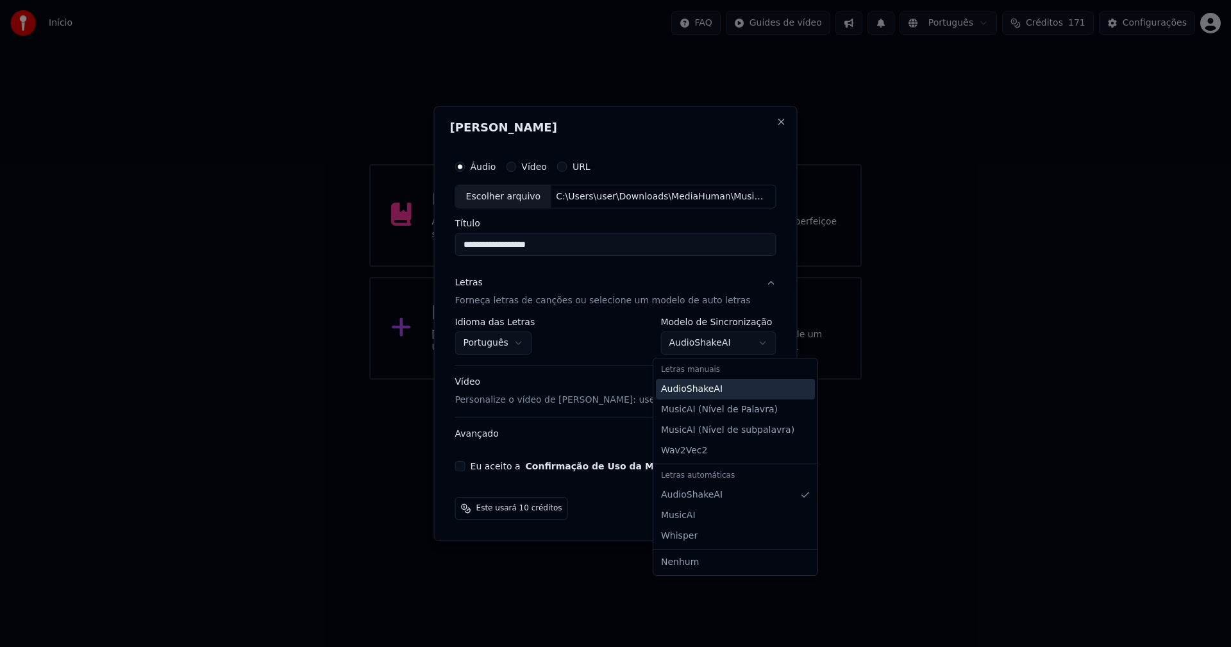
select select "**********"
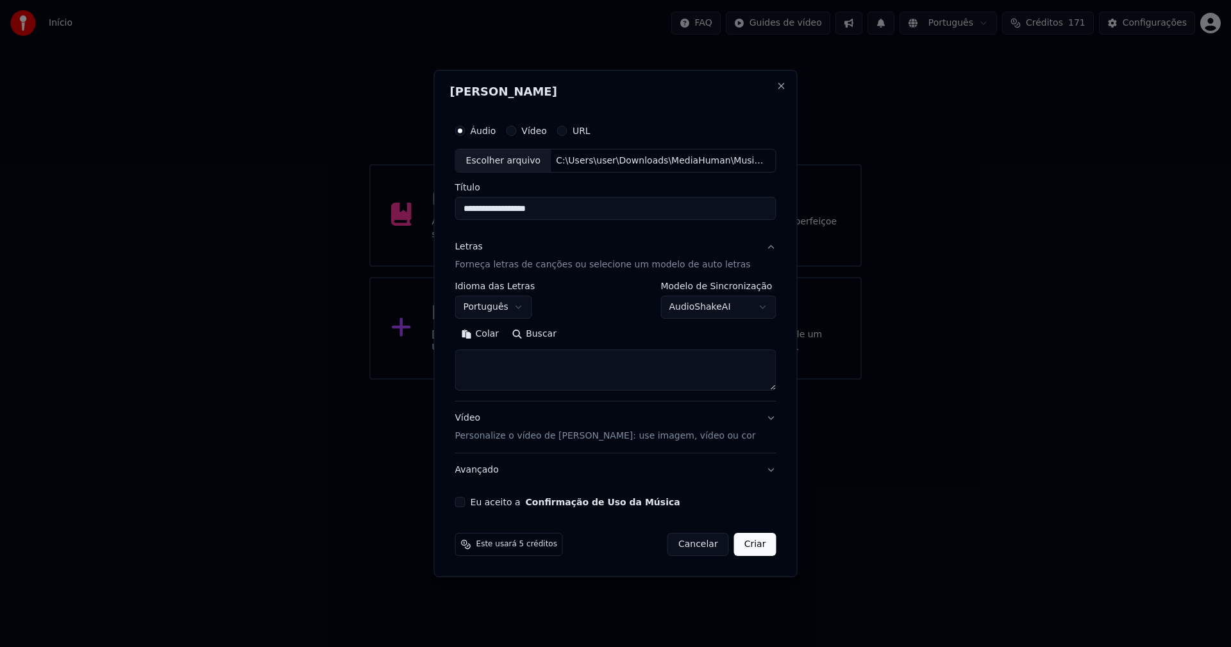
click at [496, 335] on button "Colar" at bounding box center [480, 335] width 51 height 21
click at [466, 501] on button "Eu aceito a Confirmação de Uso da Música" at bounding box center [460, 502] width 10 height 10
click at [749, 545] on button "Criar" at bounding box center [755, 544] width 42 height 23
type textarea "**********"
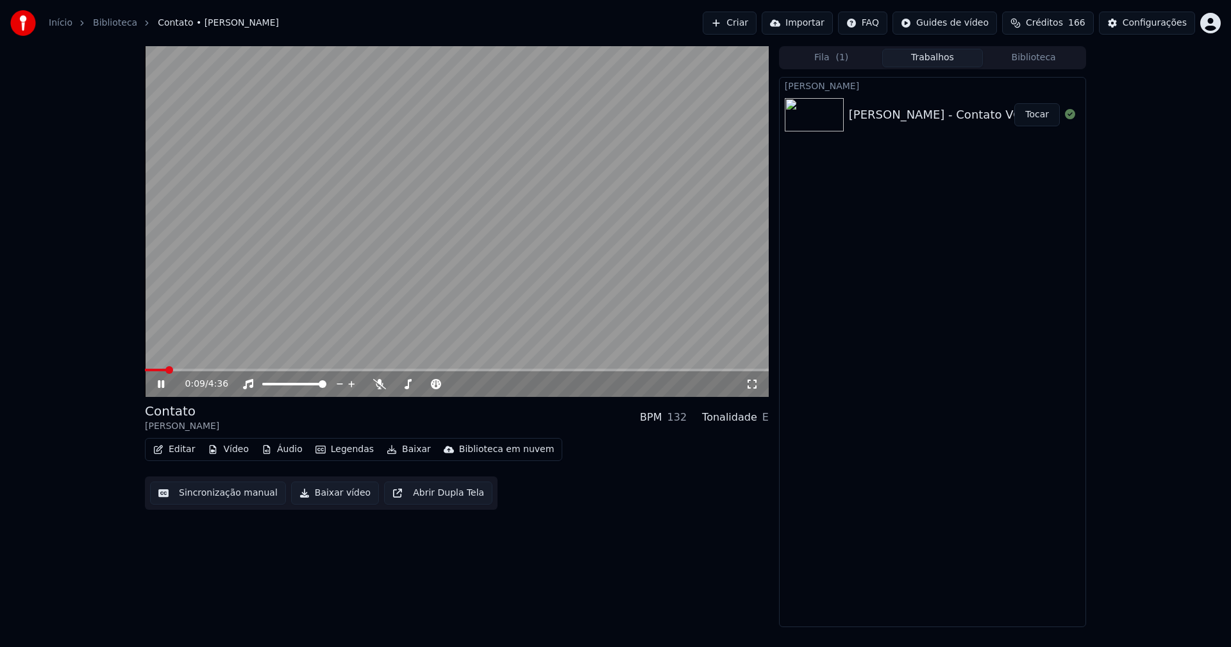
click at [160, 384] on icon at bounding box center [161, 384] width 6 height 8
click at [290, 453] on button "Áudio" at bounding box center [282, 450] width 51 height 18
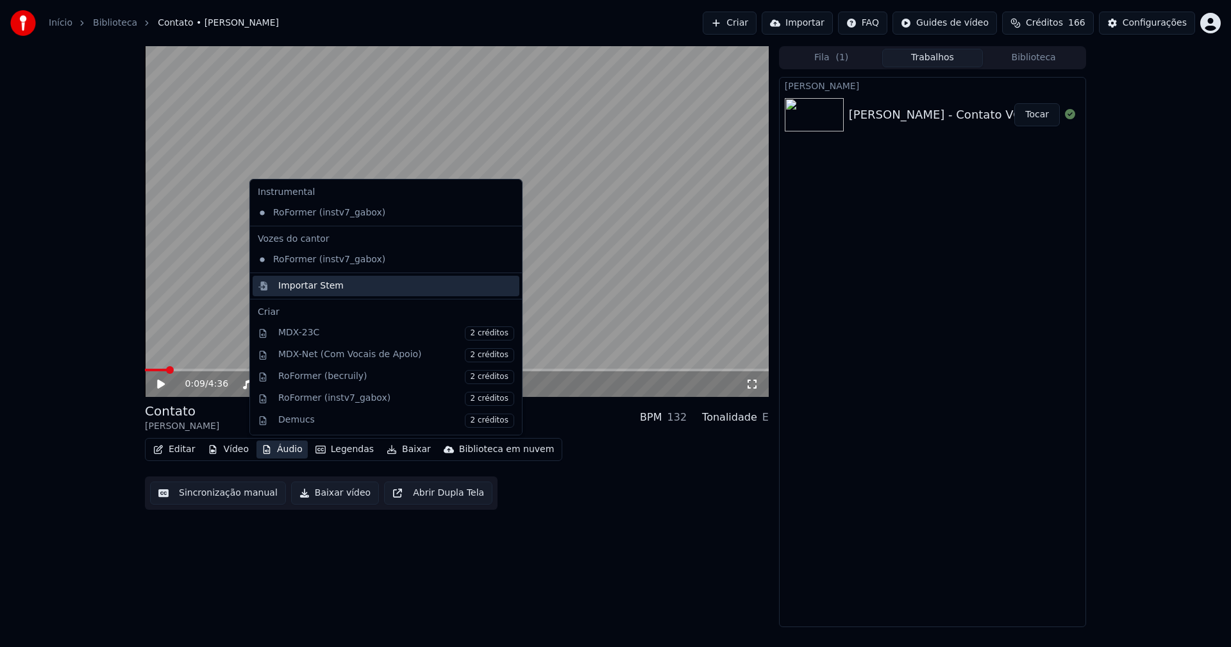
click at [305, 290] on div "Importar Stem" at bounding box center [310, 286] width 65 height 13
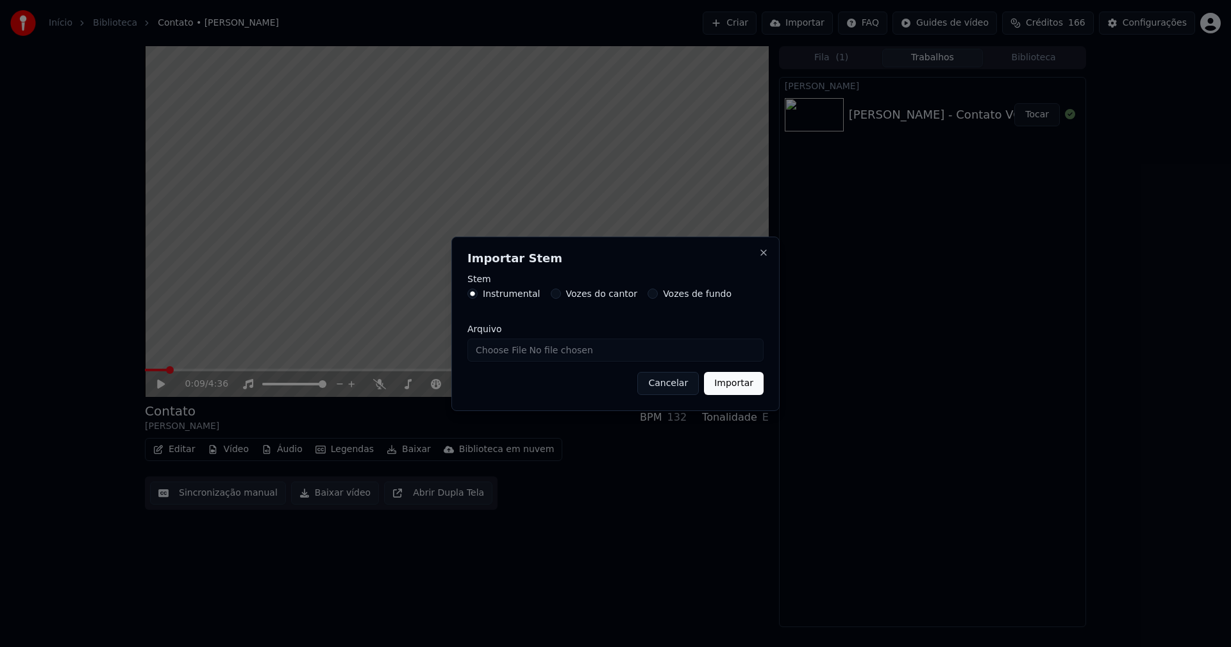
click at [521, 350] on input "Arquivo" at bounding box center [616, 350] width 296 height 23
type input "**********"
click at [741, 382] on button "Importar" at bounding box center [734, 383] width 60 height 23
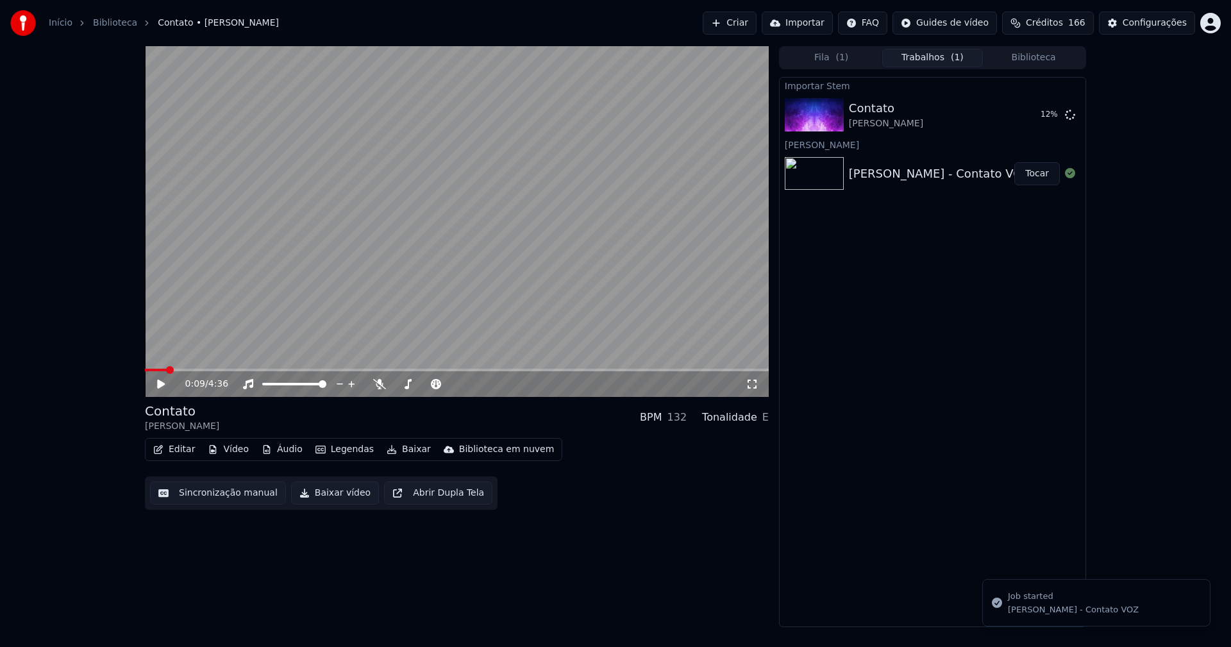
click at [235, 448] on button "Vídeo" at bounding box center [228, 450] width 51 height 18
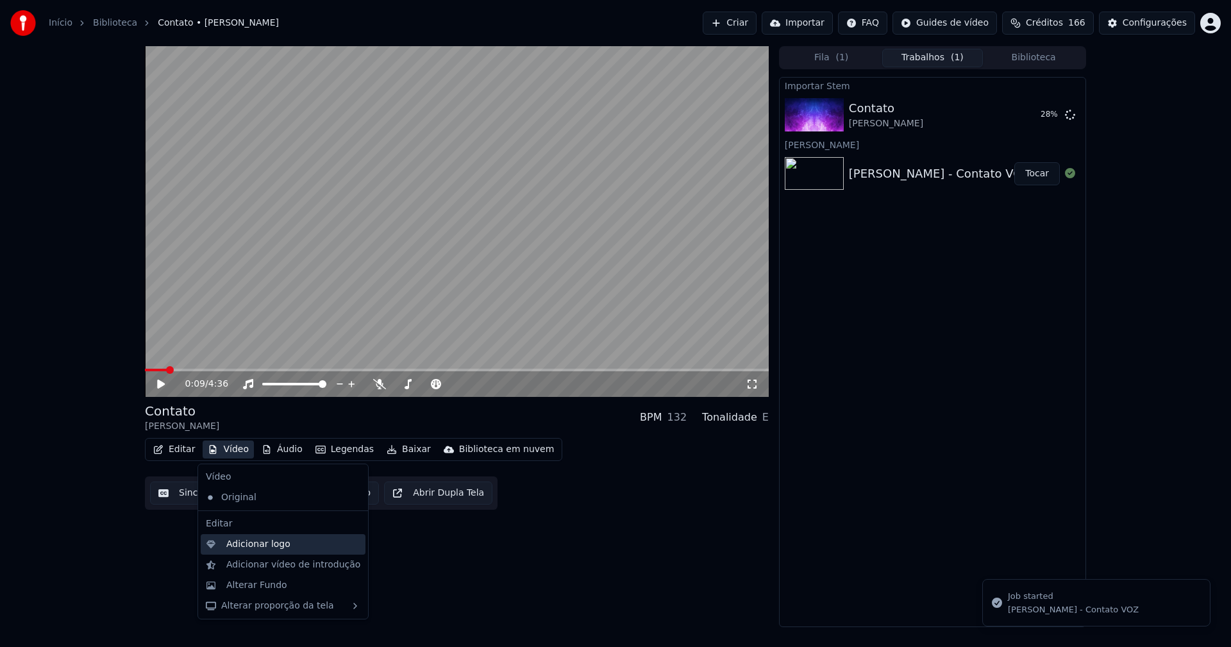
click at [250, 543] on div "Adicionar logo" at bounding box center [258, 544] width 64 height 13
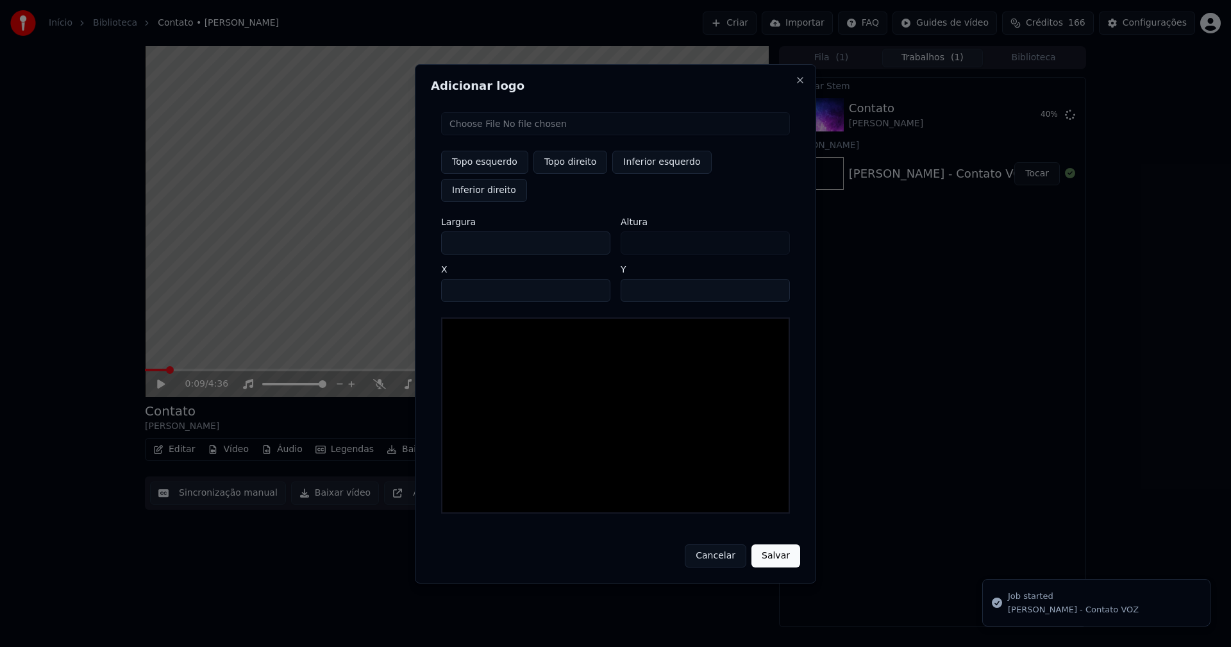
click at [489, 135] on input "file" at bounding box center [615, 123] width 349 height 23
type input "**********"
click at [564, 174] on button "Topo direito" at bounding box center [571, 162] width 74 height 23
type input "****"
drag, startPoint x: 462, startPoint y: 230, endPoint x: 437, endPoint y: 228, distance: 25.1
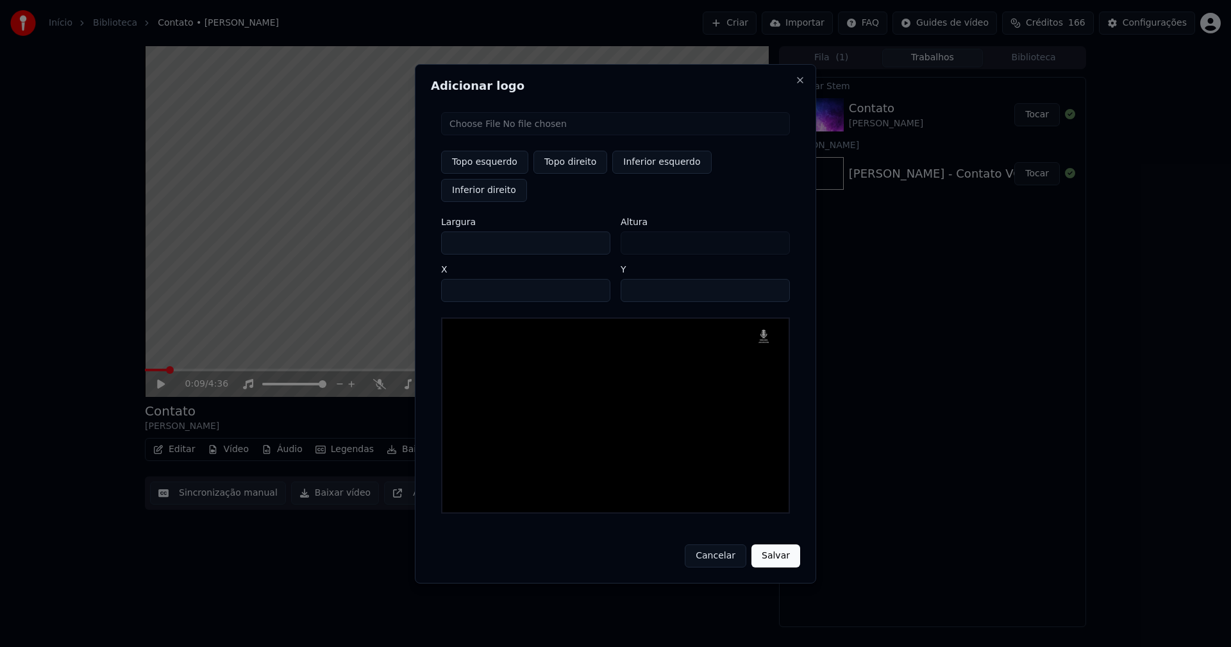
click at [437, 228] on div "Topo esquerdo Topo direito Inferior esquerdo Inferior direito Largura *** Altur…" at bounding box center [615, 313] width 369 height 422
type input "**"
type input "***"
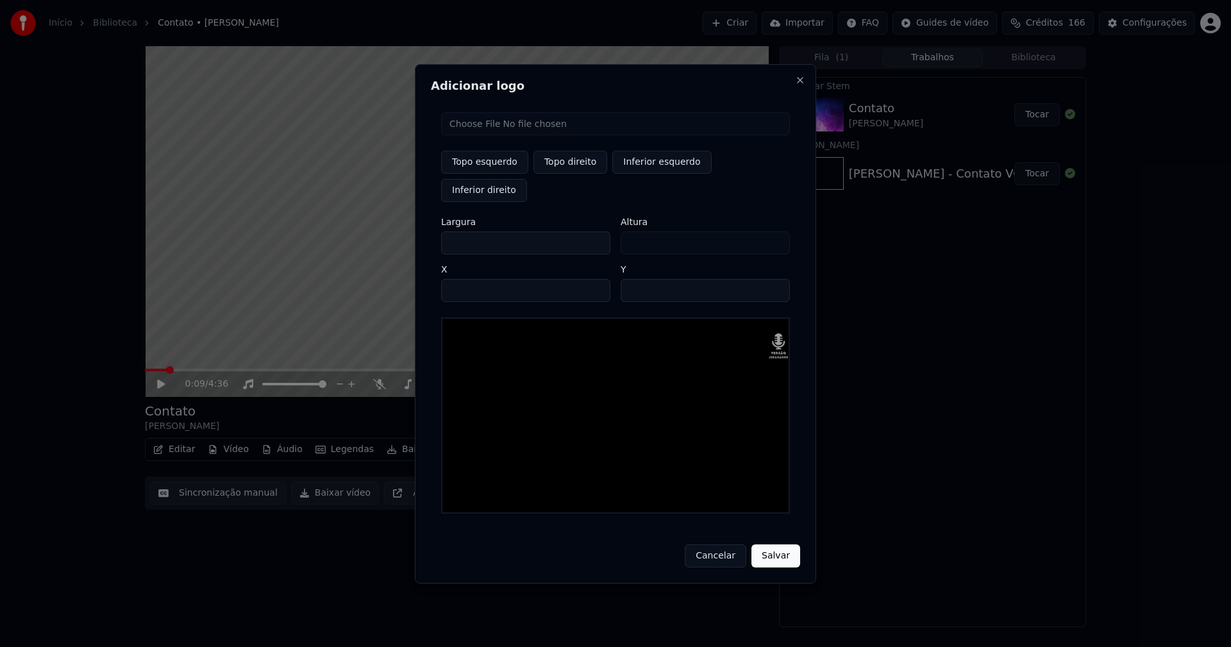
type input "***"
click at [467, 279] on input "****" at bounding box center [525, 290] width 169 height 23
type input "****"
click at [634, 279] on input "**" at bounding box center [705, 290] width 169 height 23
type input "**"
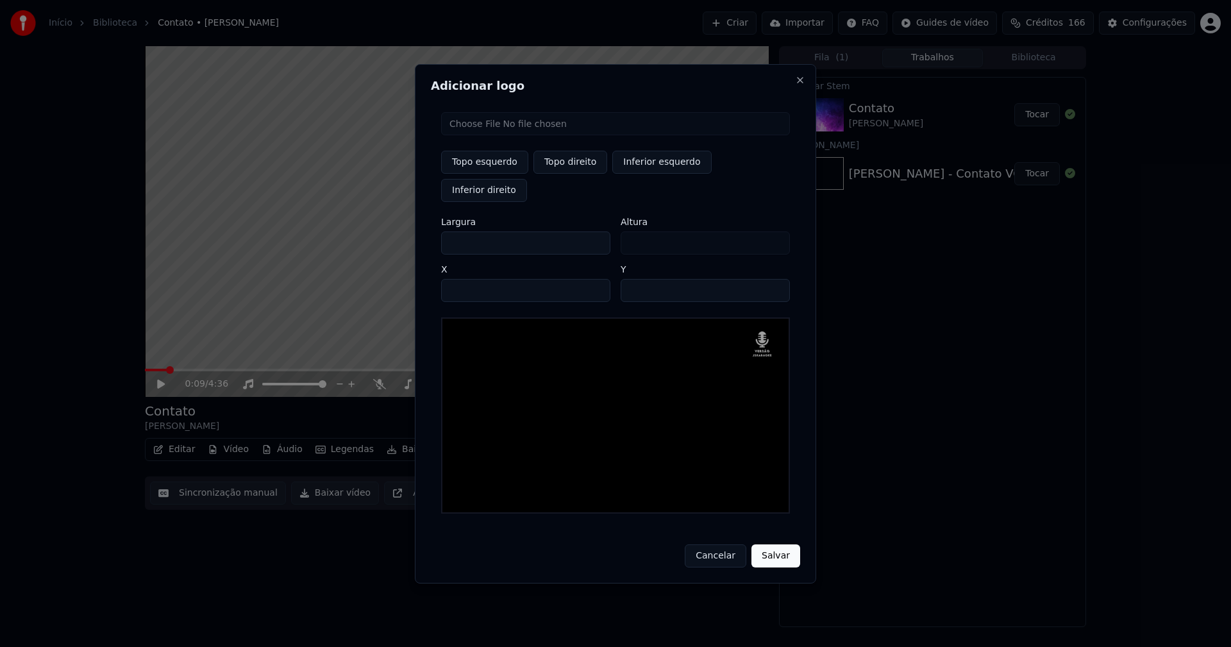
click at [777, 545] on button "Salvar" at bounding box center [776, 556] width 49 height 23
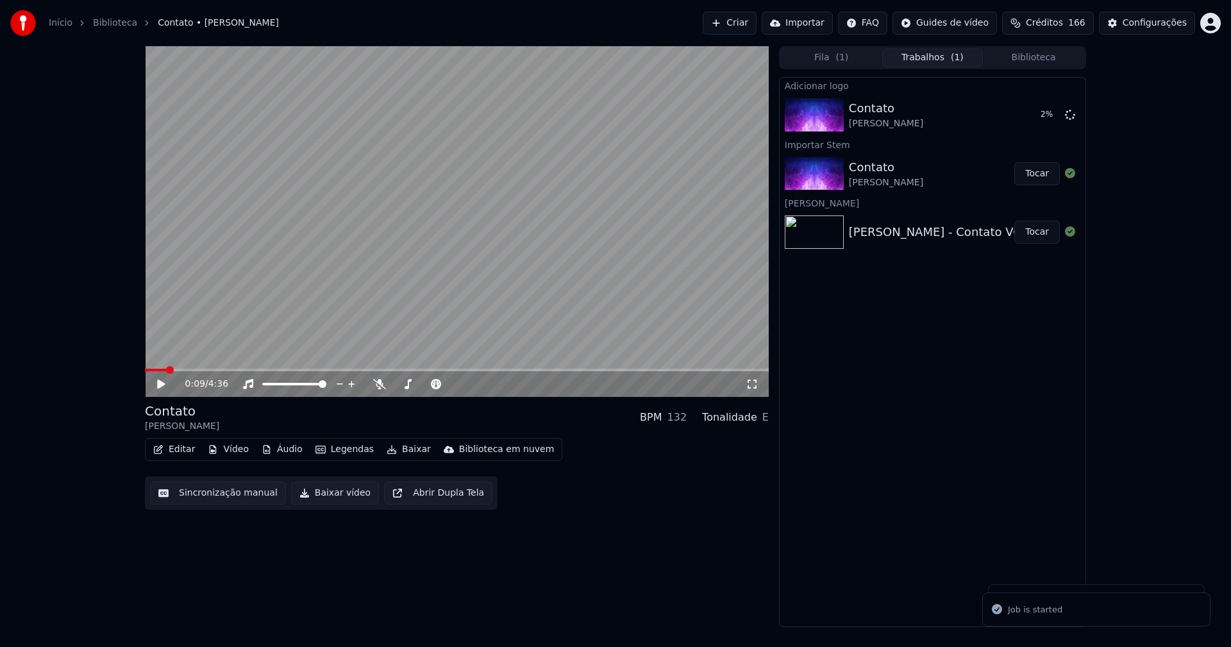
click at [277, 451] on button "Áudio" at bounding box center [282, 450] width 51 height 18
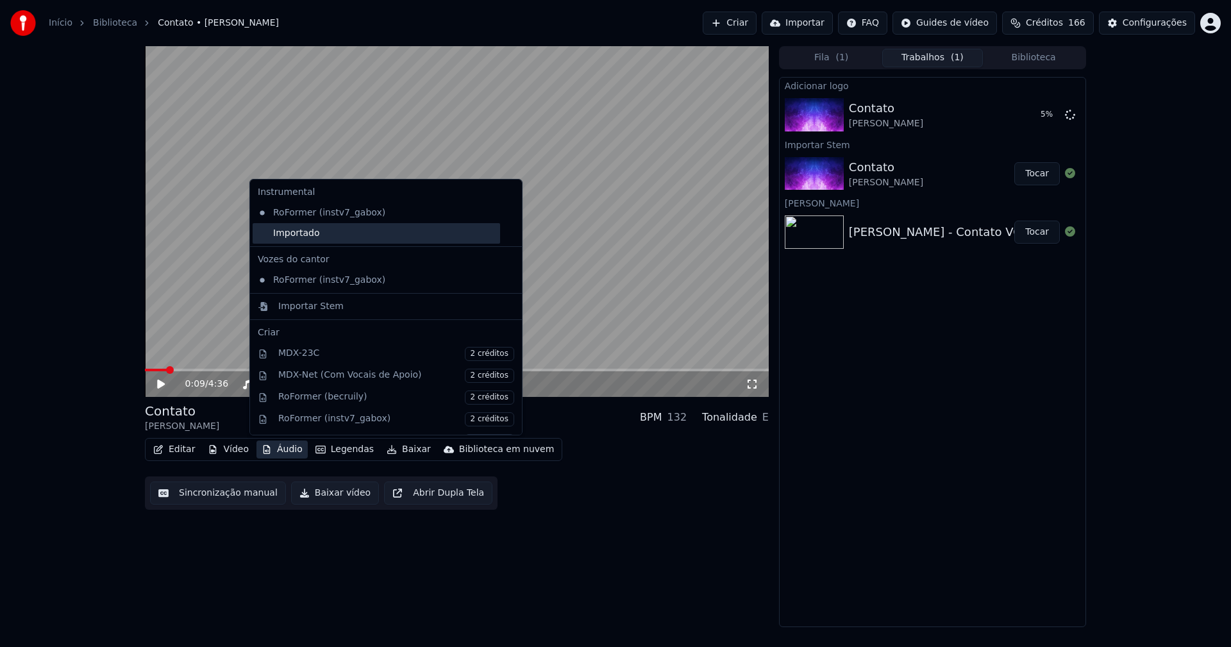
click at [267, 237] on div "Importado" at bounding box center [377, 233] width 248 height 21
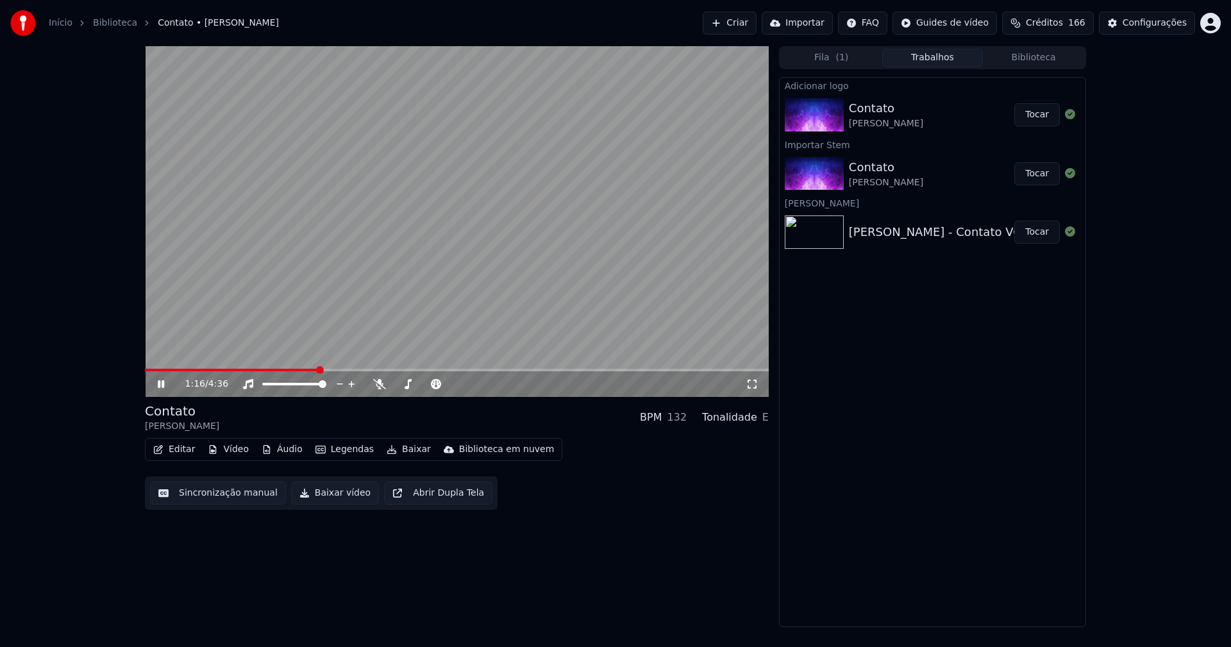
click at [1038, 114] on button "Tocar" at bounding box center [1038, 114] width 46 height 23
click at [182, 450] on button "Editar" at bounding box center [174, 450] width 52 height 18
drag, startPoint x: 60, startPoint y: 218, endPoint x: 38, endPoint y: 228, distance: 23.5
click at [60, 219] on div "0:03 / 4:36 Contato Pablo BPM 132 Tonalidade E Editar Vídeo Áudio Legendas Baix…" at bounding box center [615, 336] width 1231 height 581
click at [160, 387] on icon at bounding box center [170, 384] width 30 height 10
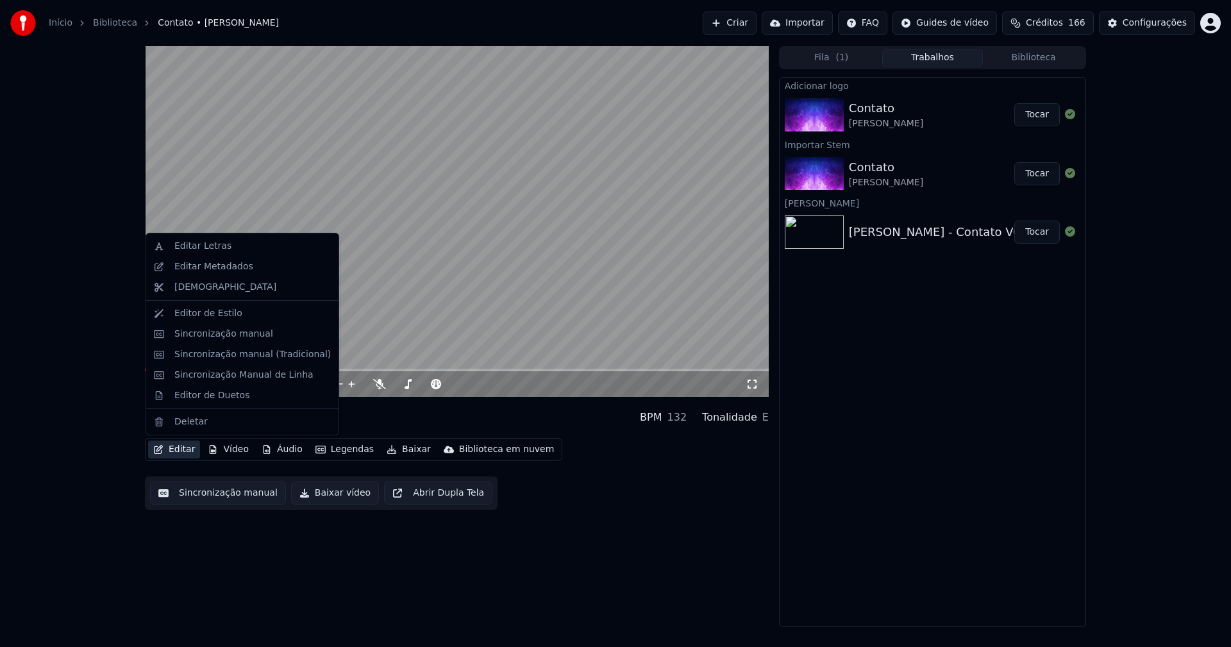
click at [180, 452] on button "Editar" at bounding box center [174, 450] width 52 height 18
click at [218, 267] on div "Editar Metadados" at bounding box center [213, 266] width 79 height 13
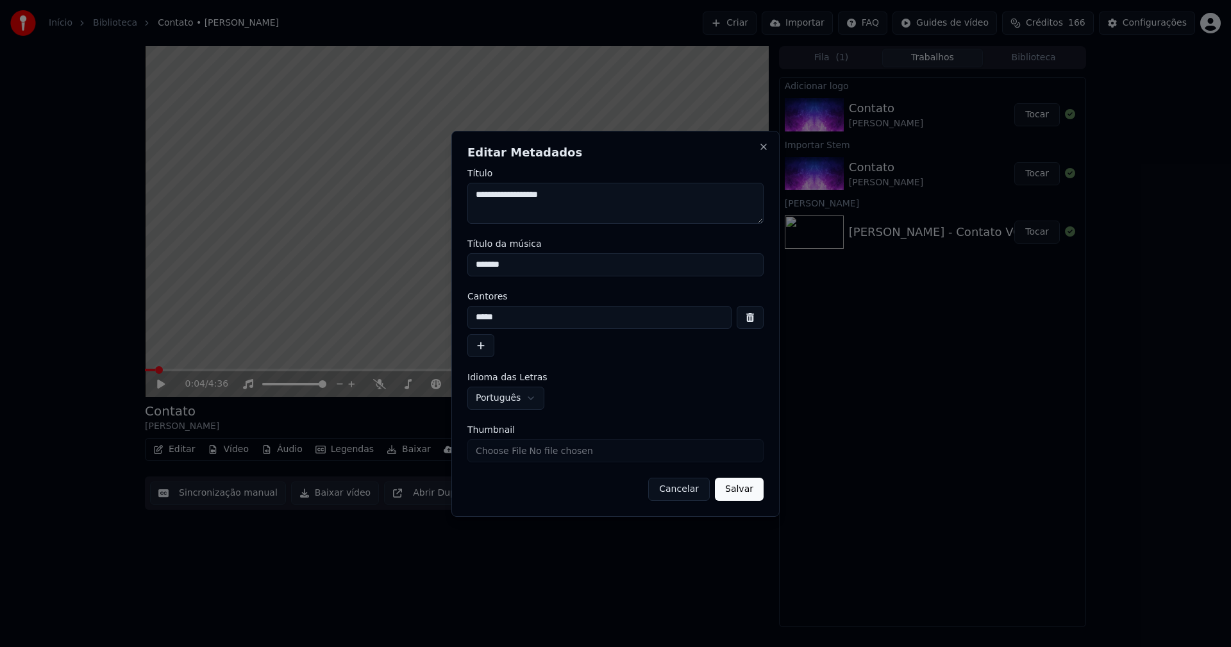
drag, startPoint x: 524, startPoint y: 268, endPoint x: 406, endPoint y: 265, distance: 118.1
click at [406, 265] on body "**********" at bounding box center [615, 323] width 1231 height 647
type input "*******"
click at [514, 451] on input "Thumbnail" at bounding box center [616, 450] width 296 height 23
type input "**********"
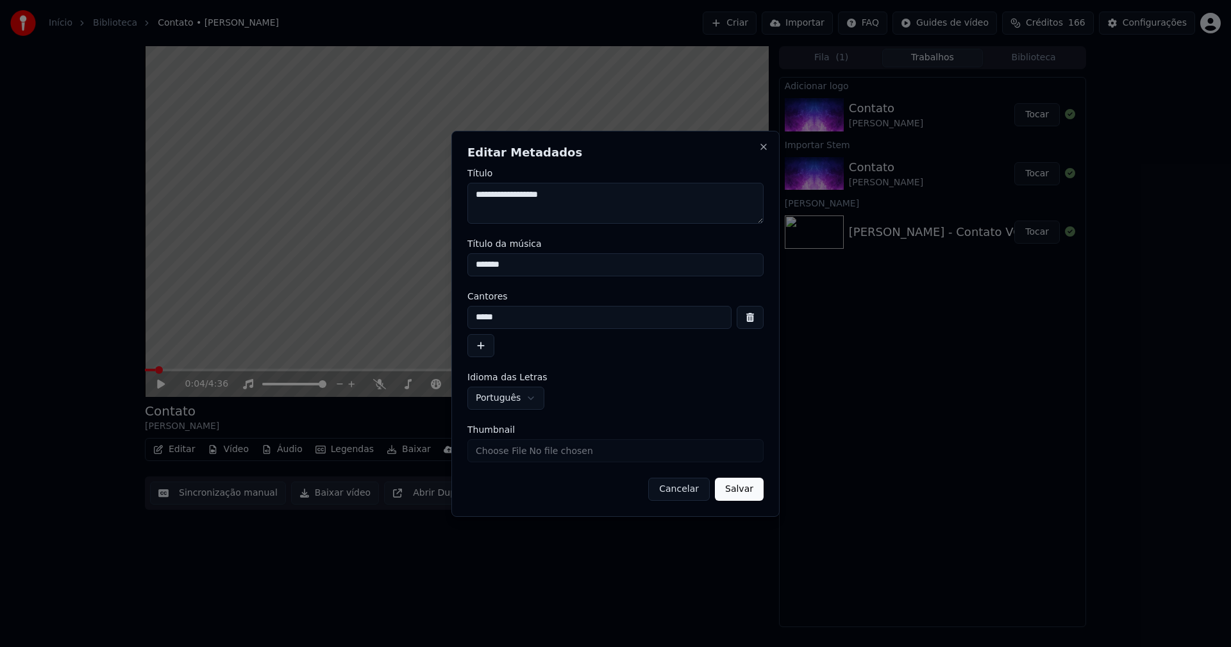
click at [727, 487] on button "Salvar" at bounding box center [739, 489] width 49 height 23
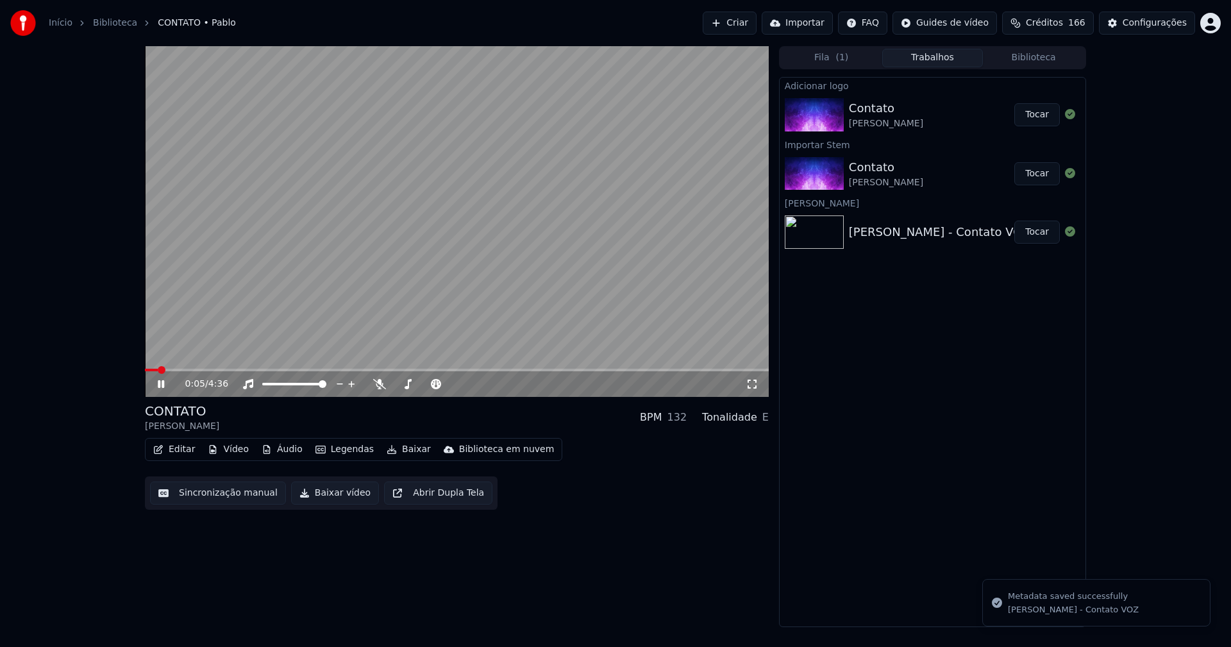
click at [181, 449] on button "Editar" at bounding box center [174, 450] width 52 height 18
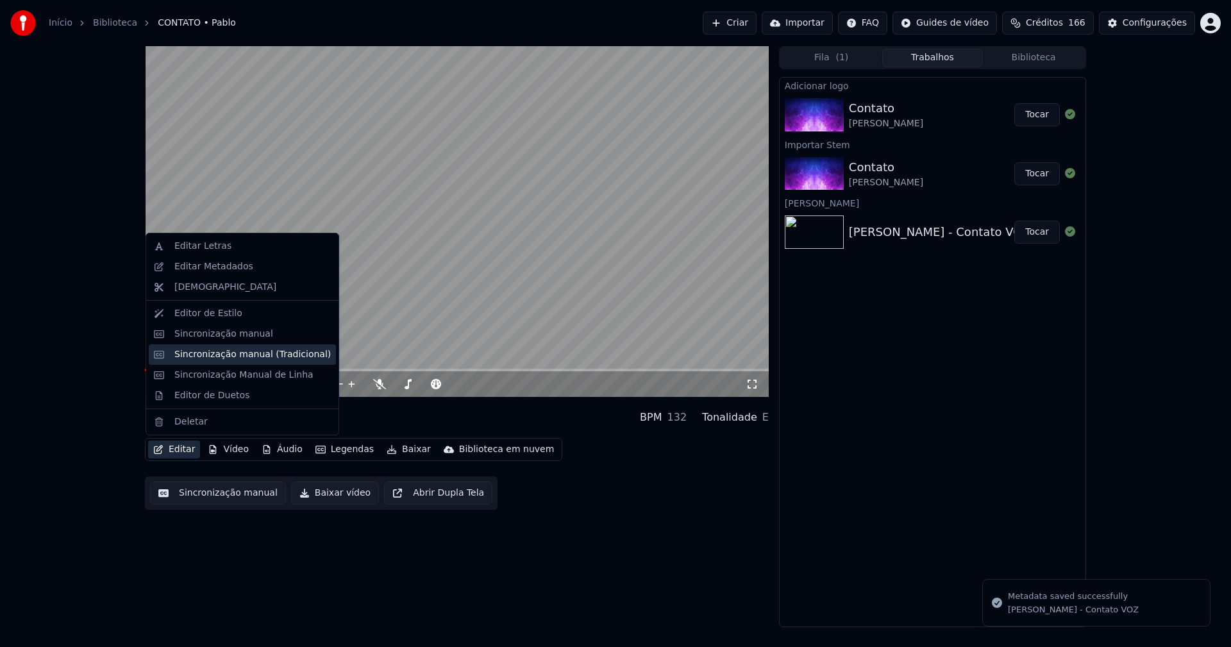
click at [218, 356] on div "Sincronização manual (Tradicional)" at bounding box center [252, 354] width 156 height 13
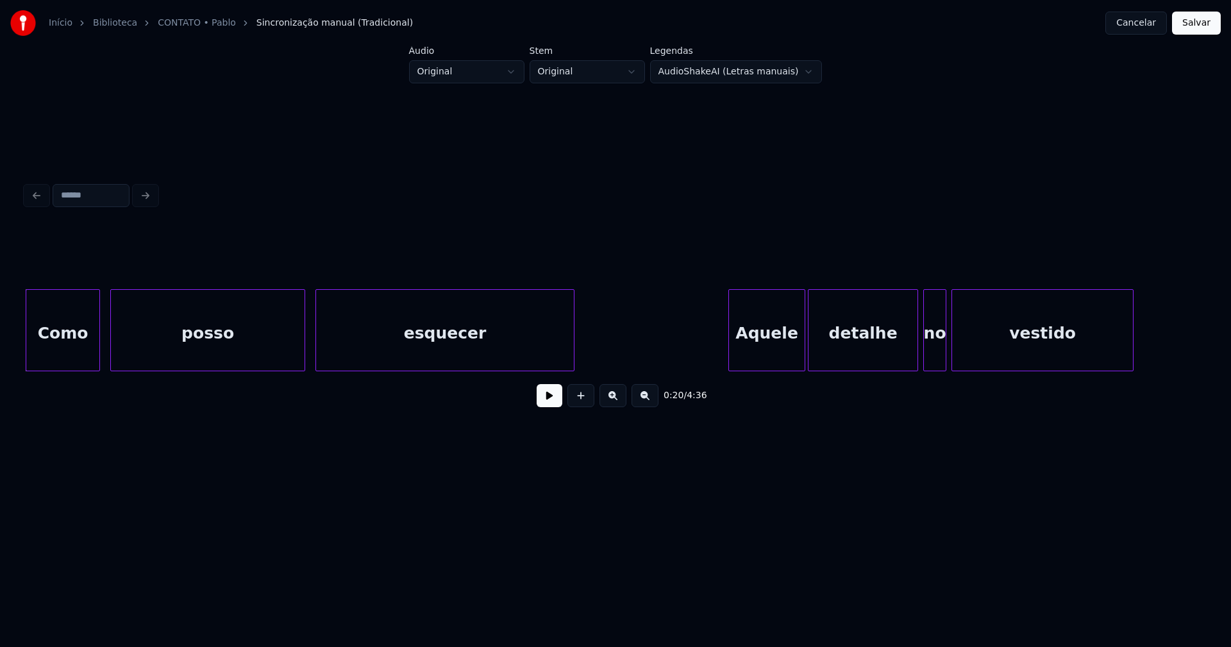
scroll to position [0, 2492]
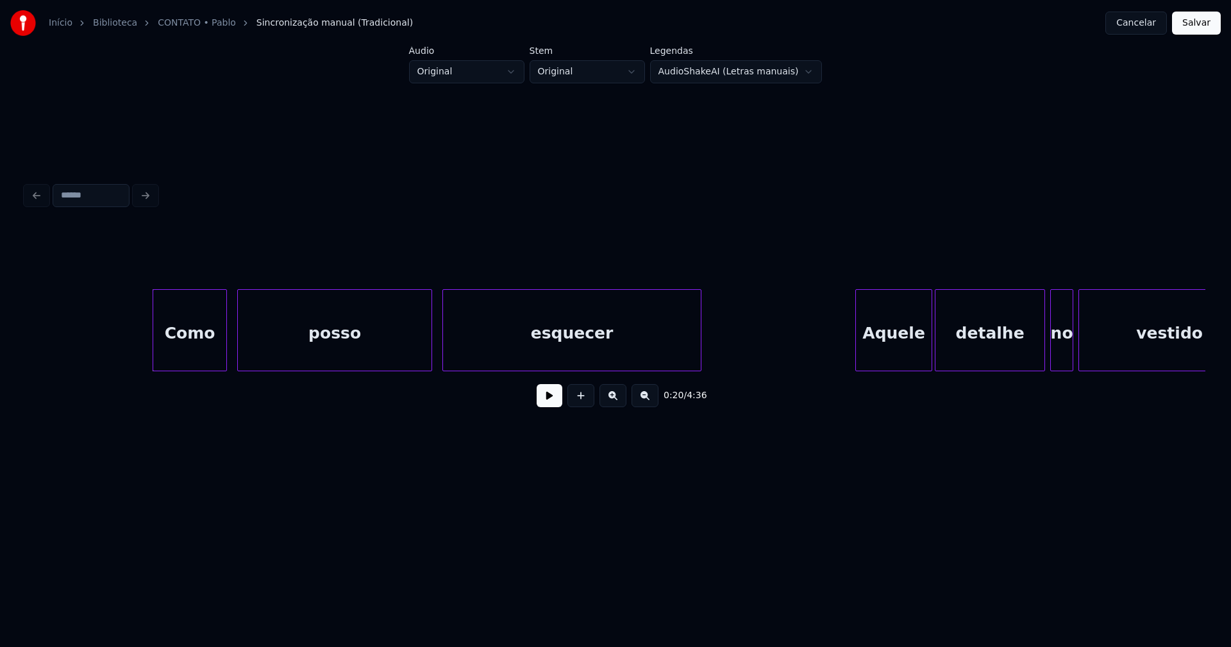
click at [548, 405] on button at bounding box center [550, 395] width 26 height 23
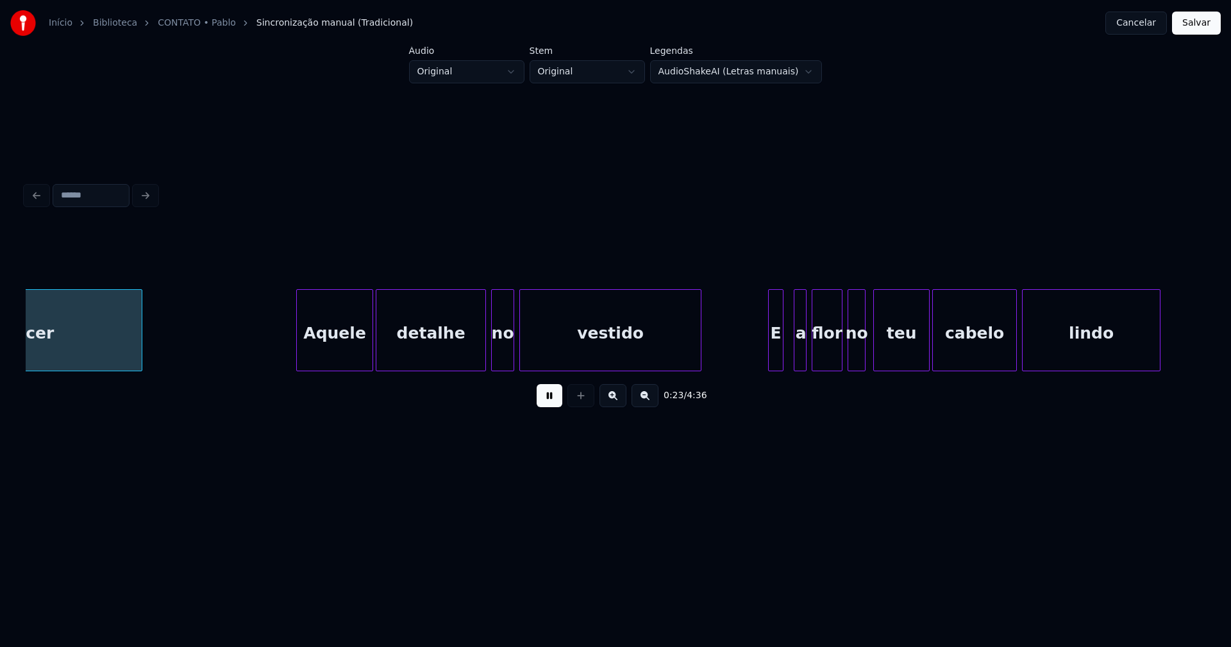
scroll to position [0, 3058]
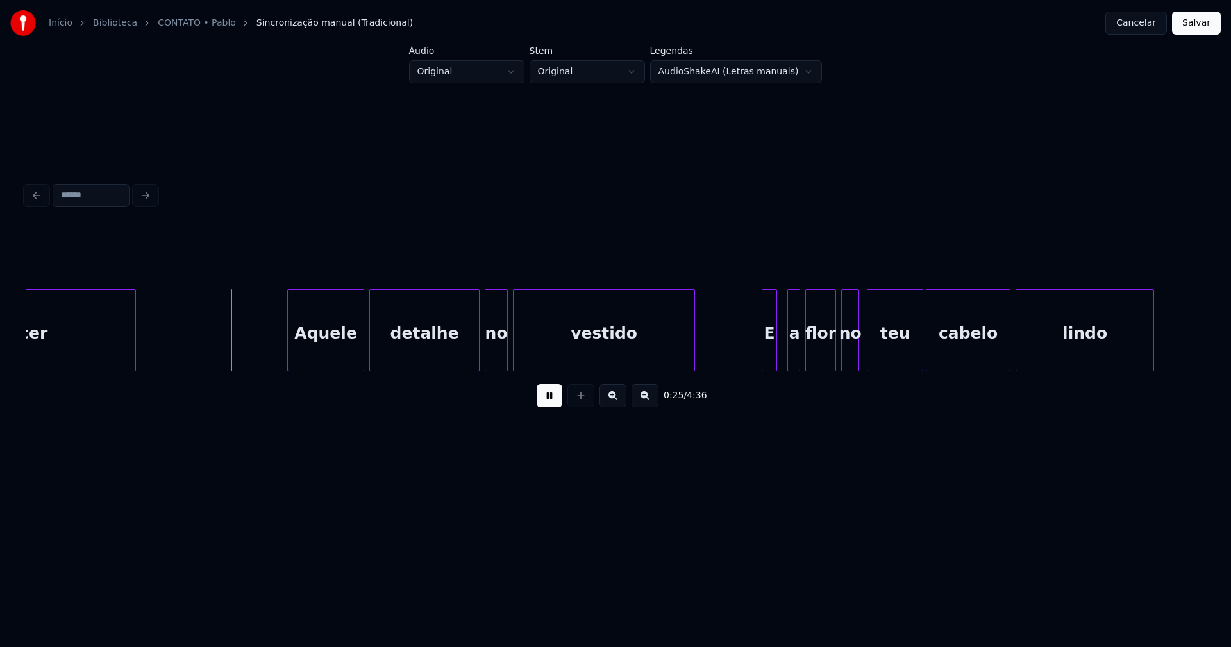
click at [341, 364] on div "Aquele" at bounding box center [326, 333] width 76 height 87
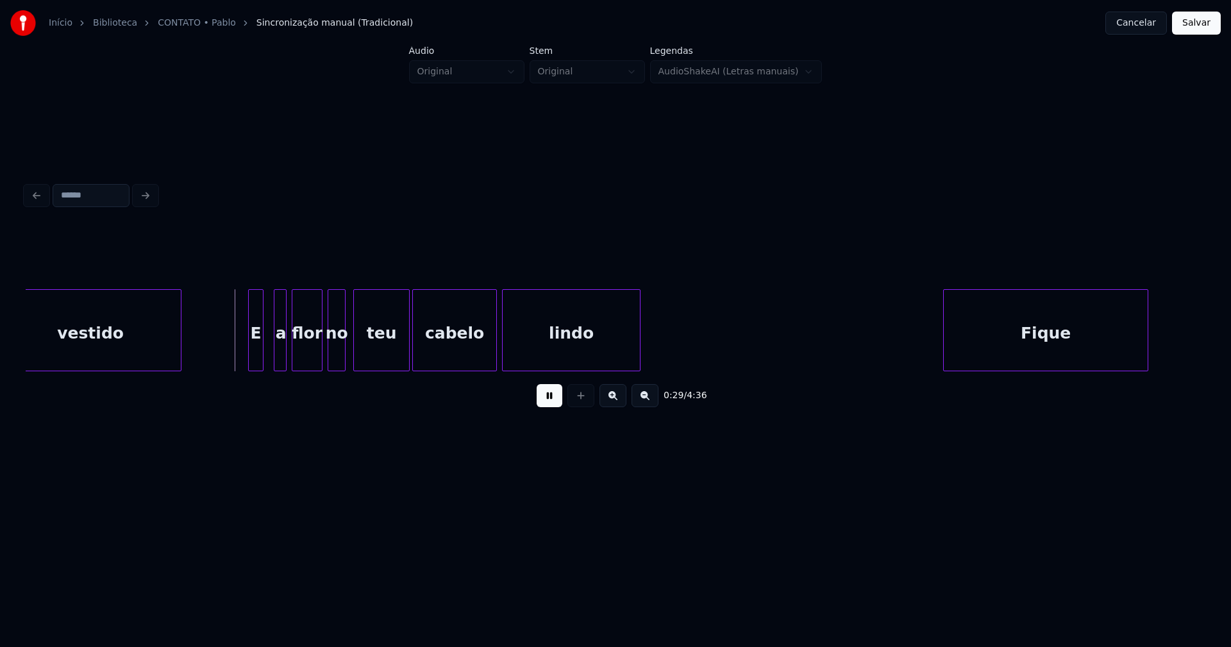
scroll to position [0, 3631]
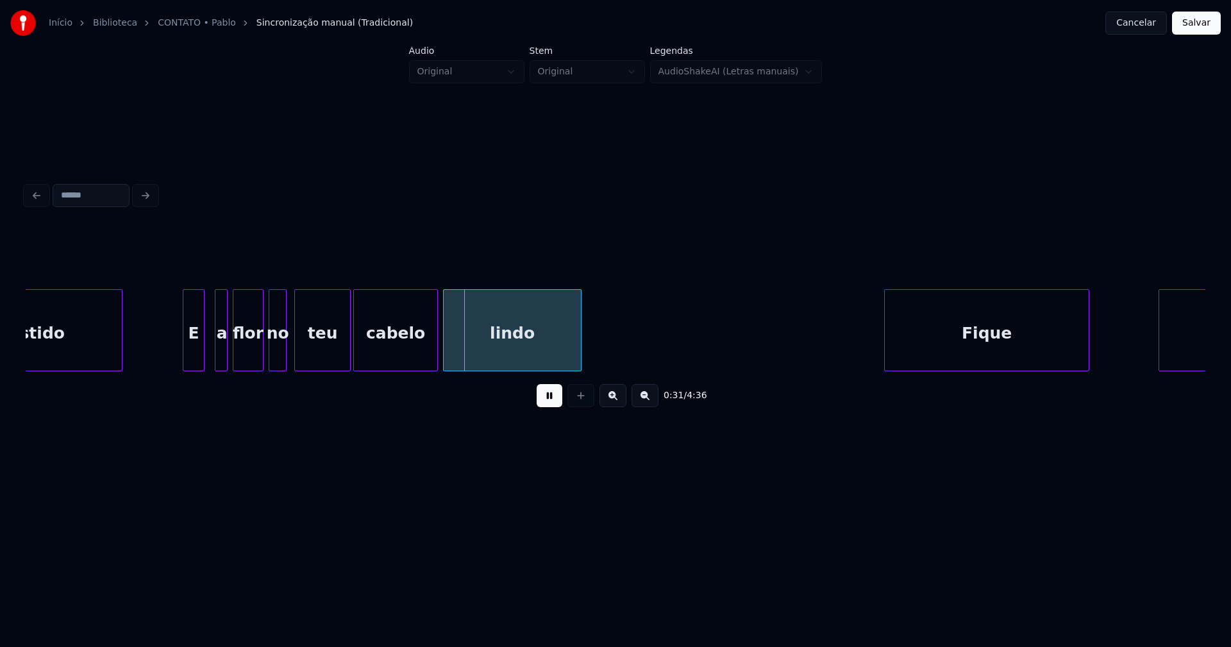
click at [185, 357] on div at bounding box center [185, 330] width 4 height 81
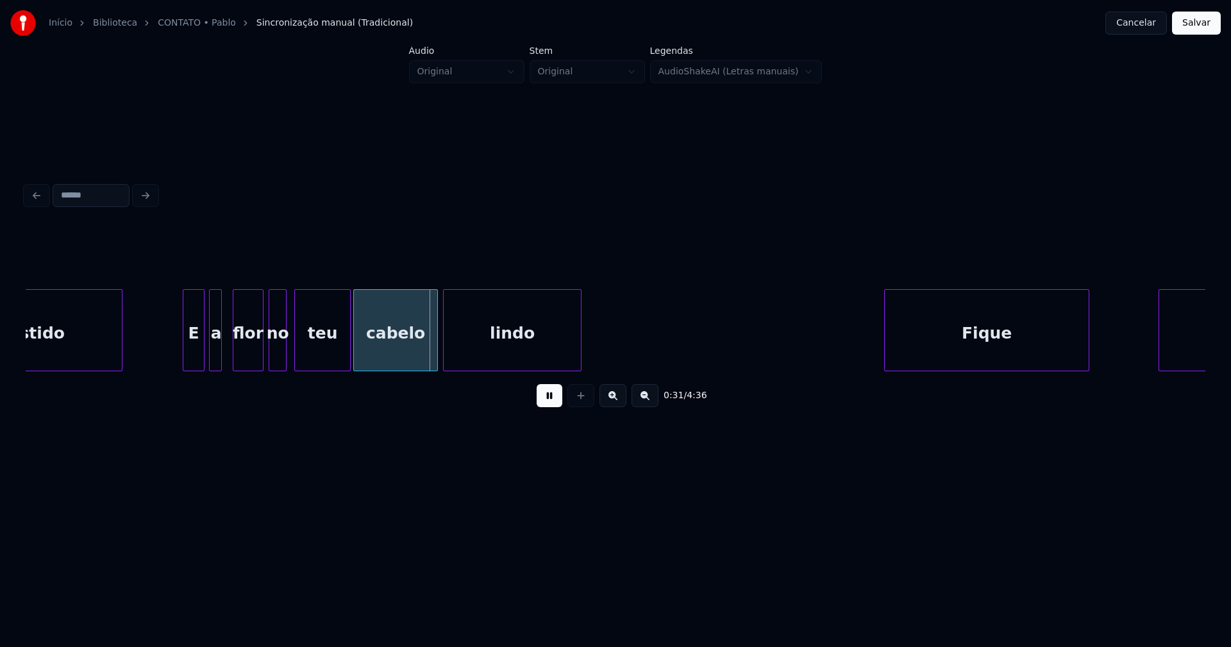
click at [216, 351] on div "a" at bounding box center [216, 333] width 13 height 87
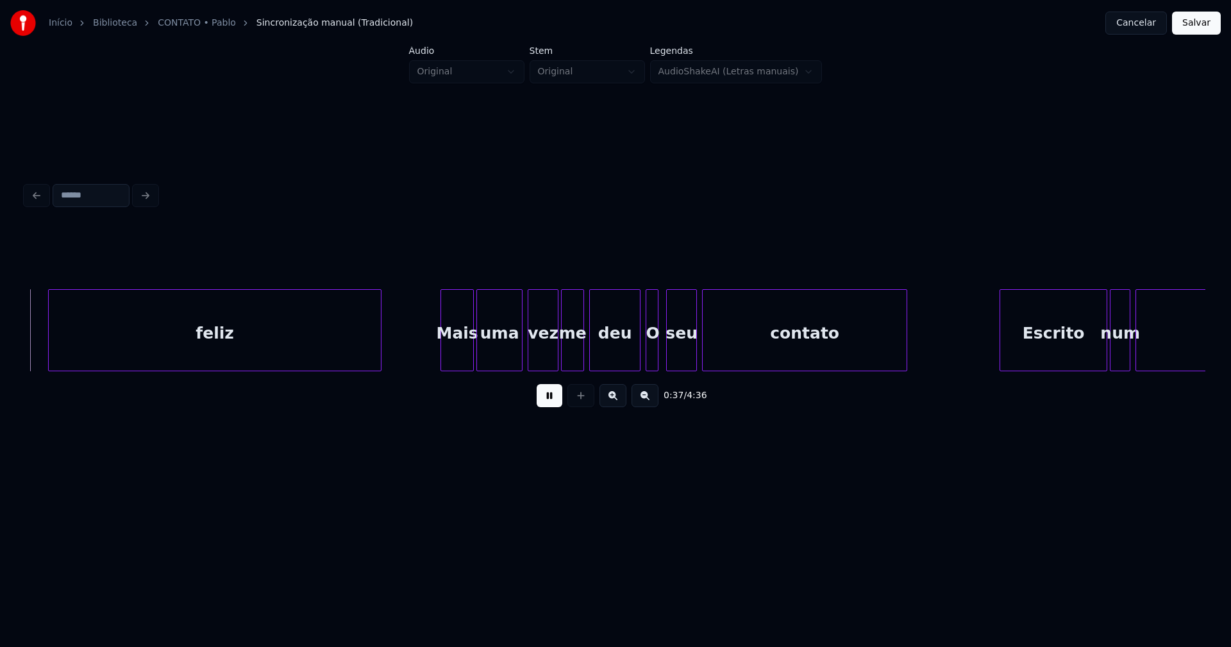
scroll to position [0, 4754]
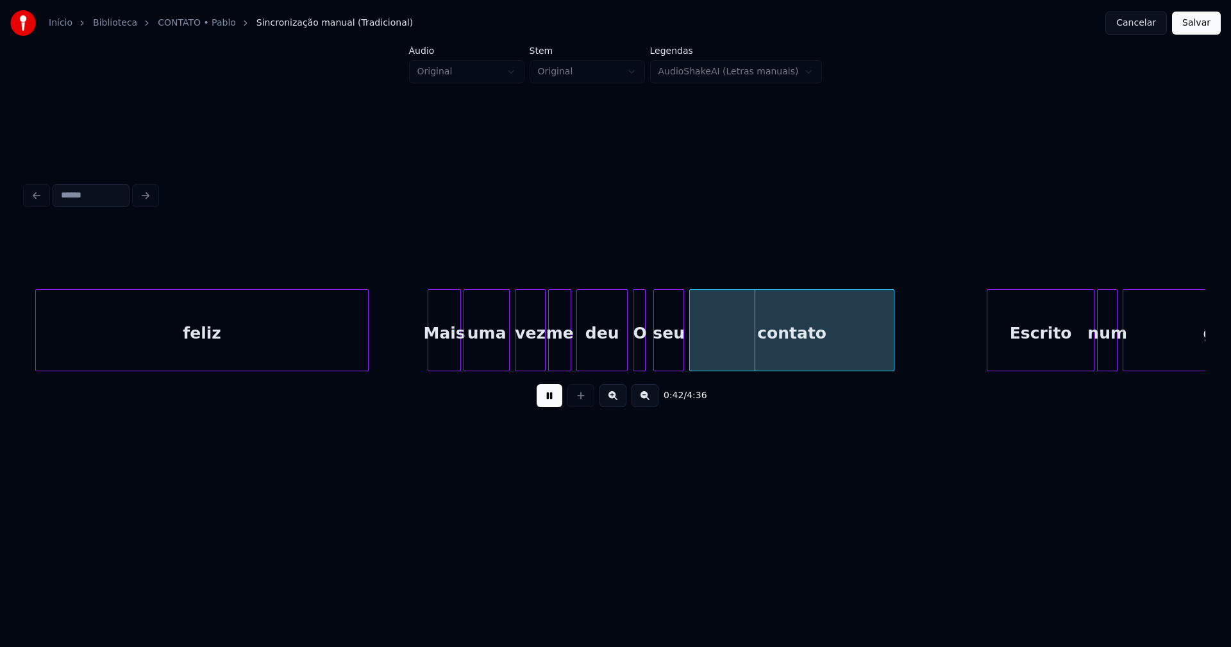
click at [545, 403] on button at bounding box center [550, 395] width 26 height 23
click at [661, 360] on div at bounding box center [662, 330] width 4 height 81
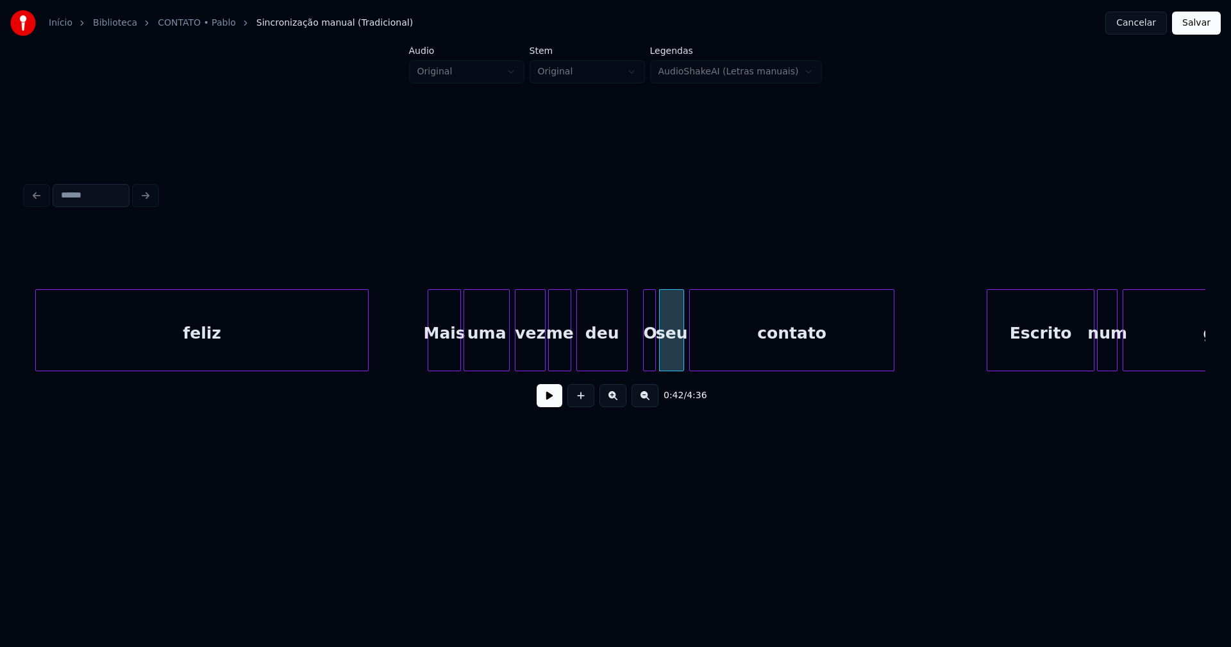
click at [649, 360] on div "O" at bounding box center [650, 333] width 13 height 87
click at [548, 406] on button at bounding box center [550, 395] width 26 height 23
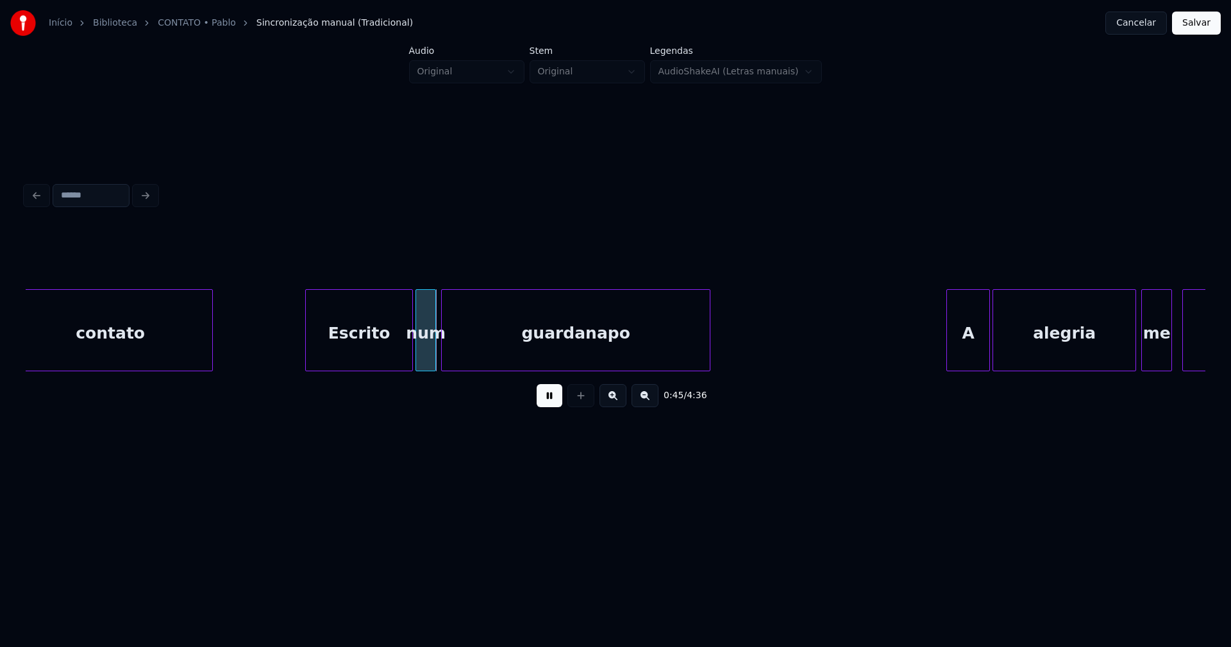
scroll to position [0, 5456]
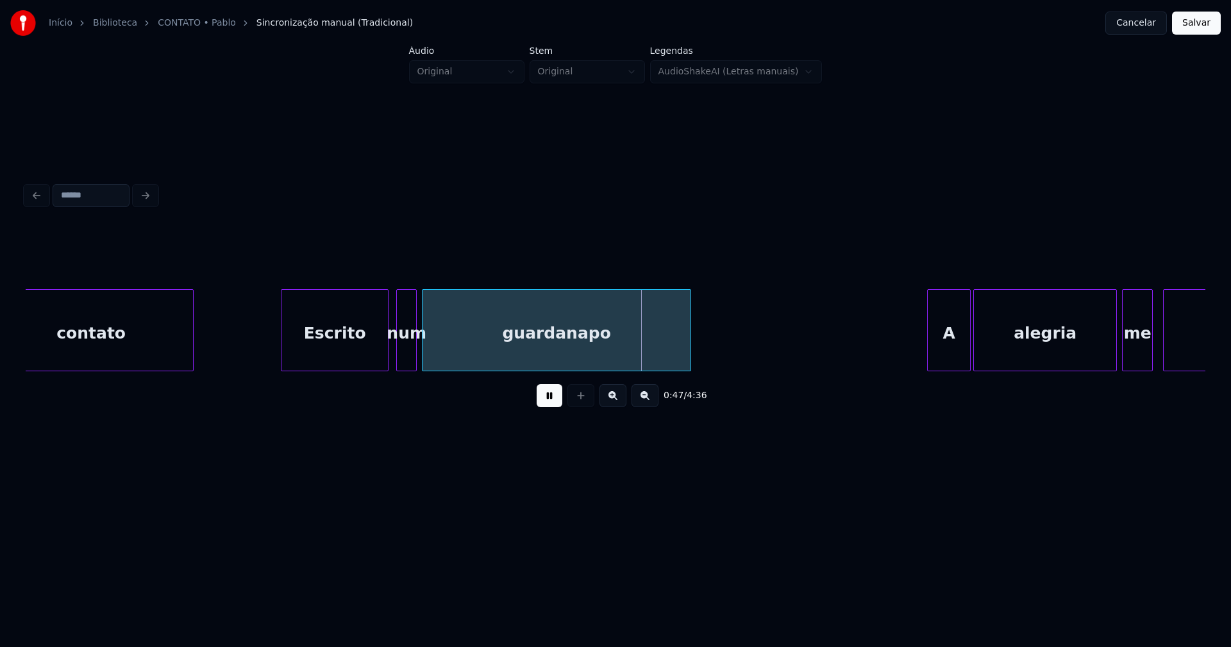
click at [319, 350] on div "Escrito" at bounding box center [335, 333] width 106 height 87
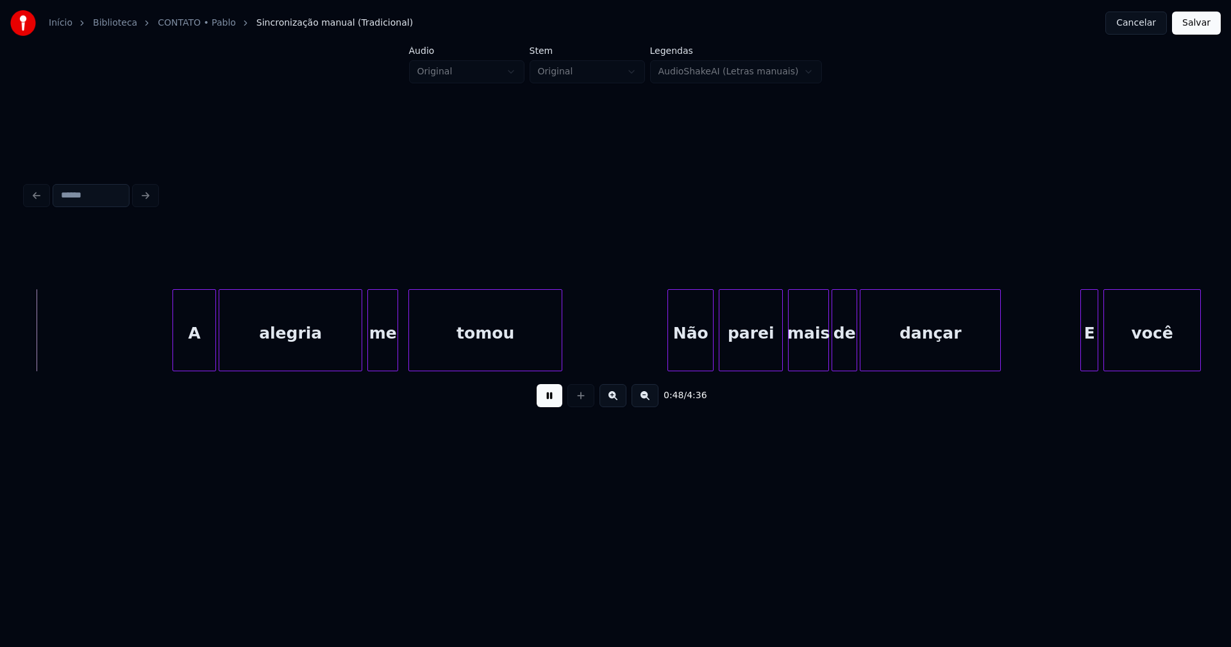
scroll to position [0, 6221]
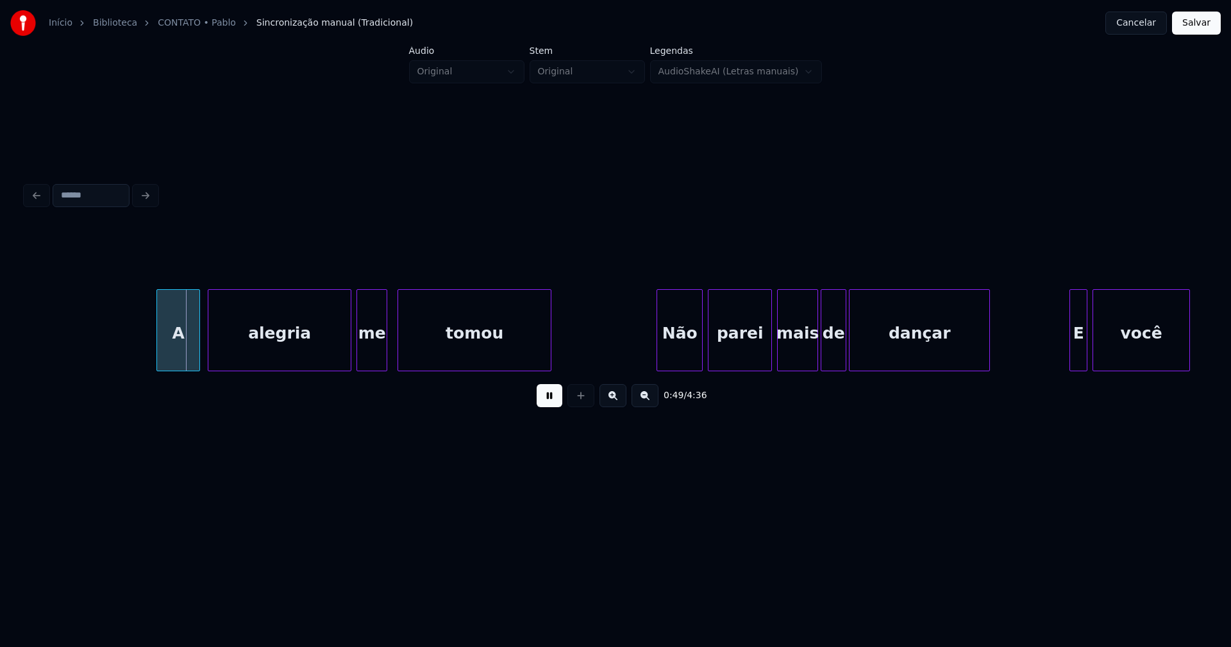
click at [176, 357] on div "A" at bounding box center [178, 333] width 42 height 87
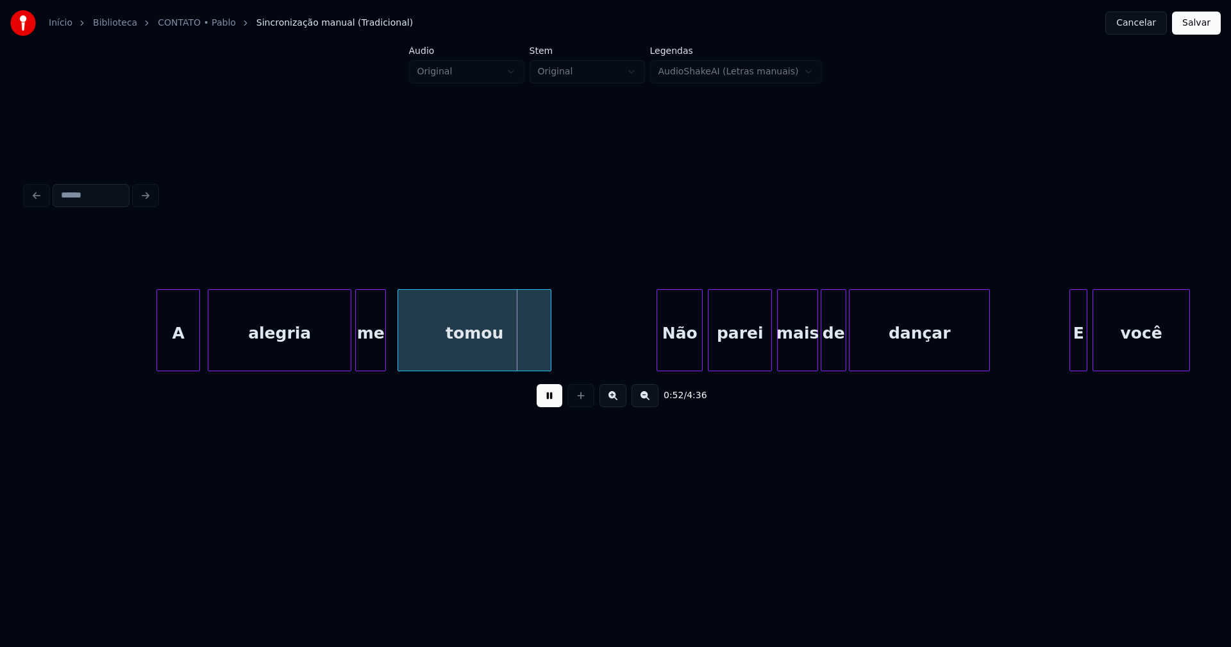
click at [367, 361] on div "me" at bounding box center [371, 333] width 30 height 87
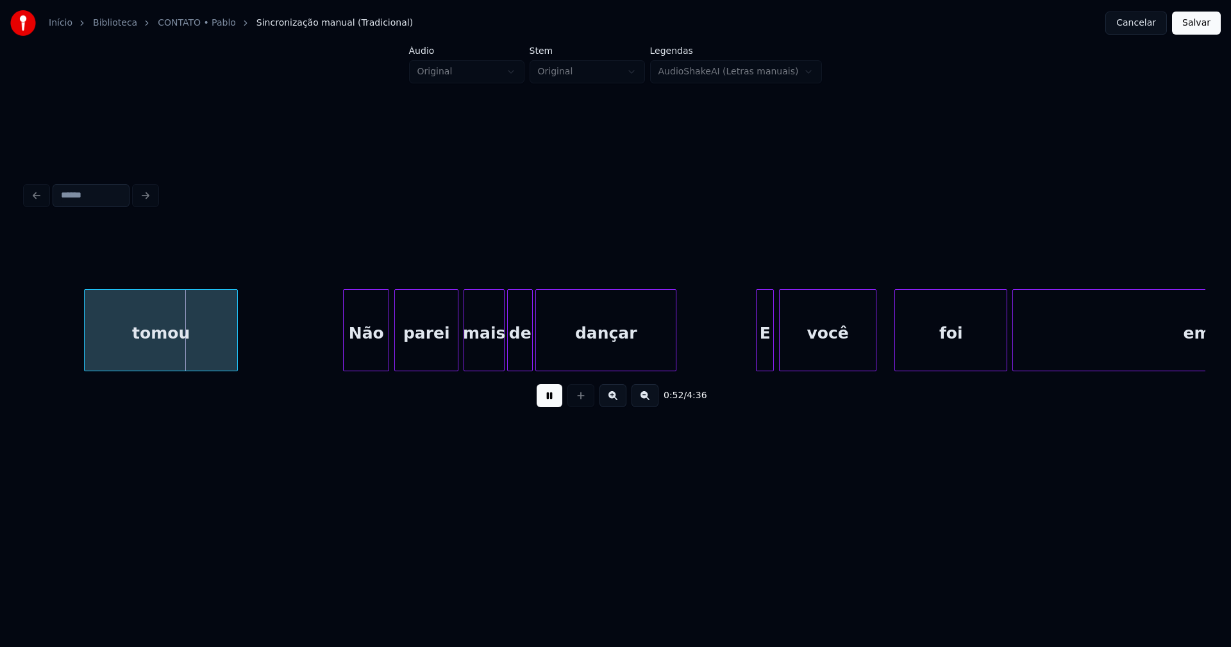
scroll to position [0, 6614]
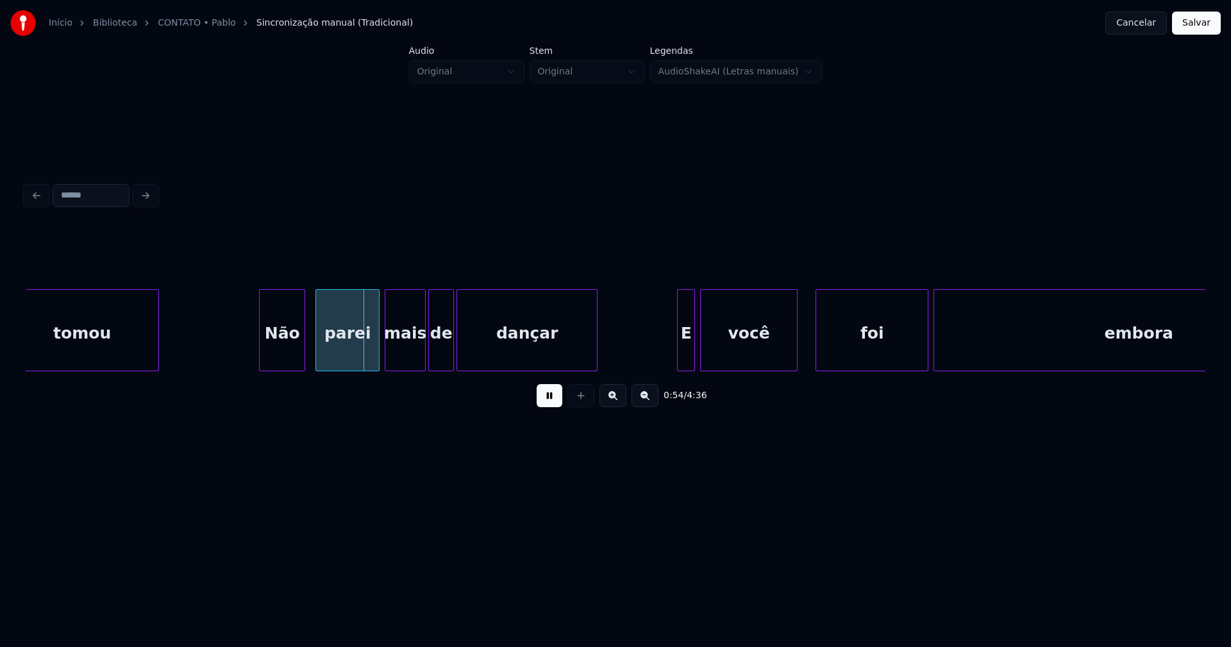
click at [275, 363] on div "Não" at bounding box center [282, 333] width 45 height 87
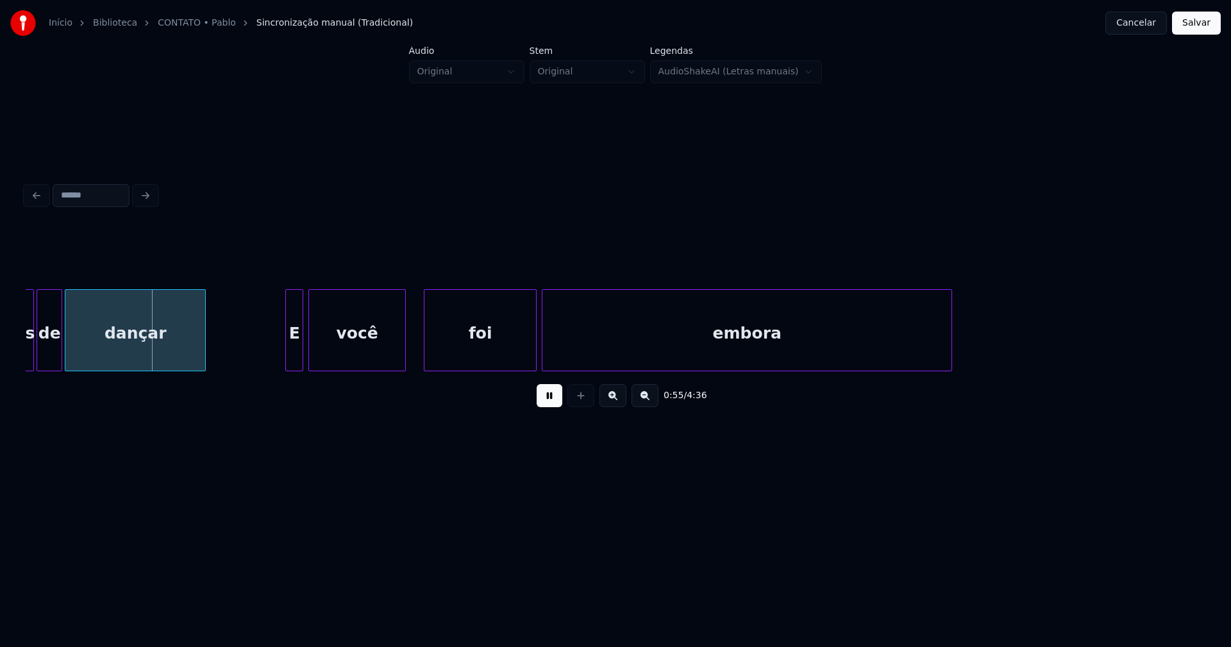
scroll to position [0, 7006]
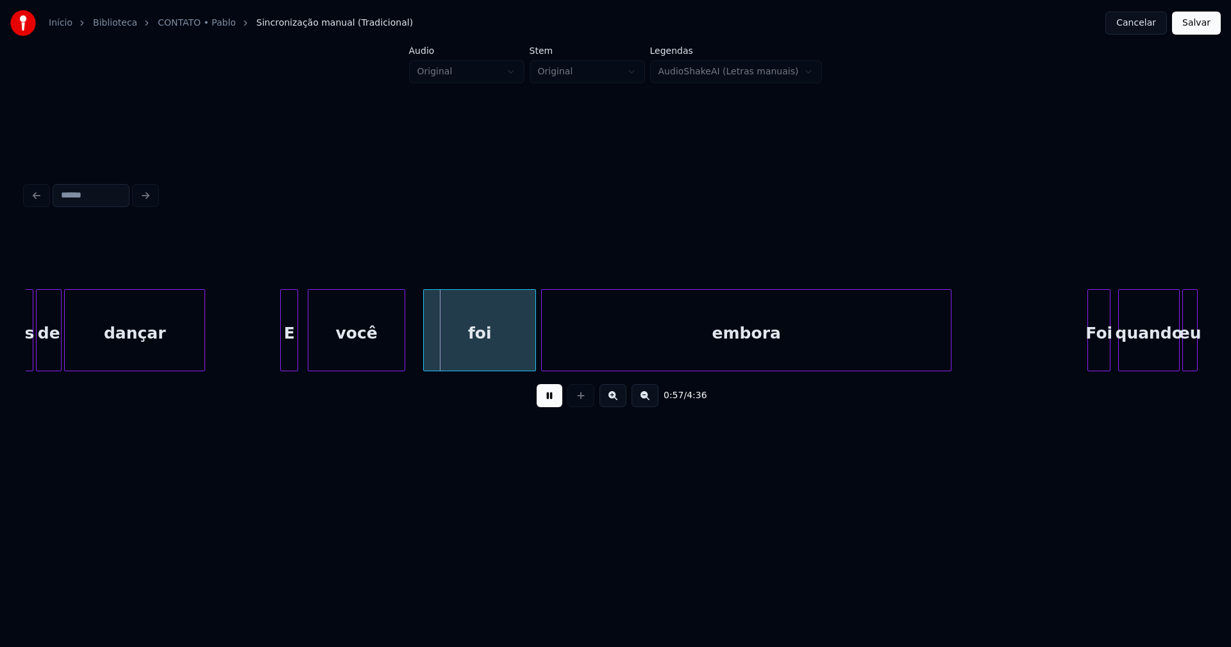
click at [288, 360] on div "E" at bounding box center [289, 333] width 17 height 87
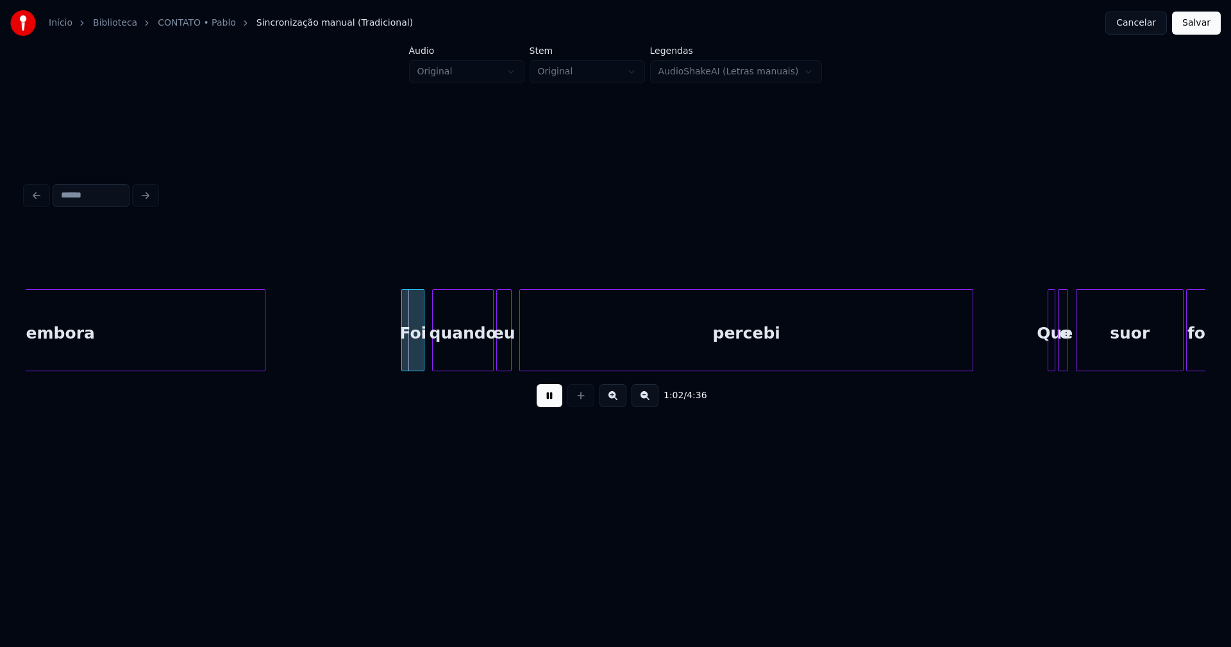
scroll to position [0, 7752]
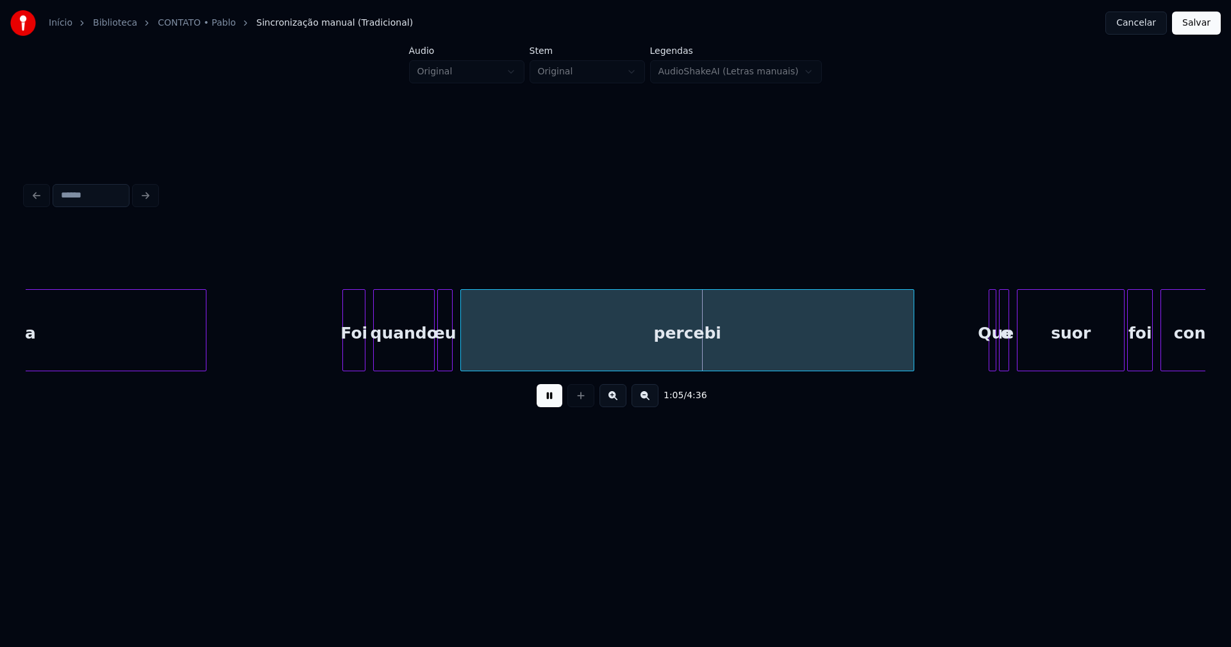
drag, startPoint x: 555, startPoint y: 404, endPoint x: 496, endPoint y: 380, distance: 63.2
click at [554, 404] on button at bounding box center [550, 395] width 26 height 23
click at [424, 363] on div at bounding box center [423, 330] width 4 height 81
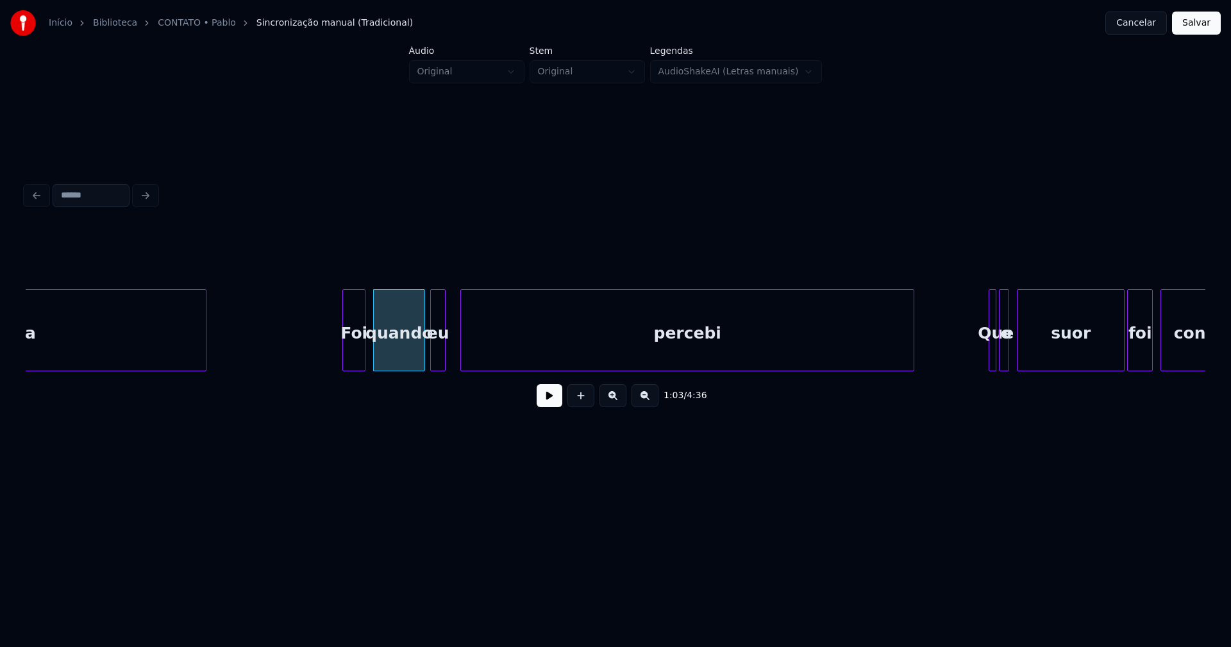
click at [439, 362] on div "eu" at bounding box center [438, 333] width 14 height 87
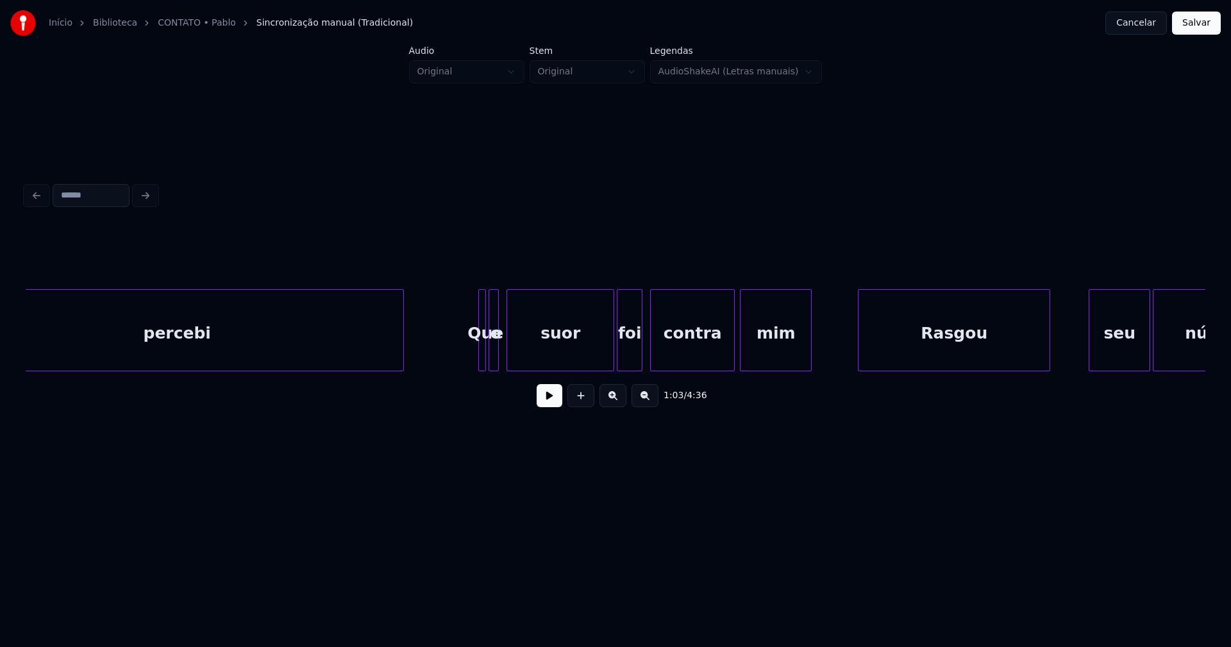
scroll to position [0, 8302]
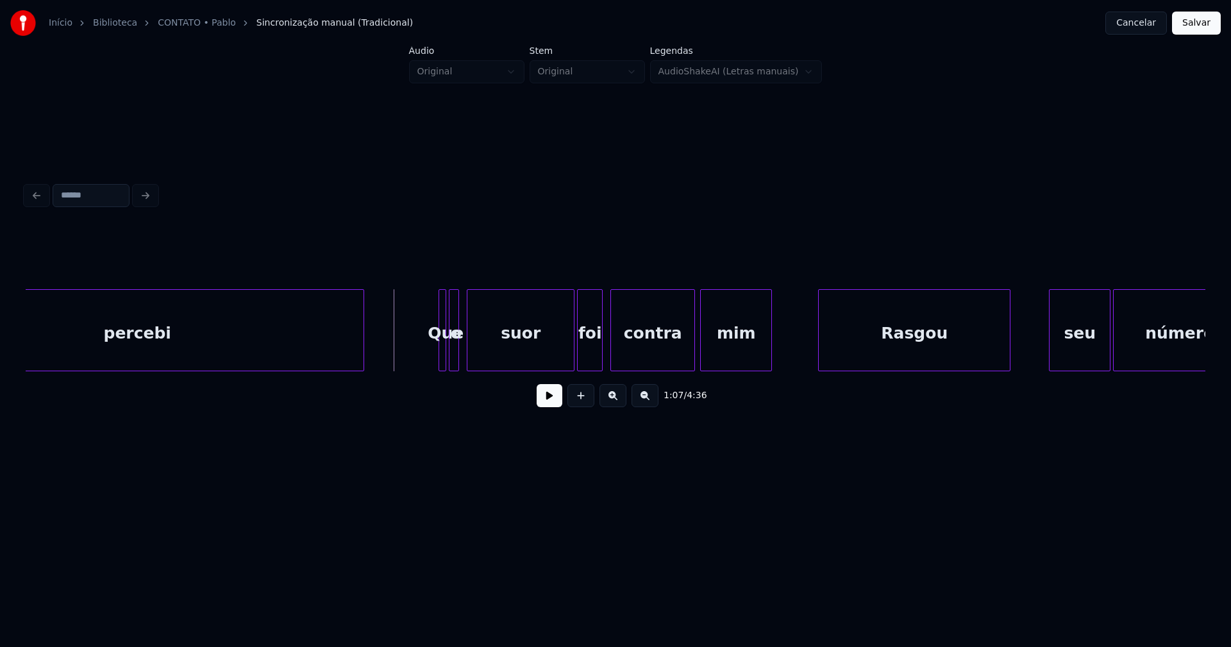
click at [542, 403] on button at bounding box center [550, 395] width 26 height 23
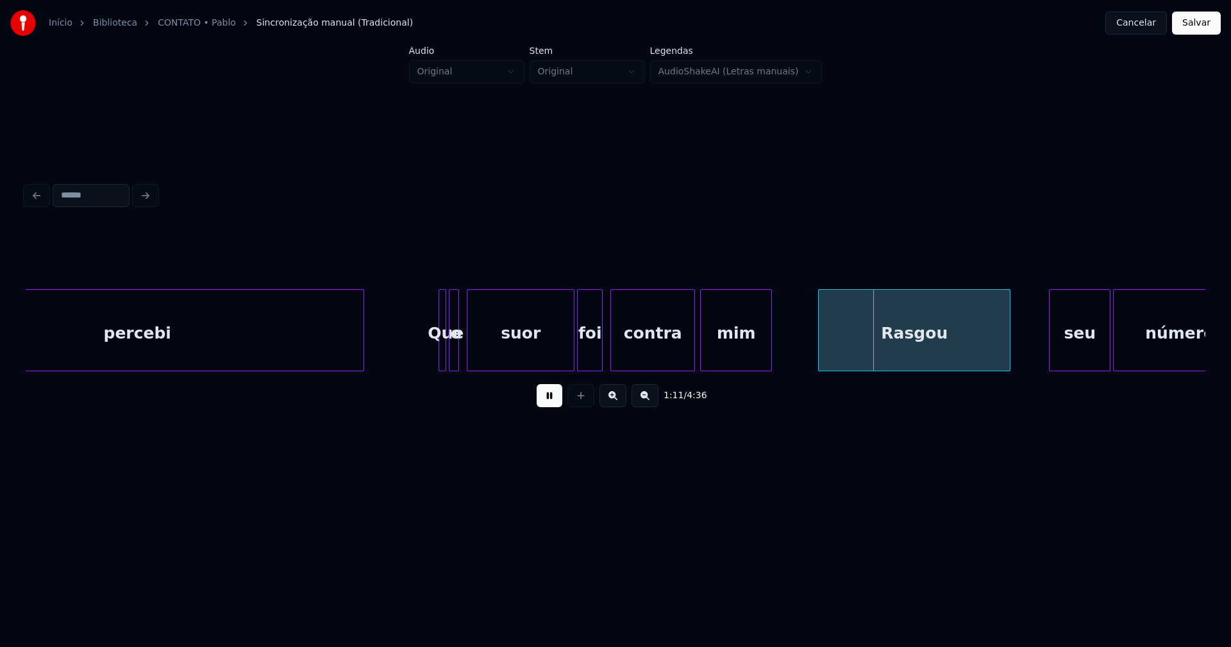
click at [552, 403] on button at bounding box center [550, 395] width 26 height 23
click at [472, 357] on div at bounding box center [473, 330] width 4 height 81
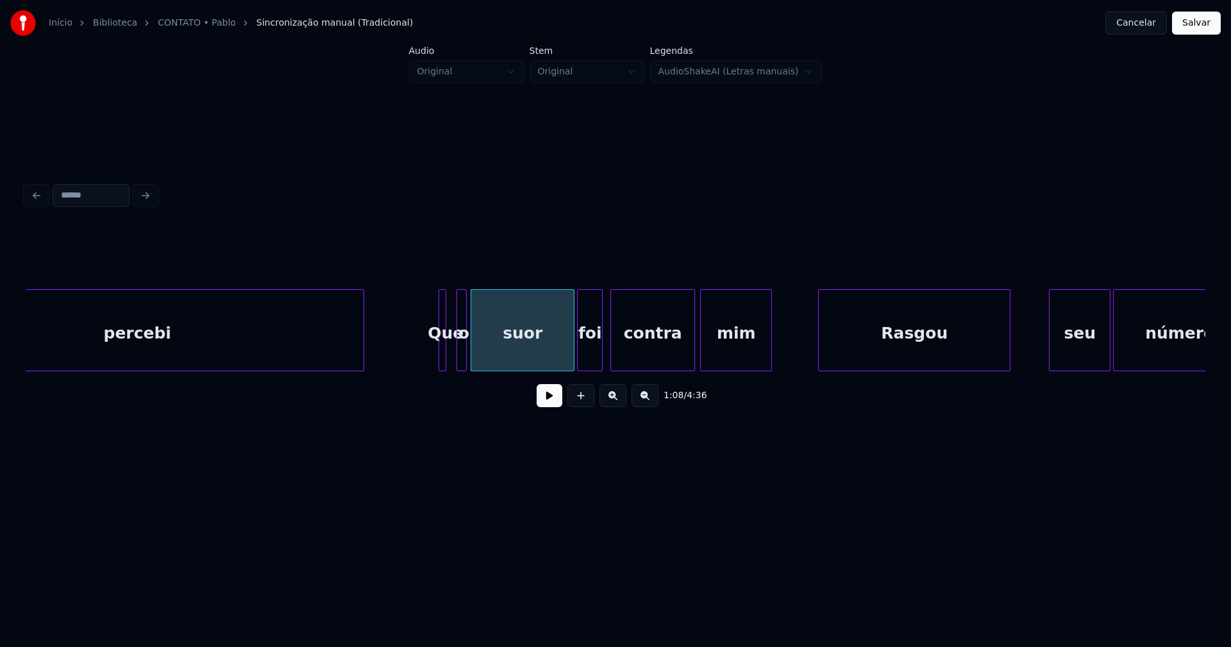
click at [469, 355] on div "o" at bounding box center [463, 333] width 13 height 87
click at [454, 361] on div at bounding box center [453, 330] width 4 height 81
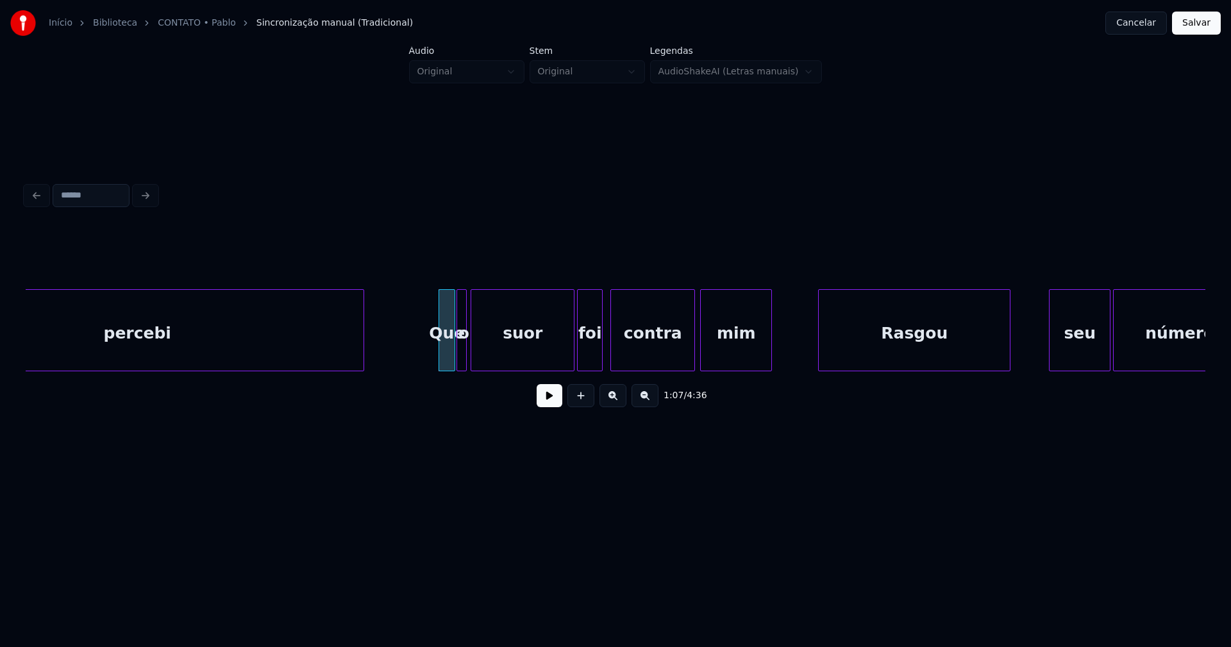
click at [552, 405] on button at bounding box center [550, 395] width 26 height 23
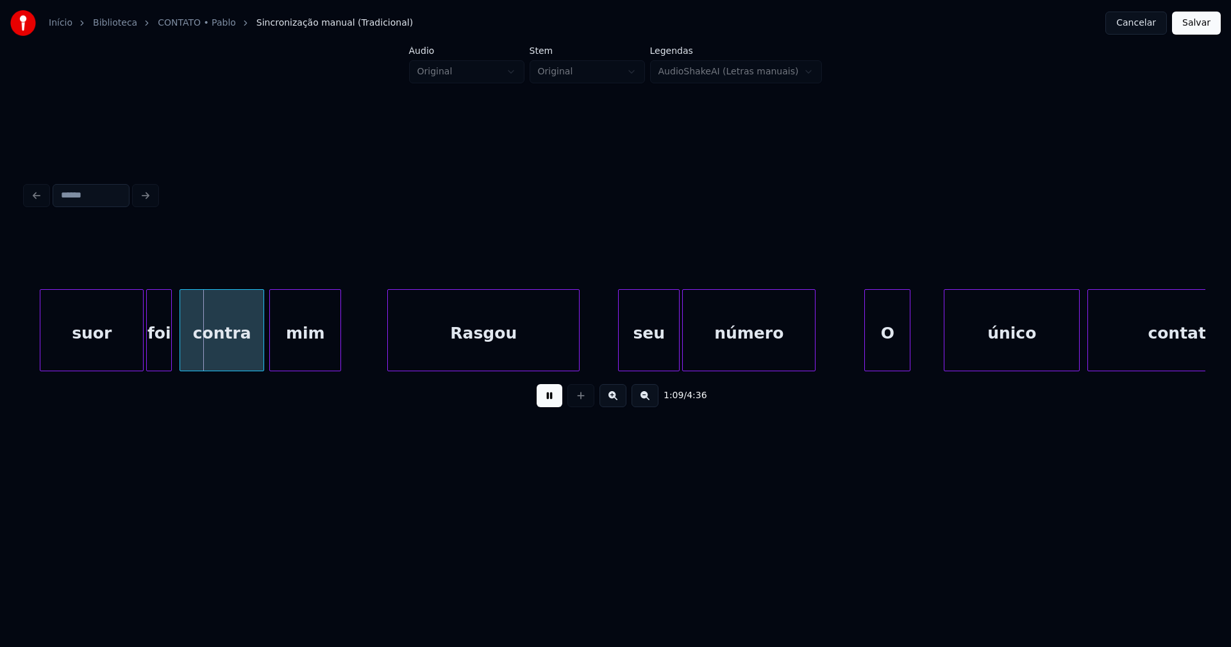
scroll to position [0, 8851]
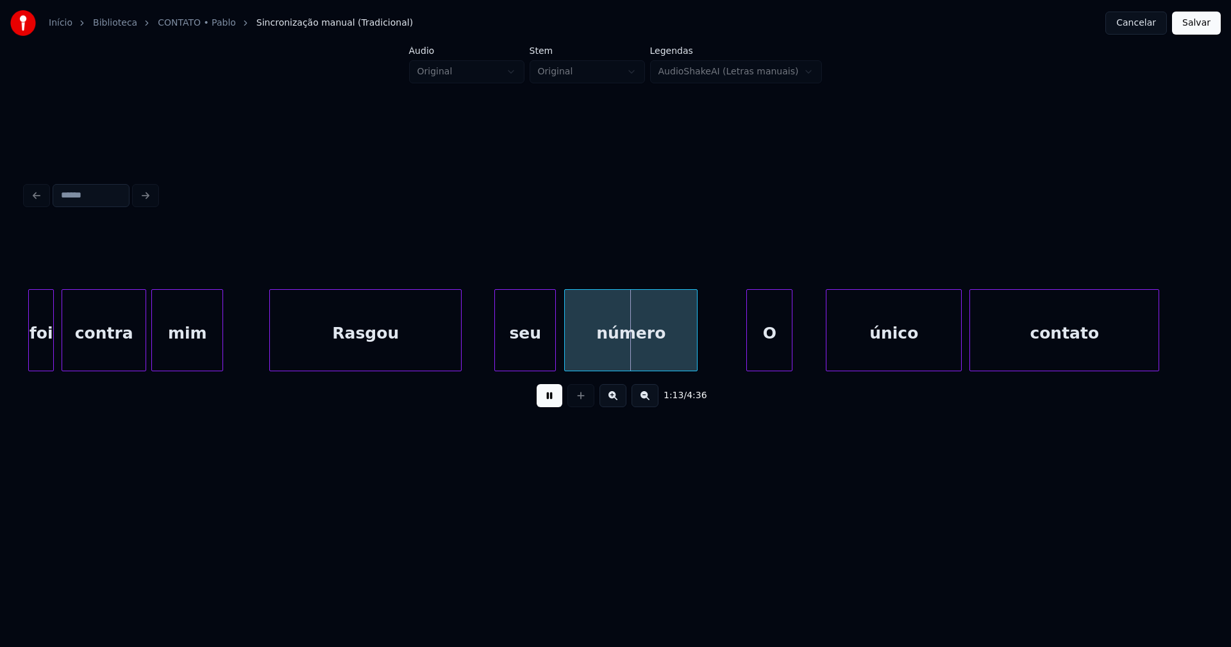
click at [533, 367] on div "foi contra mim Rasgou seu número O único contato" at bounding box center [616, 330] width 1180 height 82
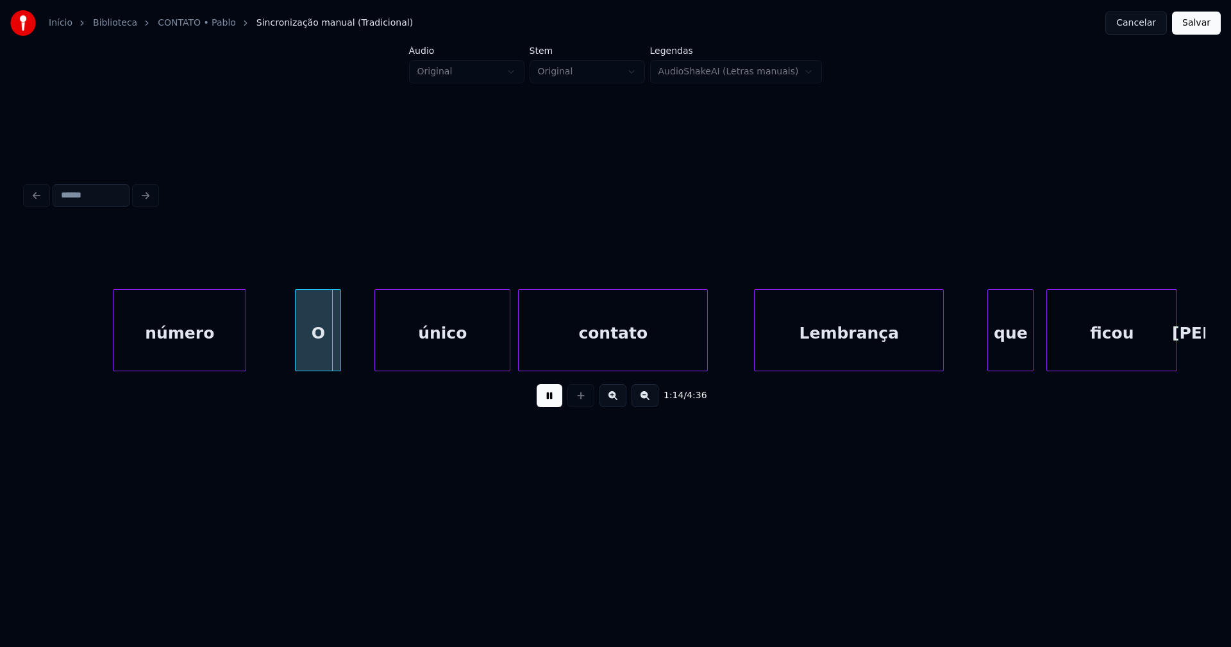
scroll to position [0, 9519]
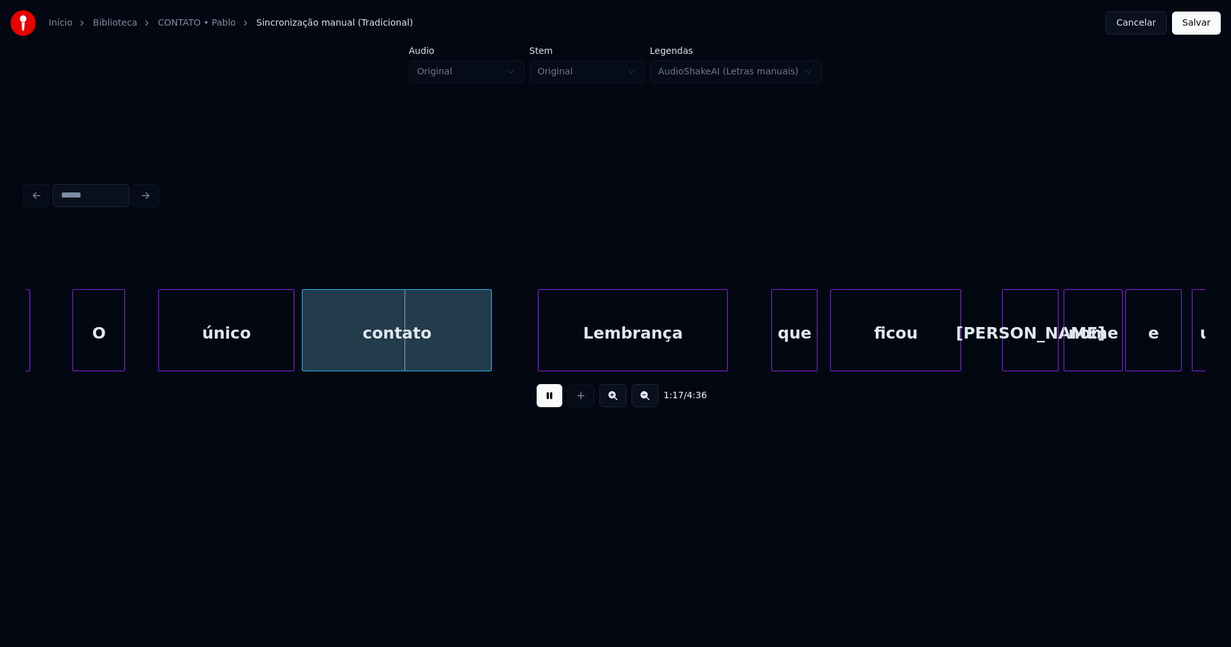
click at [75, 351] on div at bounding box center [75, 330] width 4 height 81
click at [144, 361] on div at bounding box center [144, 330] width 4 height 81
click at [605, 358] on div "Lembrança" at bounding box center [631, 333] width 189 height 87
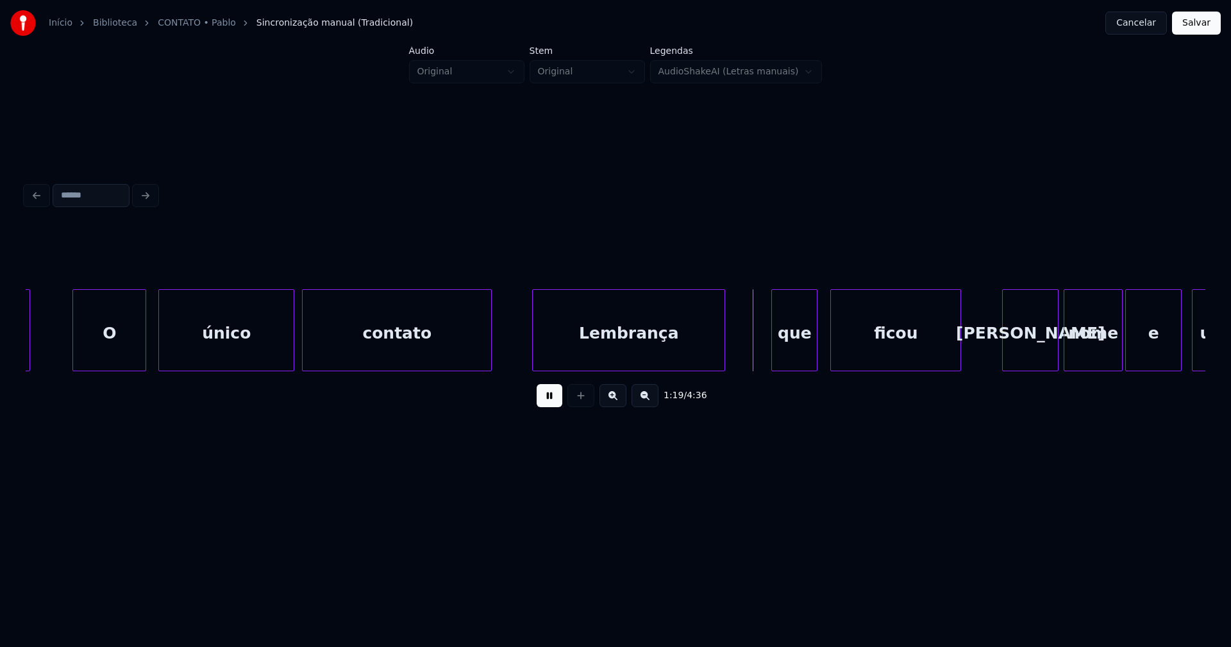
click at [535, 351] on div at bounding box center [535, 330] width 4 height 81
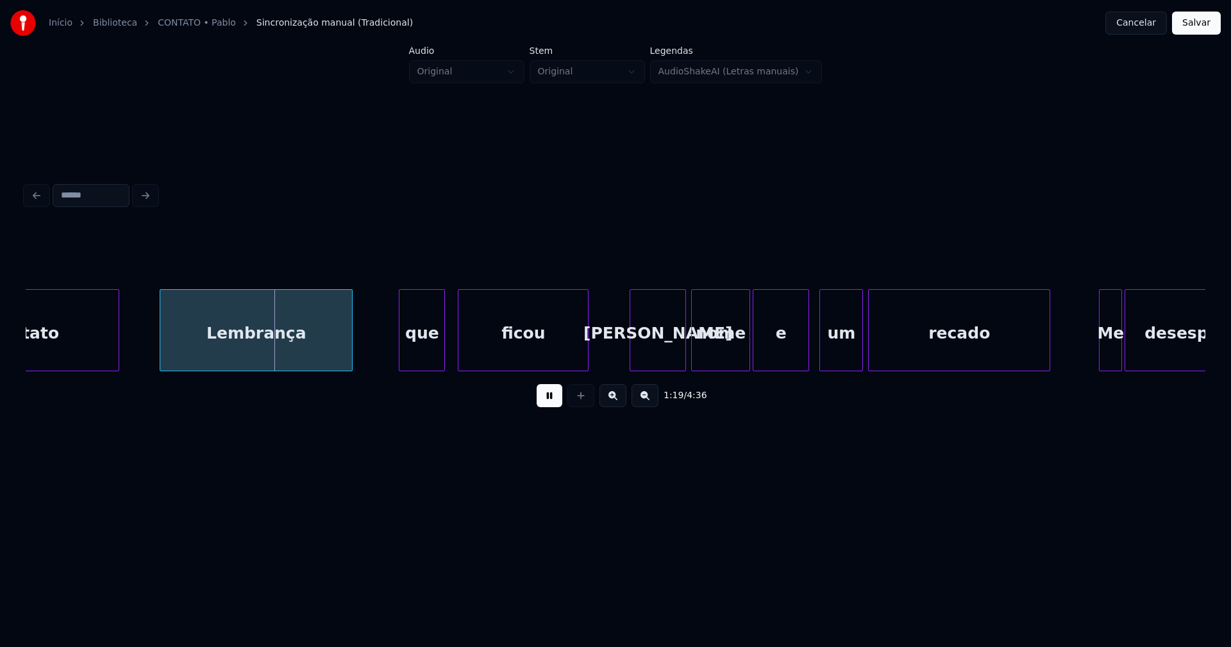
scroll to position [0, 10127]
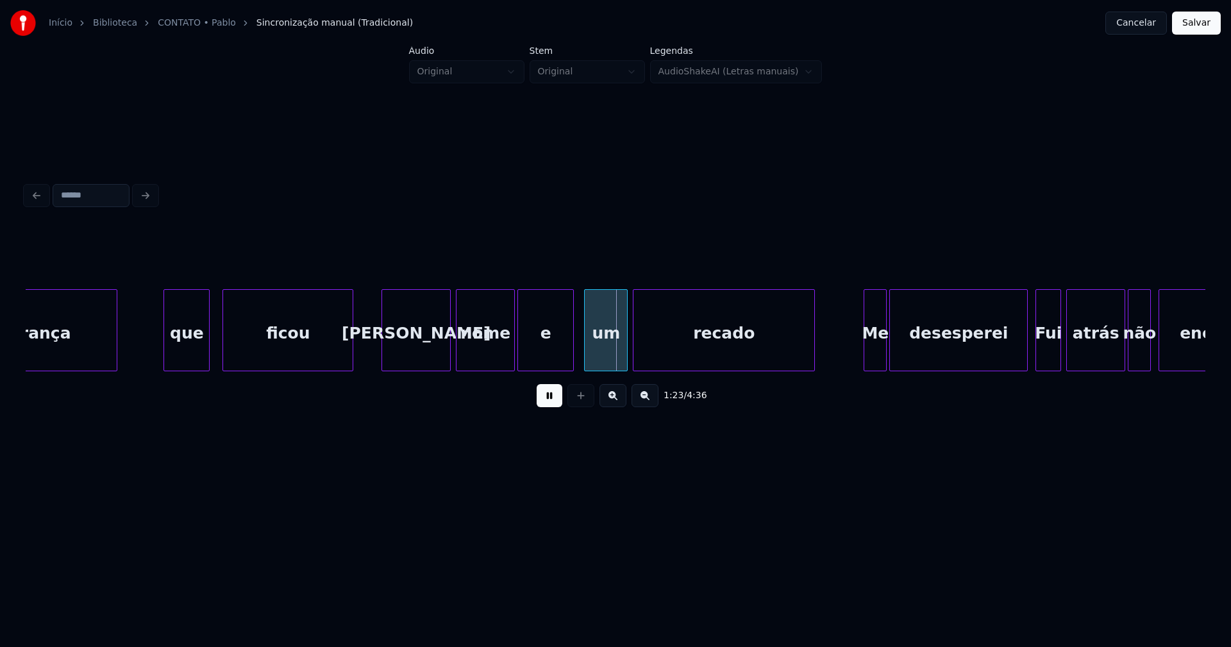
click at [383, 356] on div at bounding box center [384, 330] width 4 height 81
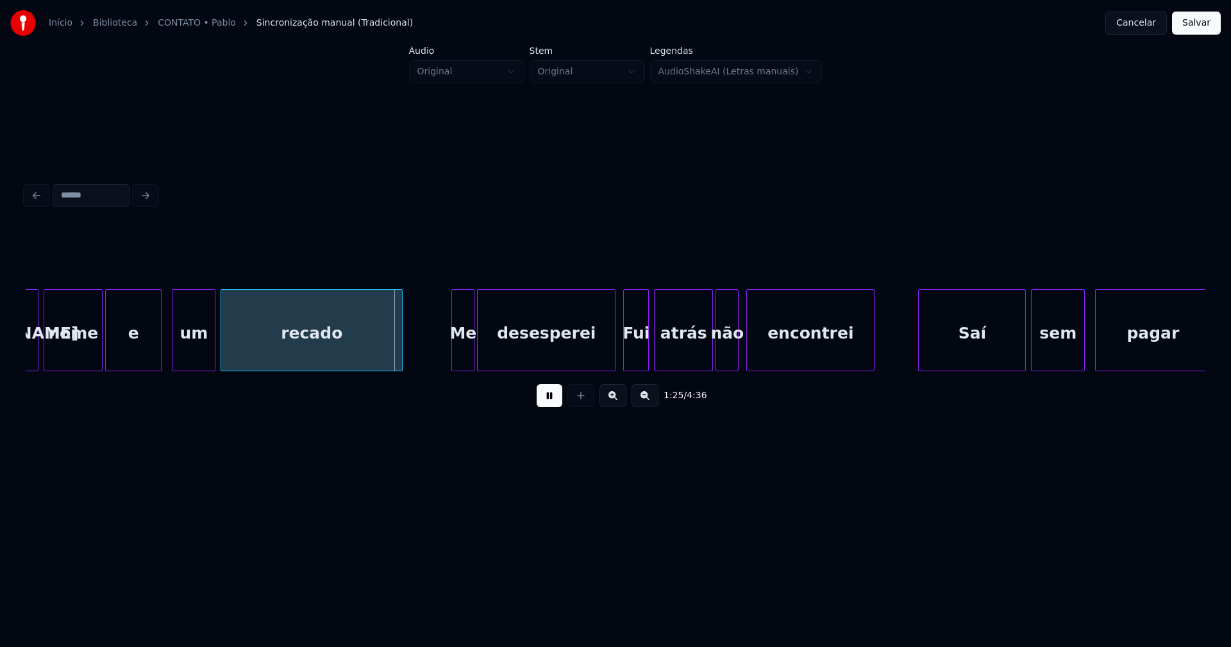
scroll to position [0, 10715]
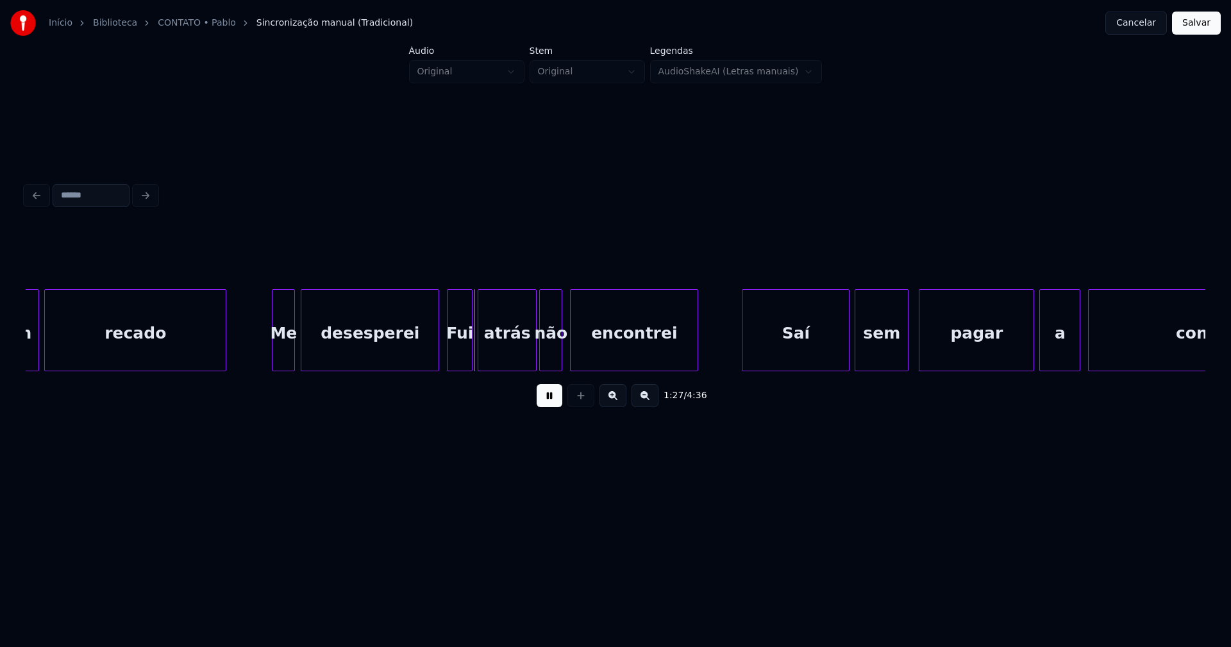
click at [283, 362] on div "Me" at bounding box center [284, 333] width 22 height 87
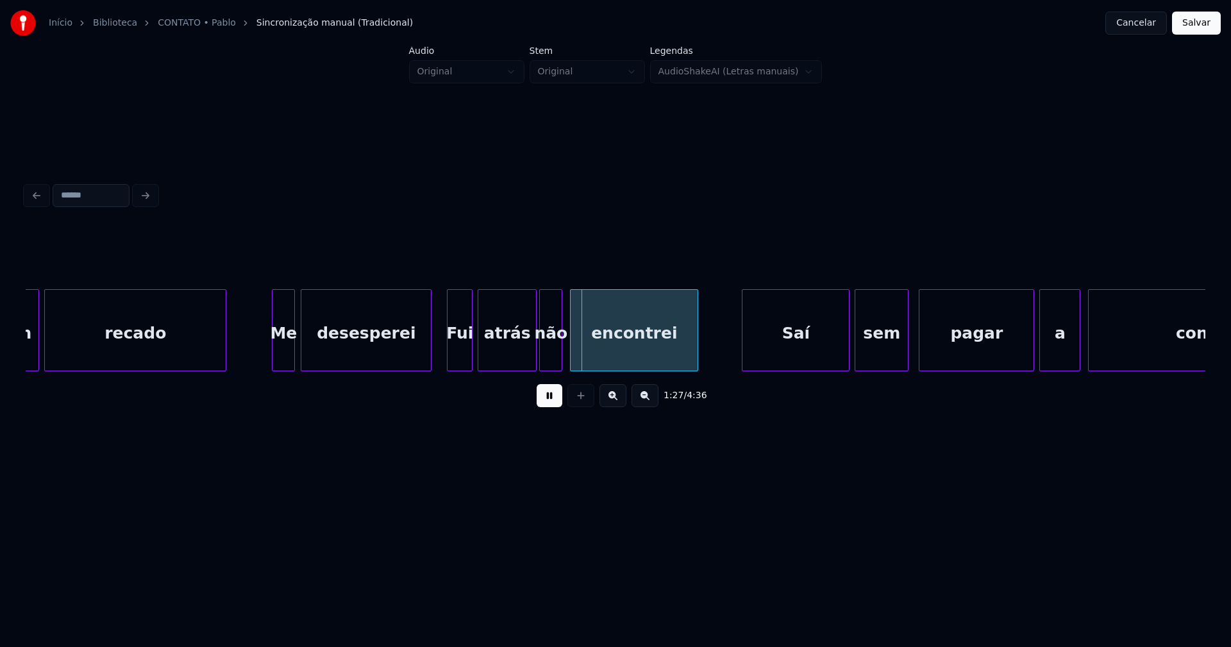
click at [430, 357] on div at bounding box center [429, 330] width 4 height 81
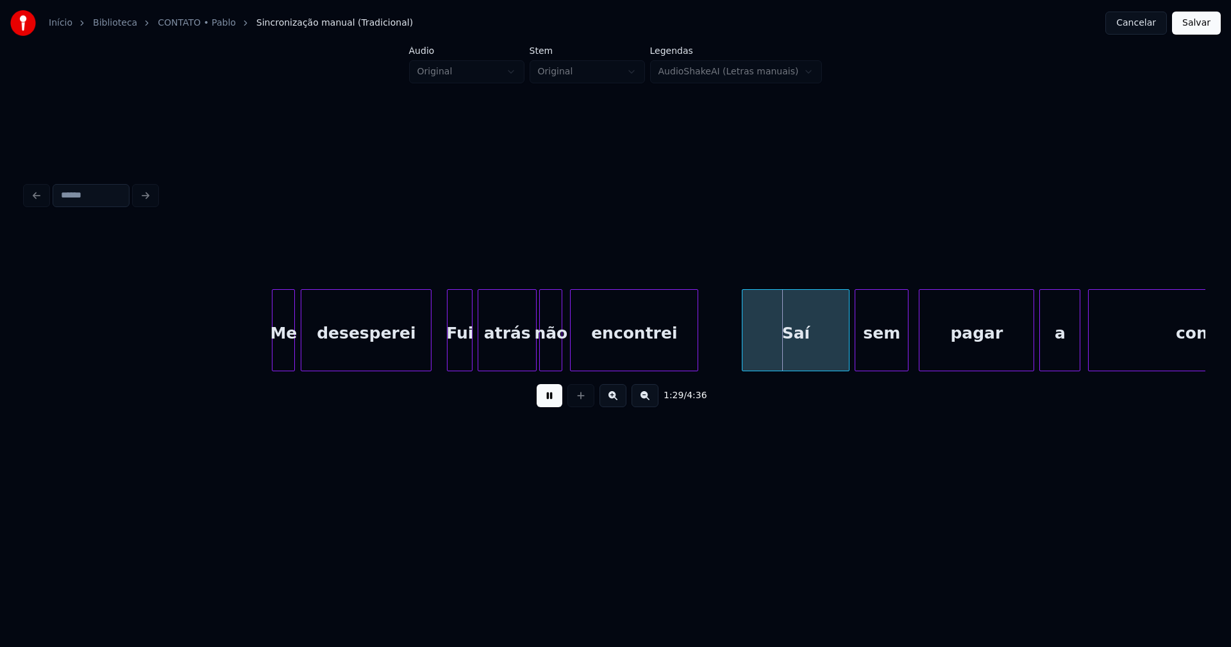
scroll to position [0, 11206]
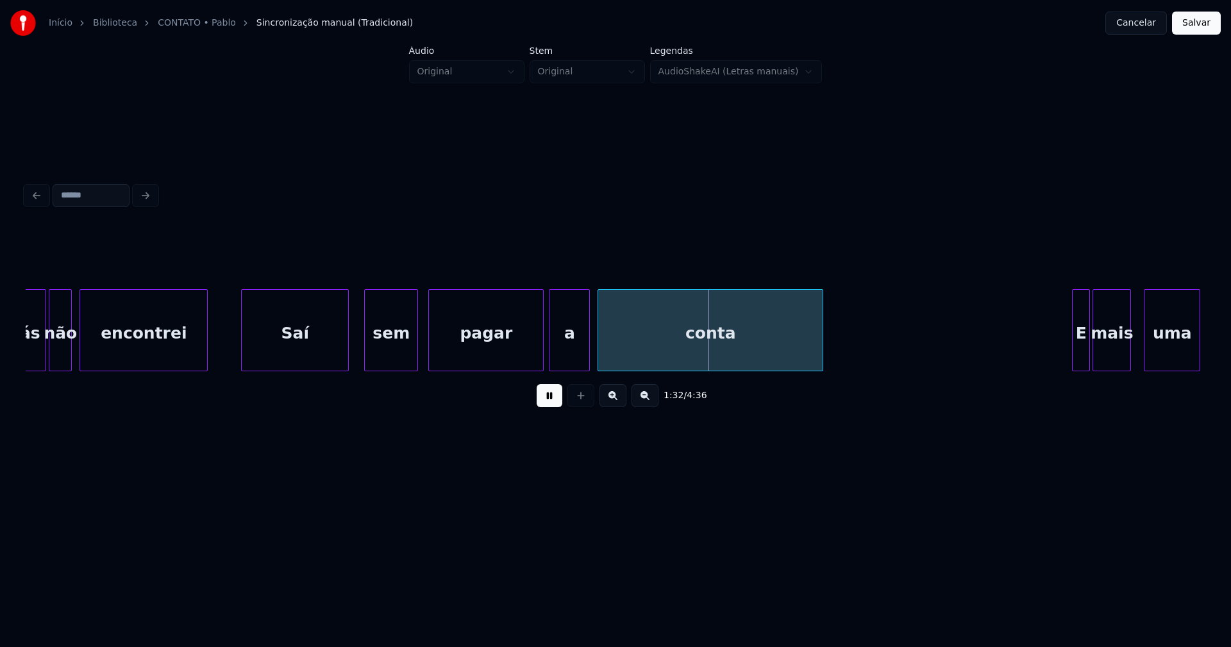
click at [305, 363] on div "Saí" at bounding box center [295, 333] width 106 height 87
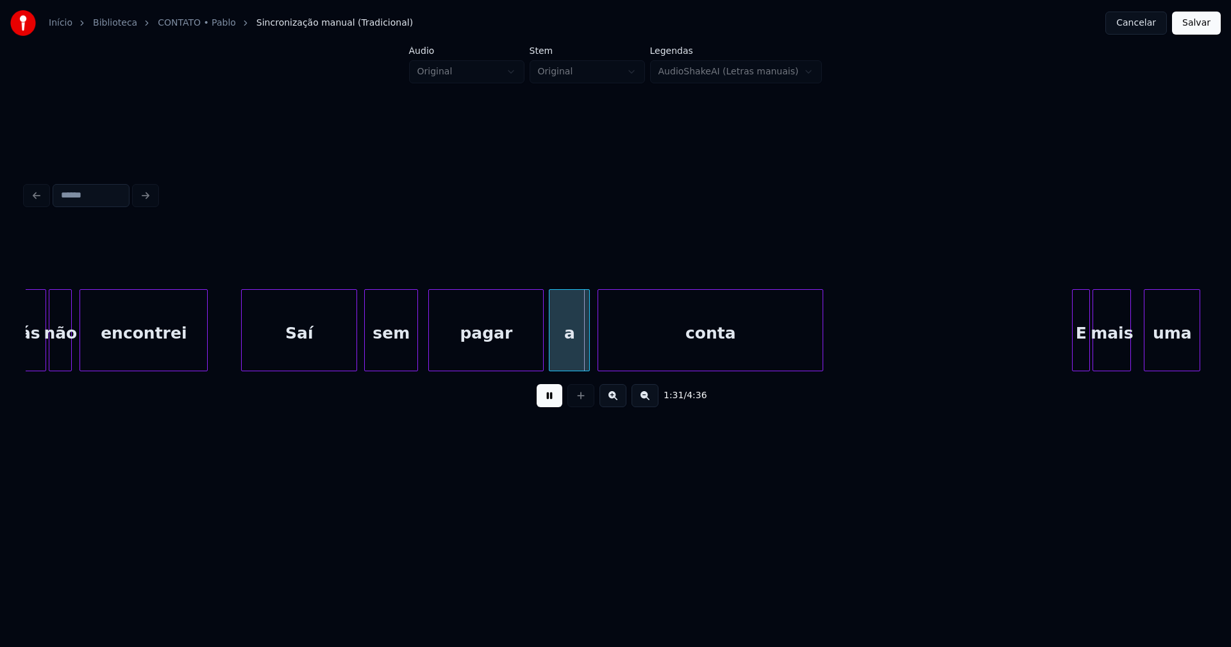
click at [355, 359] on div at bounding box center [355, 330] width 4 height 81
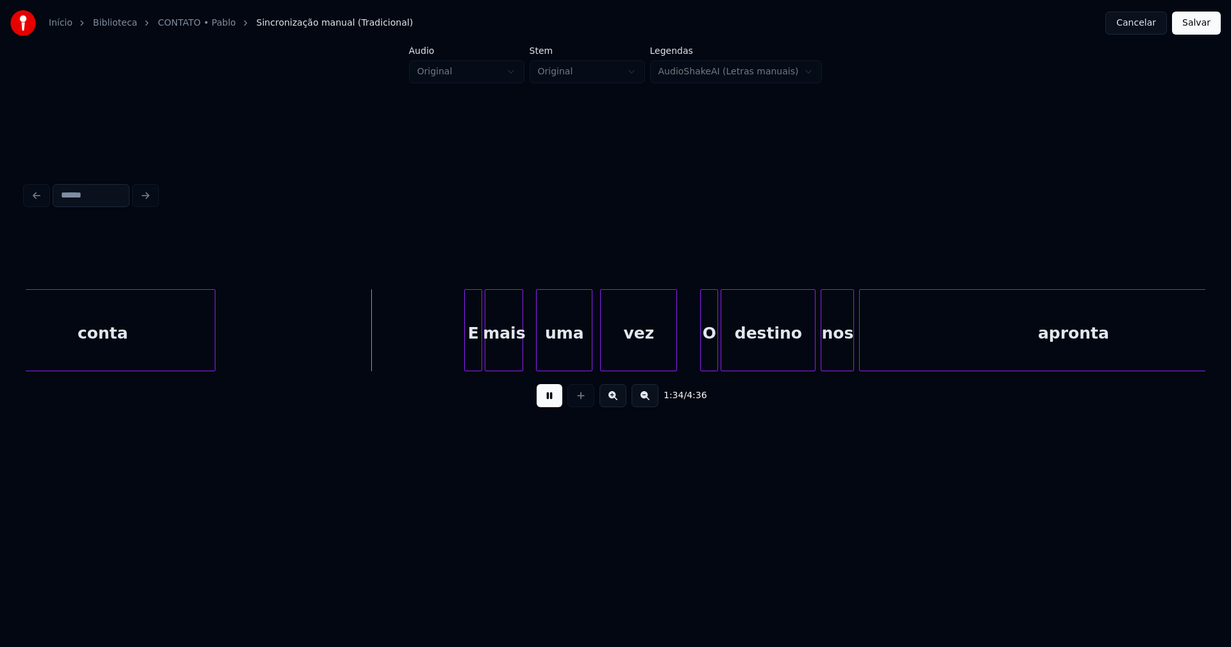
scroll to position [0, 11893]
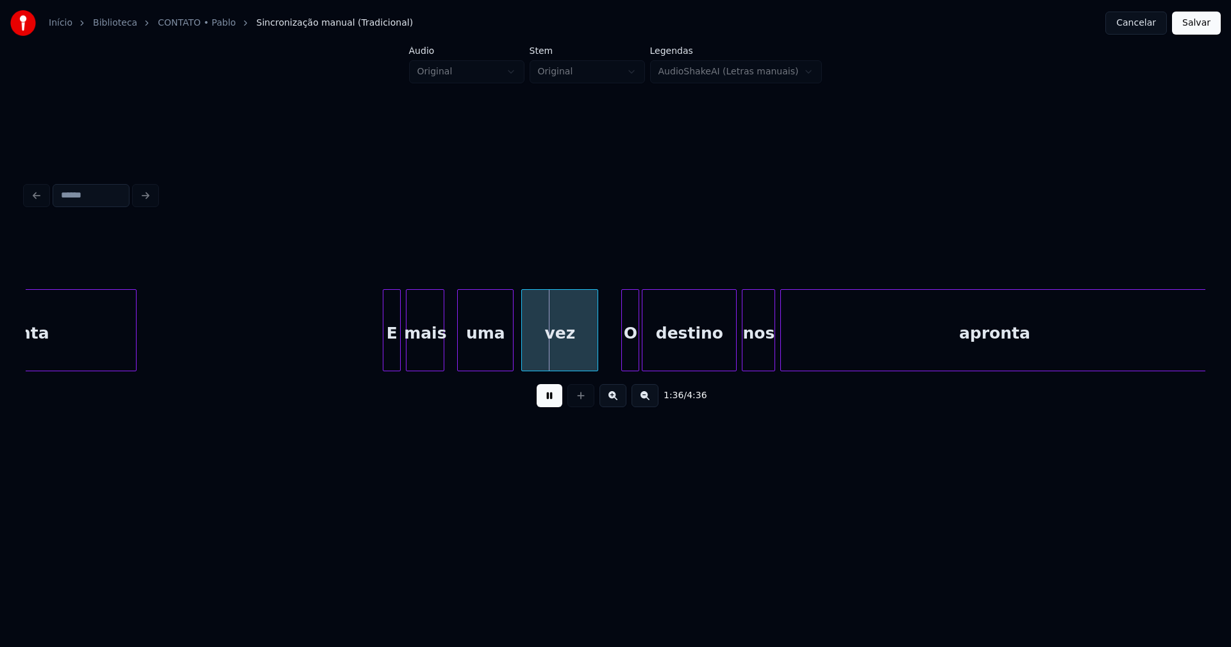
click at [392, 361] on div "E" at bounding box center [392, 333] width 17 height 87
click at [380, 364] on div at bounding box center [379, 330] width 4 height 81
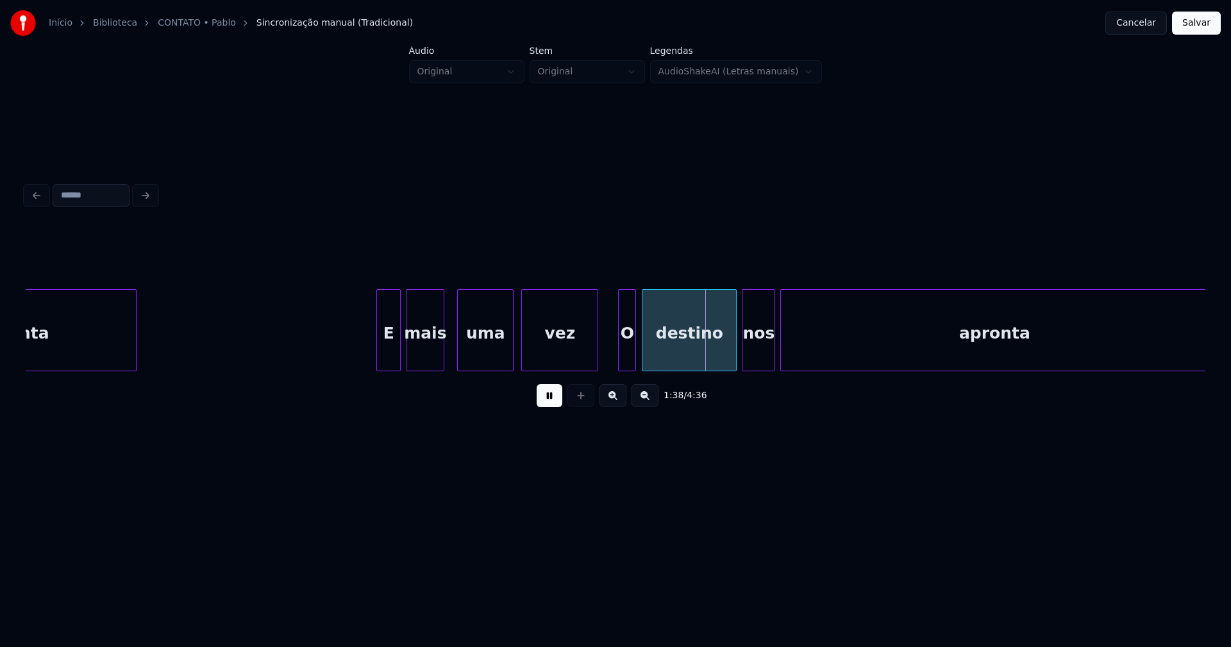
click at [624, 362] on div "O" at bounding box center [627, 333] width 17 height 87
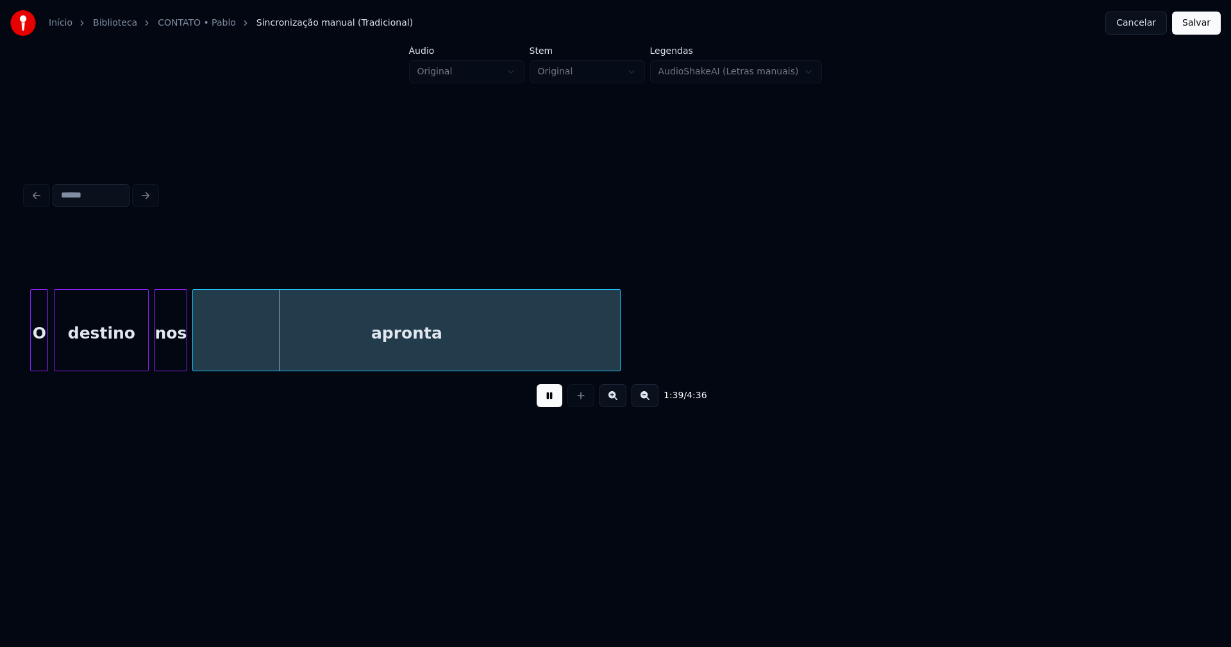
scroll to position [0, 12501]
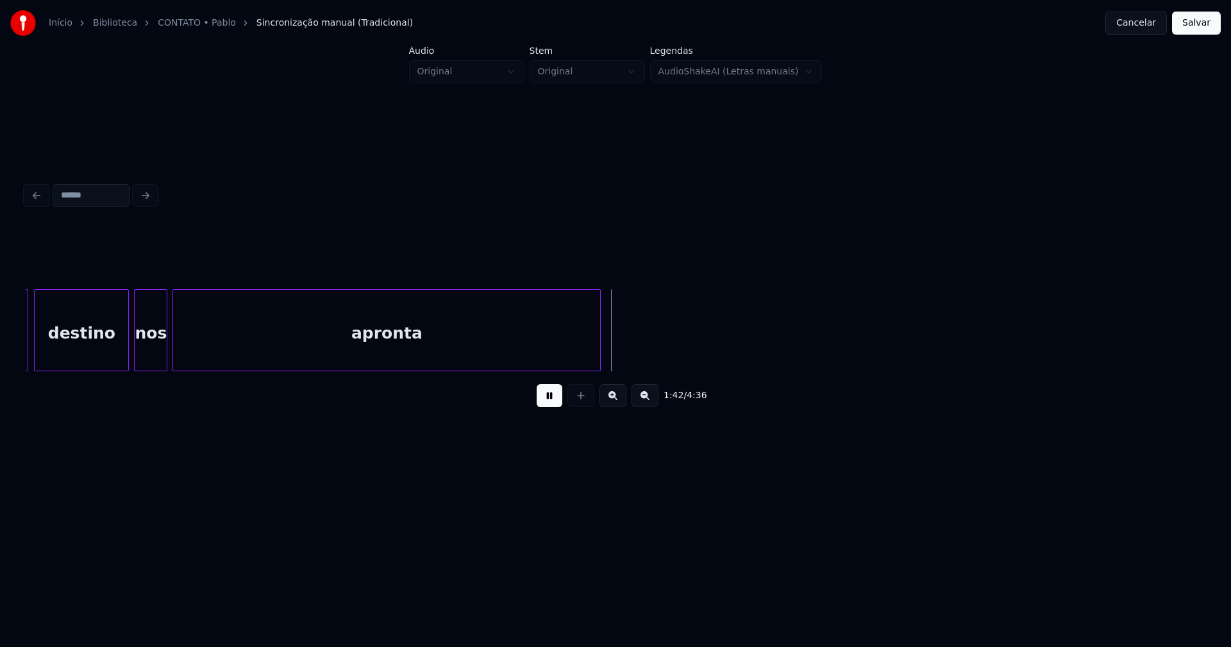
click at [552, 405] on button at bounding box center [550, 395] width 26 height 23
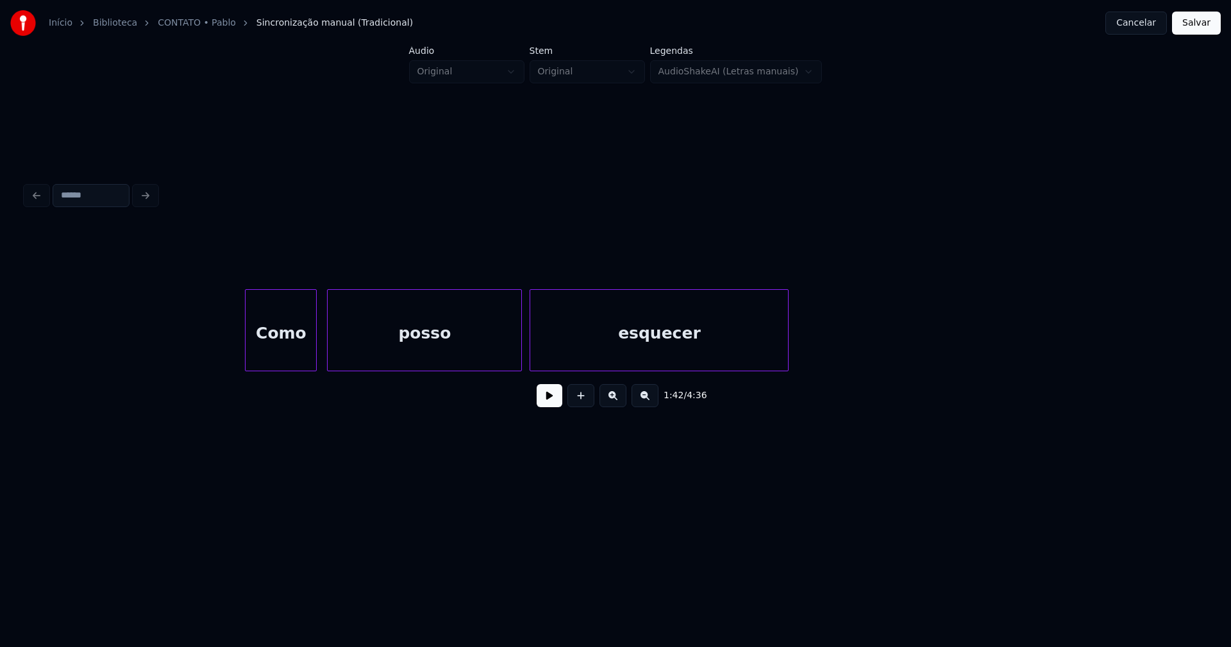
scroll to position [0, 14621]
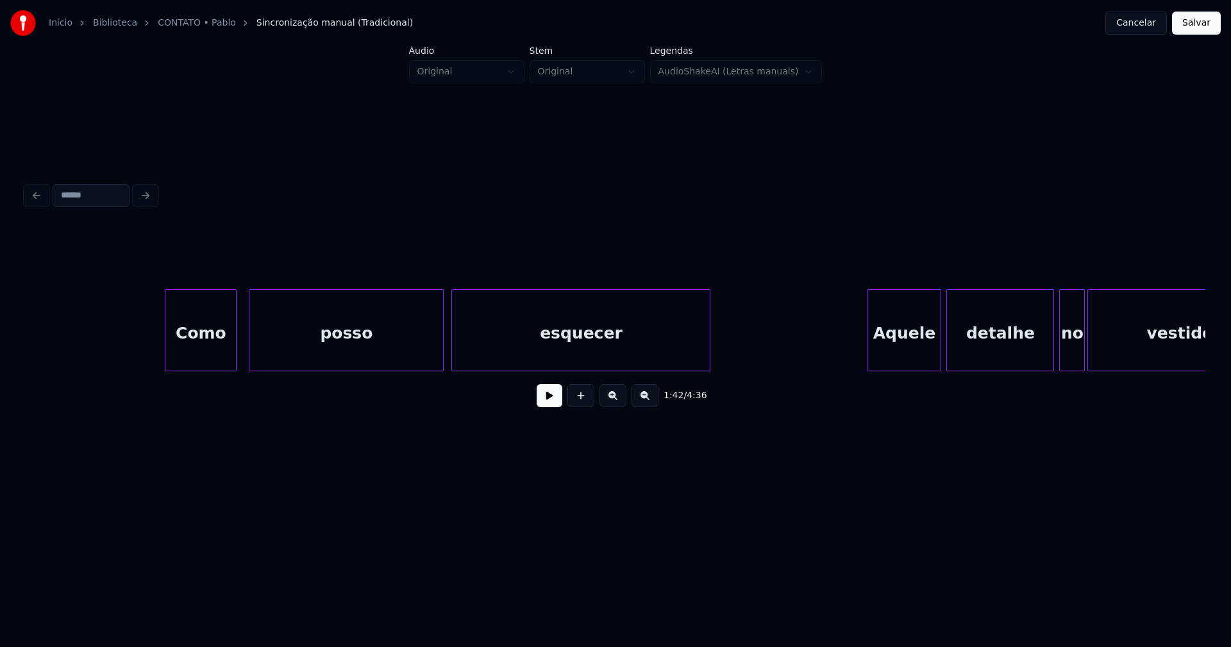
click at [207, 354] on div "Como" at bounding box center [200, 333] width 71 height 87
click at [554, 404] on button at bounding box center [550, 395] width 26 height 23
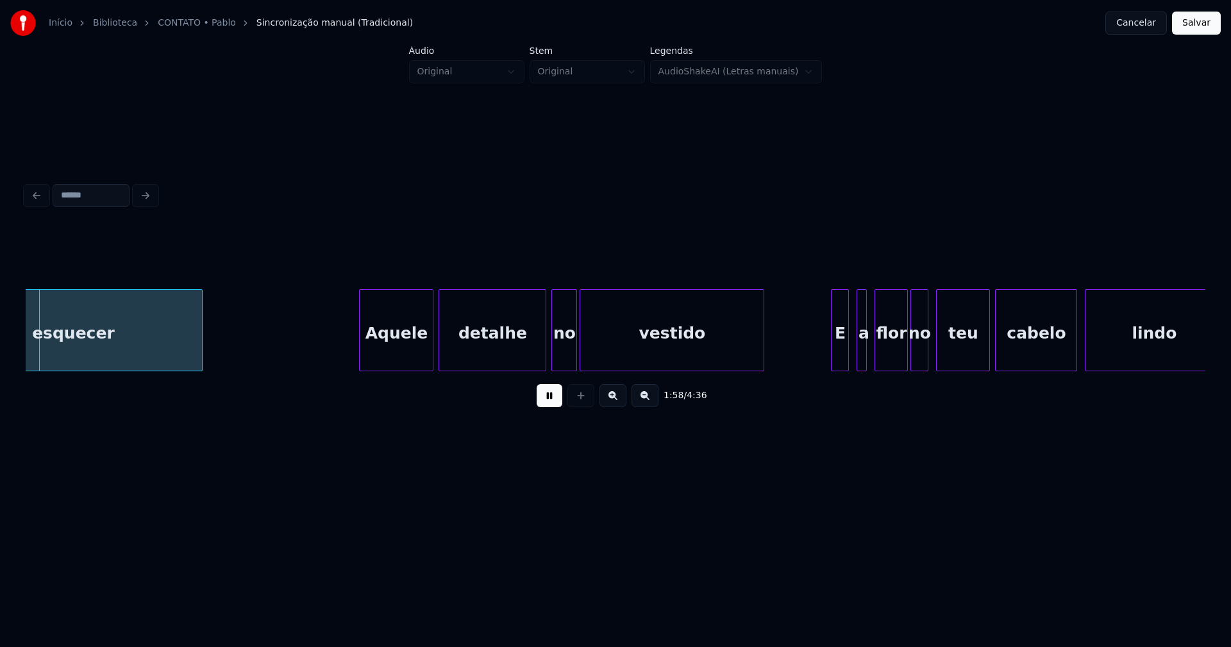
scroll to position [0, 15152]
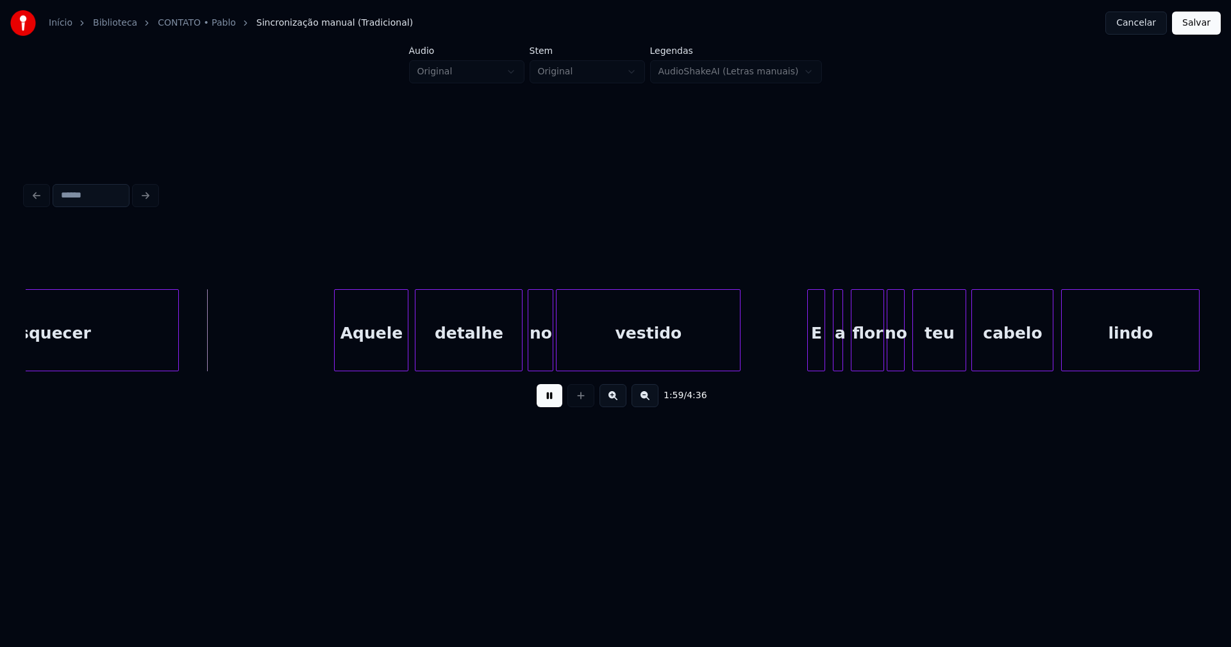
click at [382, 360] on div "Aquele" at bounding box center [371, 333] width 73 height 87
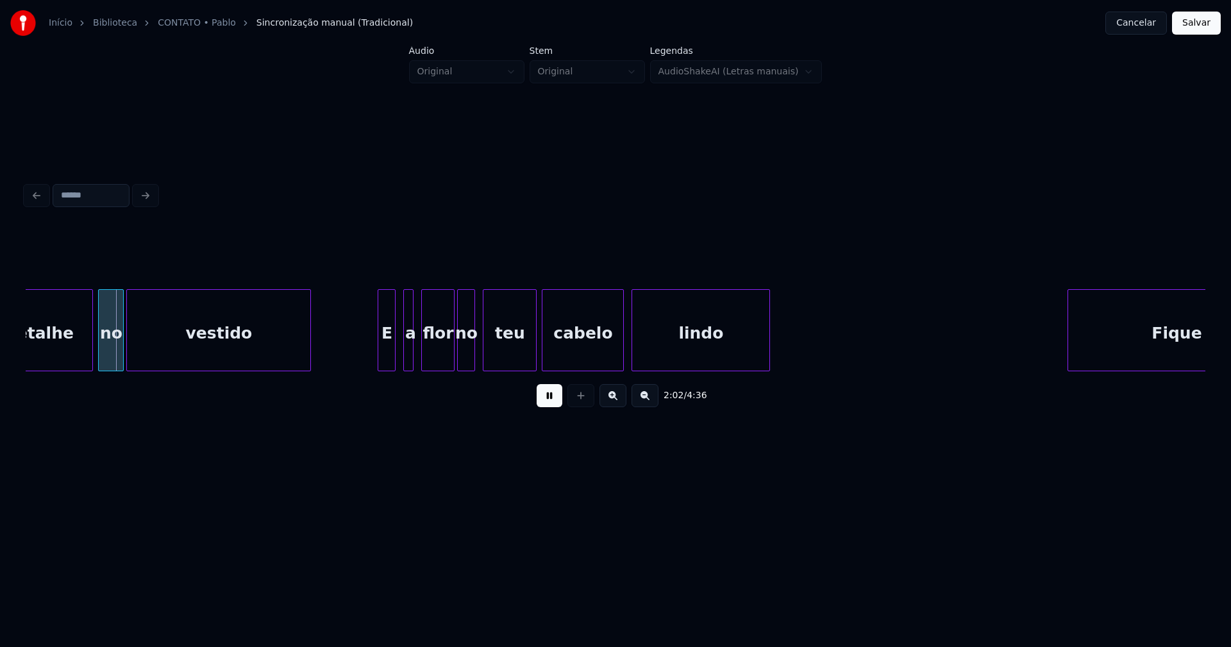
scroll to position [0, 15602]
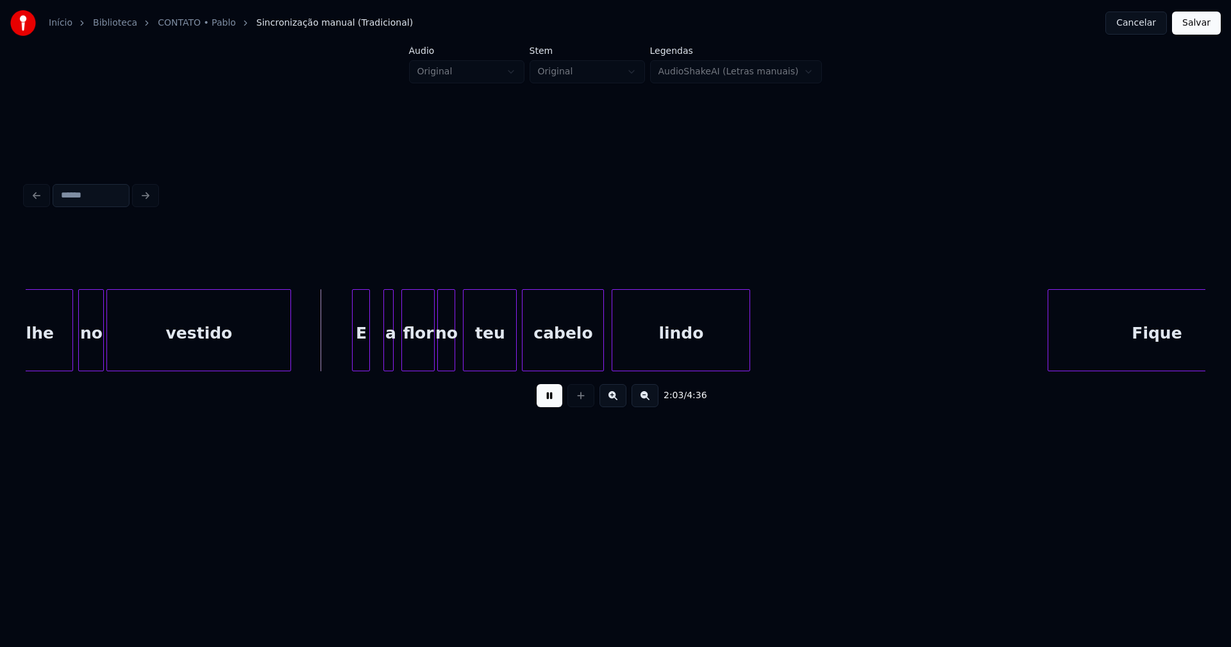
click at [358, 362] on div "E" at bounding box center [361, 333] width 17 height 87
click at [380, 360] on div at bounding box center [380, 330] width 4 height 81
click at [382, 362] on div "a" at bounding box center [381, 333] width 15 height 87
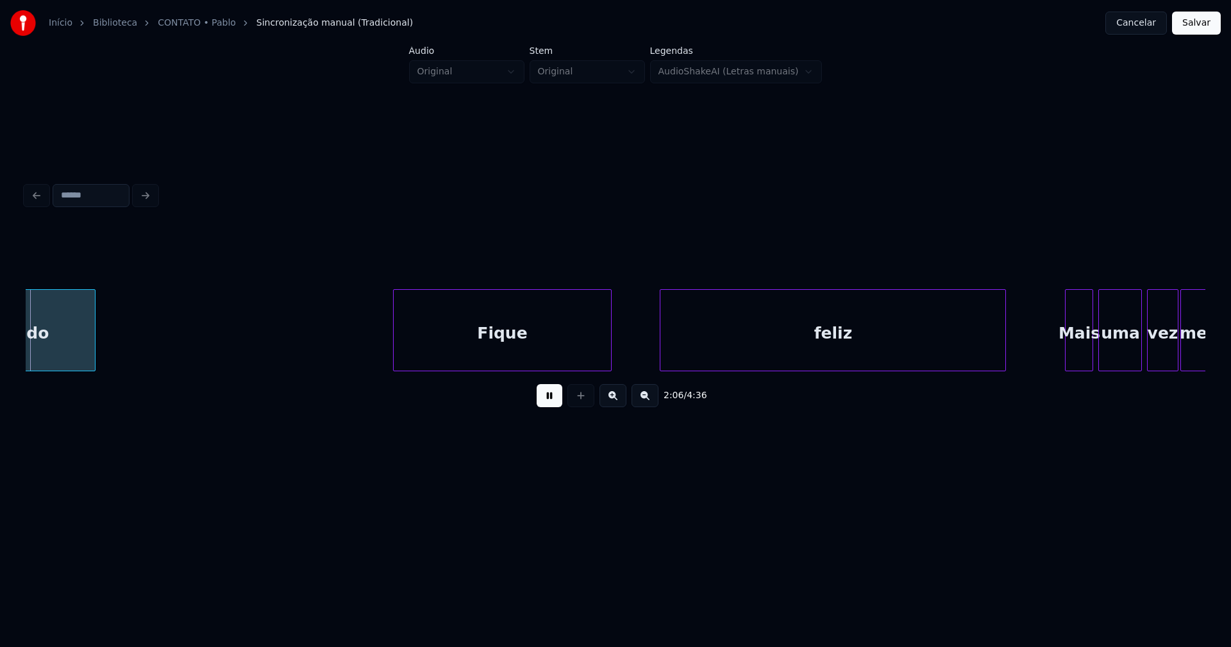
scroll to position [0, 16257]
drag, startPoint x: 550, startPoint y: 403, endPoint x: 586, endPoint y: 374, distance: 46.1
click at [550, 403] on button at bounding box center [550, 395] width 26 height 23
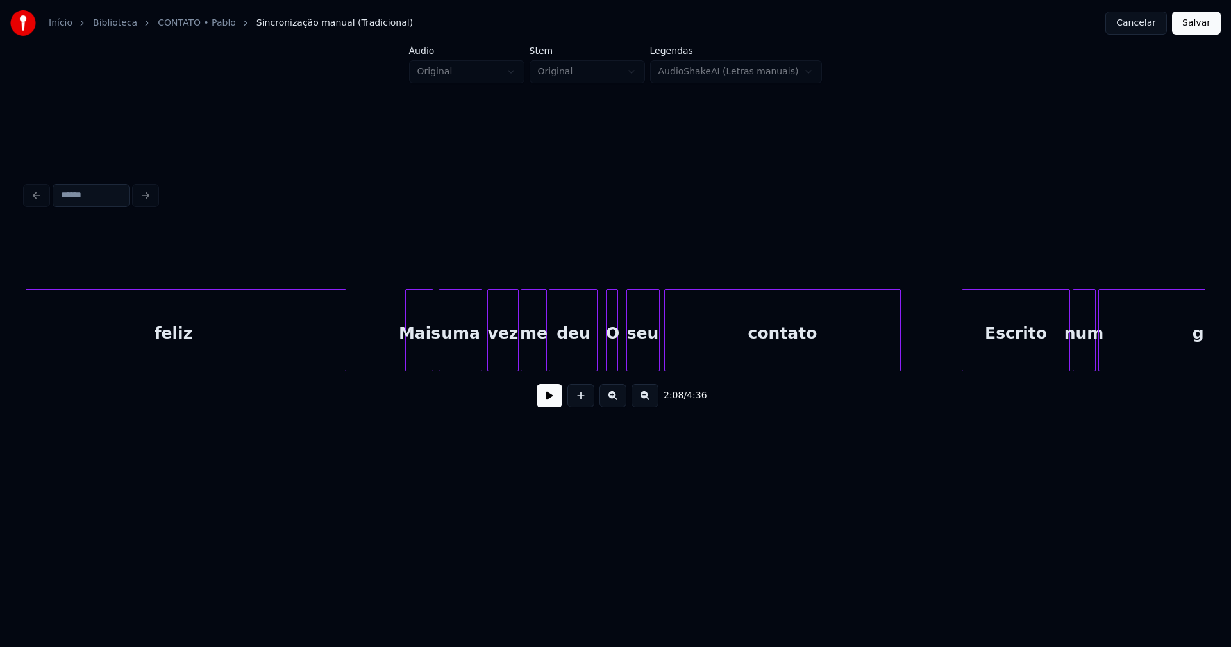
scroll to position [0, 16956]
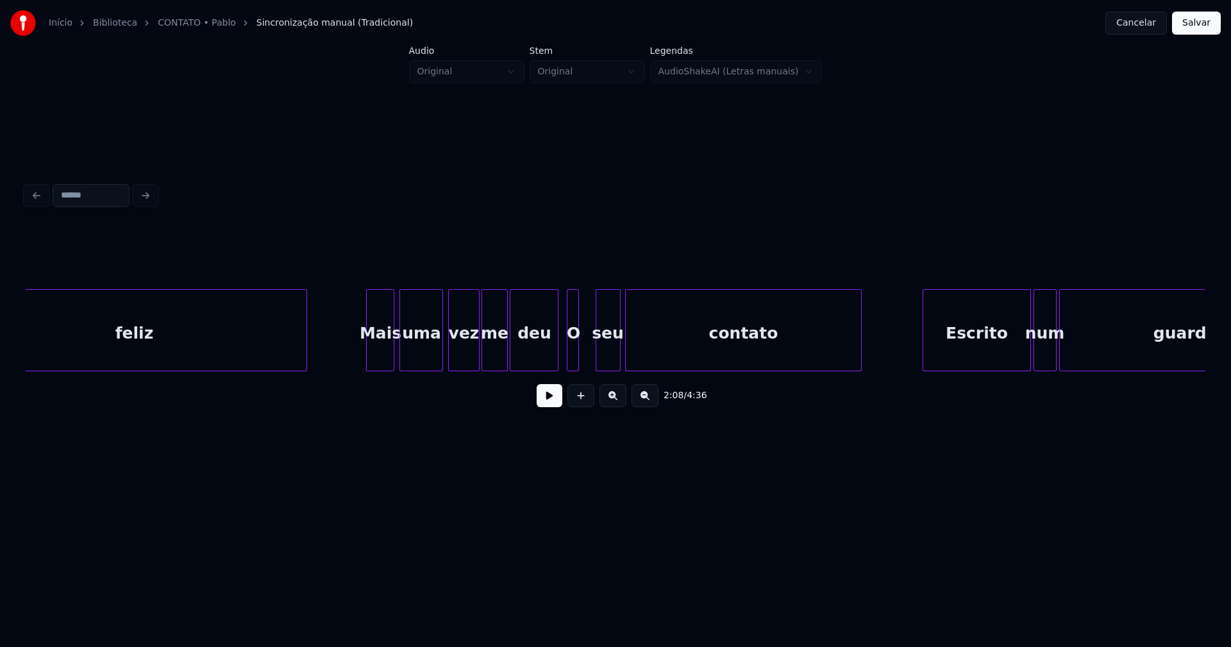
click at [598, 362] on div at bounding box center [598, 330] width 4 height 81
click at [582, 360] on div "O" at bounding box center [583, 333] width 13 height 87
click at [591, 364] on div at bounding box center [593, 330] width 4 height 81
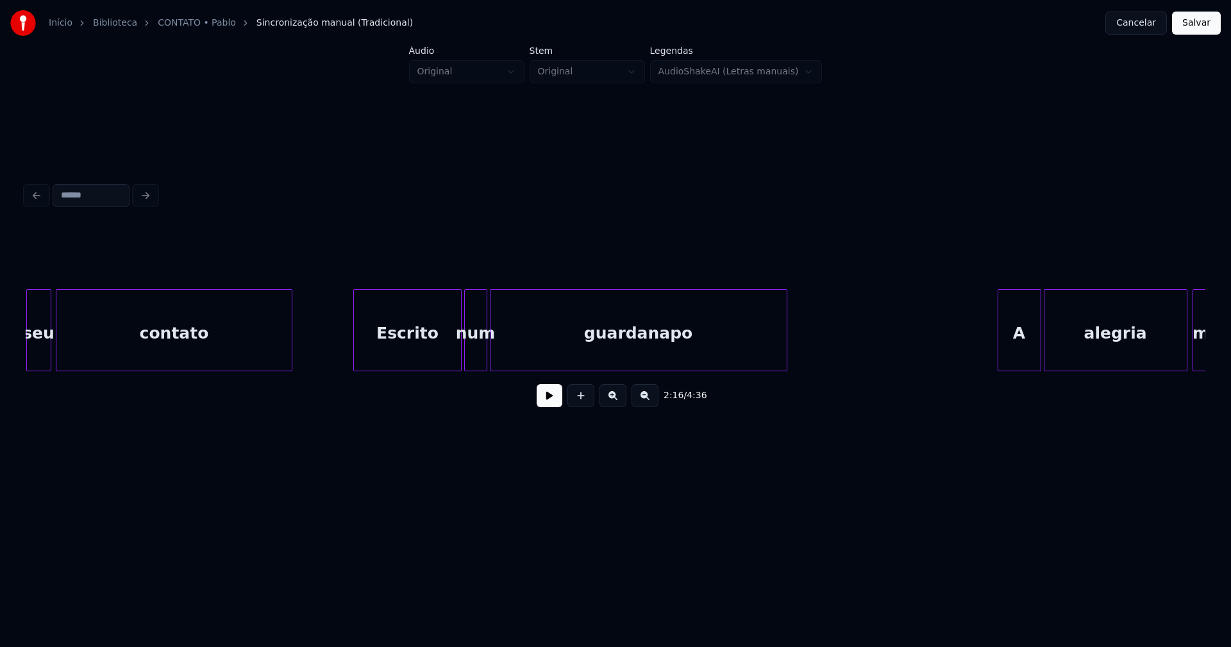
scroll to position [0, 17545]
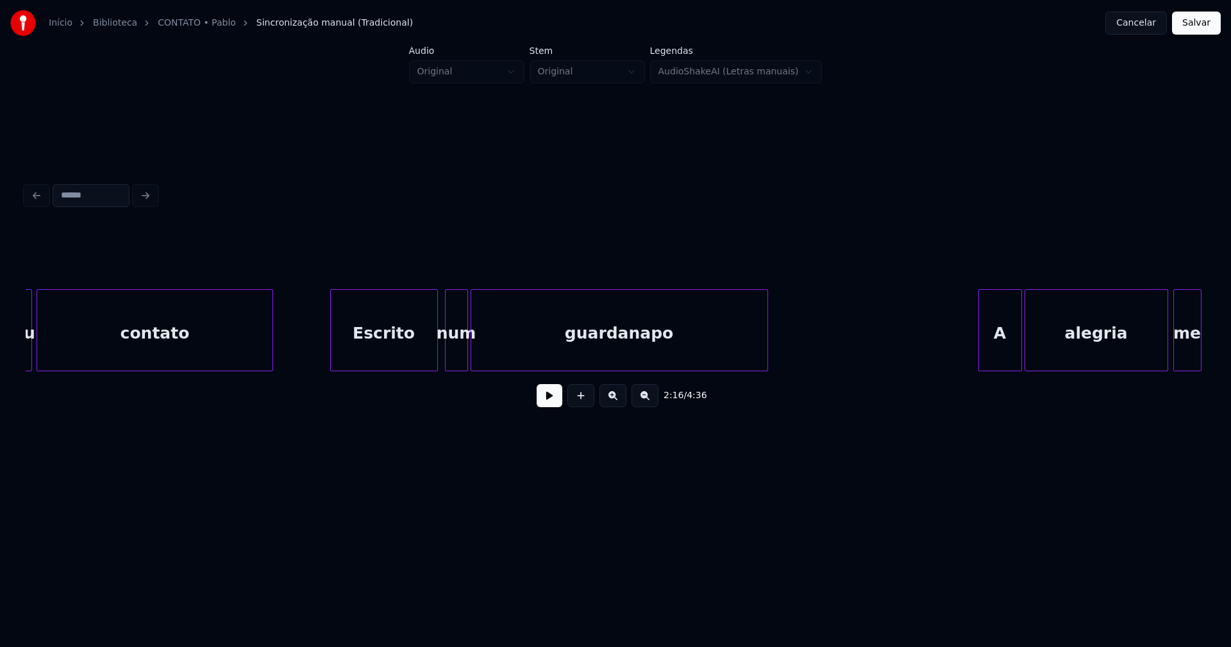
click at [376, 354] on div "Escrito" at bounding box center [384, 333] width 106 height 87
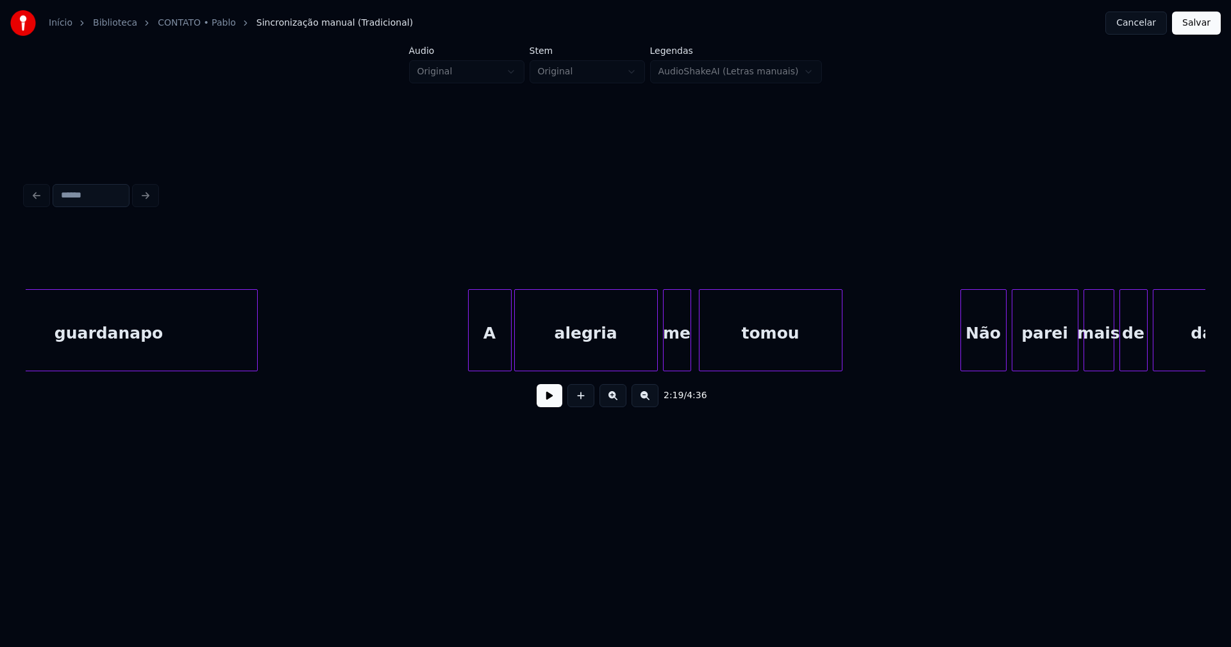
scroll to position [0, 18094]
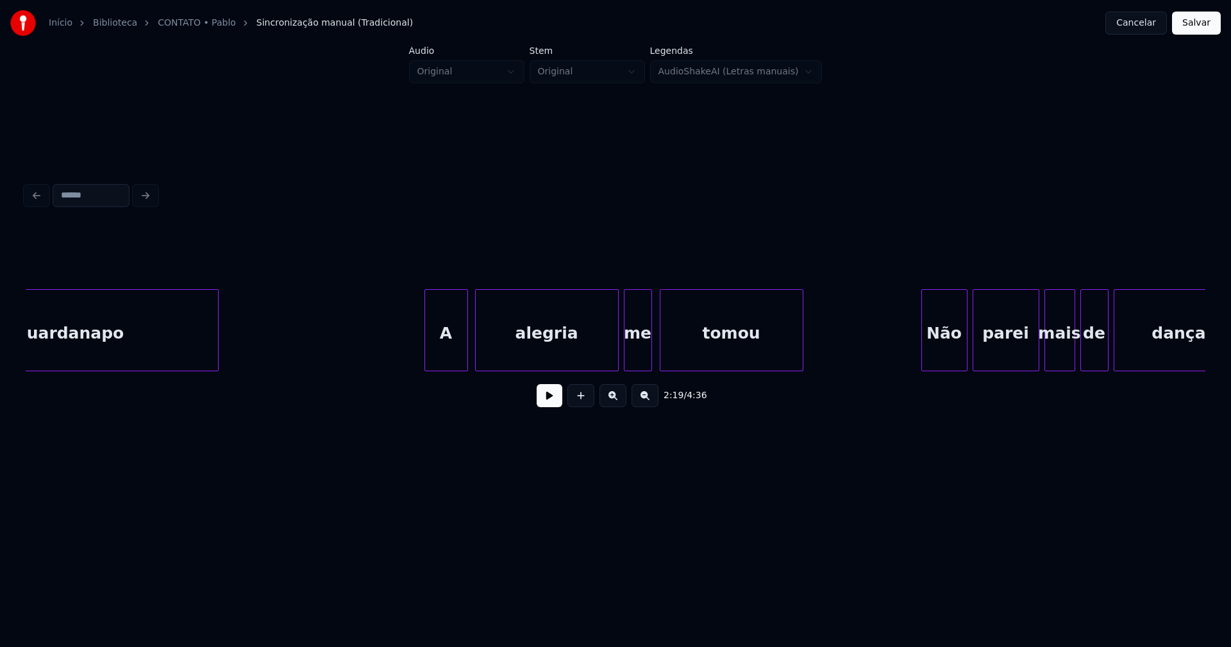
click at [447, 350] on div "A" at bounding box center [446, 333] width 42 height 87
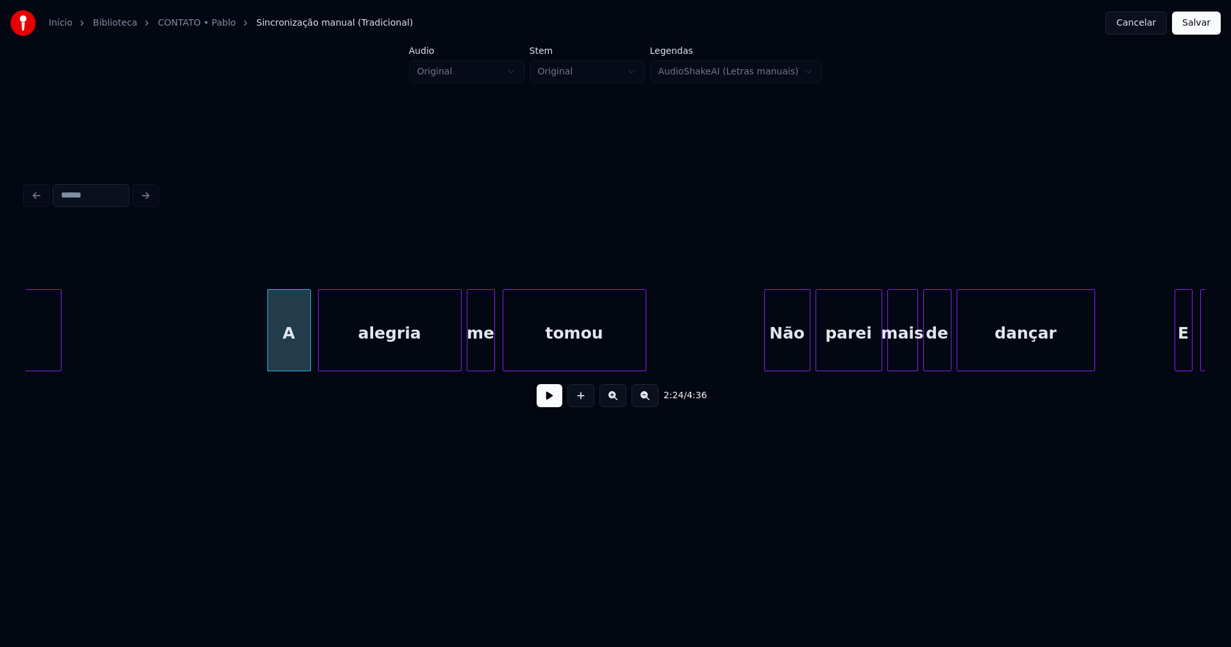
scroll to position [0, 18271]
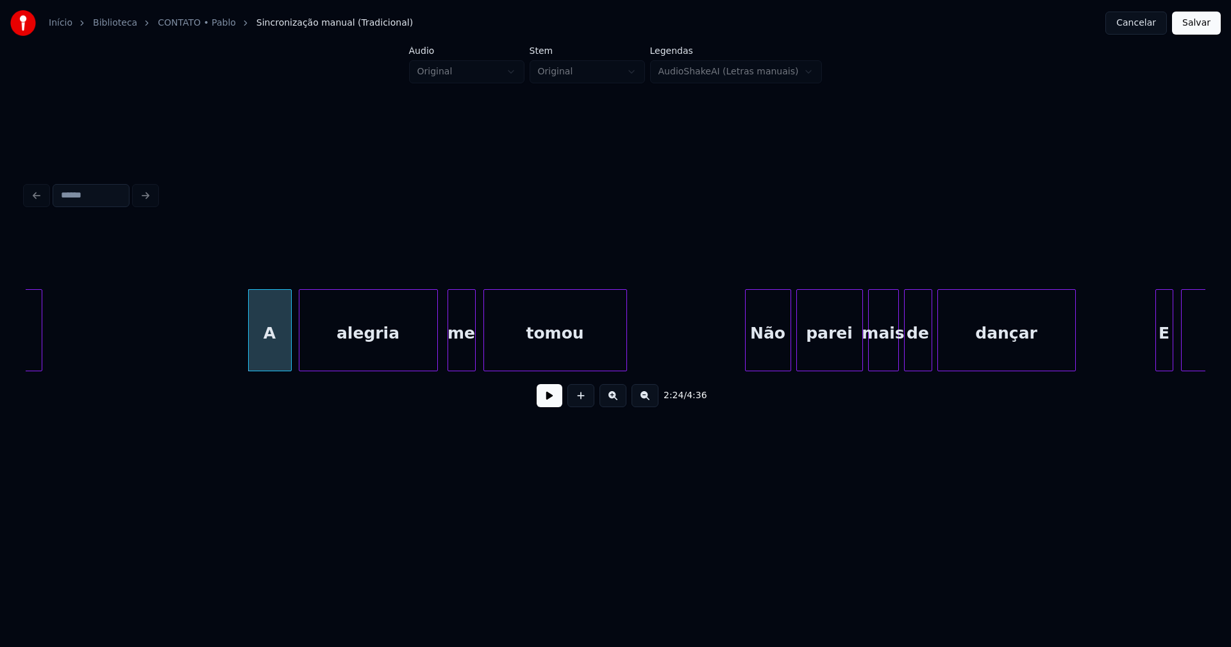
click at [437, 351] on div at bounding box center [436, 330] width 4 height 81
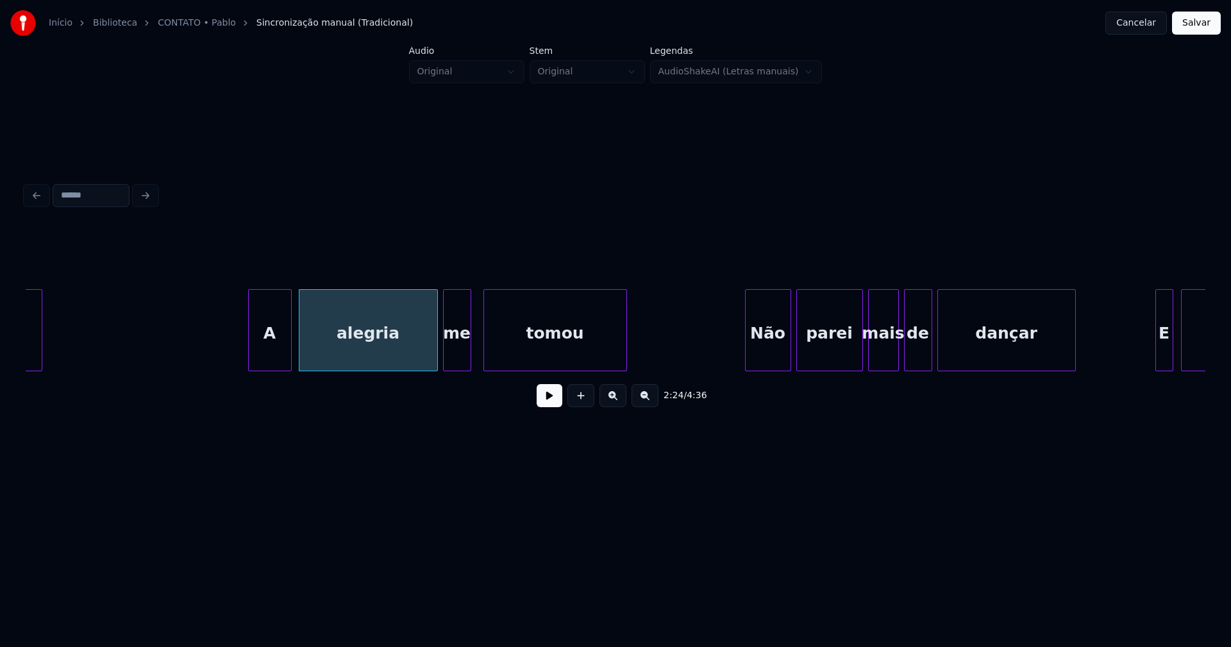
click at [455, 356] on div "me" at bounding box center [457, 333] width 27 height 87
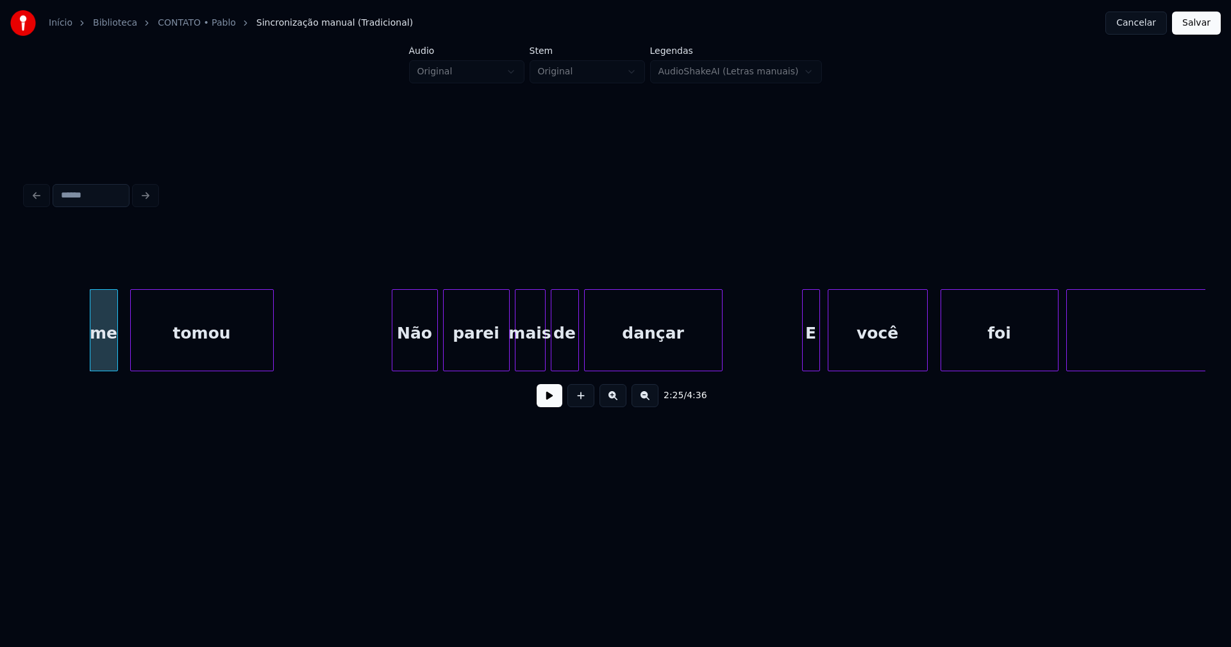
scroll to position [0, 18722]
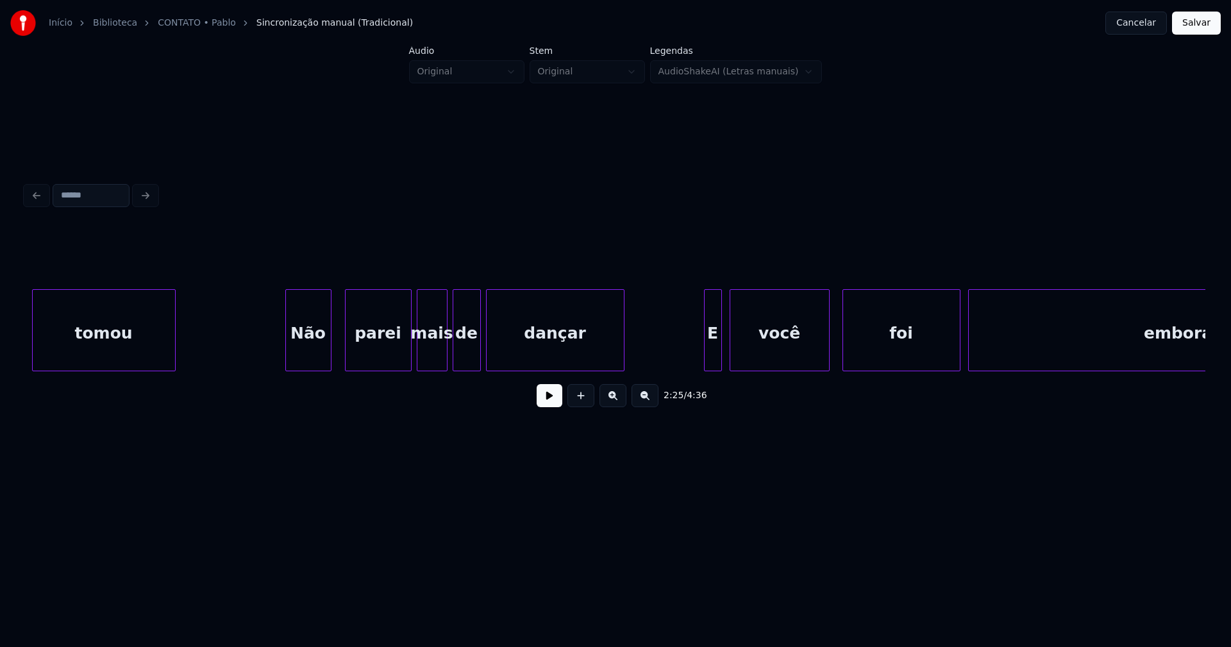
click at [304, 359] on div "Não" at bounding box center [308, 333] width 45 height 87
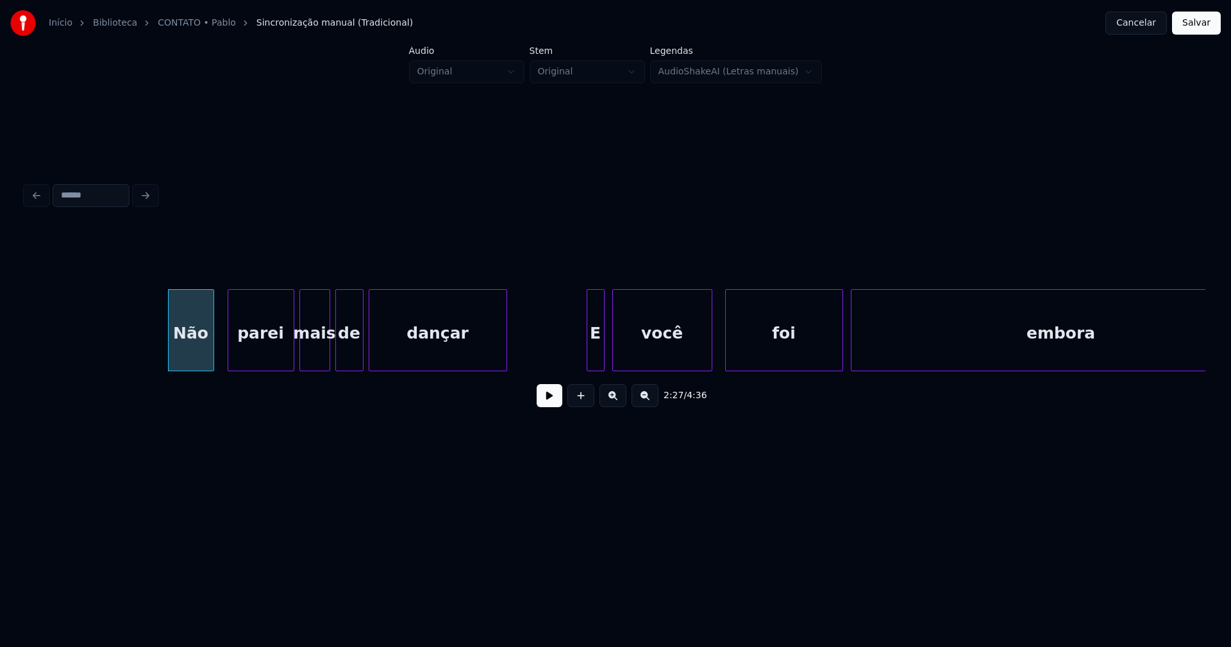
scroll to position [0, 18938]
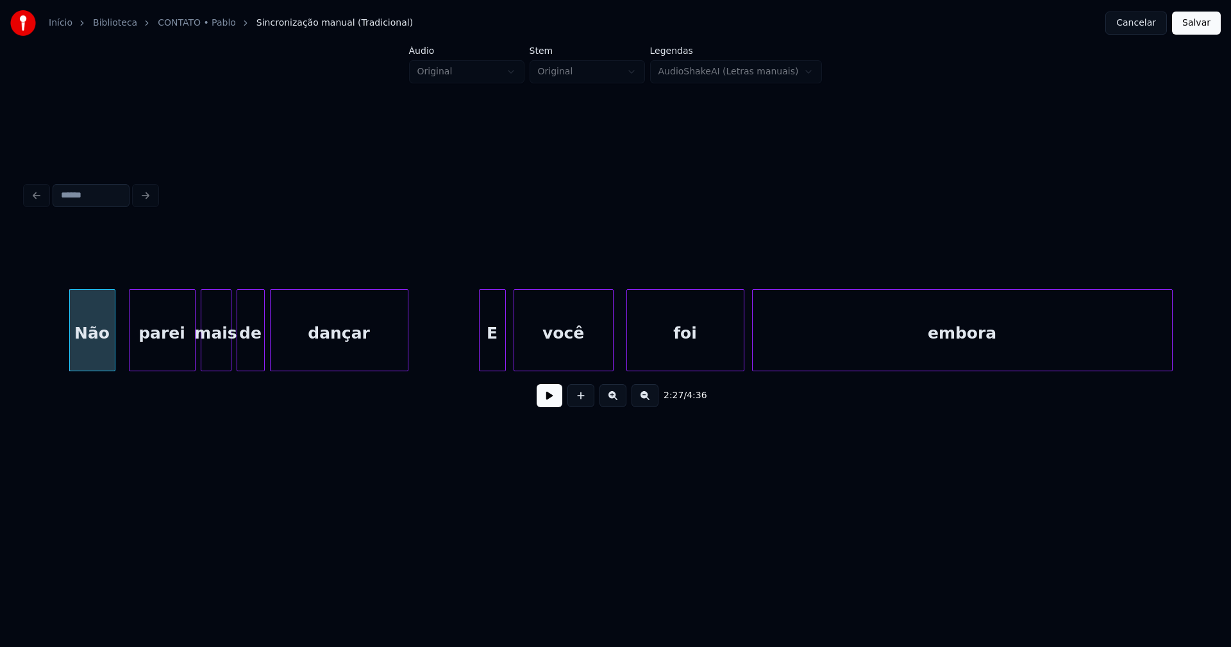
click at [483, 360] on div at bounding box center [482, 330] width 4 height 81
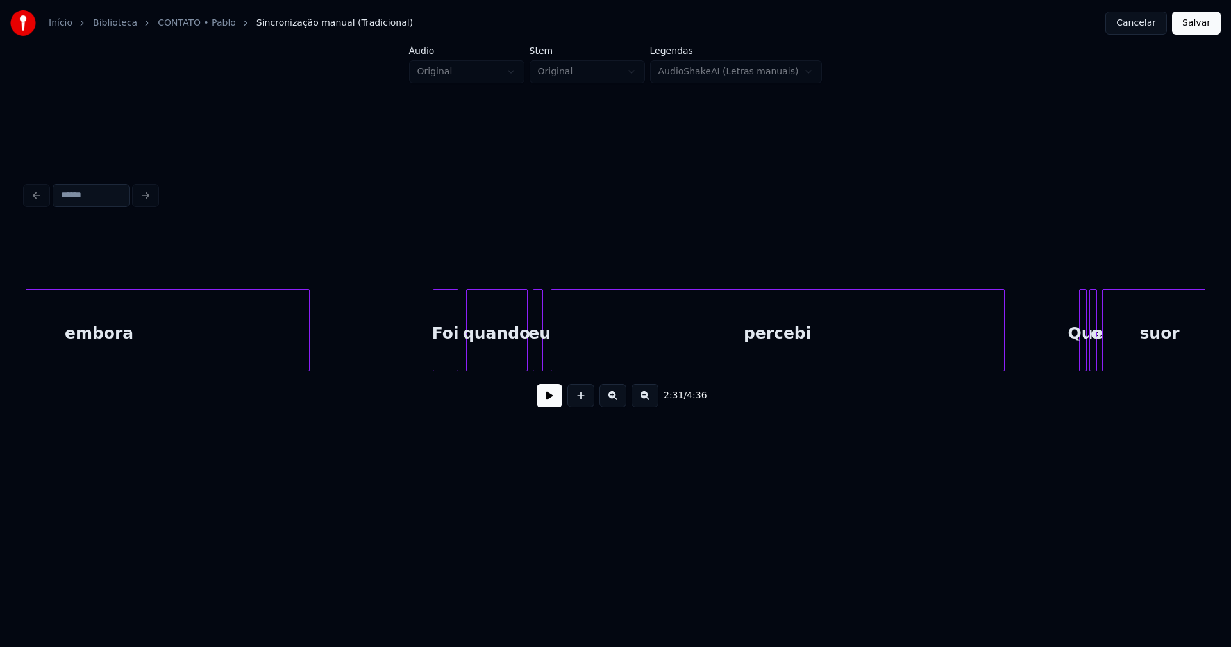
scroll to position [0, 19900]
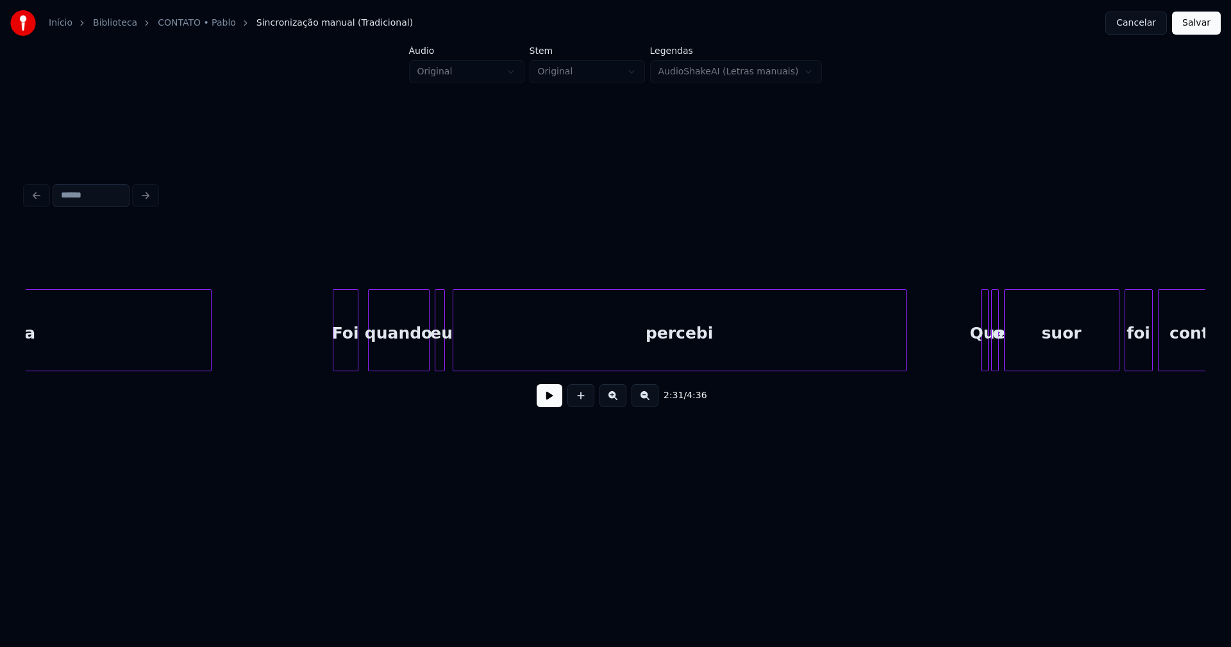
click at [346, 365] on div "Foi" at bounding box center [346, 333] width 24 height 87
click at [415, 362] on div at bounding box center [416, 330] width 4 height 81
click at [429, 355] on div at bounding box center [431, 330] width 4 height 81
click at [429, 362] on div "eu" at bounding box center [430, 333] width 16 height 87
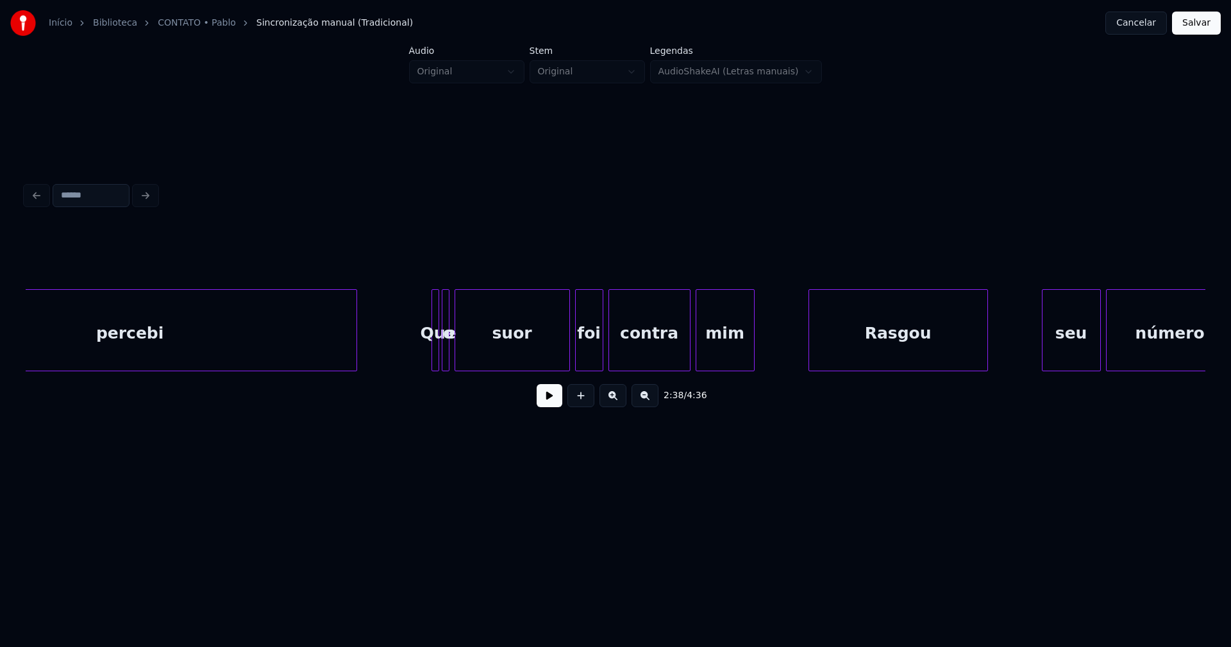
scroll to position [0, 20489]
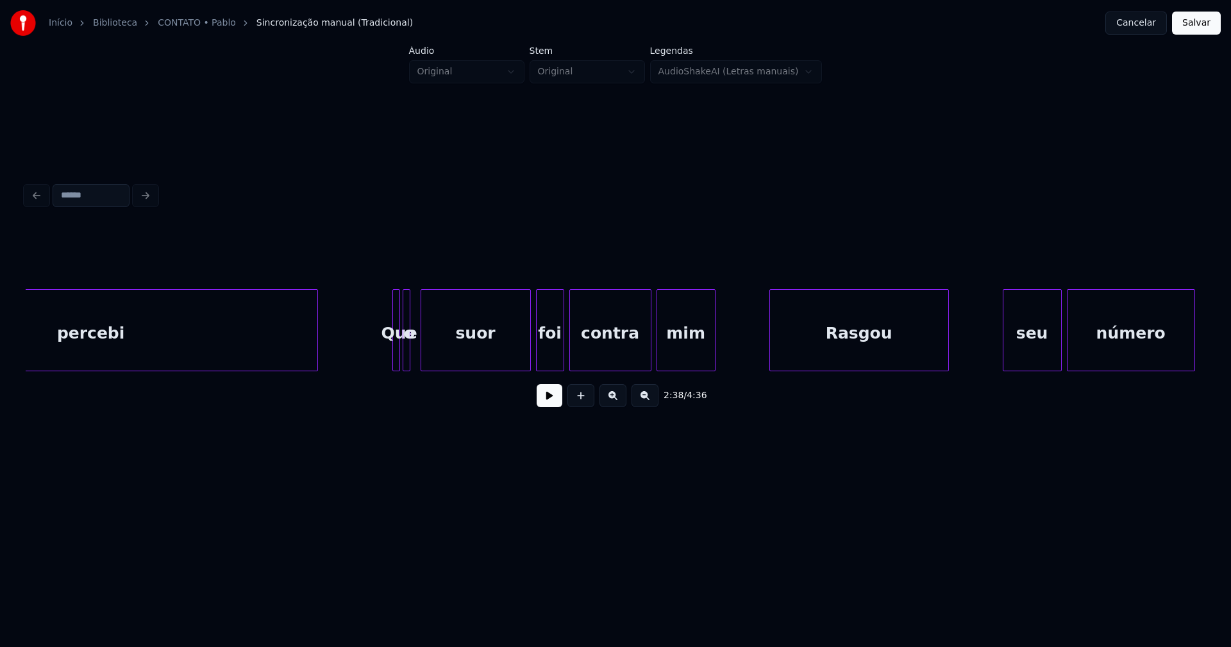
click at [422, 361] on div at bounding box center [423, 330] width 4 height 81
click at [412, 359] on div at bounding box center [411, 330] width 4 height 81
click at [419, 353] on div "o" at bounding box center [415, 333] width 13 height 87
click at [404, 362] on div at bounding box center [405, 330] width 4 height 81
click at [391, 358] on div at bounding box center [392, 330] width 4 height 81
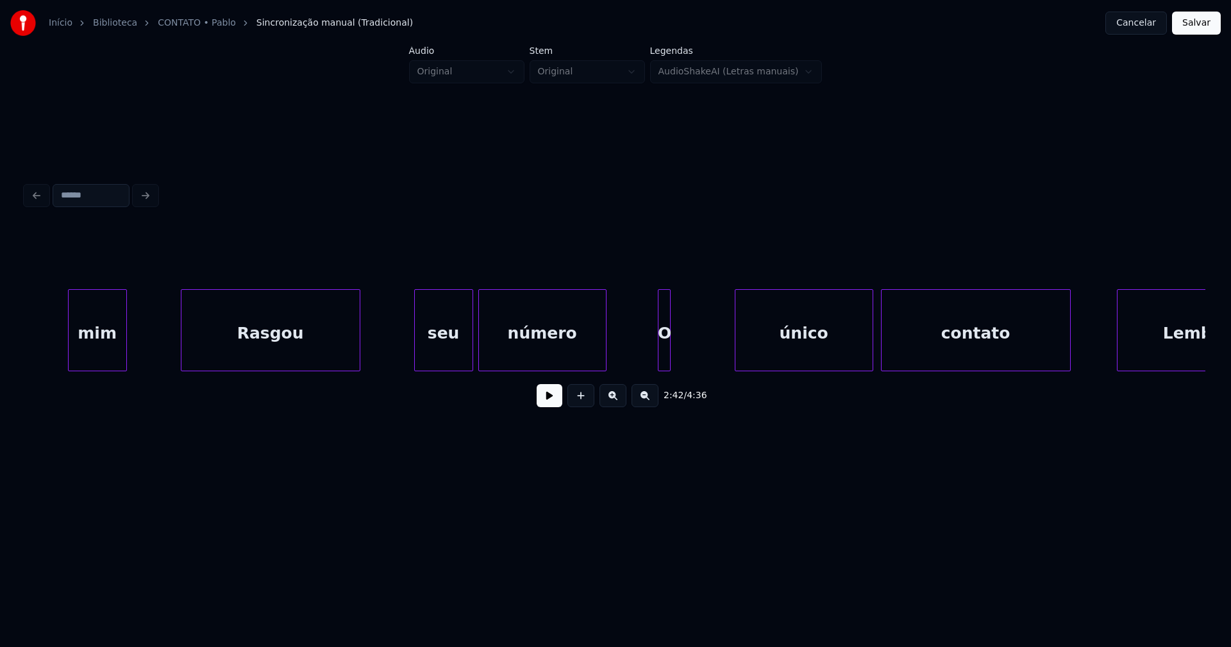
scroll to position [0, 21156]
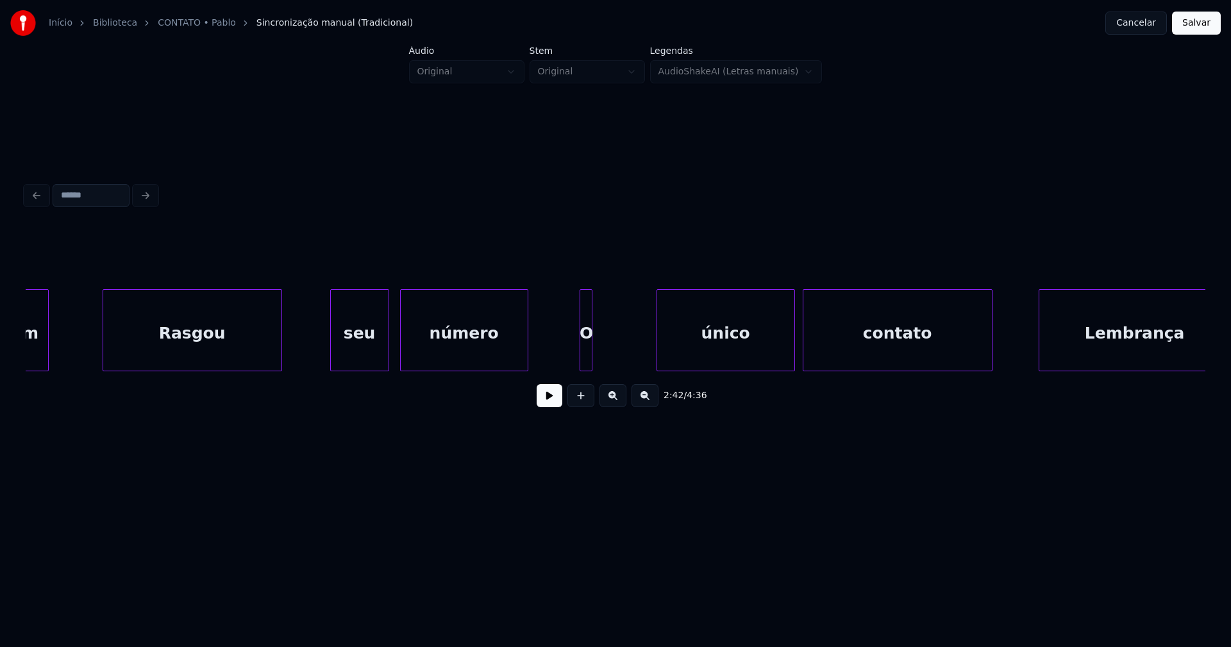
click at [366, 351] on div "seu" at bounding box center [360, 333] width 58 height 87
click at [325, 353] on div at bounding box center [327, 330] width 4 height 81
click at [577, 359] on div at bounding box center [577, 330] width 4 height 81
click at [647, 357] on div at bounding box center [647, 330] width 4 height 81
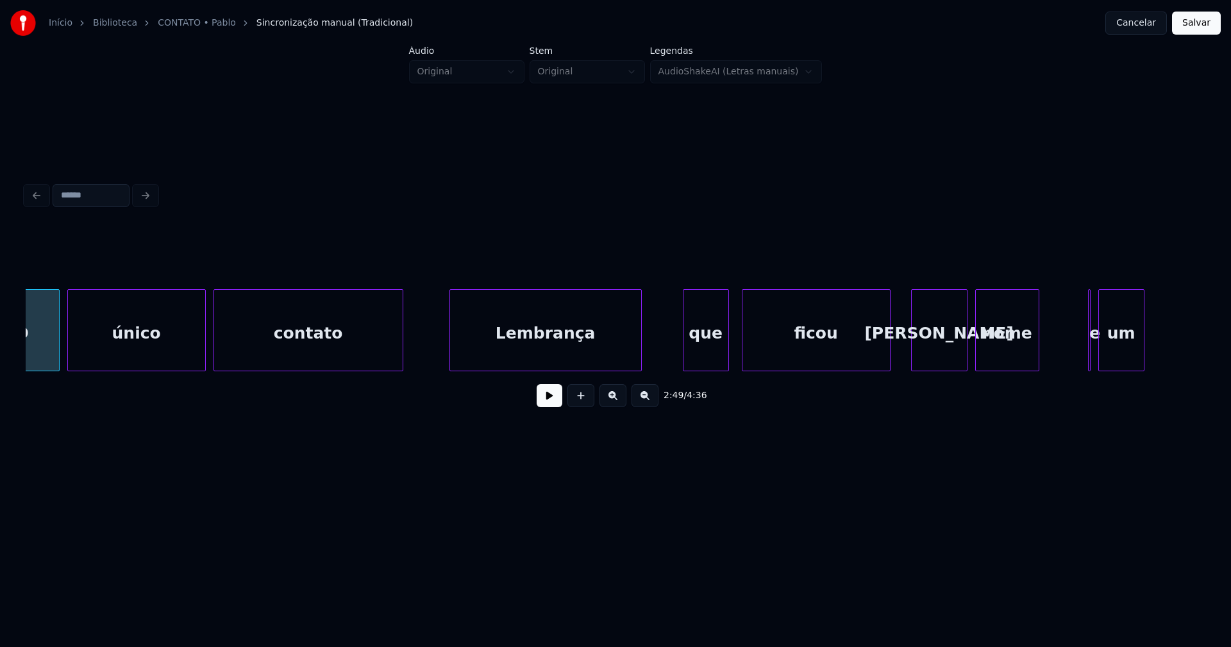
scroll to position [0, 21843]
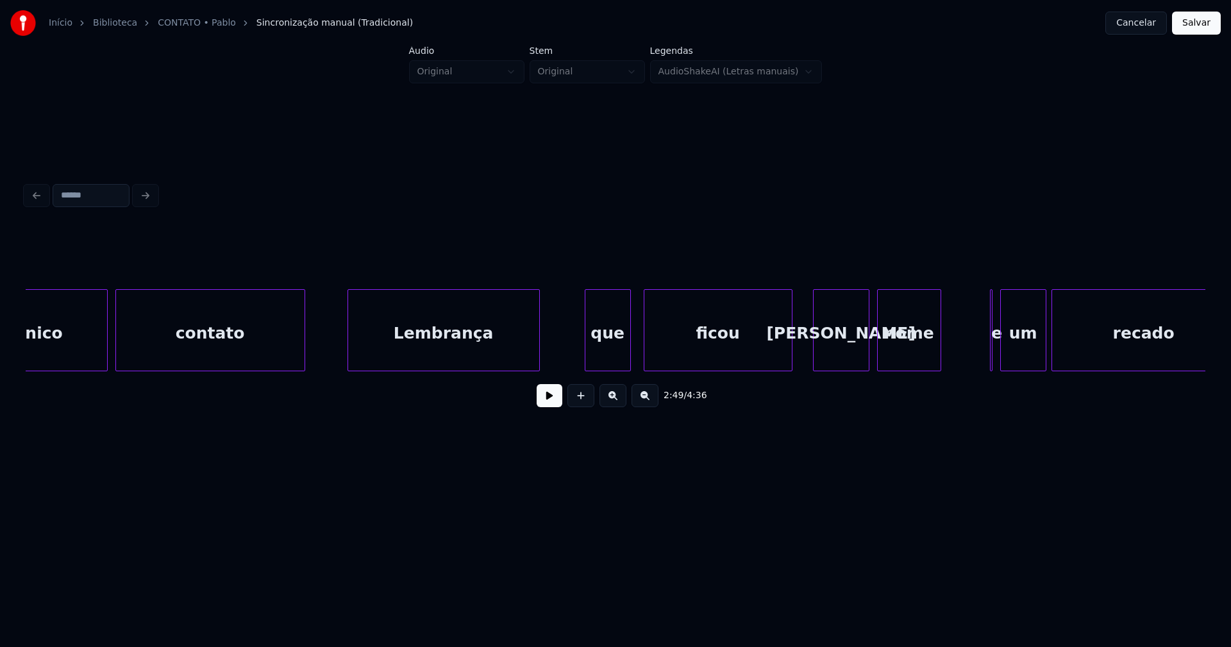
click at [407, 357] on div "Lembrança" at bounding box center [443, 333] width 191 height 87
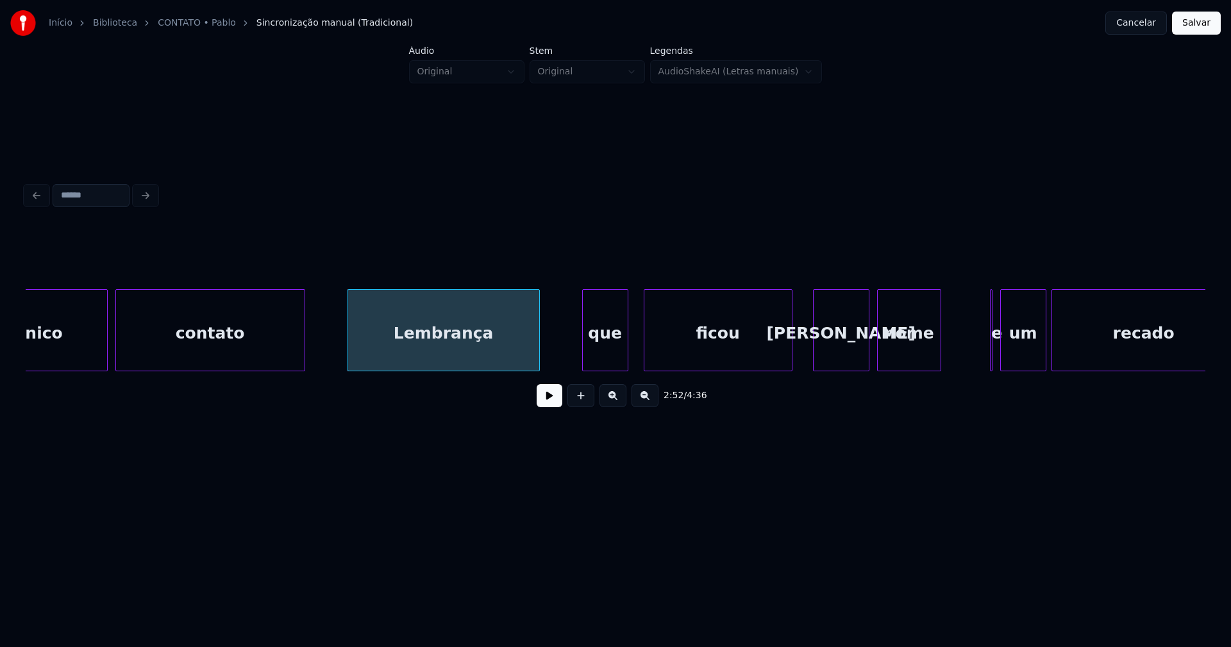
click at [612, 361] on div "que" at bounding box center [605, 333] width 45 height 87
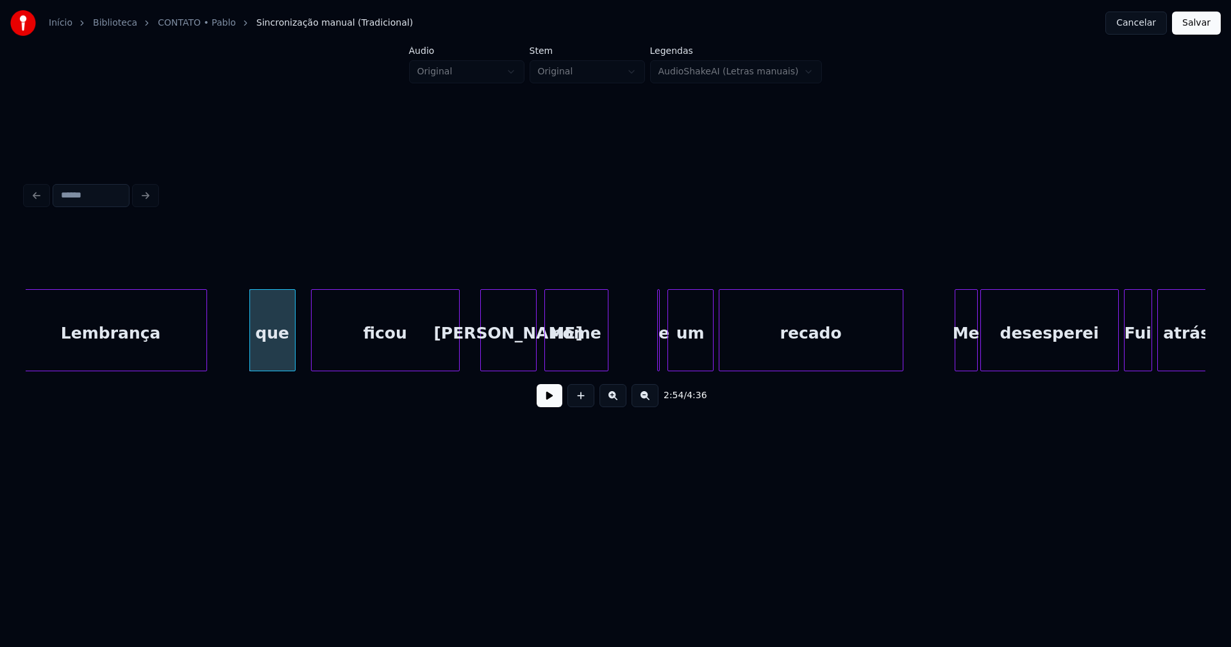
scroll to position [0, 22235]
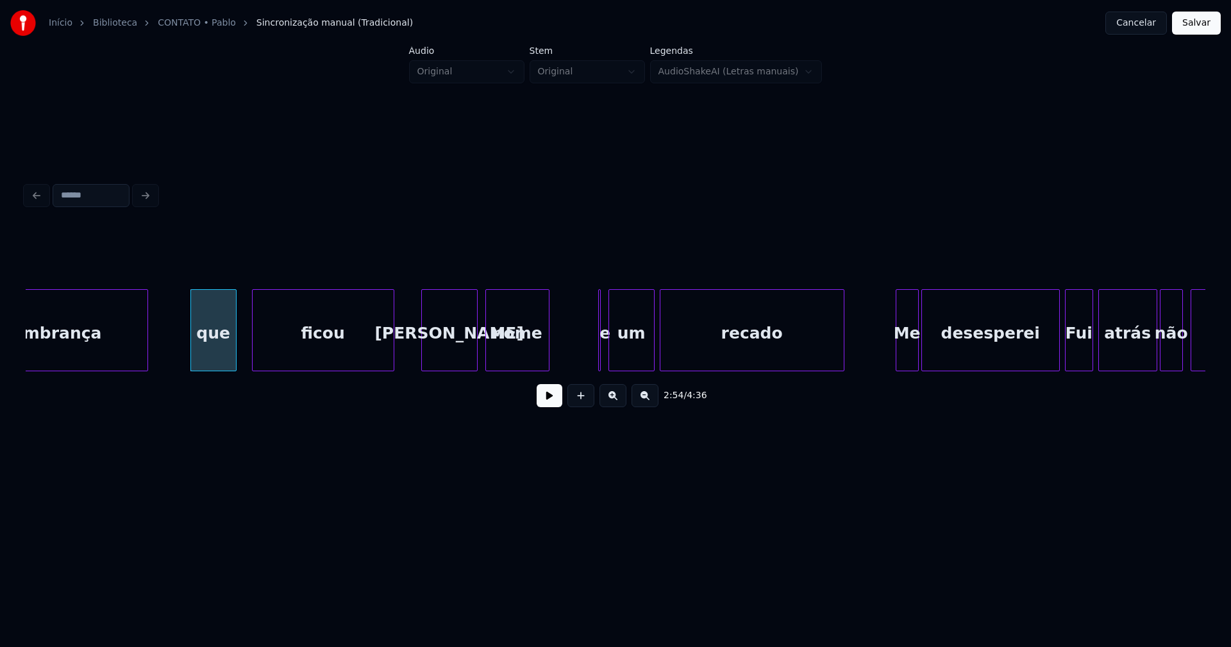
click at [393, 351] on div at bounding box center [392, 330] width 4 height 81
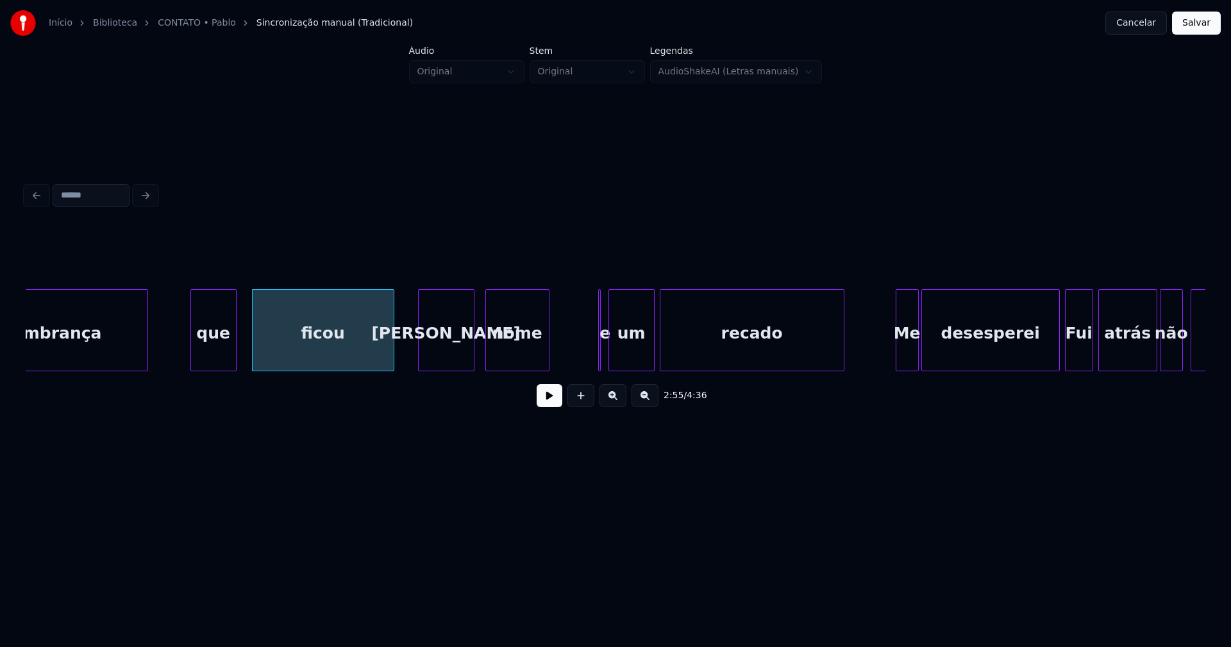
click at [438, 347] on div "Seu" at bounding box center [446, 333] width 55 height 87
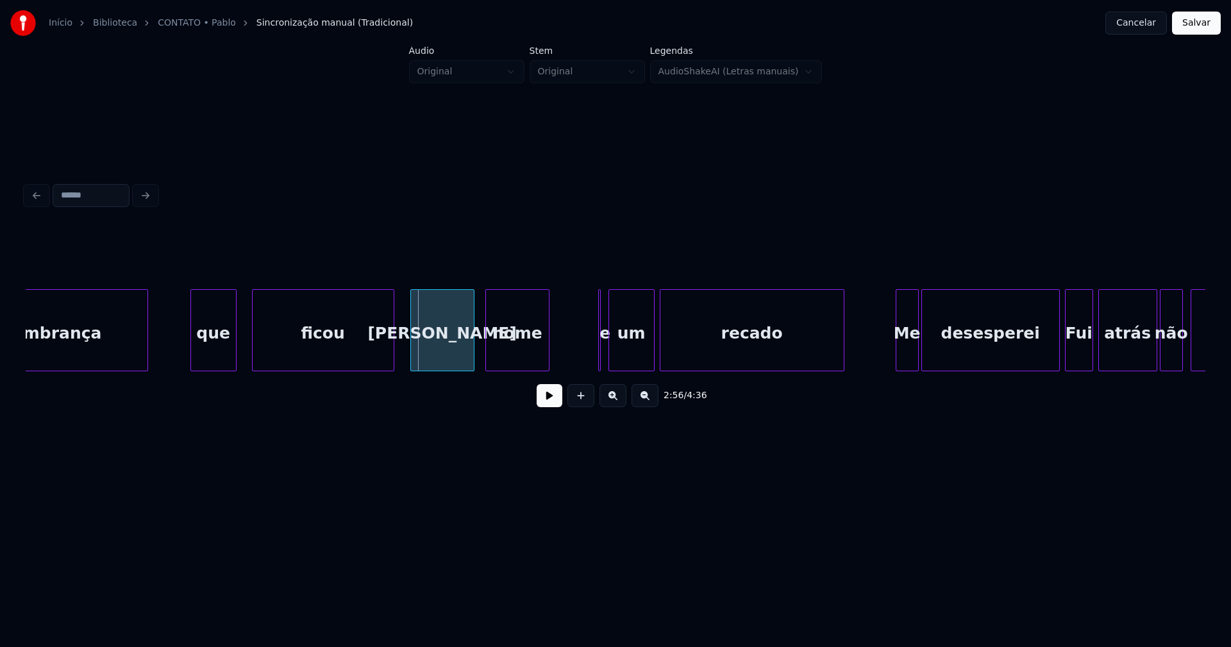
click at [412, 346] on div at bounding box center [413, 330] width 4 height 81
click at [545, 407] on button at bounding box center [550, 395] width 26 height 23
click at [604, 360] on div at bounding box center [604, 330] width 4 height 81
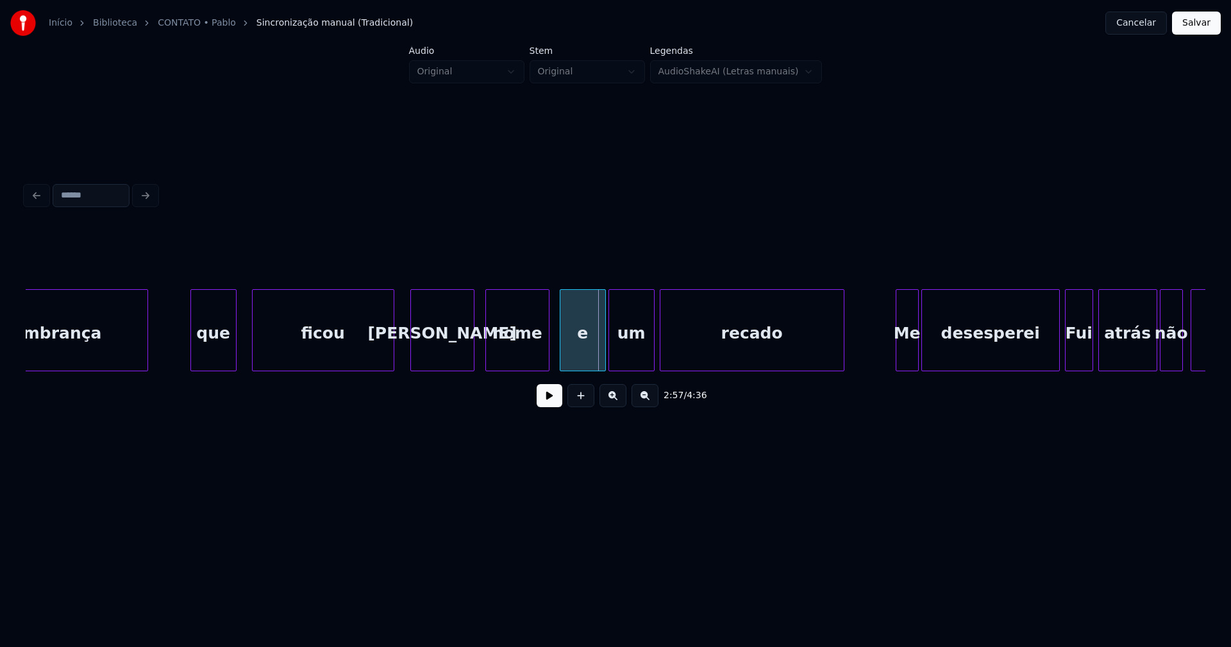
click at [560, 365] on div "e" at bounding box center [583, 330] width 46 height 82
click at [543, 406] on button at bounding box center [550, 395] width 26 height 23
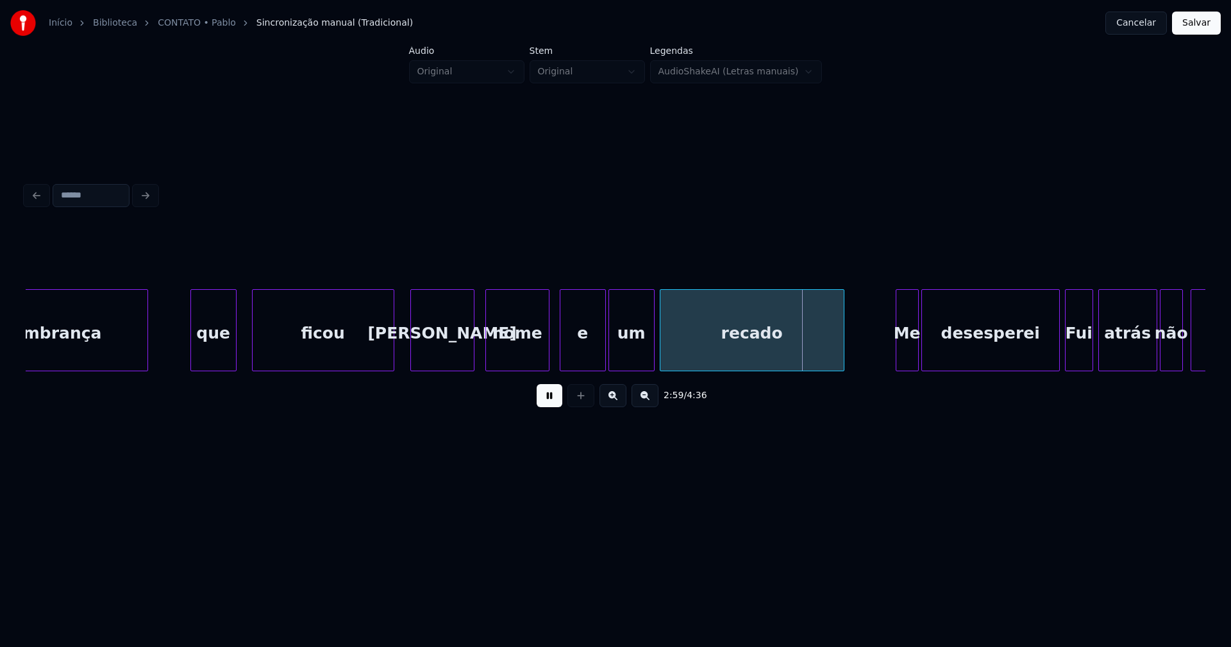
click at [554, 402] on button at bounding box center [550, 395] width 26 height 23
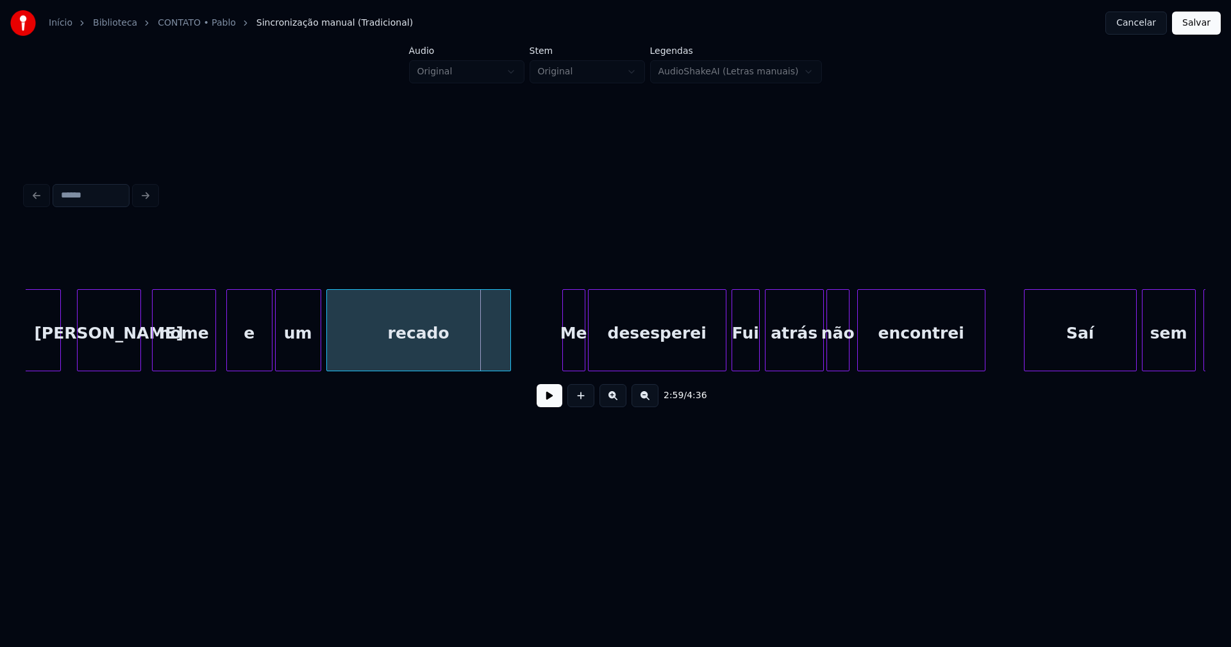
scroll to position [0, 22608]
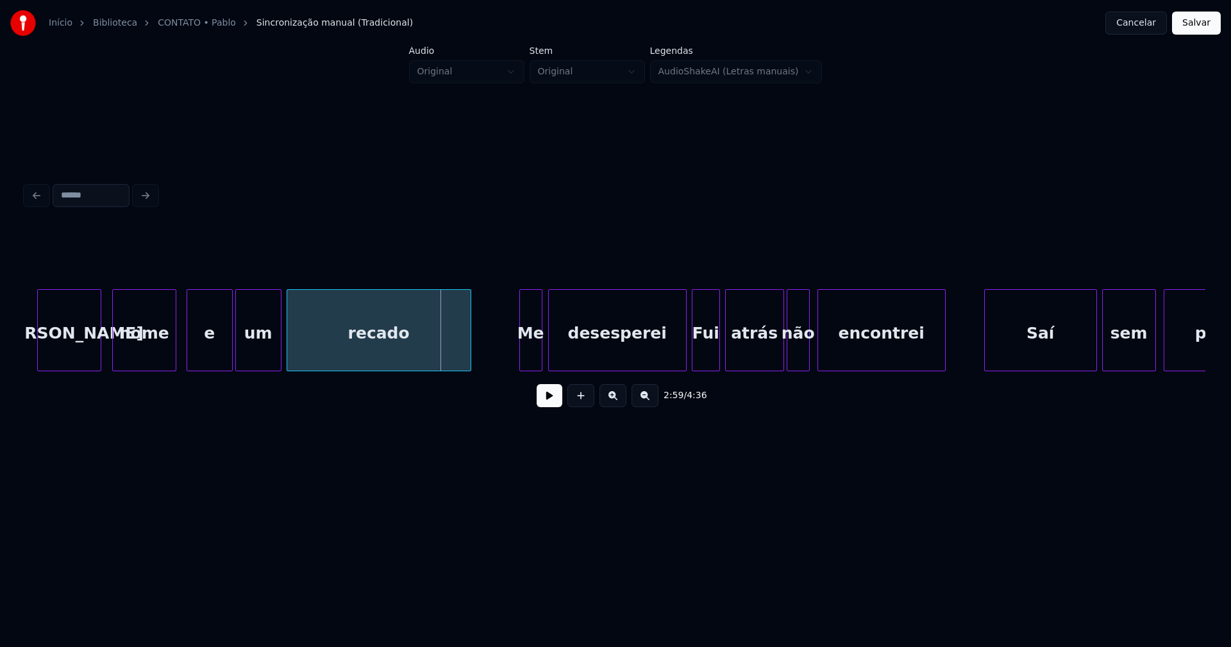
click at [533, 357] on div "Me" at bounding box center [531, 333] width 22 height 87
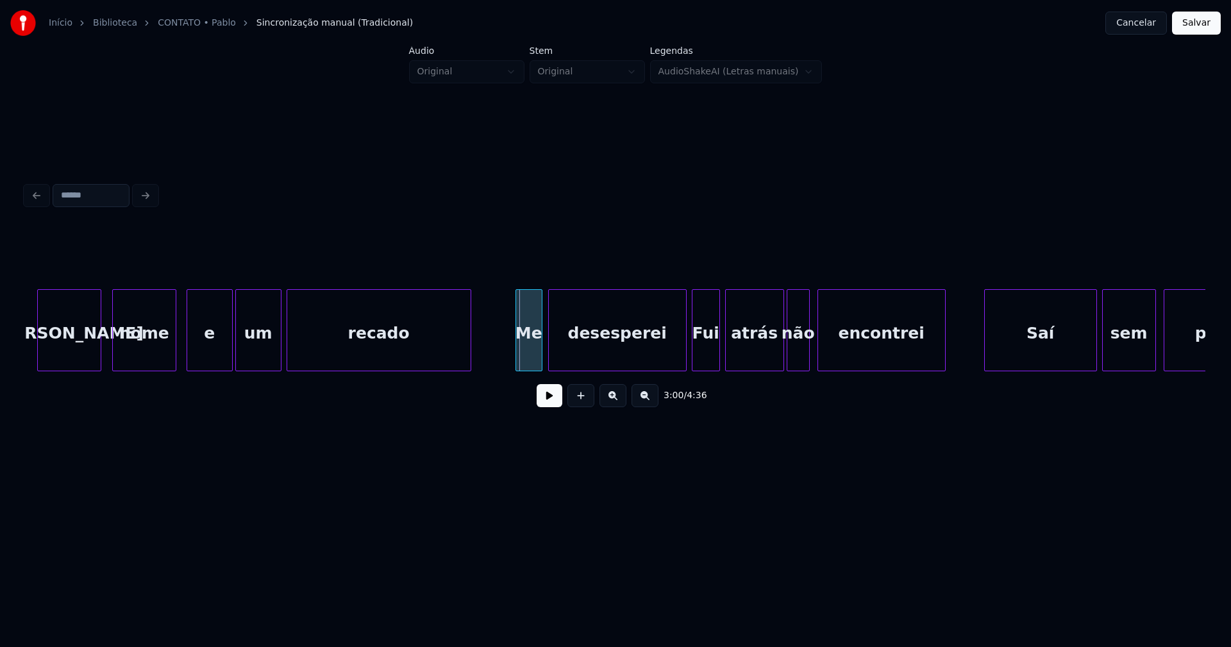
click at [517, 358] on div at bounding box center [518, 330] width 4 height 81
click at [674, 365] on div at bounding box center [674, 330] width 4 height 81
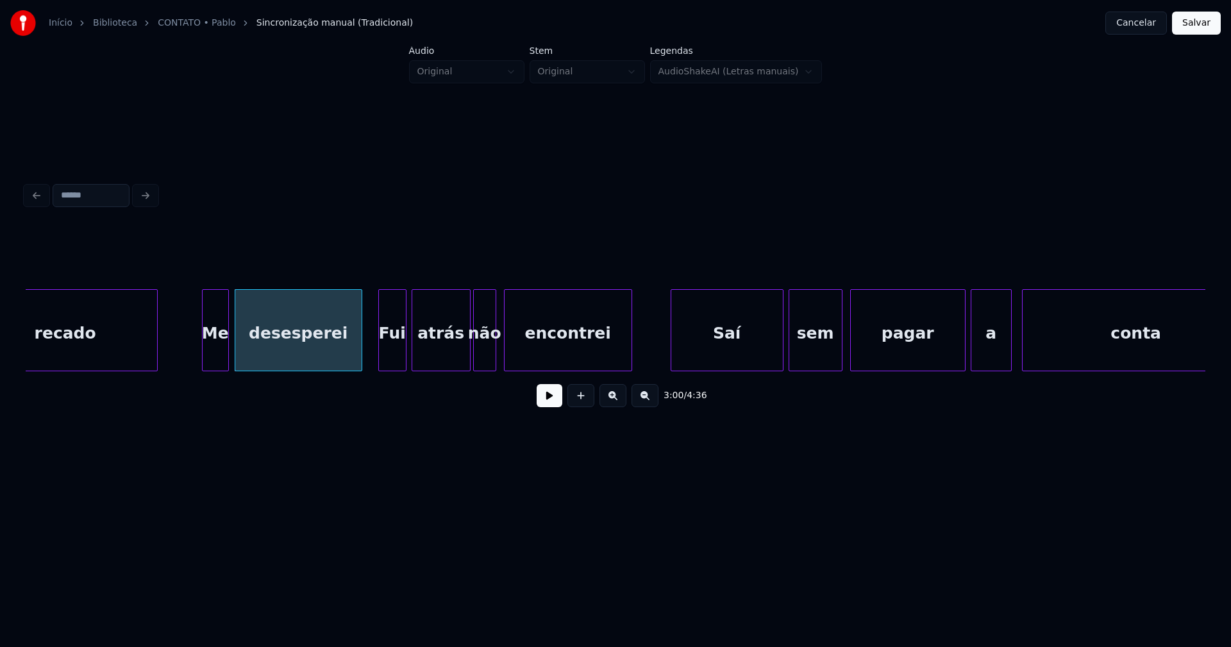
scroll to position [0, 23020]
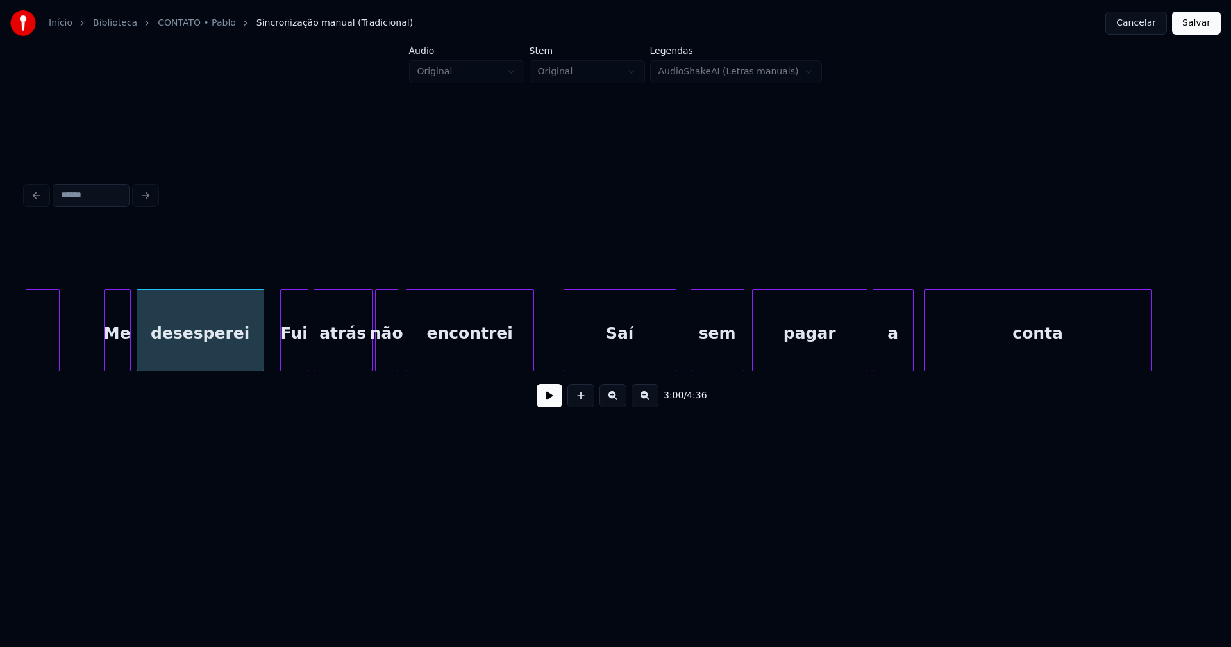
click at [636, 356] on div "Saí" at bounding box center [620, 333] width 112 height 87
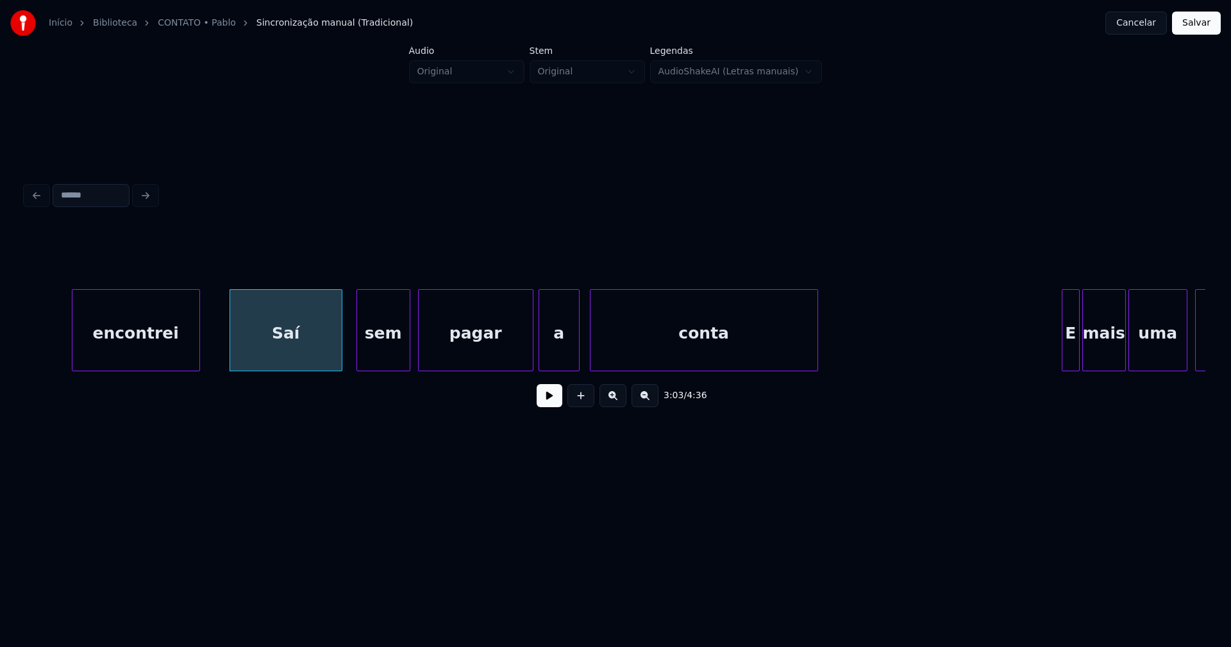
scroll to position [0, 23413]
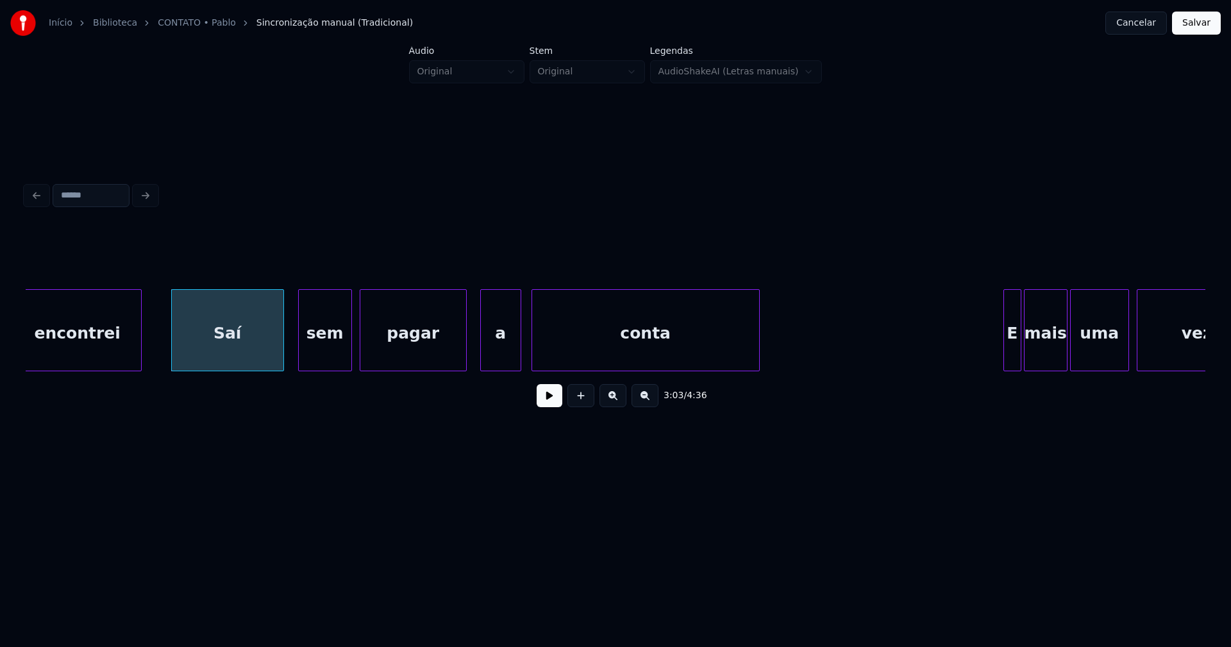
click at [464, 352] on div at bounding box center [464, 330] width 4 height 81
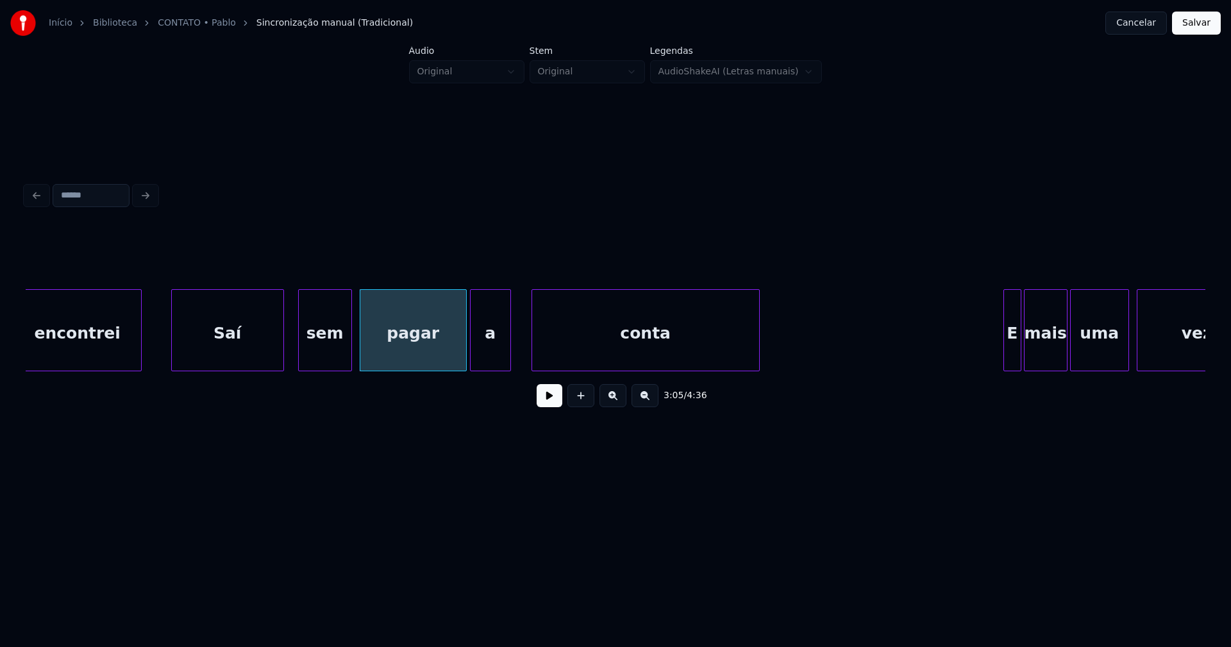
click at [488, 358] on div "a" at bounding box center [491, 333] width 40 height 87
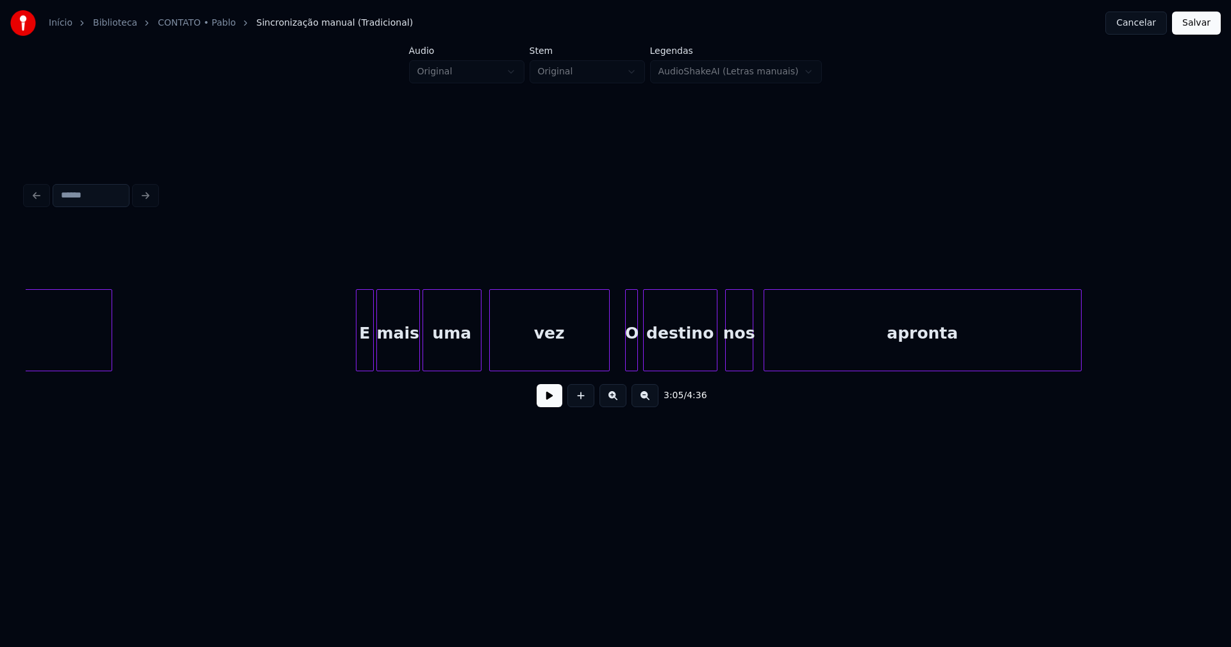
scroll to position [0, 24100]
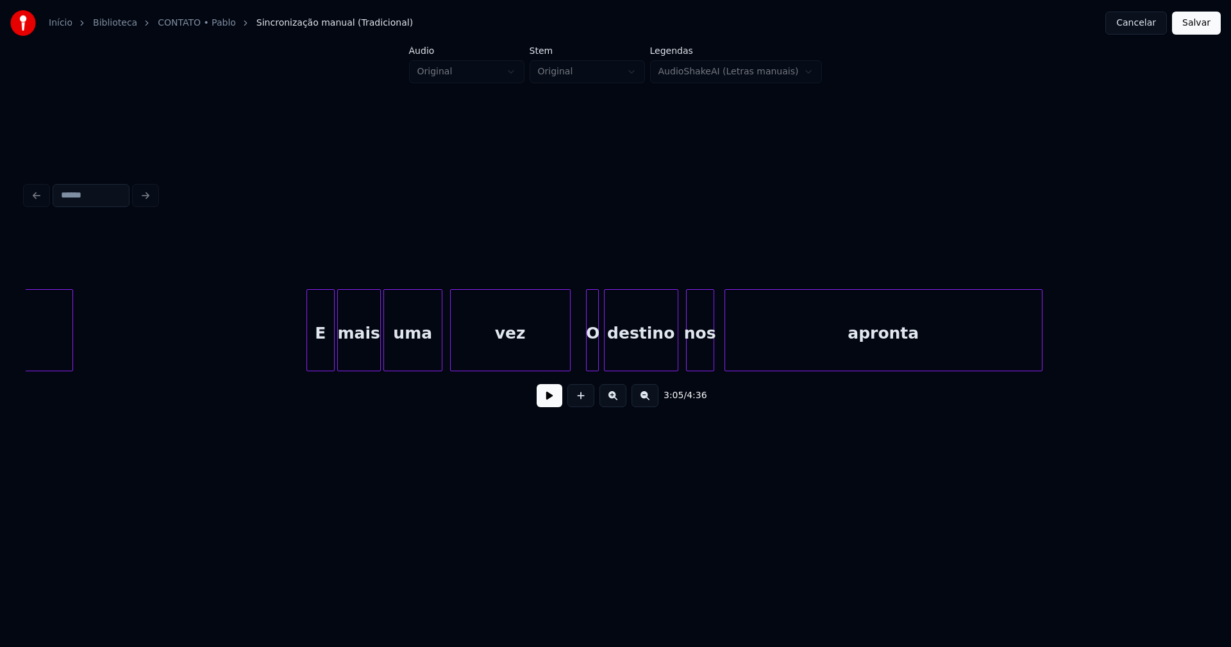
click at [310, 353] on div at bounding box center [309, 330] width 4 height 81
click at [555, 357] on div at bounding box center [556, 330] width 4 height 81
click at [579, 358] on div at bounding box center [579, 330] width 4 height 81
click at [700, 359] on div "nos" at bounding box center [697, 333] width 27 height 87
click at [721, 361] on div at bounding box center [720, 330] width 4 height 81
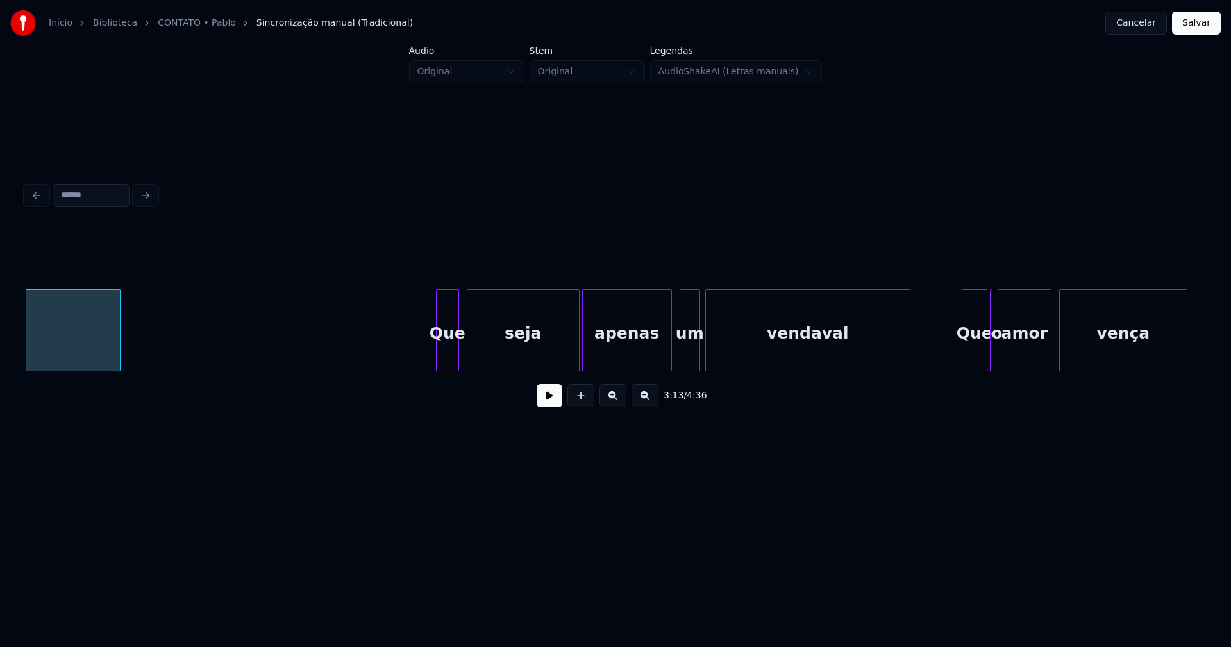
scroll to position [0, 25062]
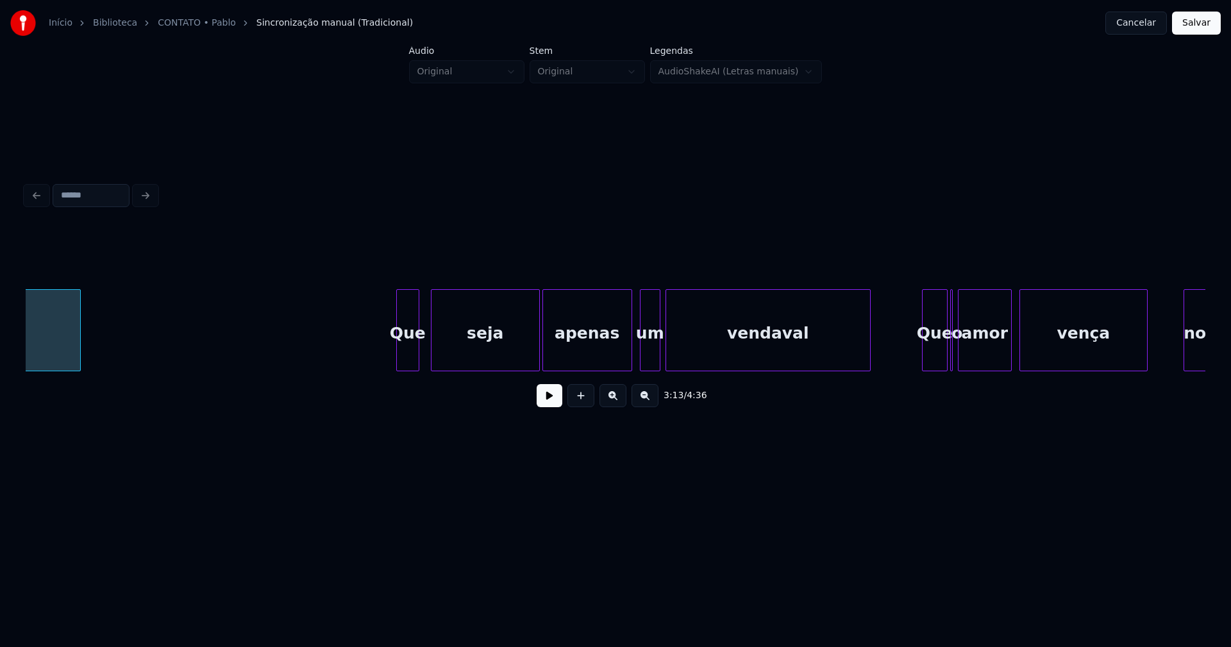
click at [433, 357] on div at bounding box center [434, 330] width 4 height 81
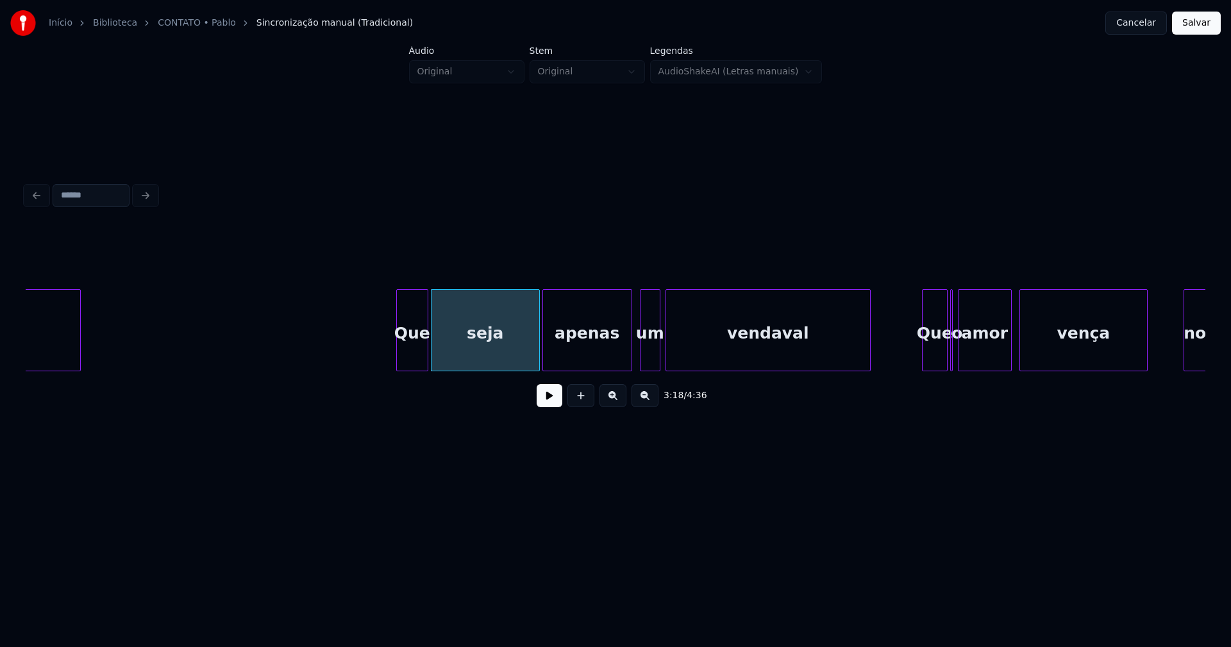
click at [425, 358] on div at bounding box center [426, 330] width 4 height 81
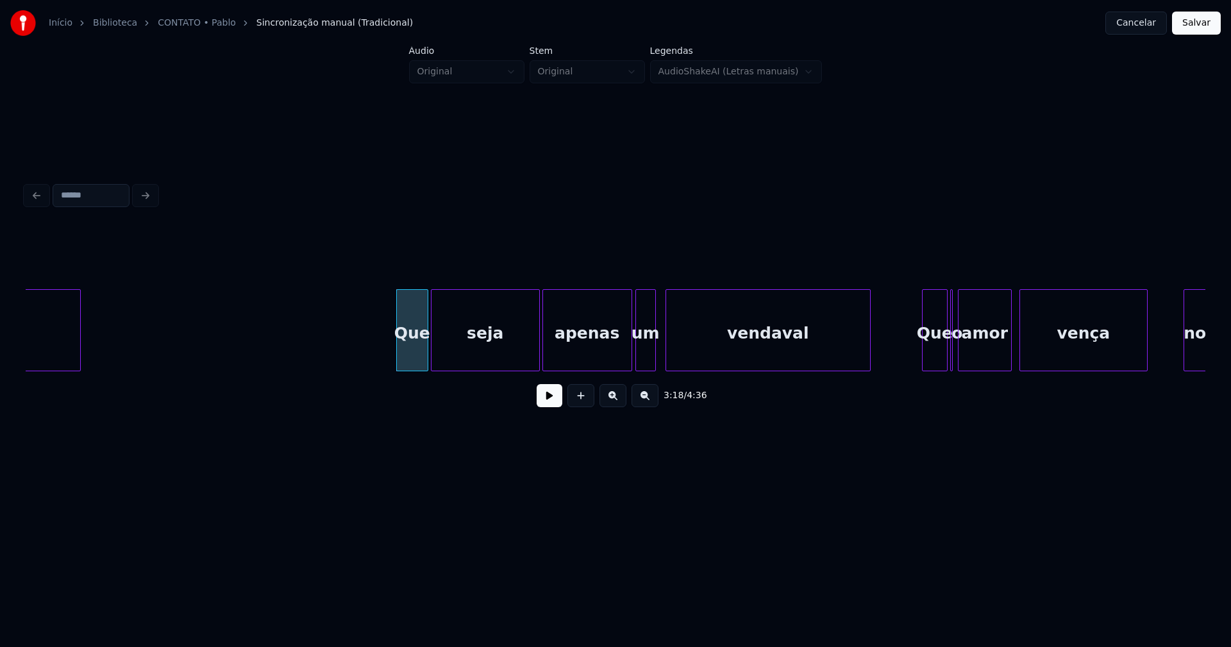
click at [647, 360] on div "um" at bounding box center [645, 333] width 19 height 87
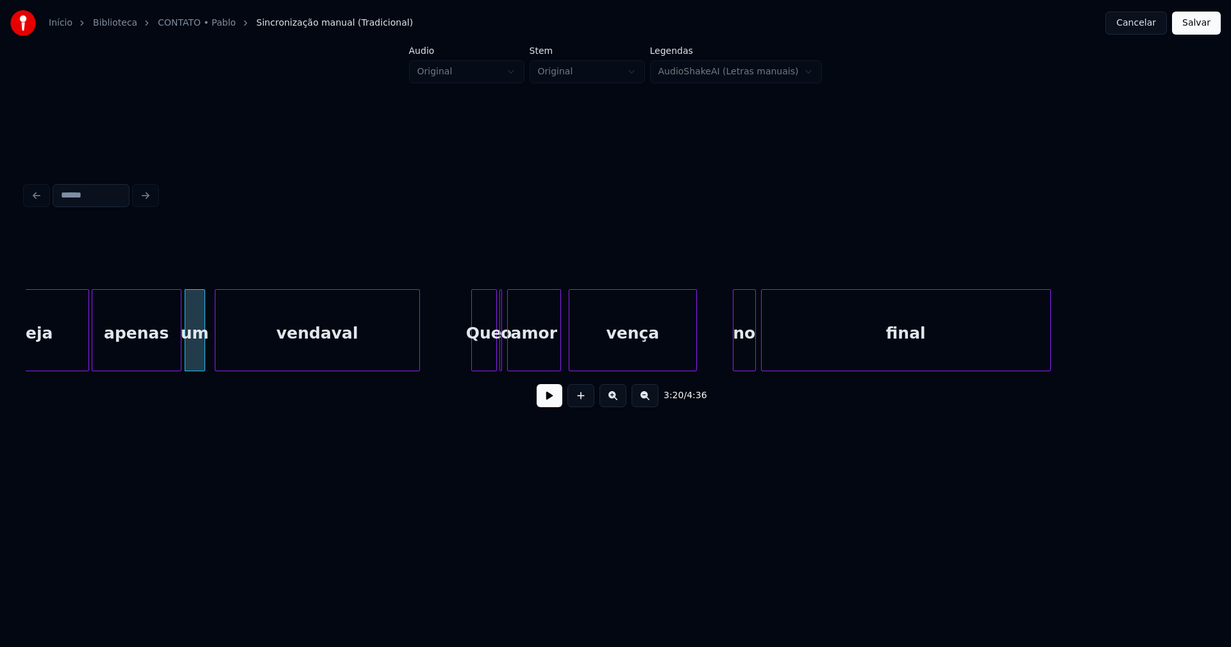
scroll to position [0, 25532]
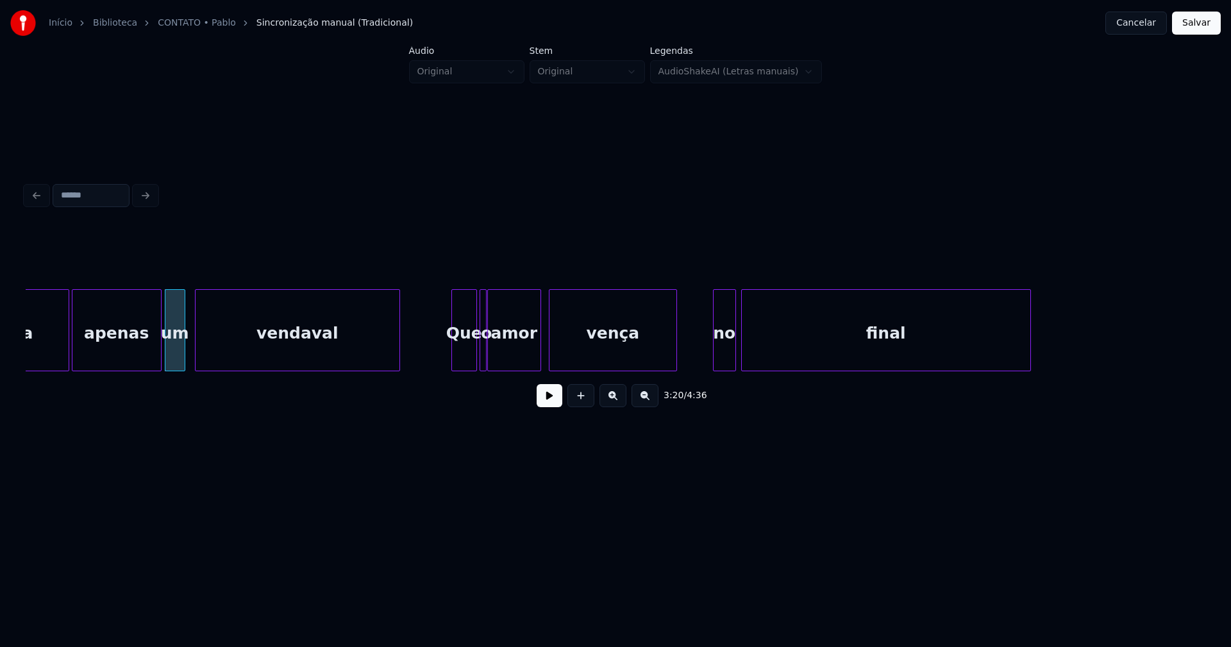
click at [485, 368] on div "seja apenas um vendaval Que o amor vença no final" at bounding box center [616, 330] width 1180 height 82
click at [712, 361] on div at bounding box center [712, 330] width 4 height 81
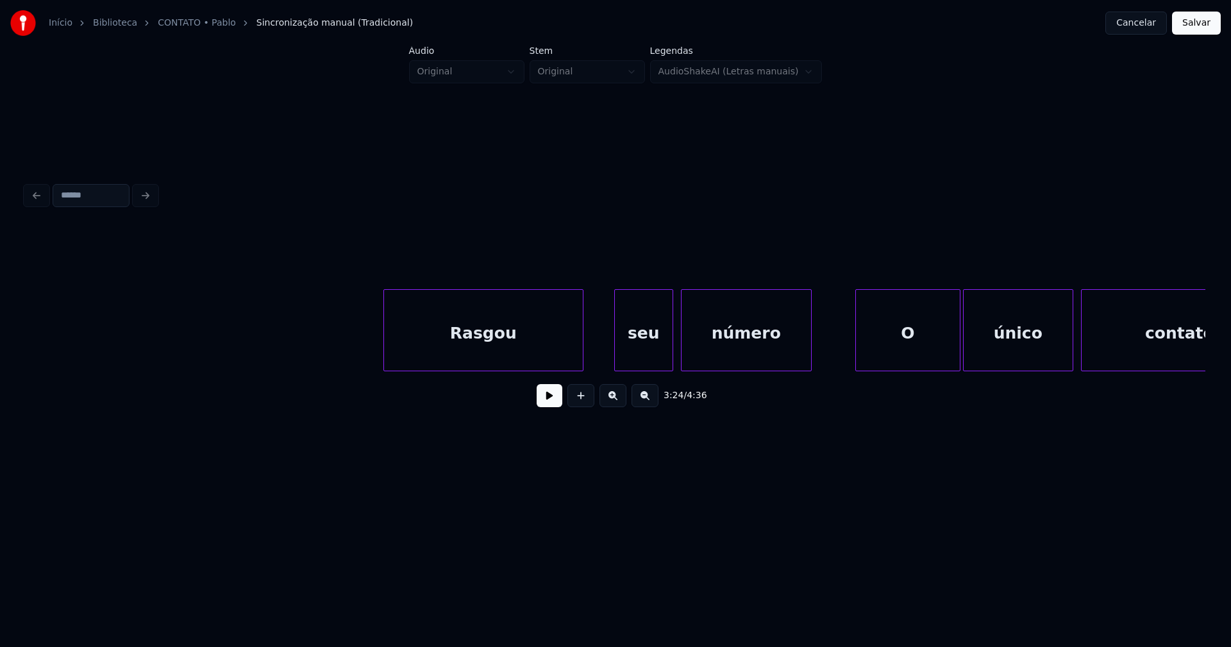
scroll to position [0, 27004]
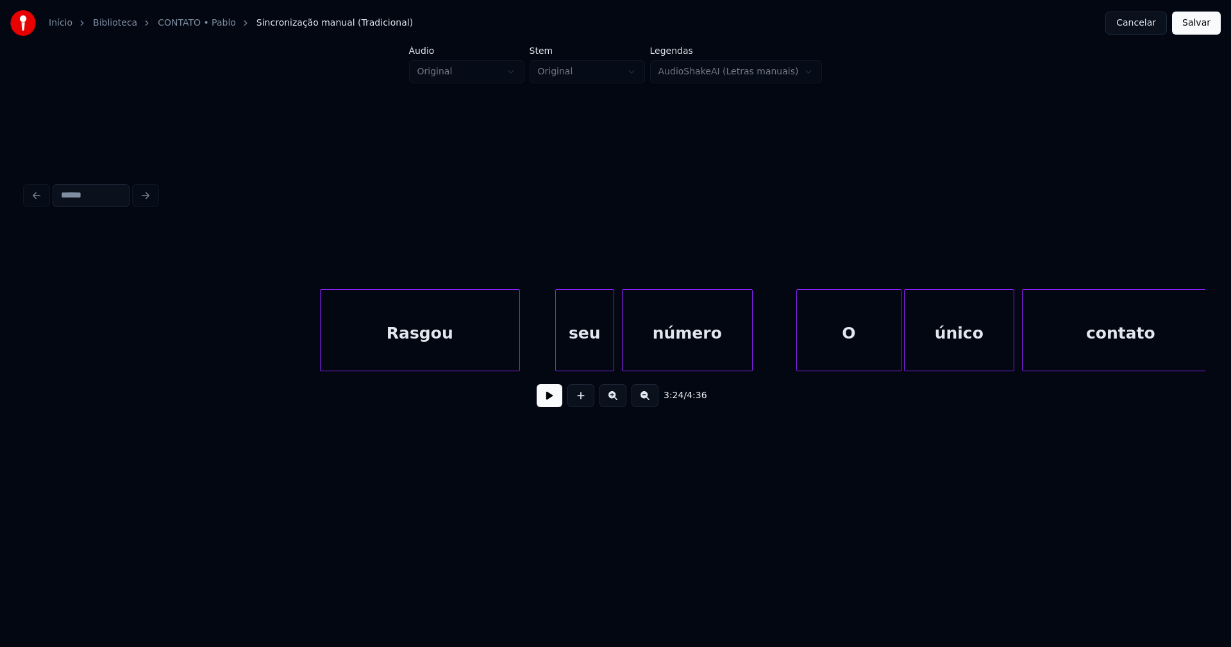
click at [484, 357] on div "Rasgou" at bounding box center [420, 333] width 199 height 87
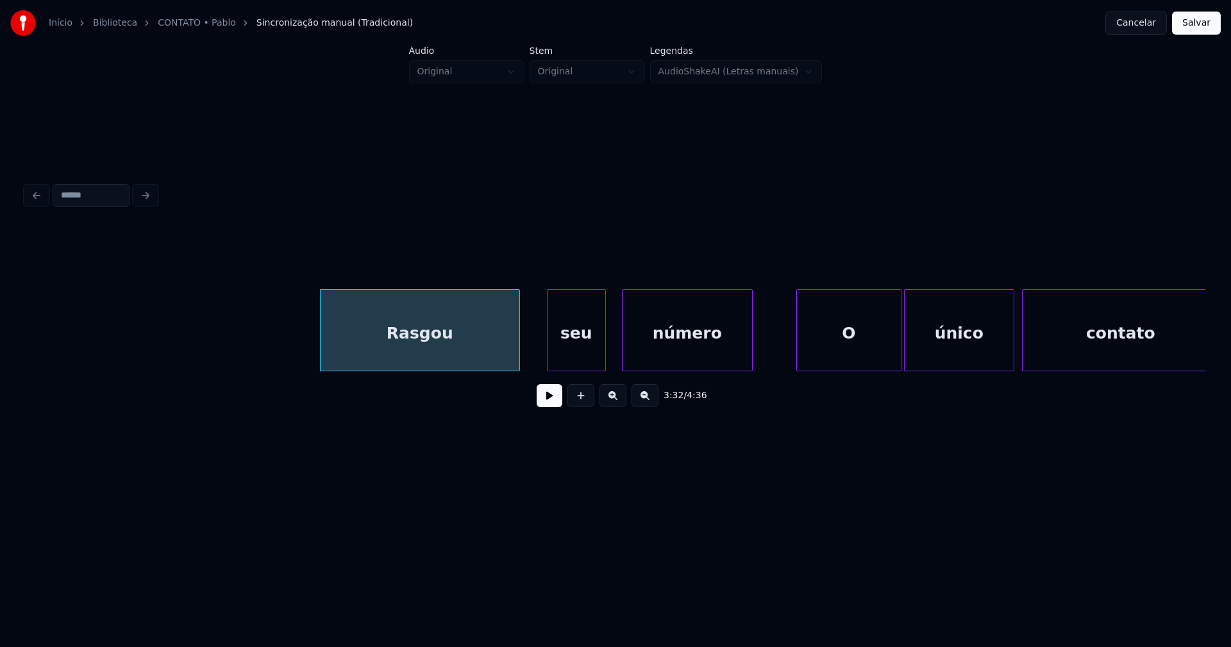
click at [580, 362] on div "seu" at bounding box center [577, 333] width 58 height 87
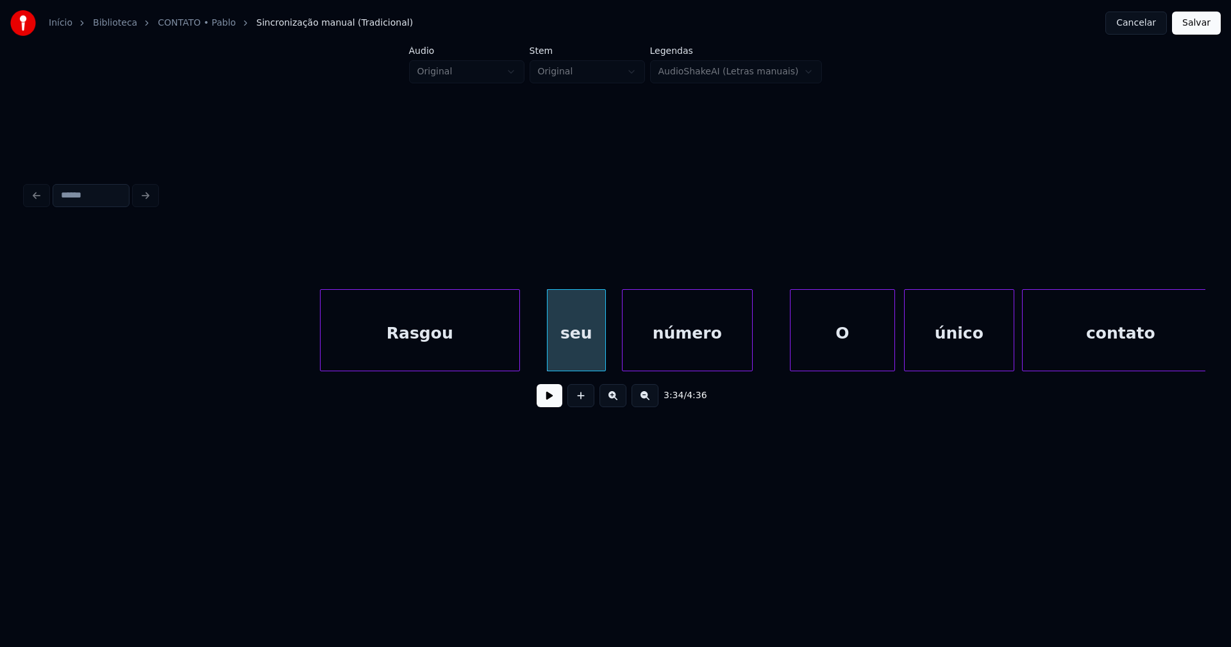
click at [866, 356] on div "O" at bounding box center [843, 333] width 104 height 87
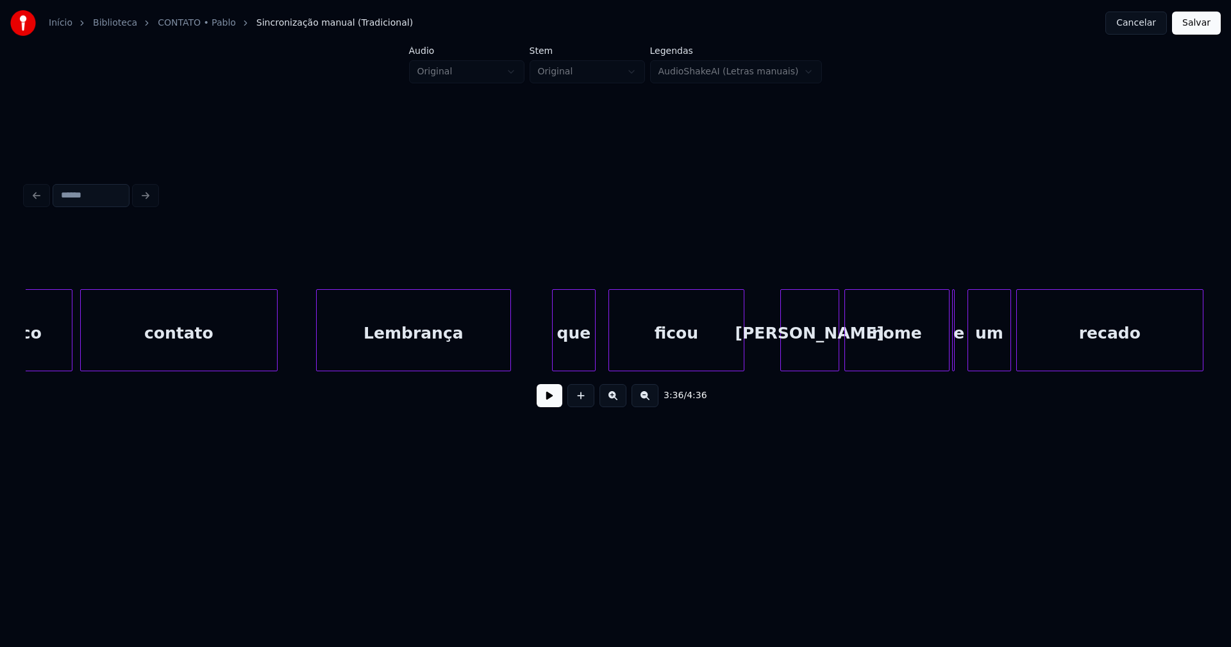
scroll to position [0, 27985]
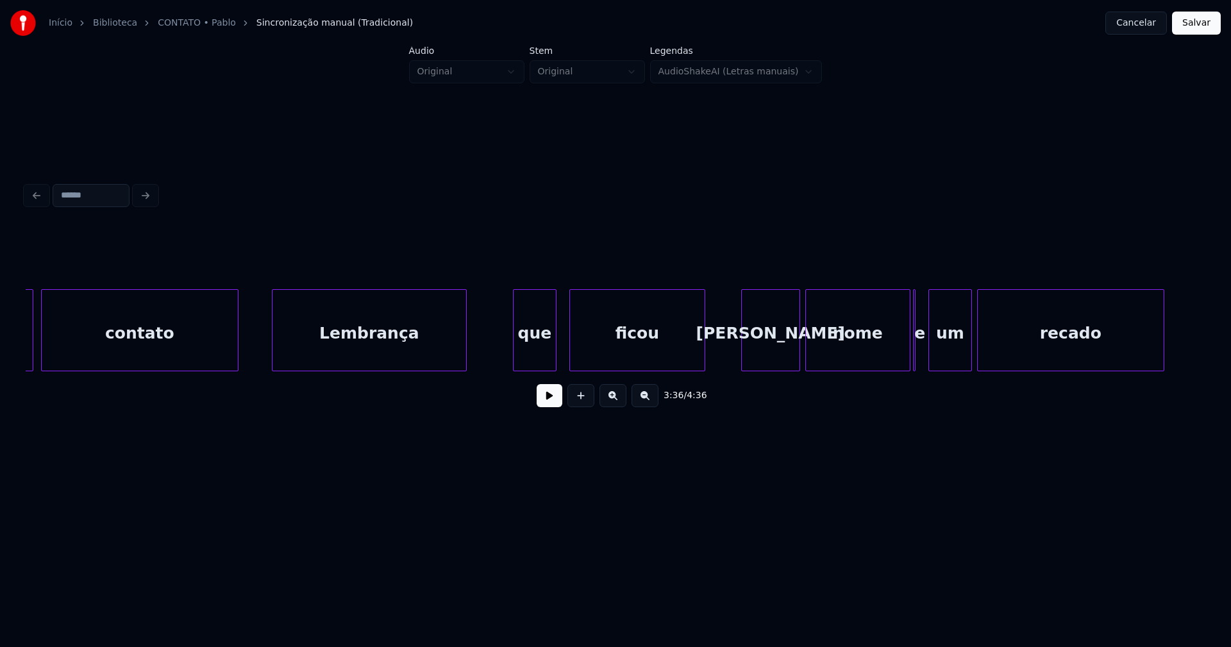
click at [434, 357] on div "Lembrança" at bounding box center [370, 333] width 194 height 87
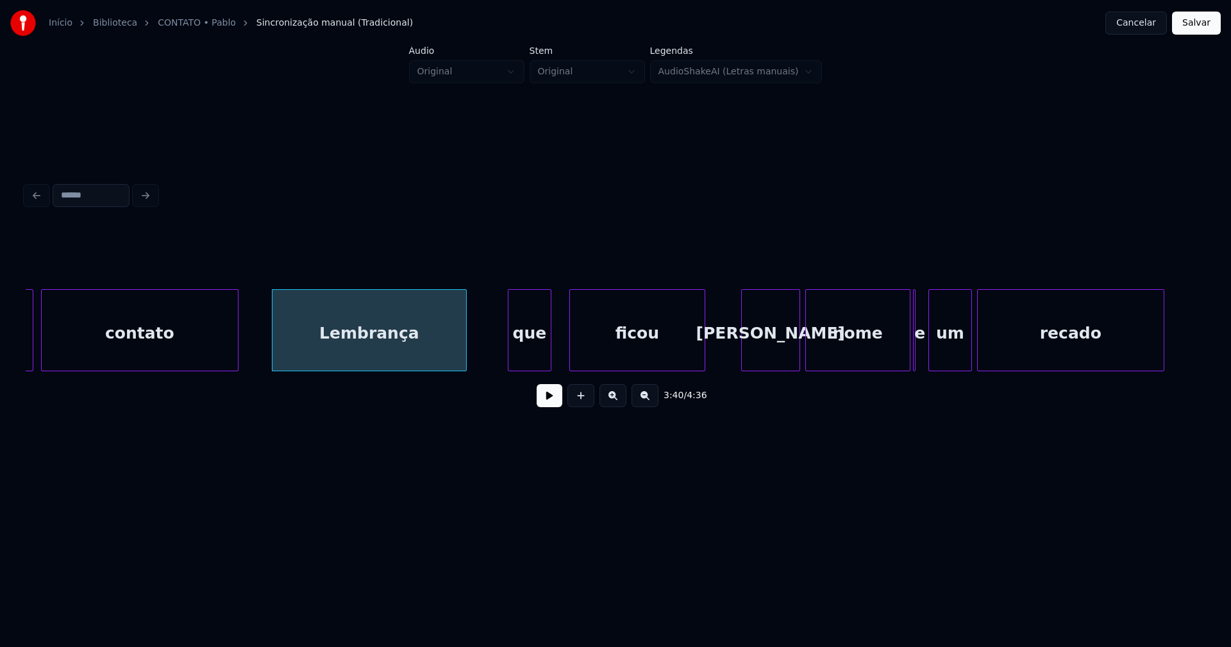
click at [524, 360] on div "que" at bounding box center [530, 333] width 42 height 87
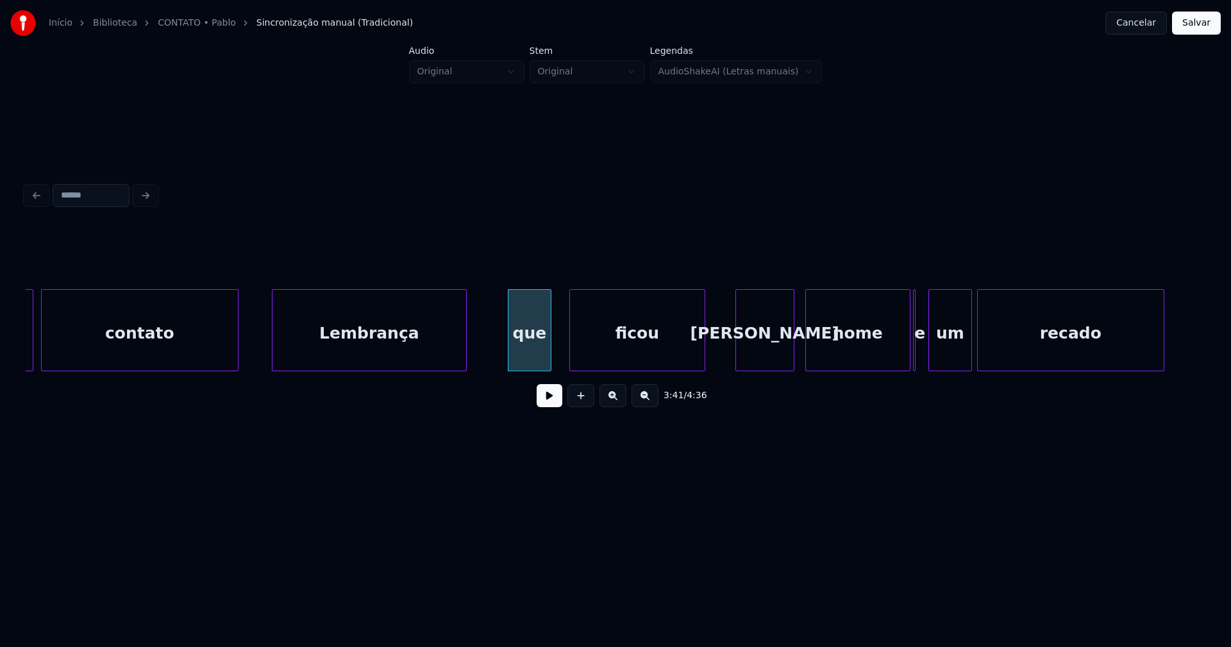
click at [765, 359] on div "Seu" at bounding box center [765, 333] width 58 height 87
click at [922, 367] on div "único contato Lembrança que ficou Seu nome e um recado" at bounding box center [616, 330] width 1180 height 82
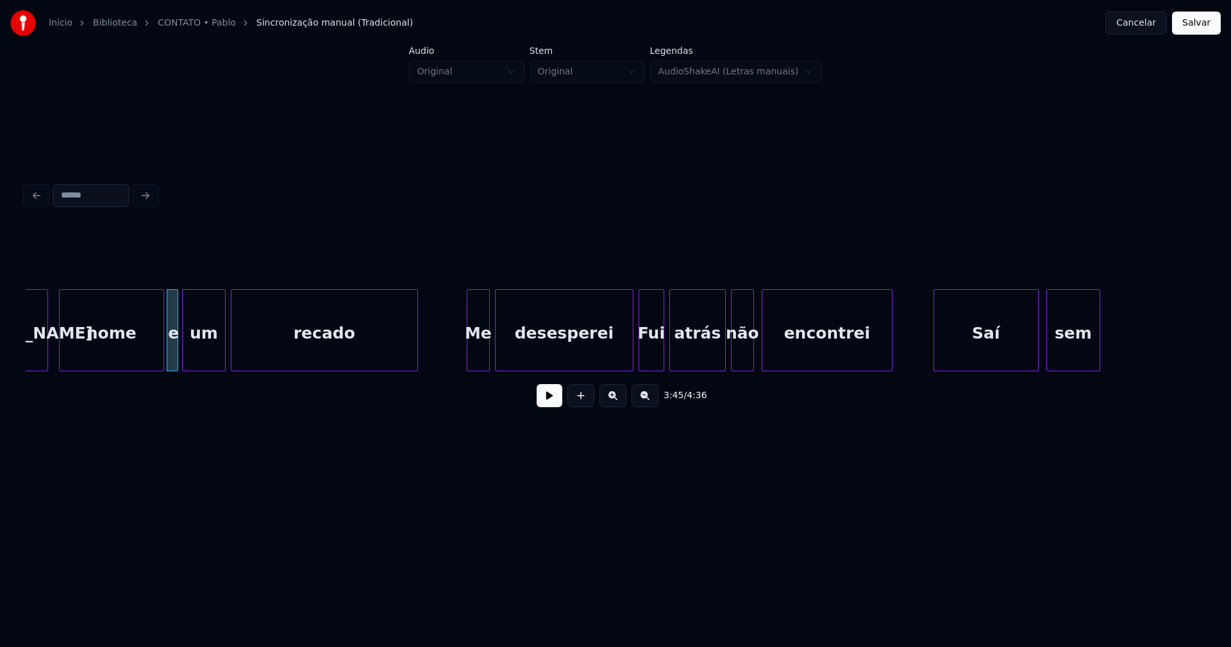
scroll to position [0, 28829]
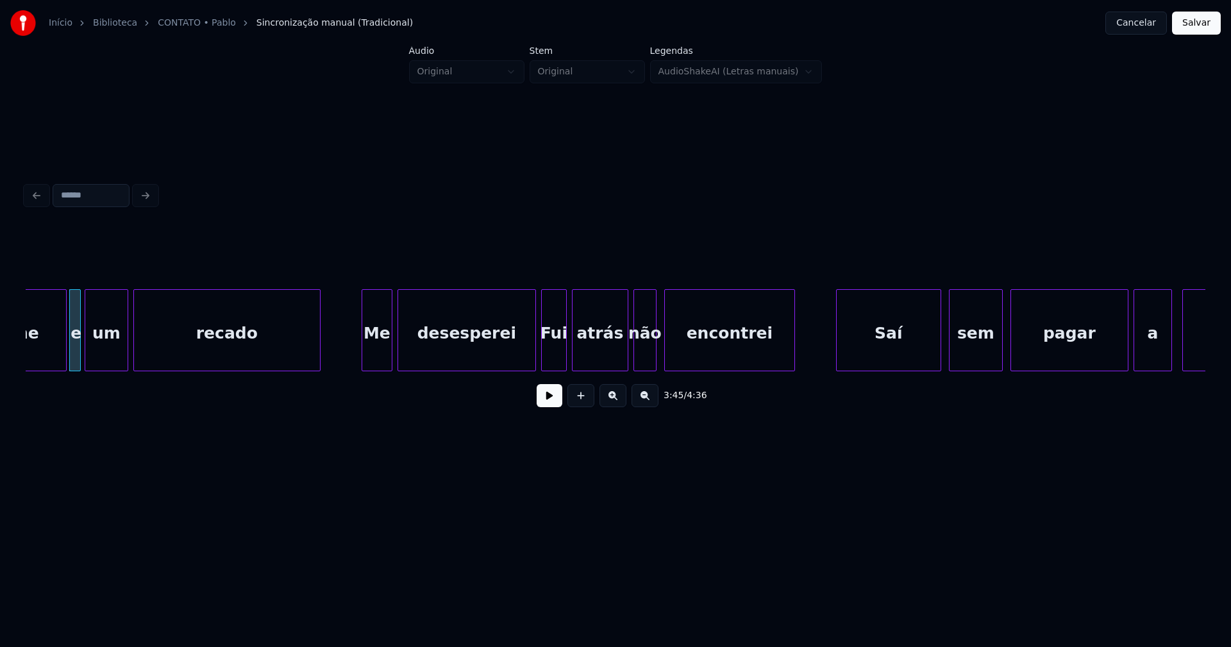
click at [362, 358] on div at bounding box center [364, 330] width 4 height 81
click at [523, 361] on div at bounding box center [522, 330] width 4 height 81
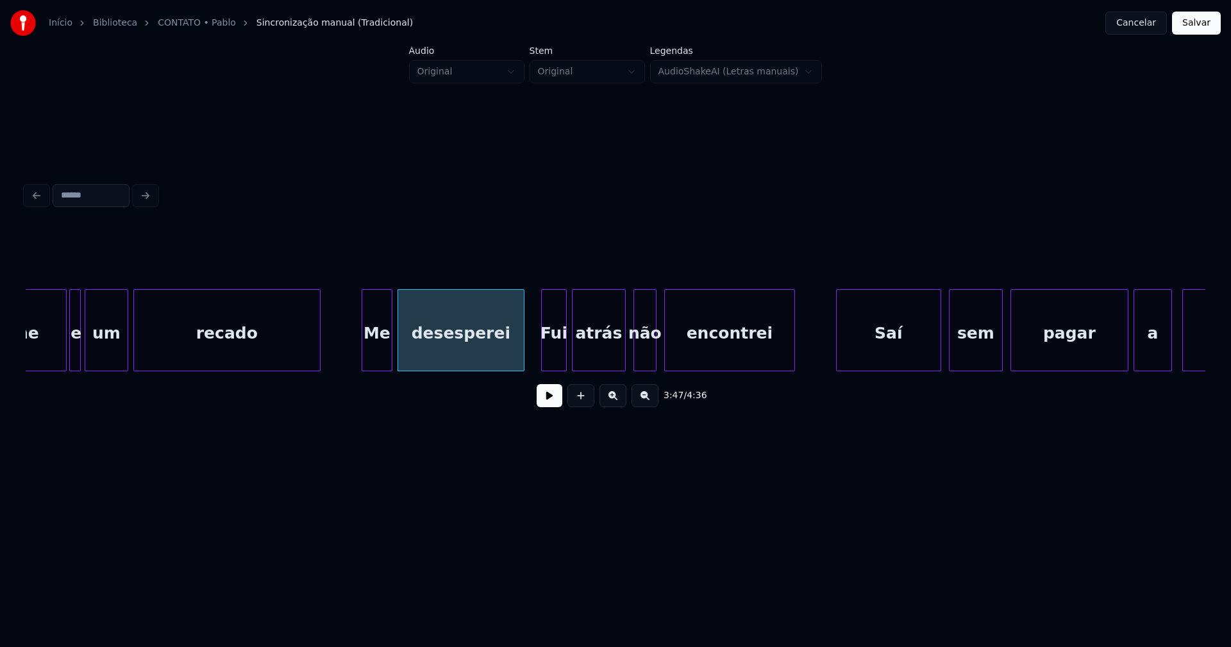
click at [623, 354] on div at bounding box center [623, 330] width 4 height 81
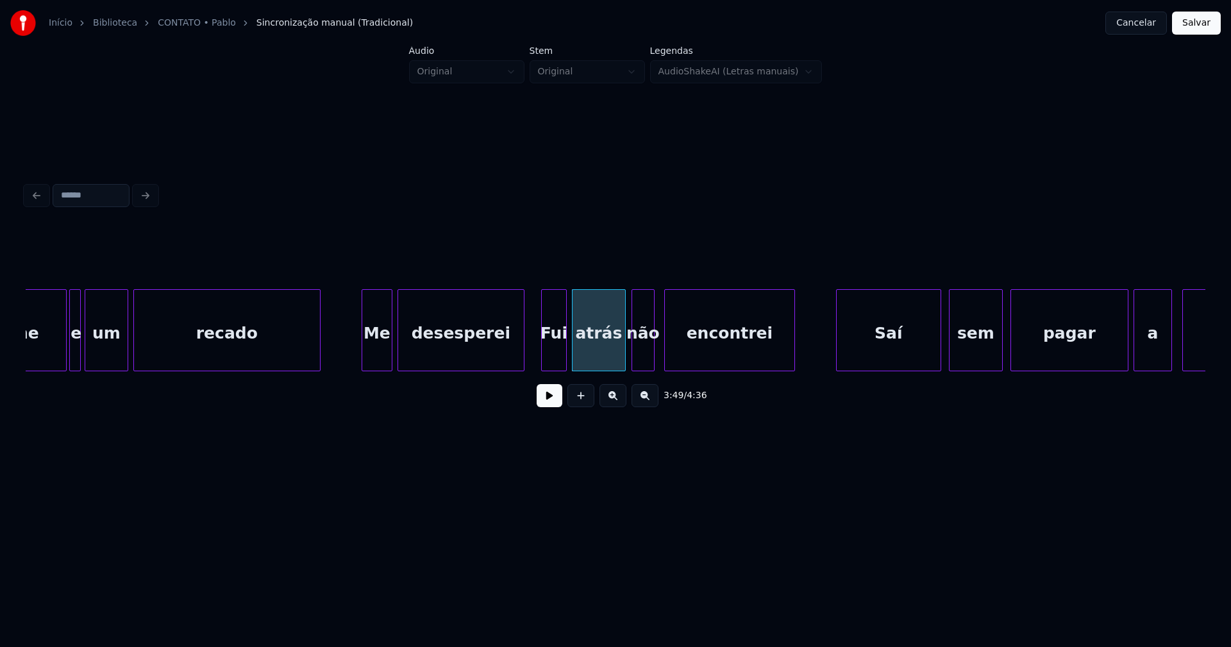
click at [644, 357] on div "não" at bounding box center [643, 333] width 22 height 87
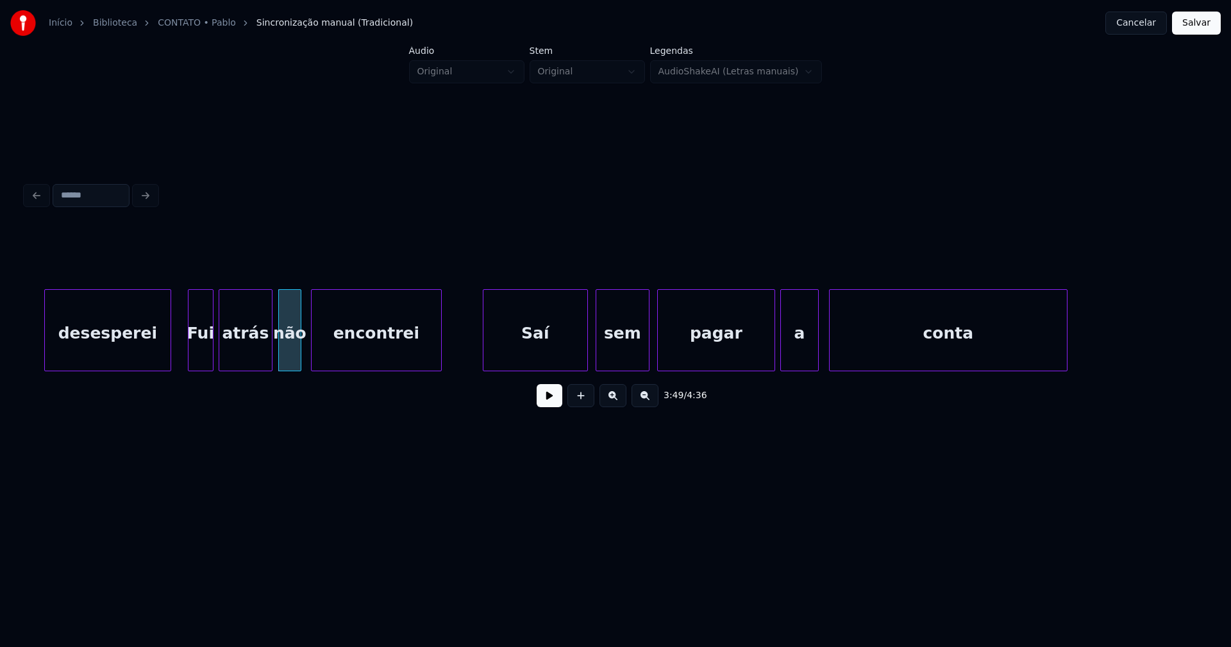
scroll to position [0, 29261]
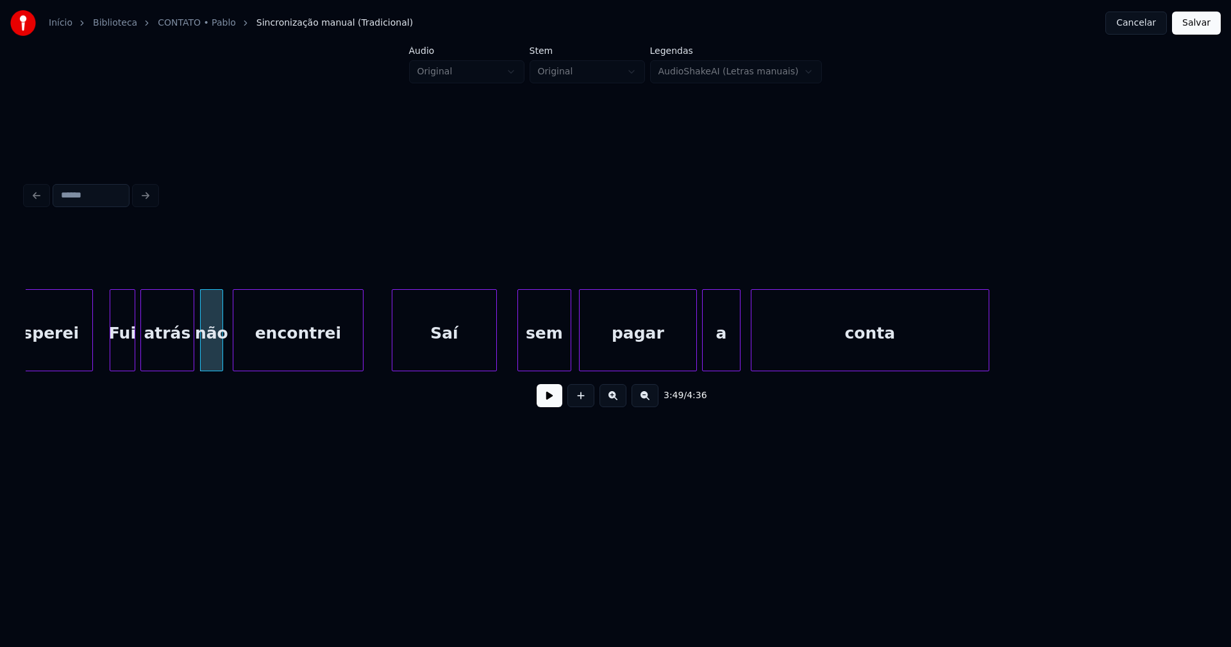
click at [458, 352] on div "Saí" at bounding box center [445, 333] width 104 height 87
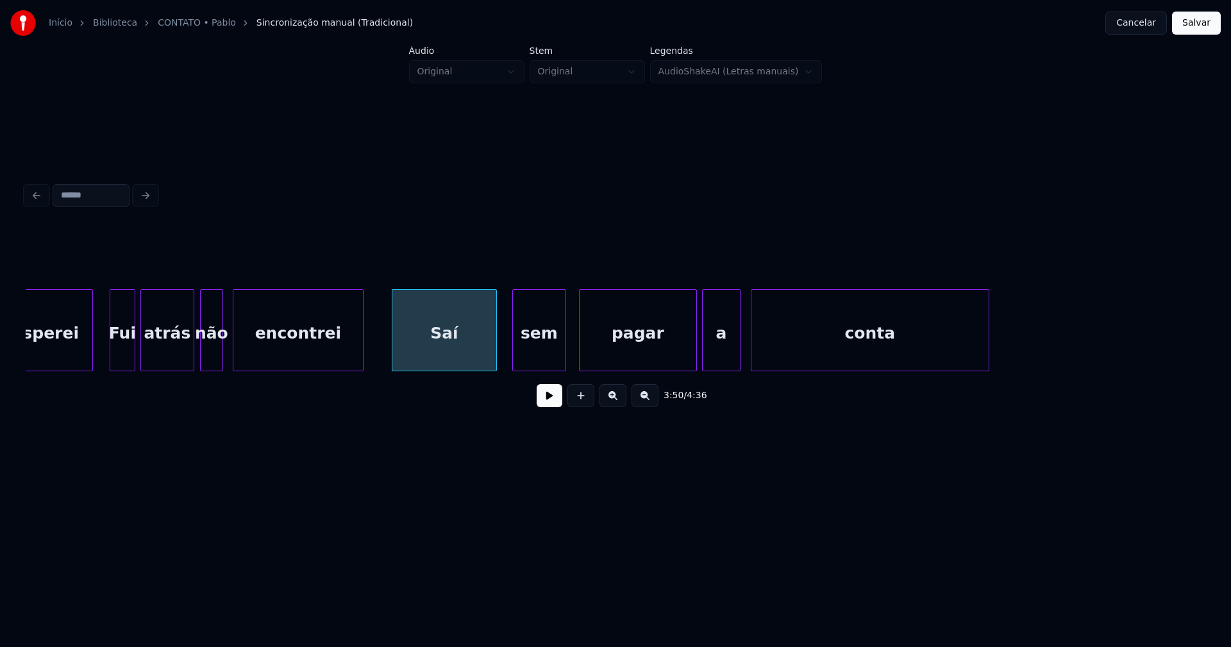
click at [545, 362] on div "sem" at bounding box center [539, 333] width 53 height 87
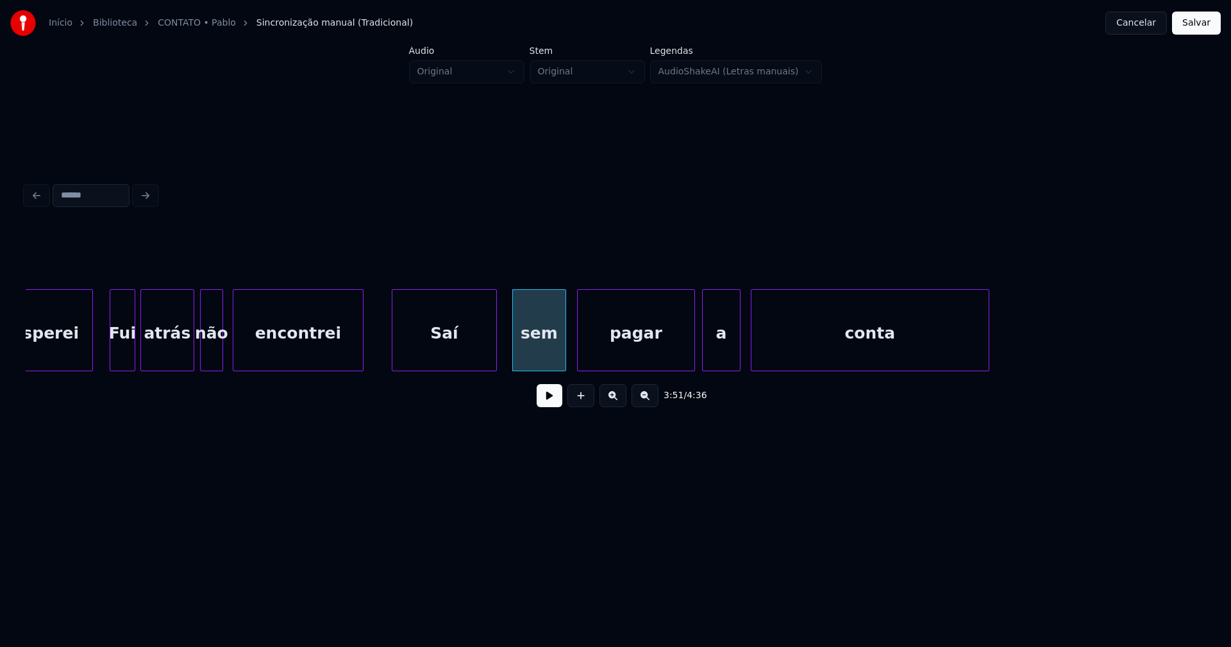
click at [637, 353] on div "pagar" at bounding box center [636, 333] width 117 height 87
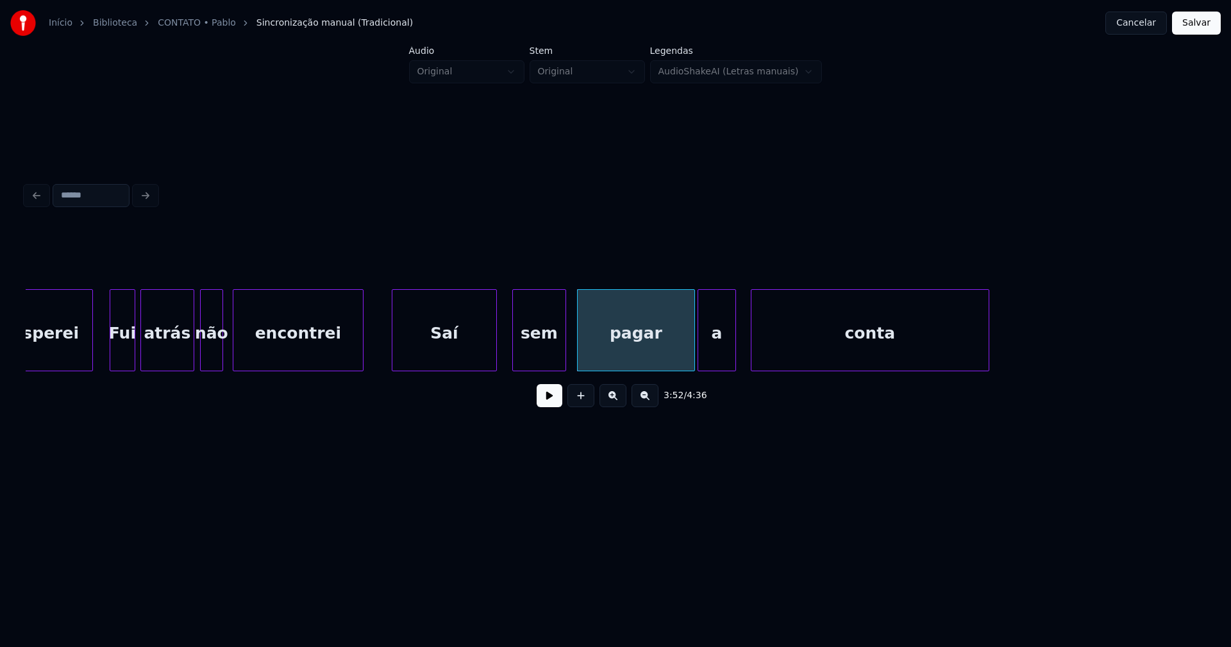
click at [714, 358] on div "a" at bounding box center [716, 333] width 37 height 87
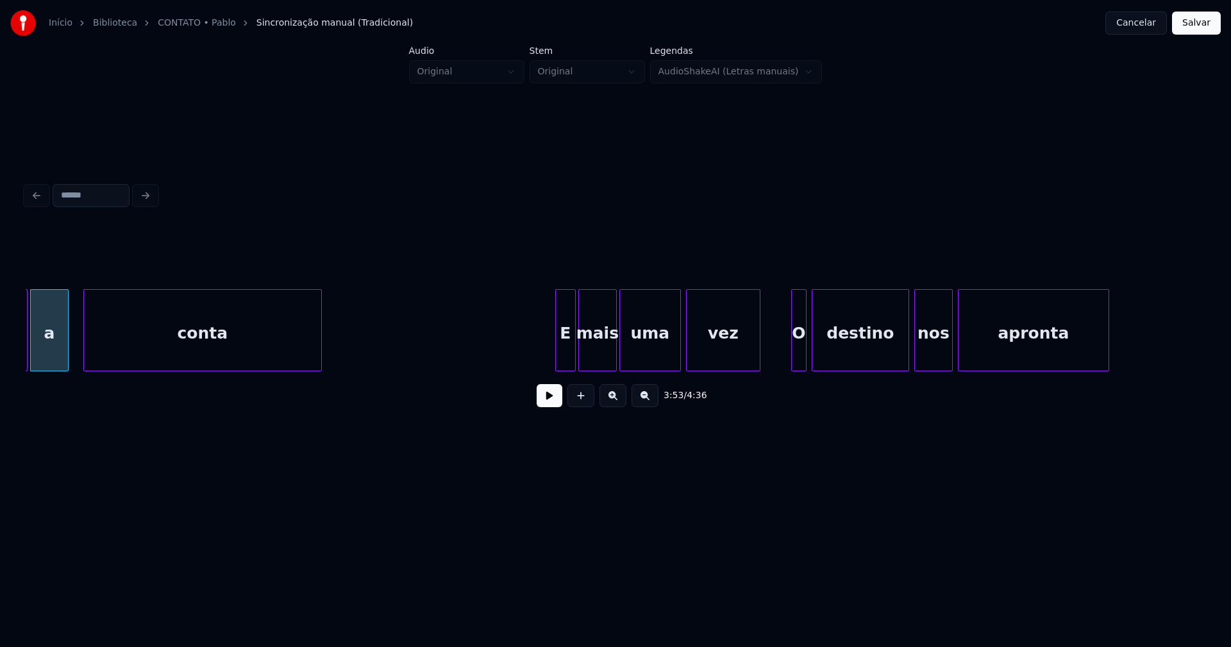
scroll to position [0, 29948]
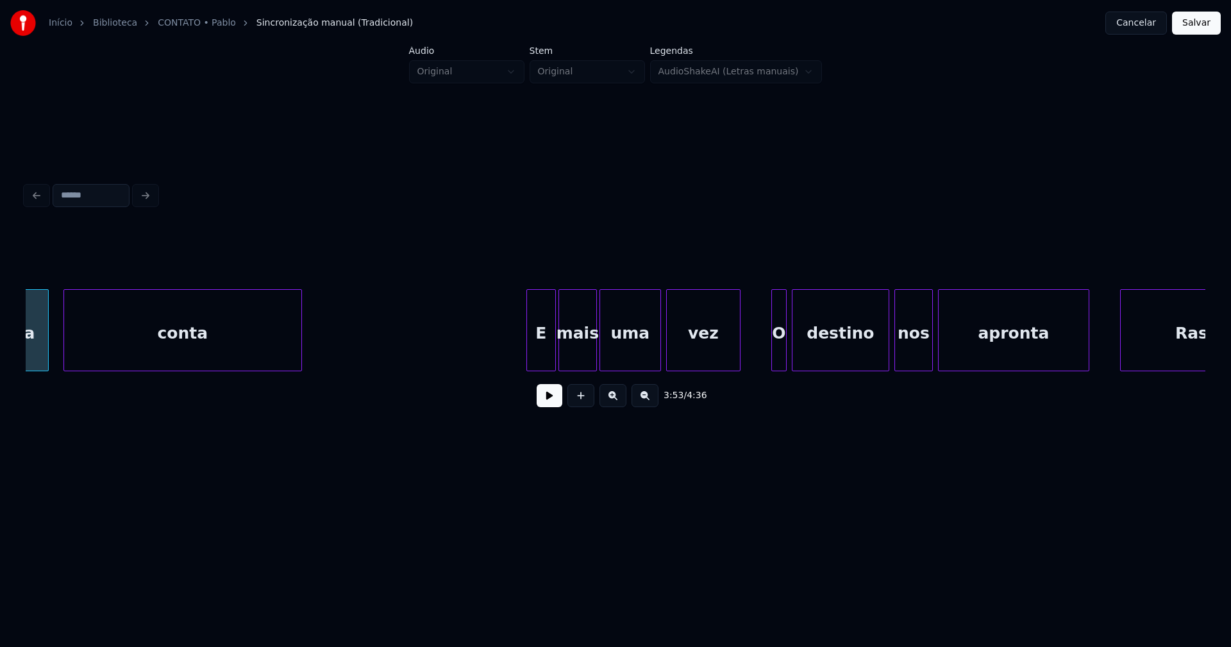
click at [530, 361] on div at bounding box center [529, 330] width 4 height 81
click at [765, 358] on div at bounding box center [767, 330] width 4 height 81
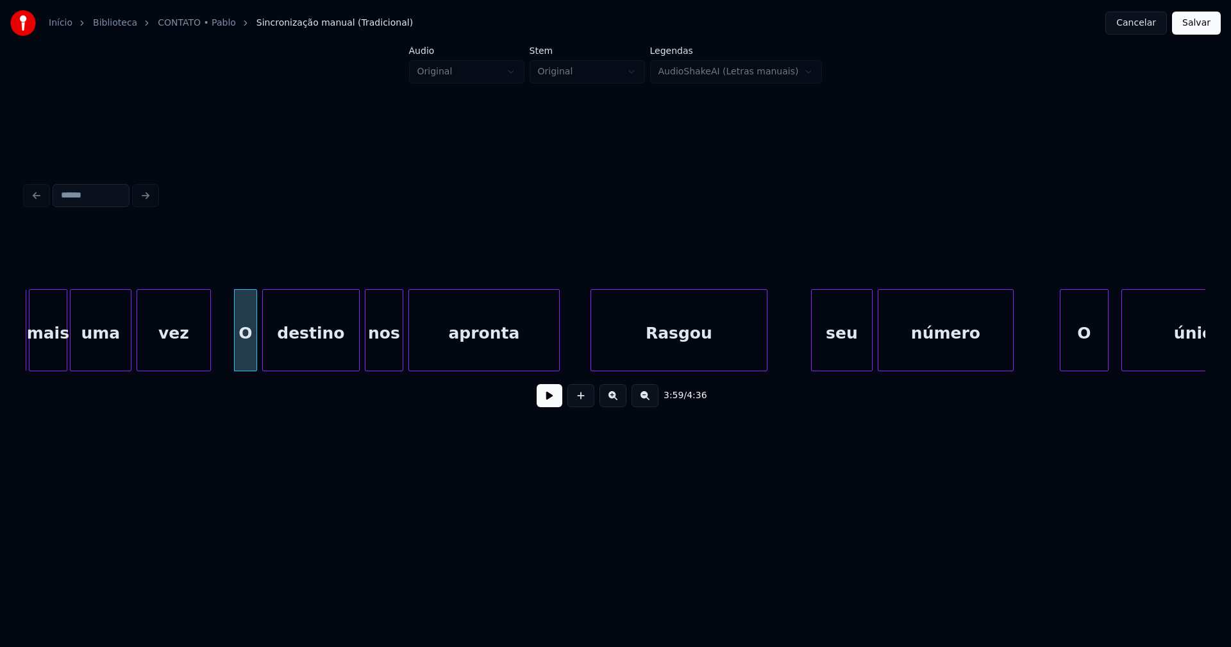
scroll to position [0, 30576]
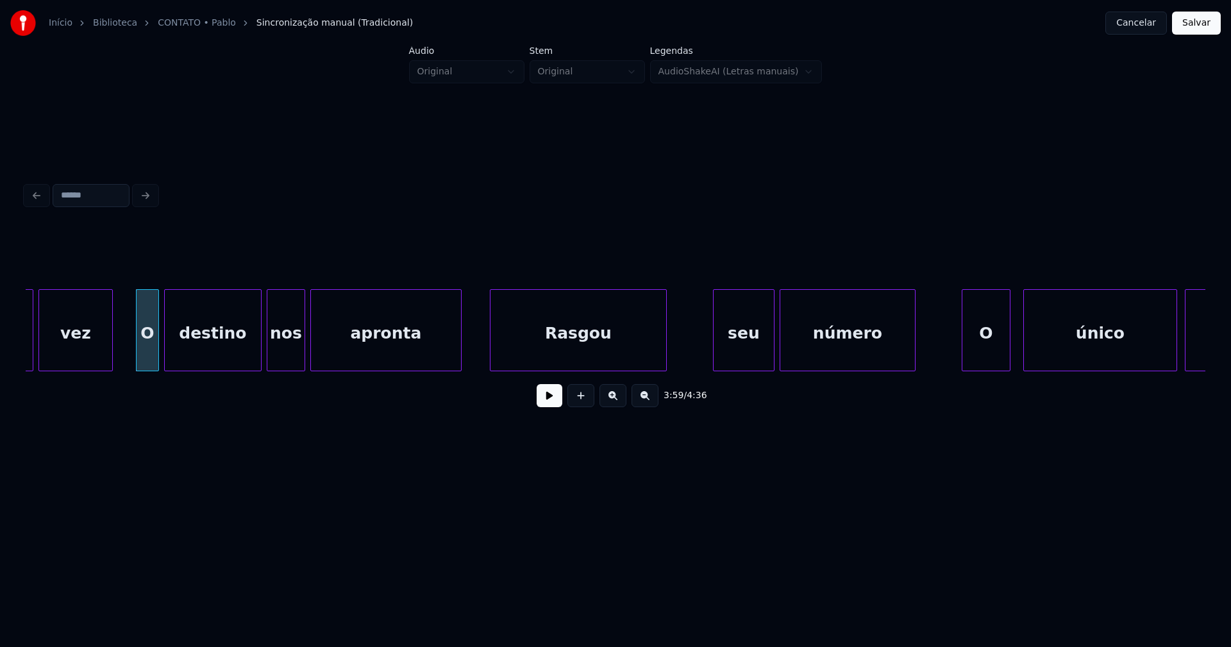
click at [621, 351] on div "Rasgou" at bounding box center [579, 333] width 176 height 87
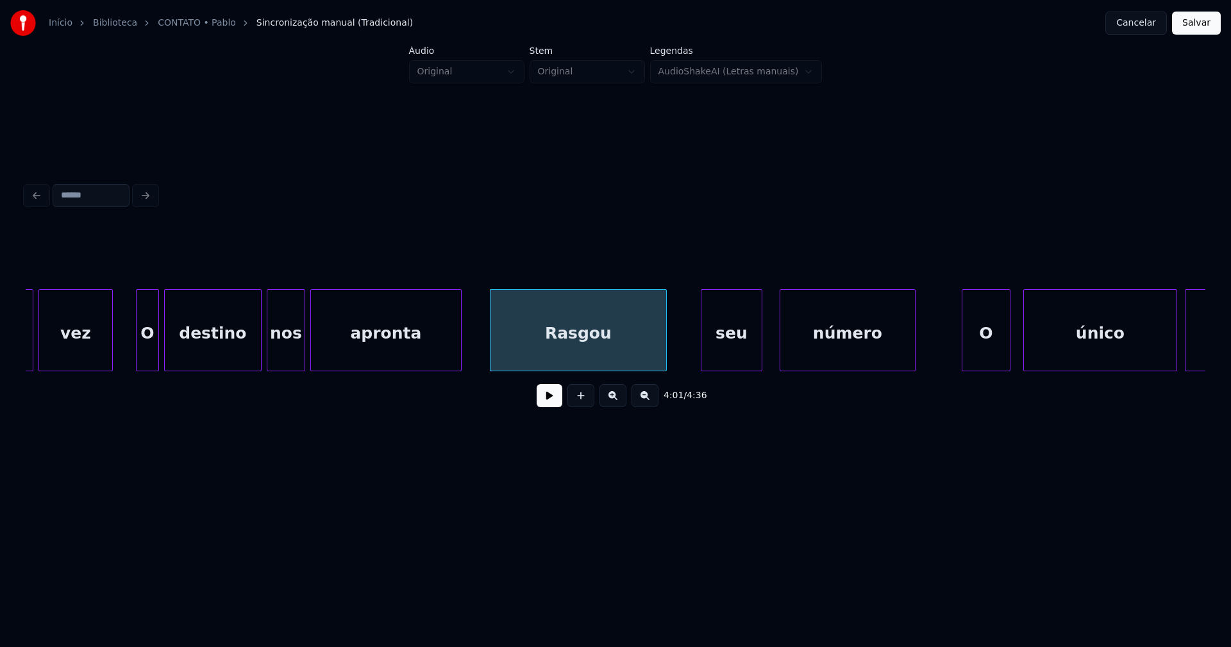
click at [739, 364] on div "seu" at bounding box center [732, 333] width 60 height 87
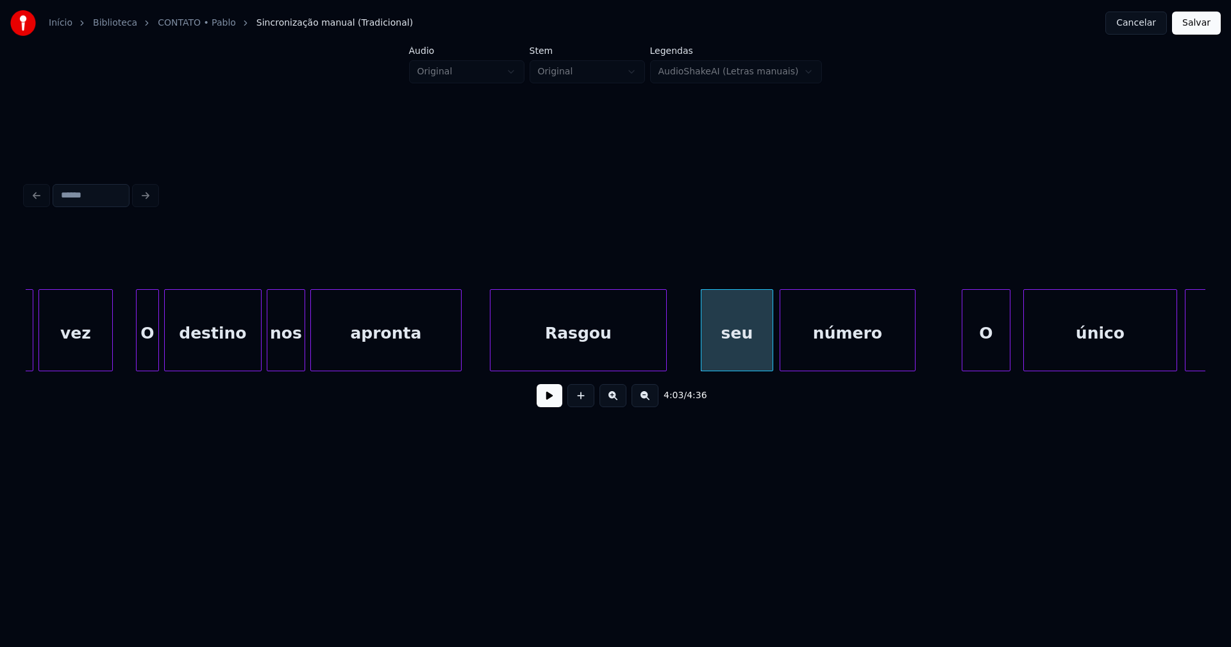
click at [771, 352] on div at bounding box center [771, 330] width 4 height 81
click at [985, 360] on div "O" at bounding box center [979, 333] width 47 height 87
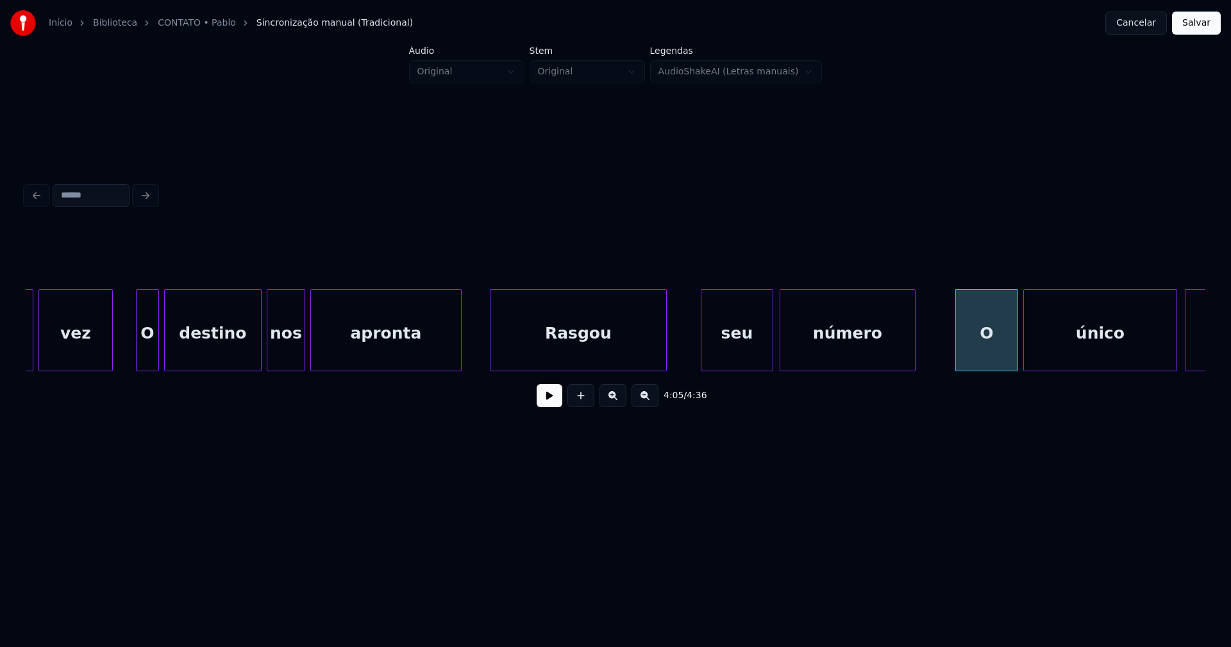
click at [1016, 355] on div at bounding box center [1016, 330] width 4 height 81
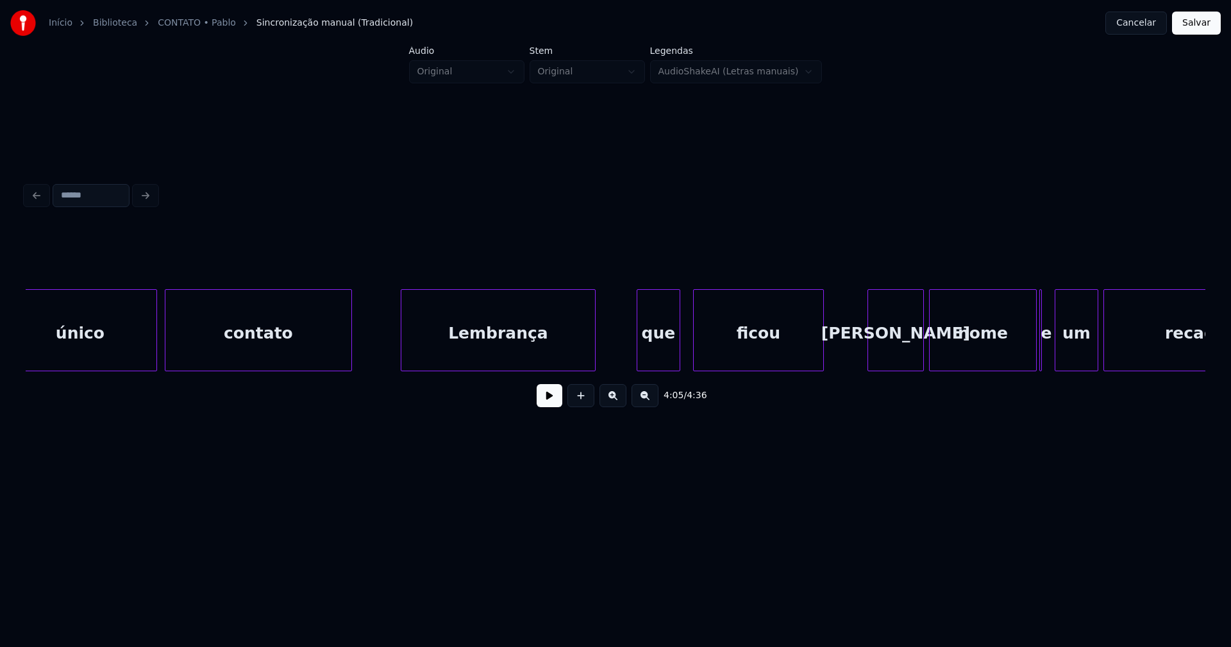
scroll to position [0, 31616]
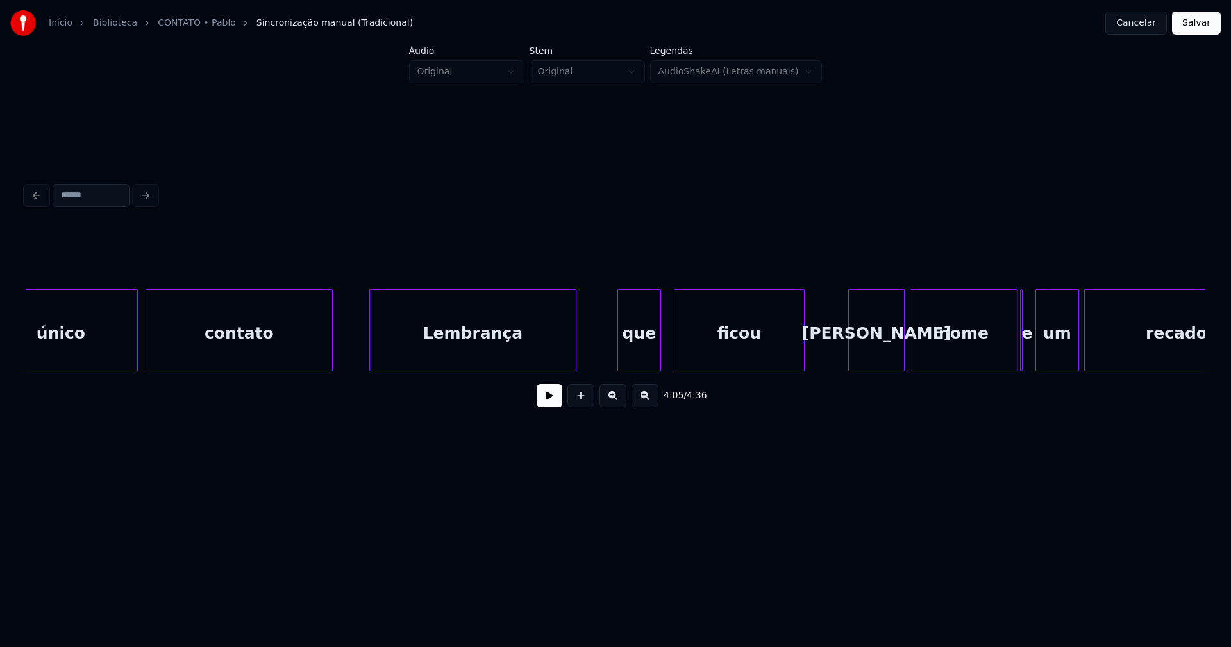
click at [373, 350] on div at bounding box center [372, 330] width 4 height 81
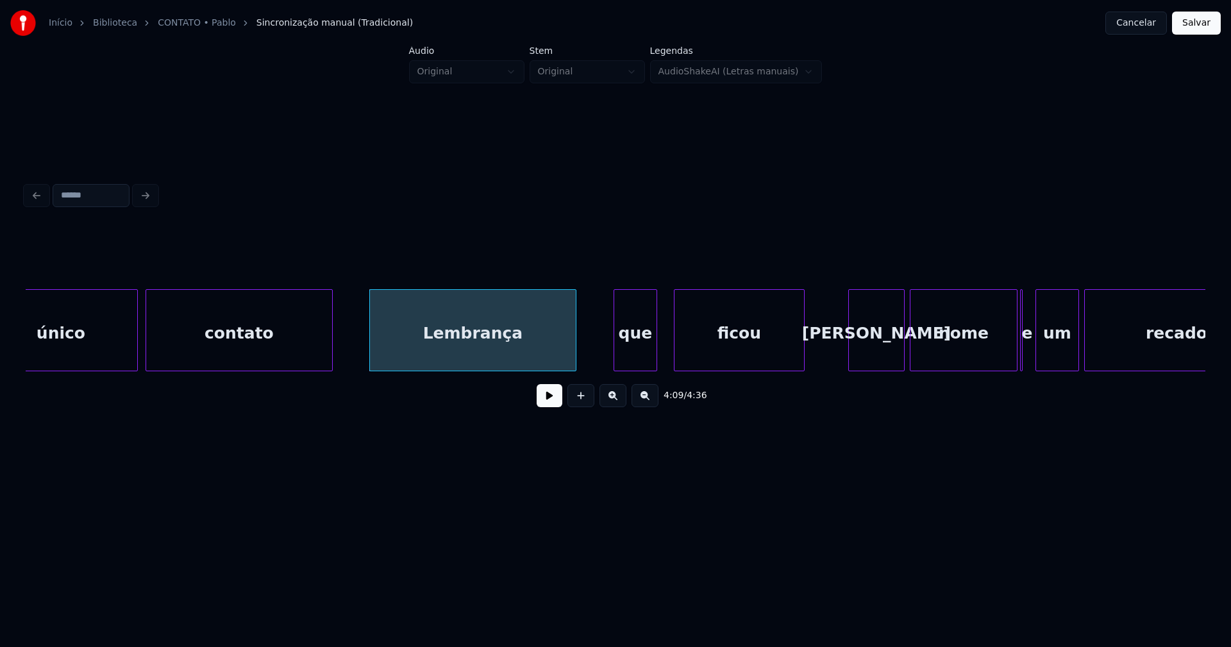
click at [638, 355] on div "que" at bounding box center [635, 333] width 42 height 87
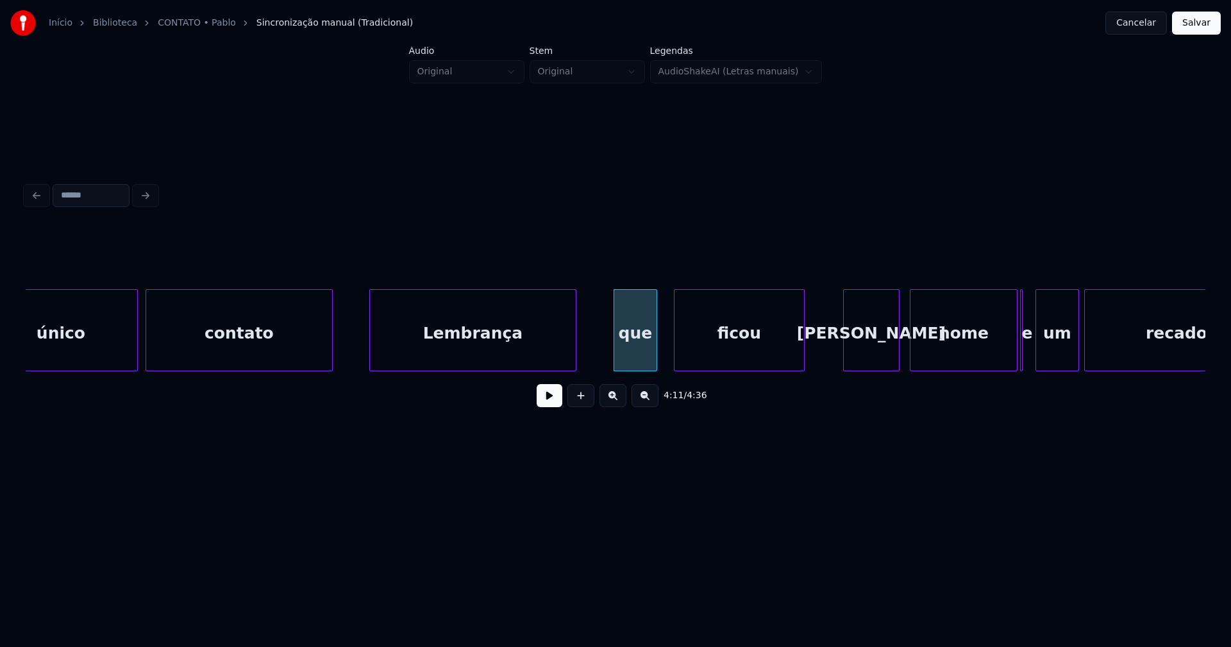
click at [866, 362] on div "Seu" at bounding box center [871, 333] width 55 height 87
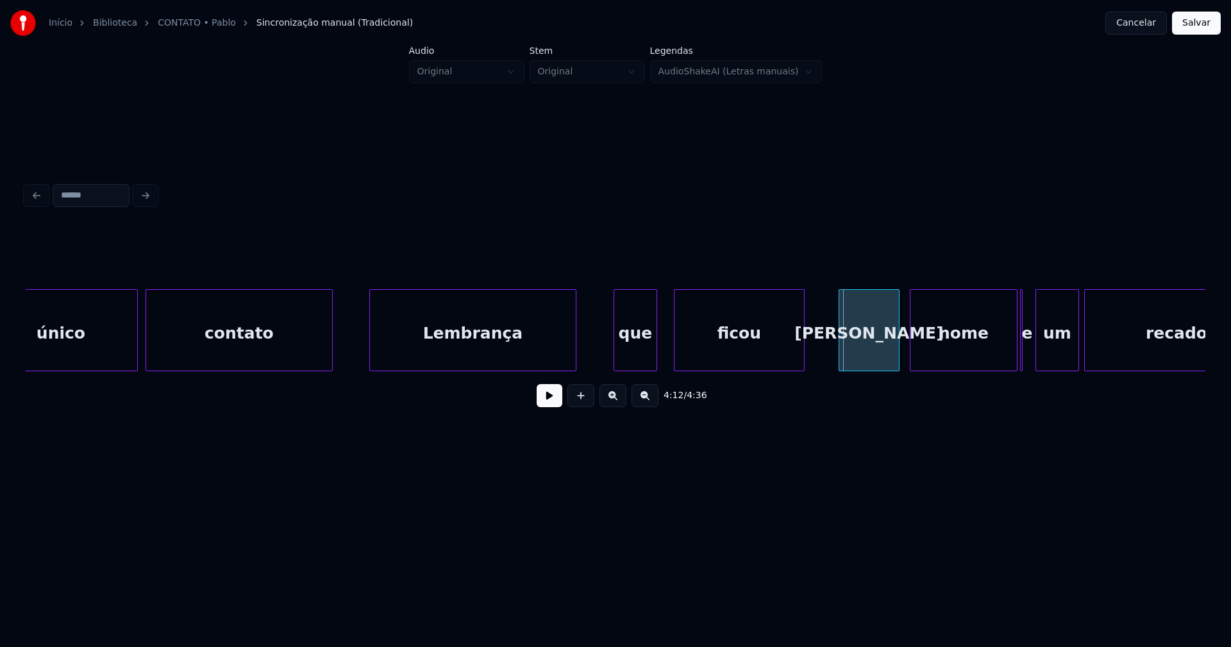
click at [840, 355] on div at bounding box center [842, 330] width 4 height 81
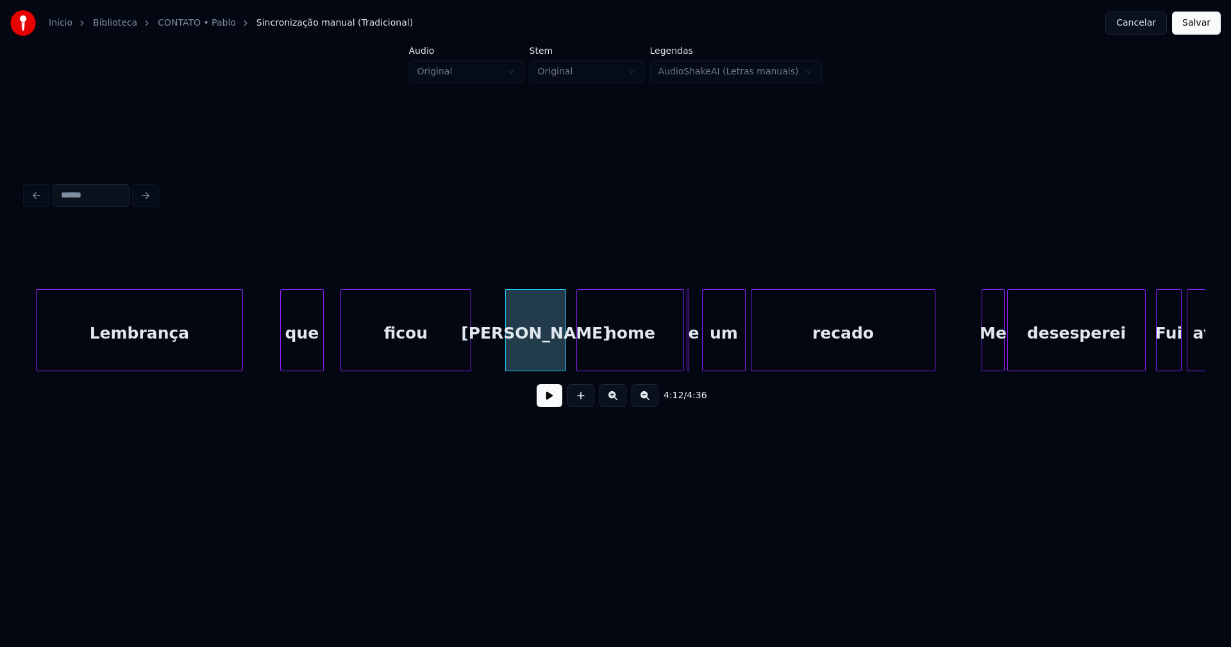
scroll to position [0, 32087]
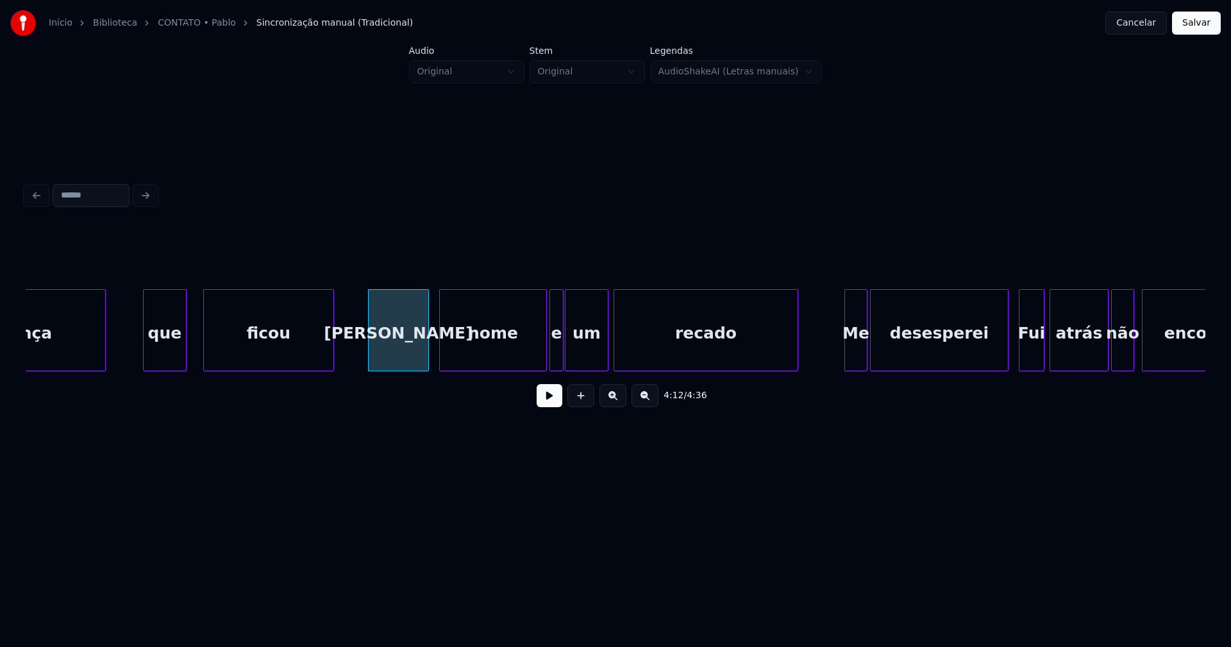
click at [562, 362] on div at bounding box center [561, 330] width 4 height 81
click at [850, 360] on div "Me" at bounding box center [851, 333] width 22 height 87
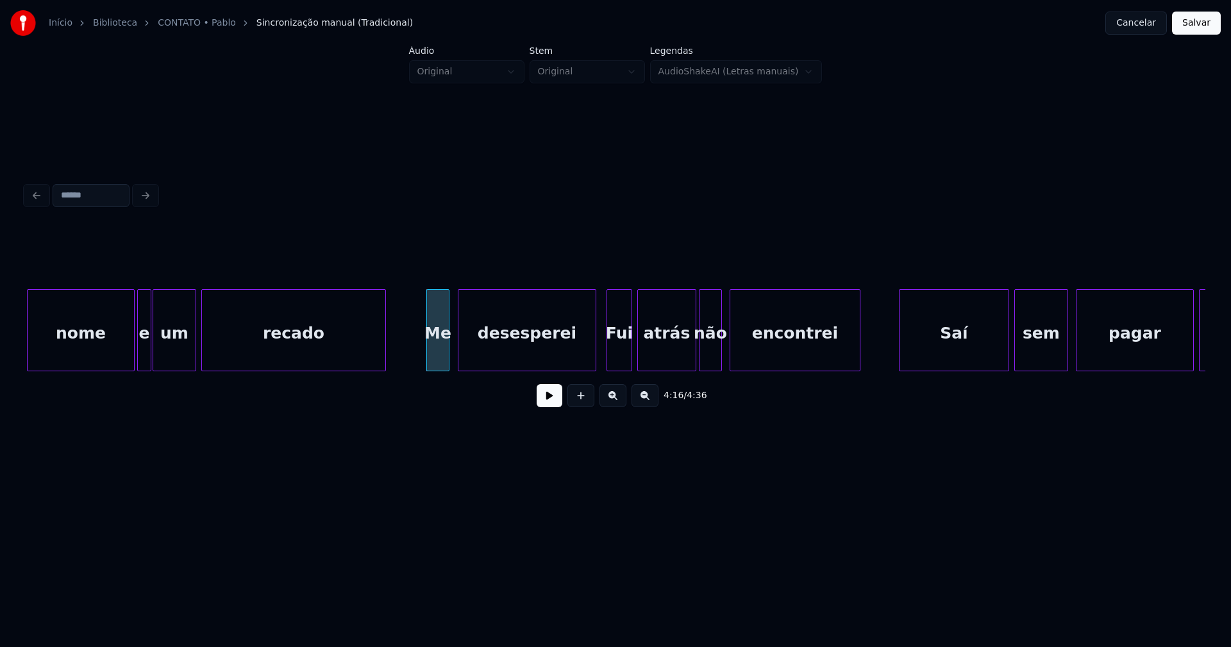
scroll to position [0, 32519]
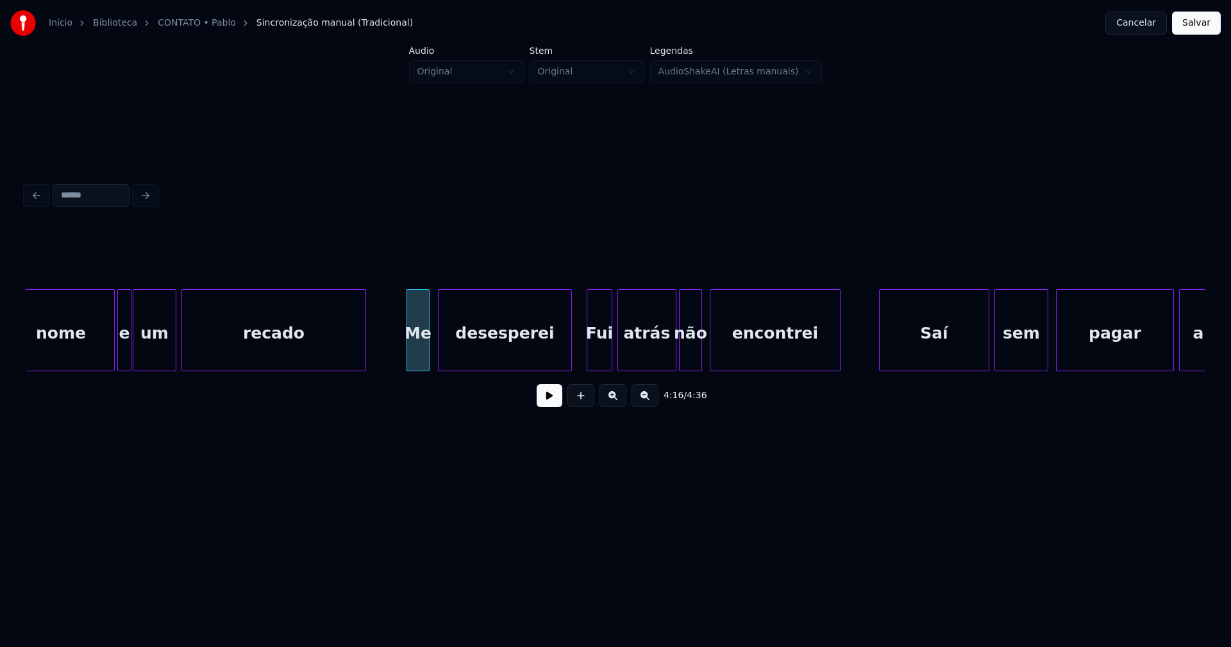
click at [568, 358] on div at bounding box center [570, 330] width 4 height 81
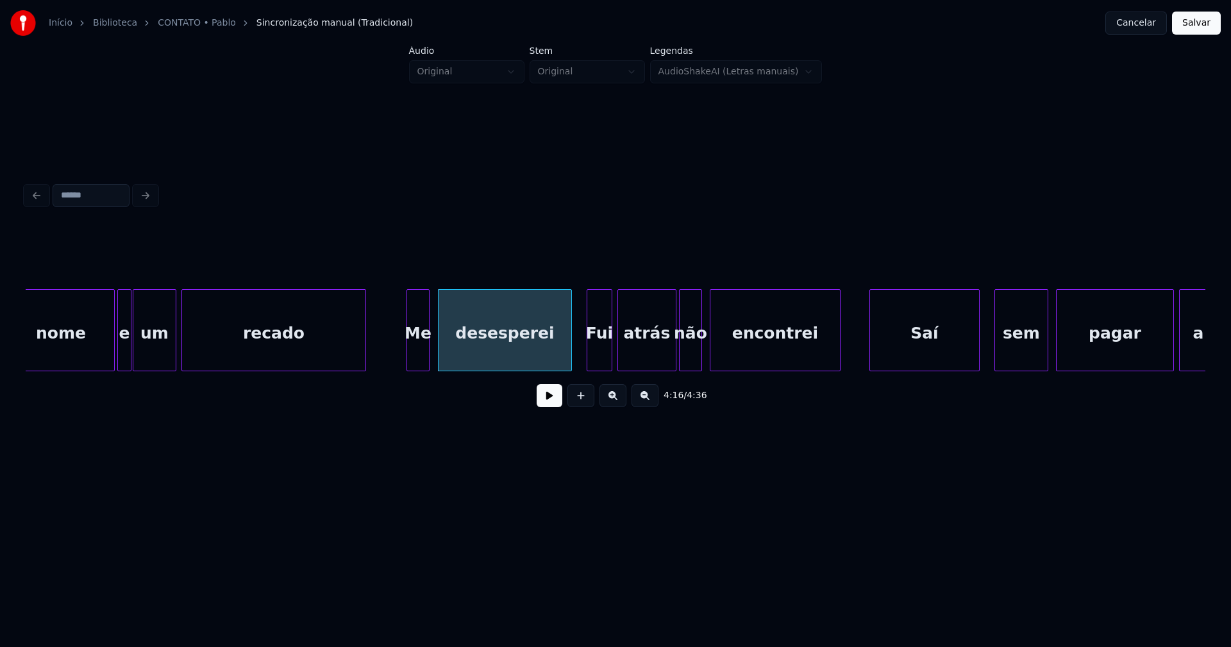
click at [909, 359] on div "Saí" at bounding box center [924, 333] width 109 height 87
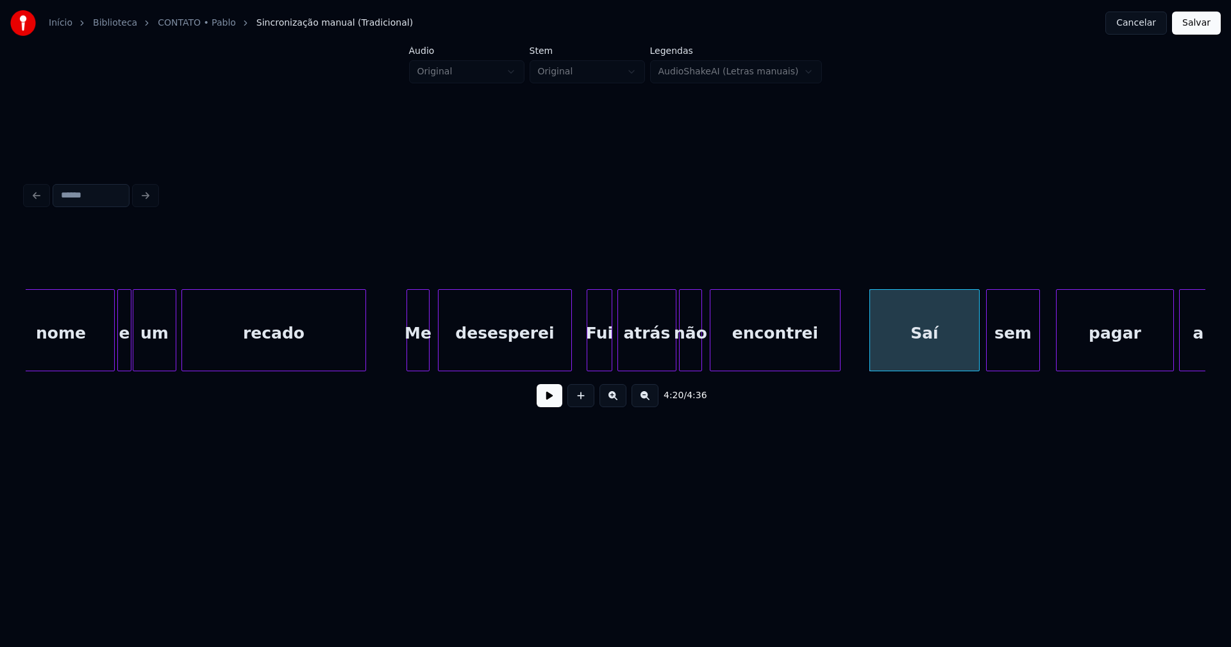
click at [1002, 363] on div "sem" at bounding box center [1013, 333] width 53 height 87
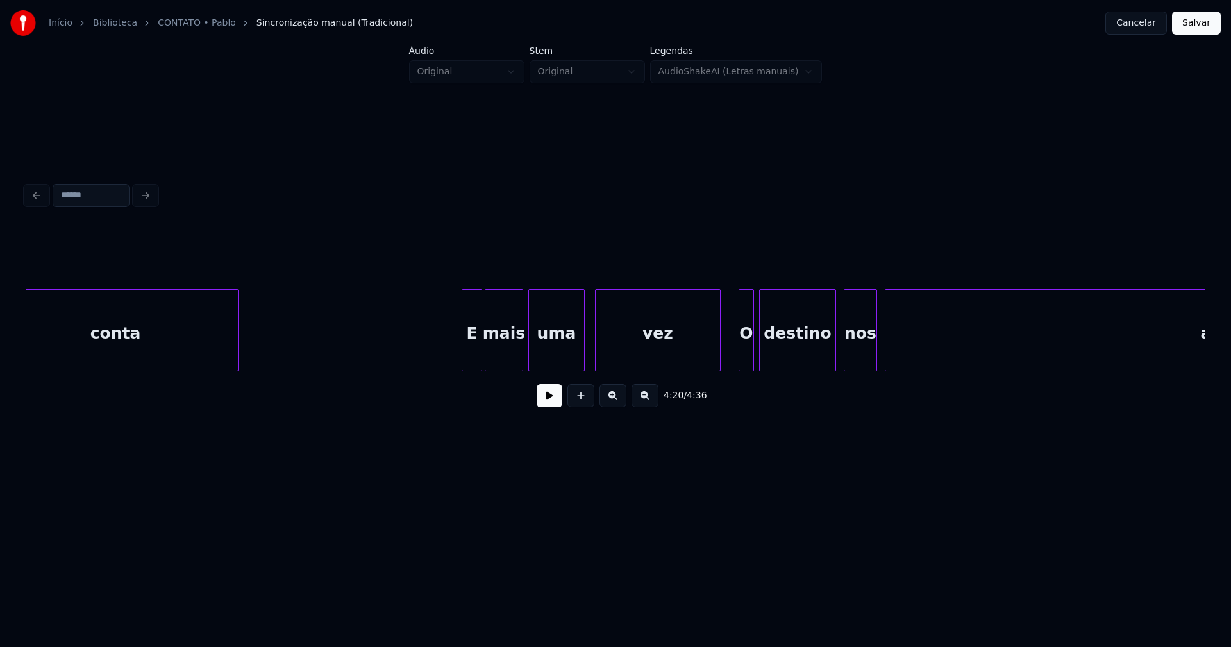
scroll to position [0, 33775]
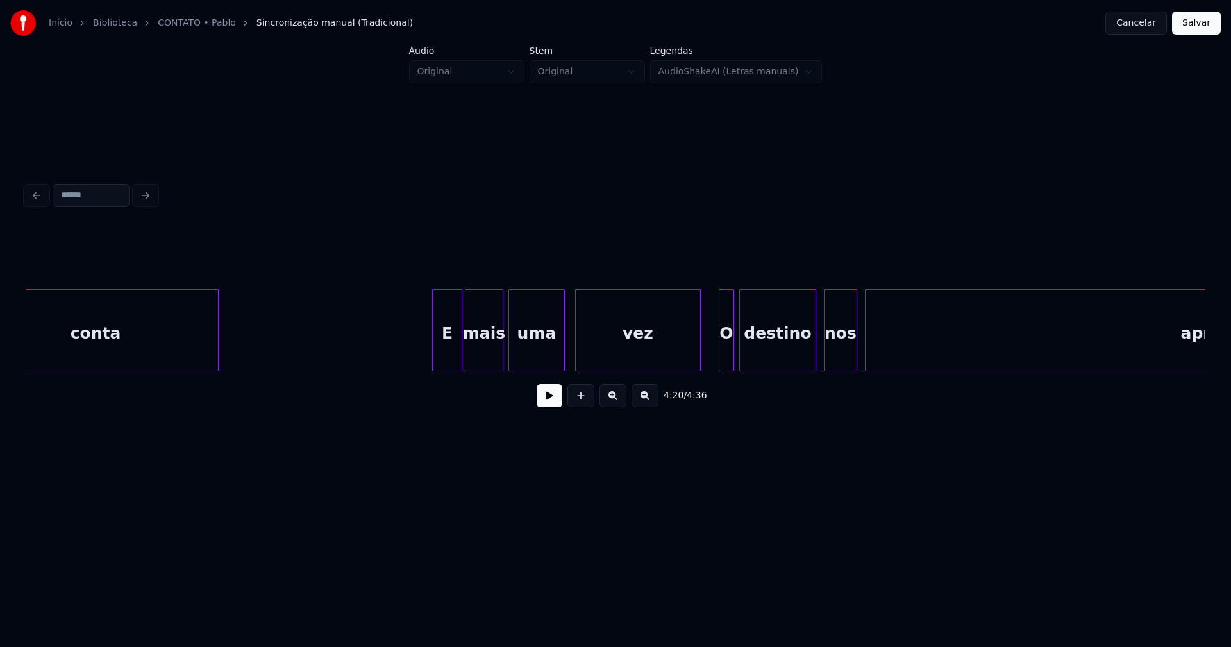
click at [434, 351] on div at bounding box center [435, 330] width 4 height 81
click at [691, 359] on div at bounding box center [692, 330] width 4 height 81
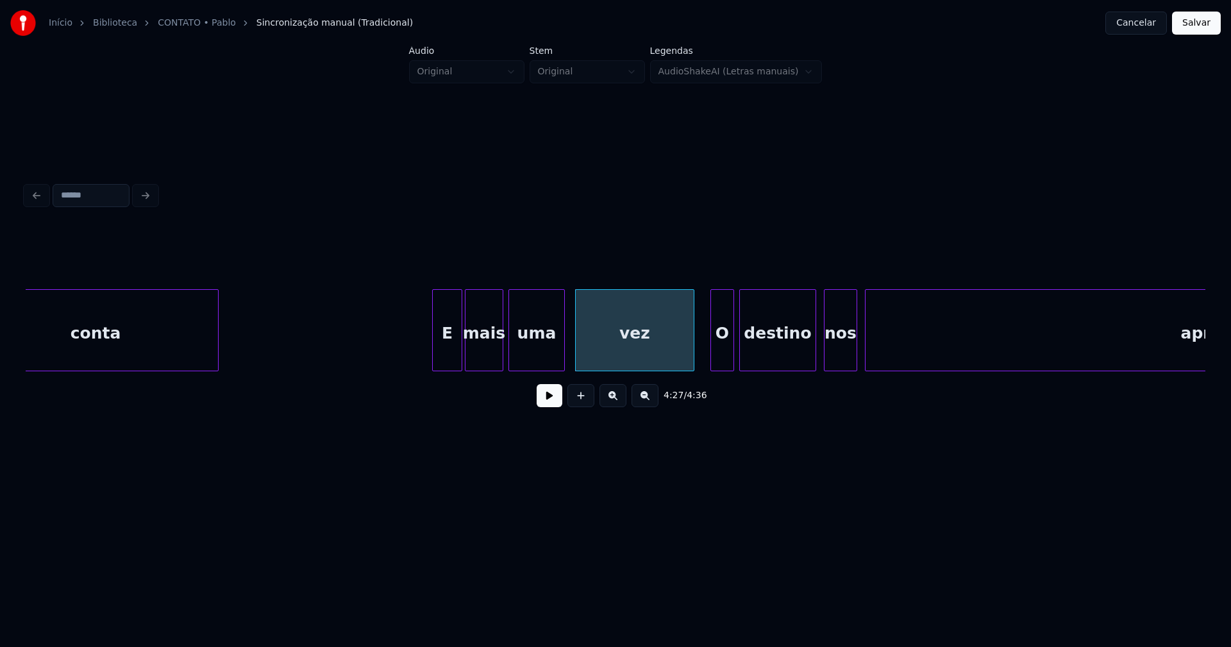
click at [711, 355] on div at bounding box center [713, 330] width 4 height 81
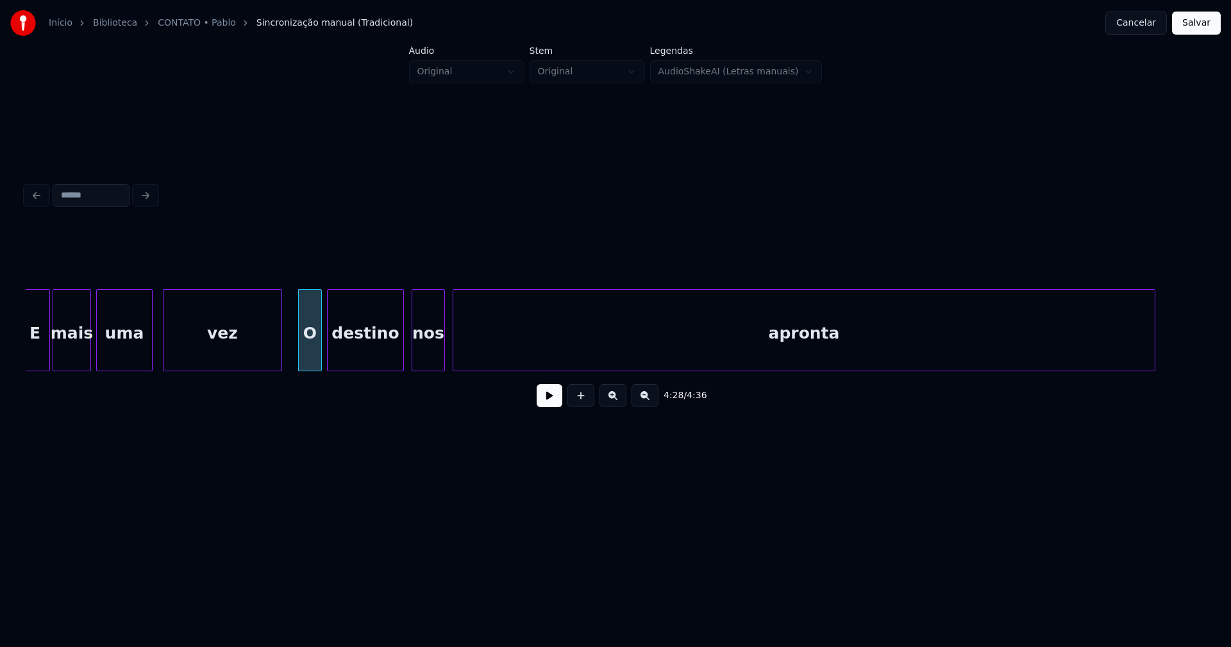
scroll to position [0, 34265]
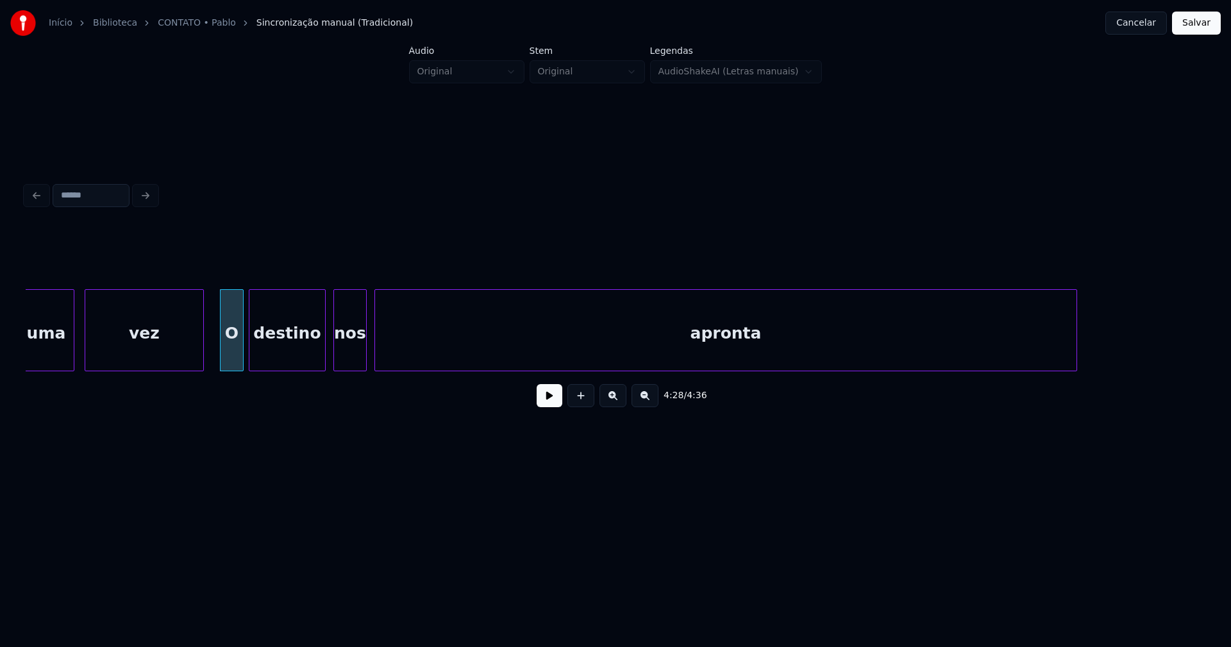
drag, startPoint x: 1192, startPoint y: 27, endPoint x: 723, endPoint y: 123, distance: 478.6
click at [1193, 27] on button "Salvar" at bounding box center [1196, 23] width 49 height 23
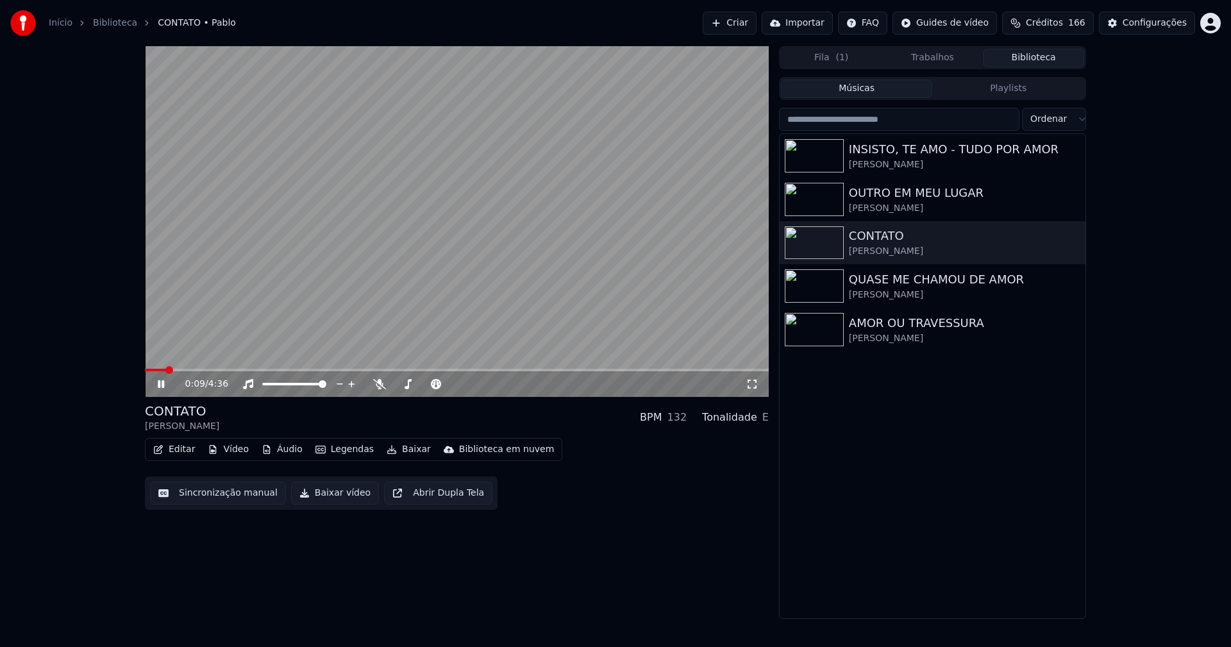
click at [1038, 56] on button "Biblioteca" at bounding box center [1033, 58] width 101 height 19
click at [753, 384] on icon at bounding box center [752, 384] width 13 height 10
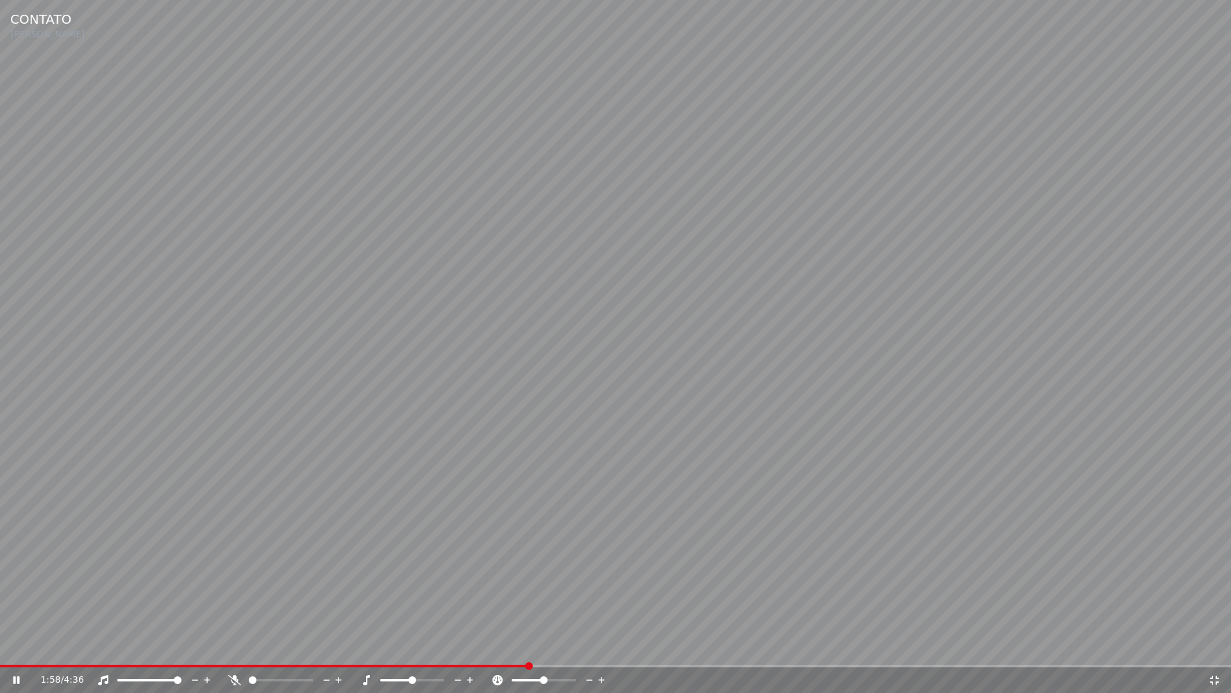
click at [1213, 647] on div "1:58 / 4:36" at bounding box center [615, 679] width 1221 height 13
click at [1217, 647] on icon at bounding box center [1214, 680] width 13 height 10
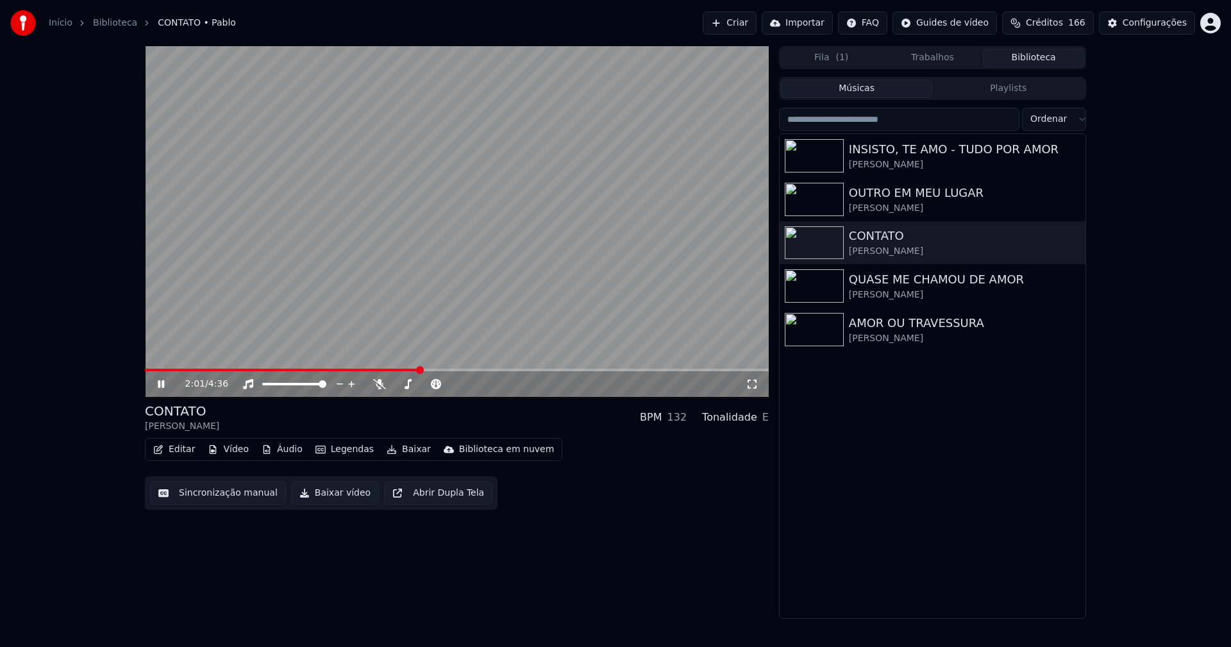
click at [168, 384] on icon at bounding box center [170, 384] width 30 height 10
click at [326, 499] on button "Baixar vídeo" at bounding box center [335, 493] width 88 height 23
